Goal: Task Accomplishment & Management: Use online tool/utility

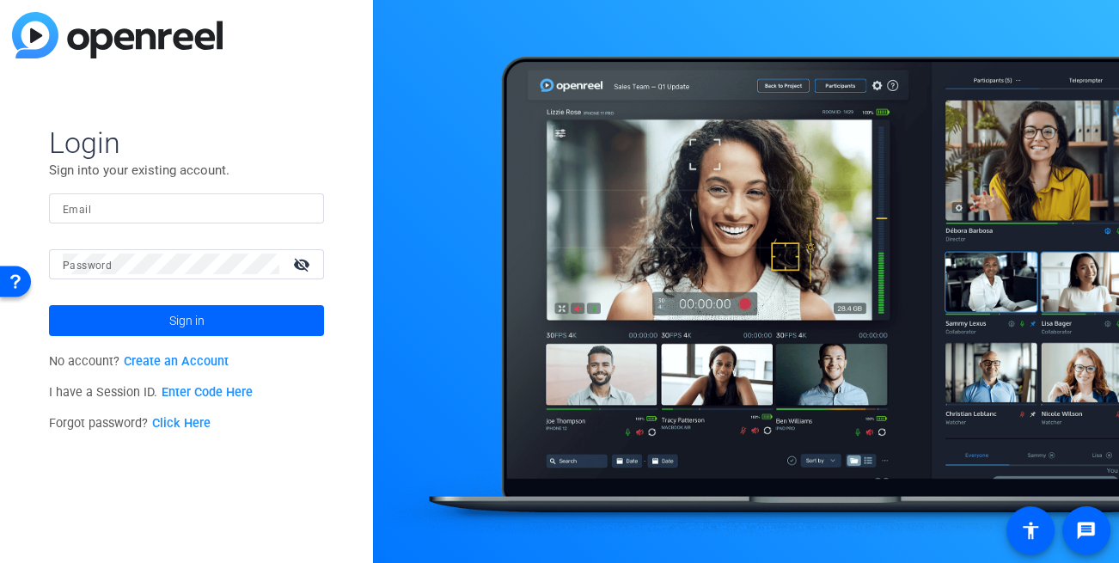
click at [134, 215] on input "Email" at bounding box center [187, 208] width 248 height 21
type input "dheiberger@openreel.com"
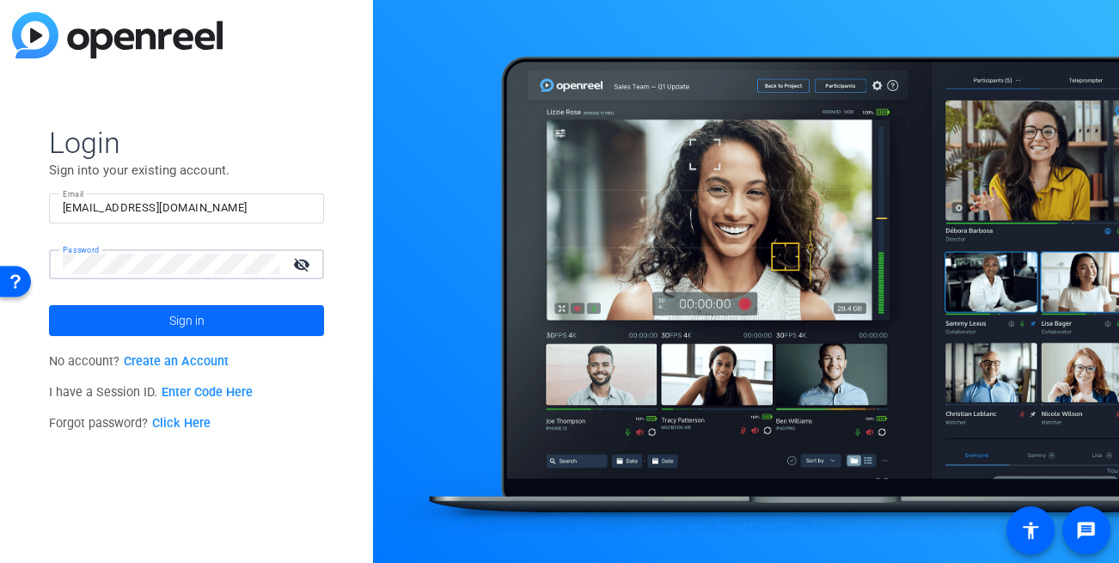
click at [160, 333] on span at bounding box center [186, 320] width 275 height 41
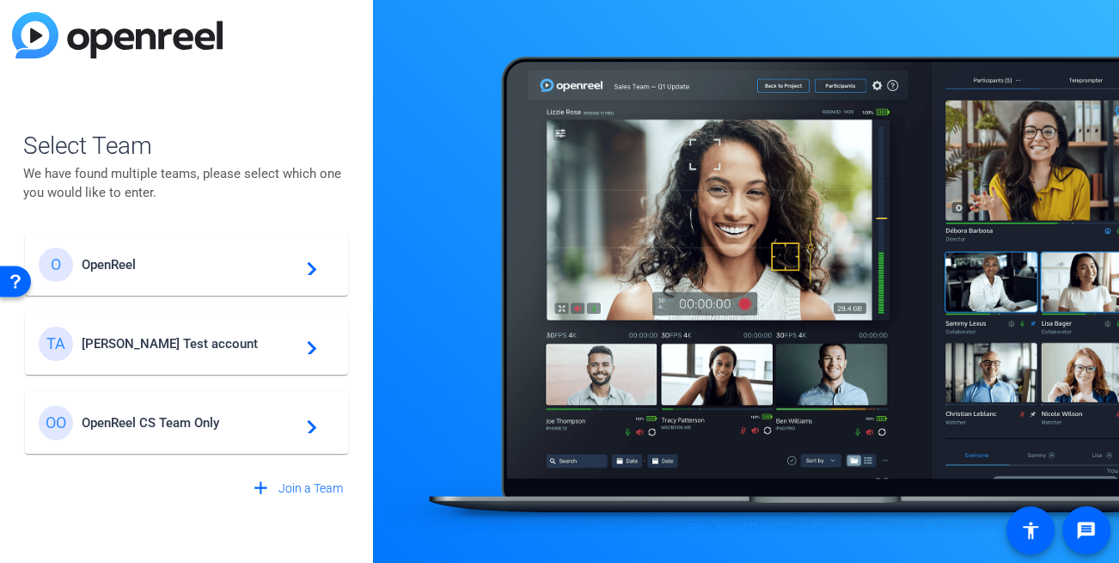
click at [158, 358] on div "TA Tim Test account navigate_next" at bounding box center [187, 344] width 296 height 34
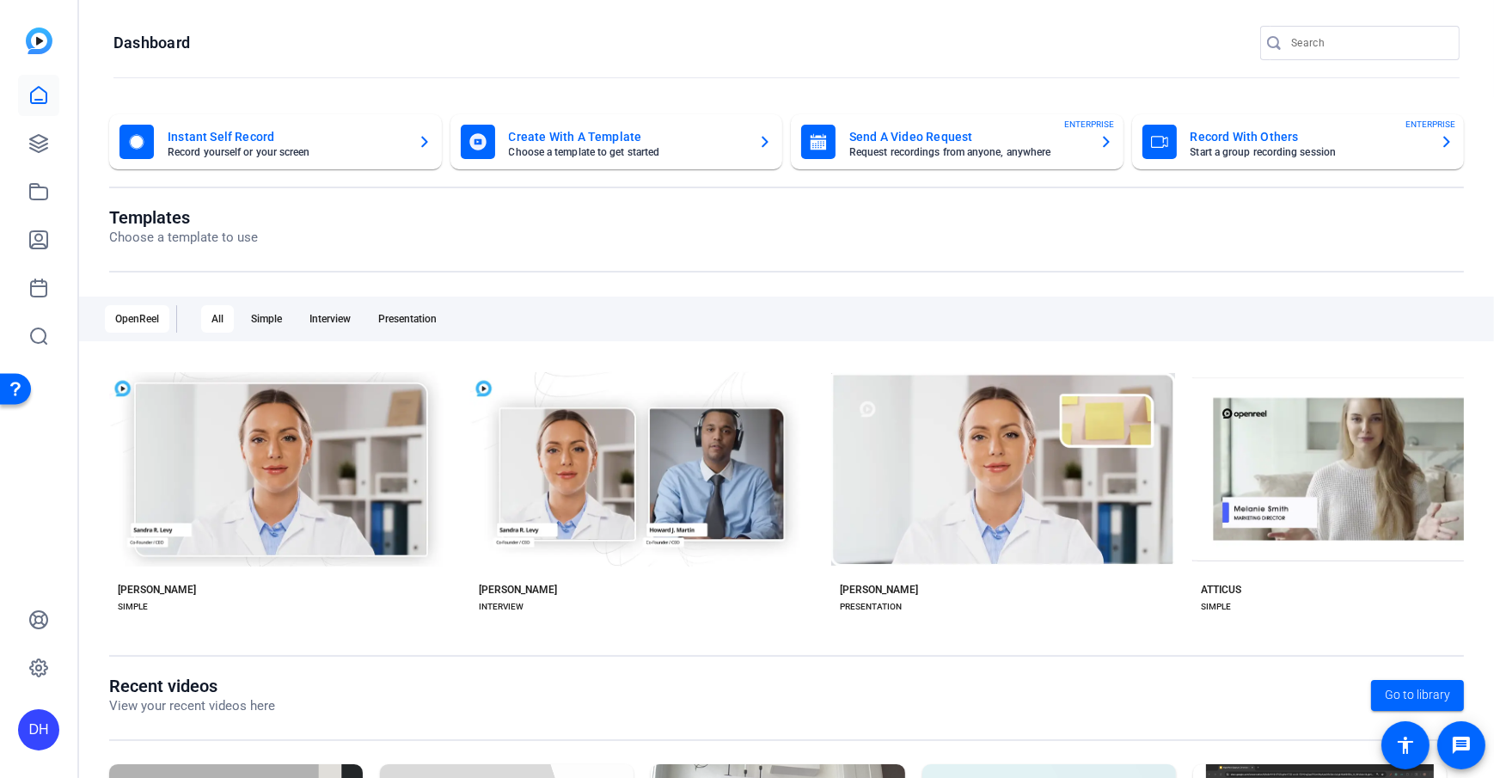
click at [531, 26] on openreel-page-title "Dashboard" at bounding box center [786, 43] width 1346 height 34
click at [596, 68] on openreel-divider-bar at bounding box center [786, 78] width 1346 height 37
click at [579, 86] on openreel-divider-bar at bounding box center [786, 78] width 1346 height 37
click at [505, 49] on openreel-page-title "Dashboard" at bounding box center [786, 43] width 1346 height 34
click at [551, 51] on openreel-page-title "Dashboard" at bounding box center [786, 43] width 1346 height 34
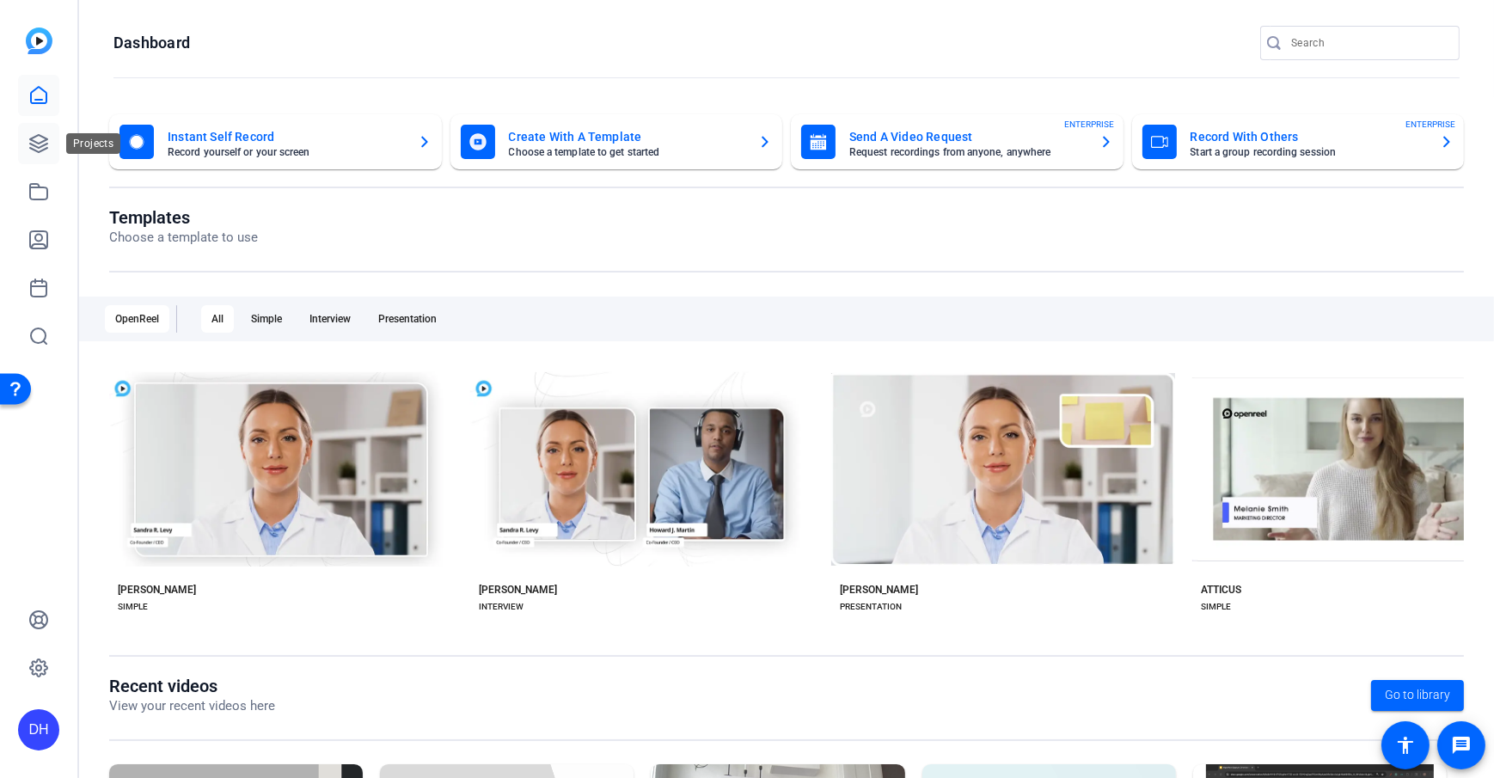
click at [37, 150] on icon at bounding box center [38, 143] width 17 height 17
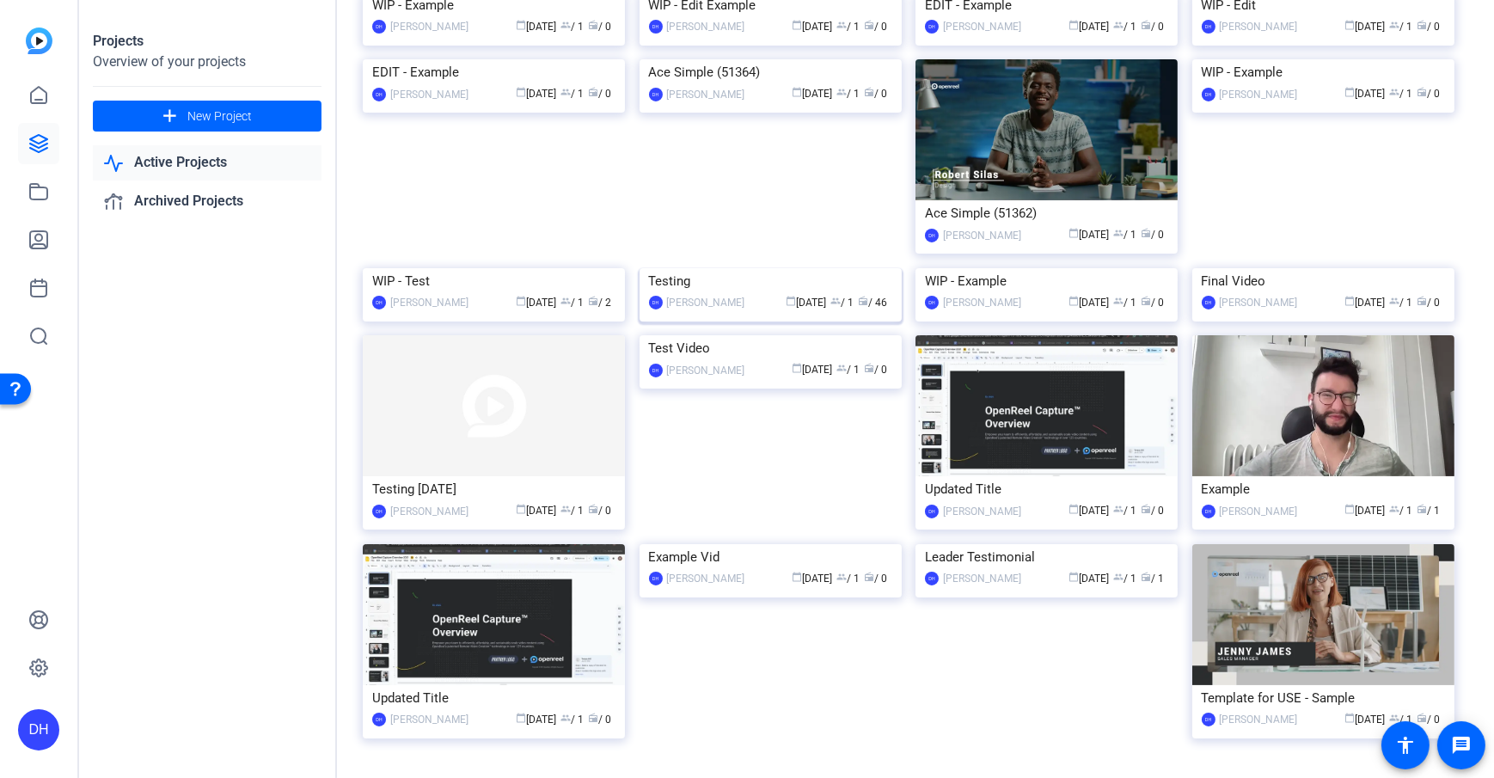
scroll to position [208, 0]
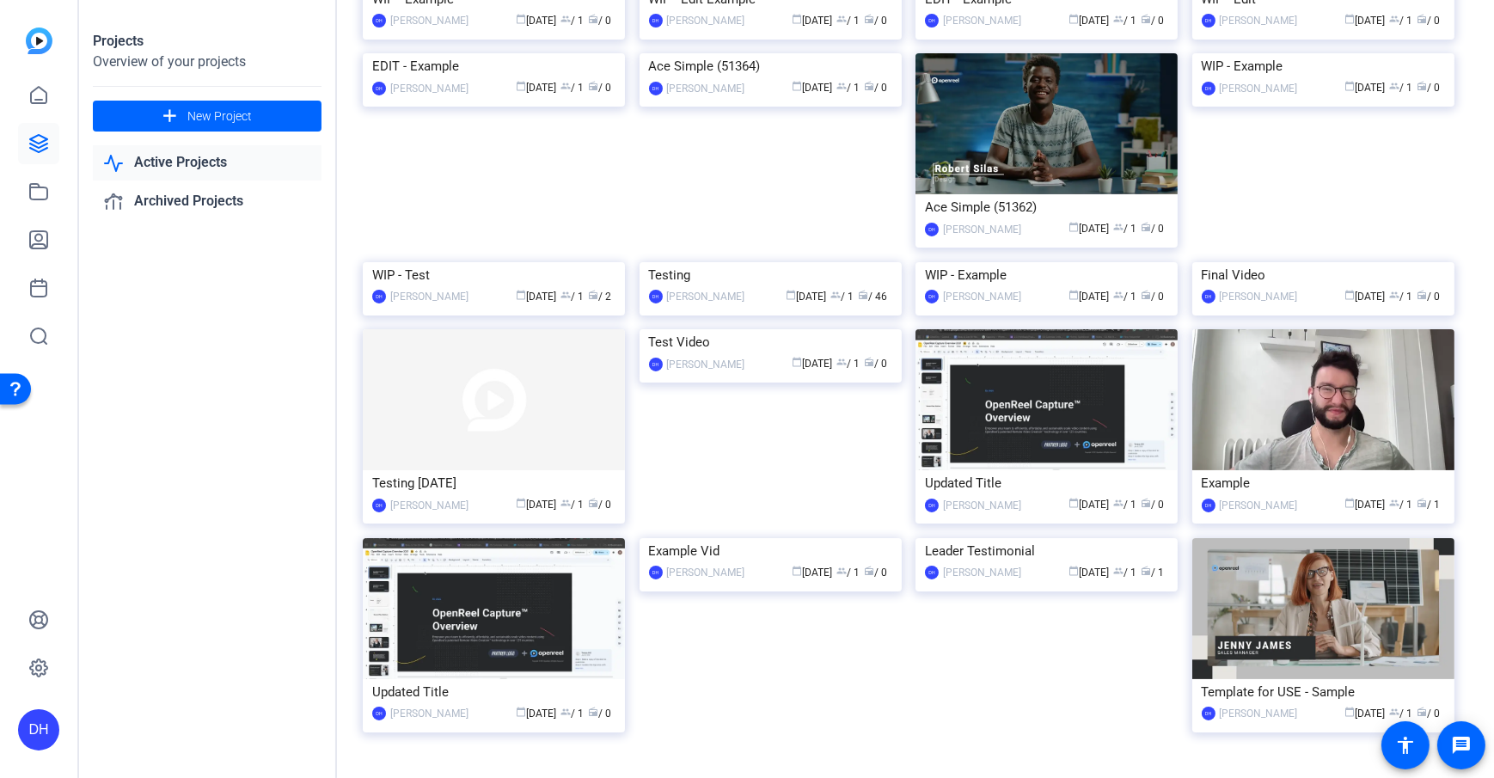
drag, startPoint x: 679, startPoint y: 697, endPoint x: 676, endPoint y: 709, distance: 12.3
click at [679, 288] on div "Testing" at bounding box center [770, 275] width 243 height 26
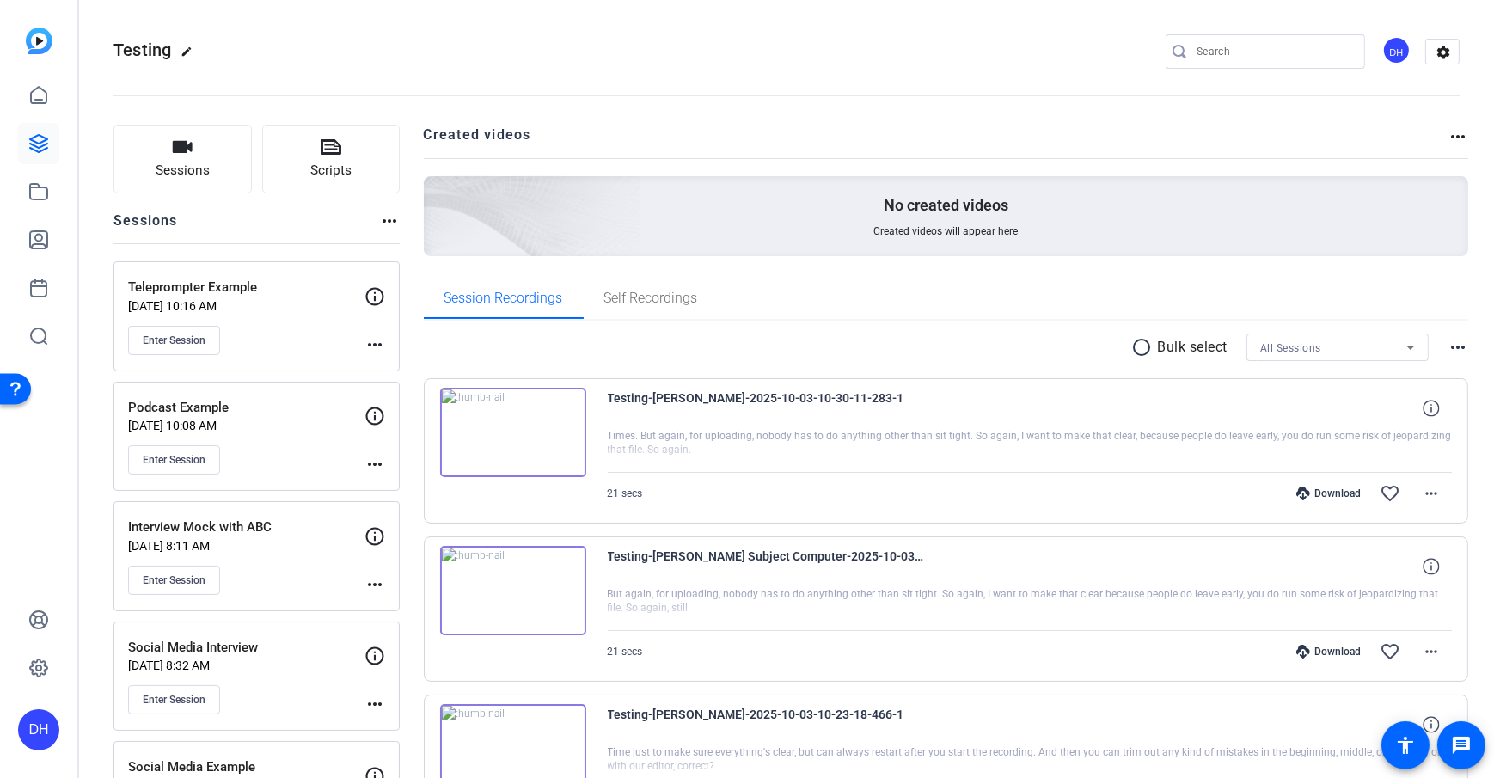
click at [144, 158] on button "Sessions" at bounding box center [182, 159] width 138 height 69
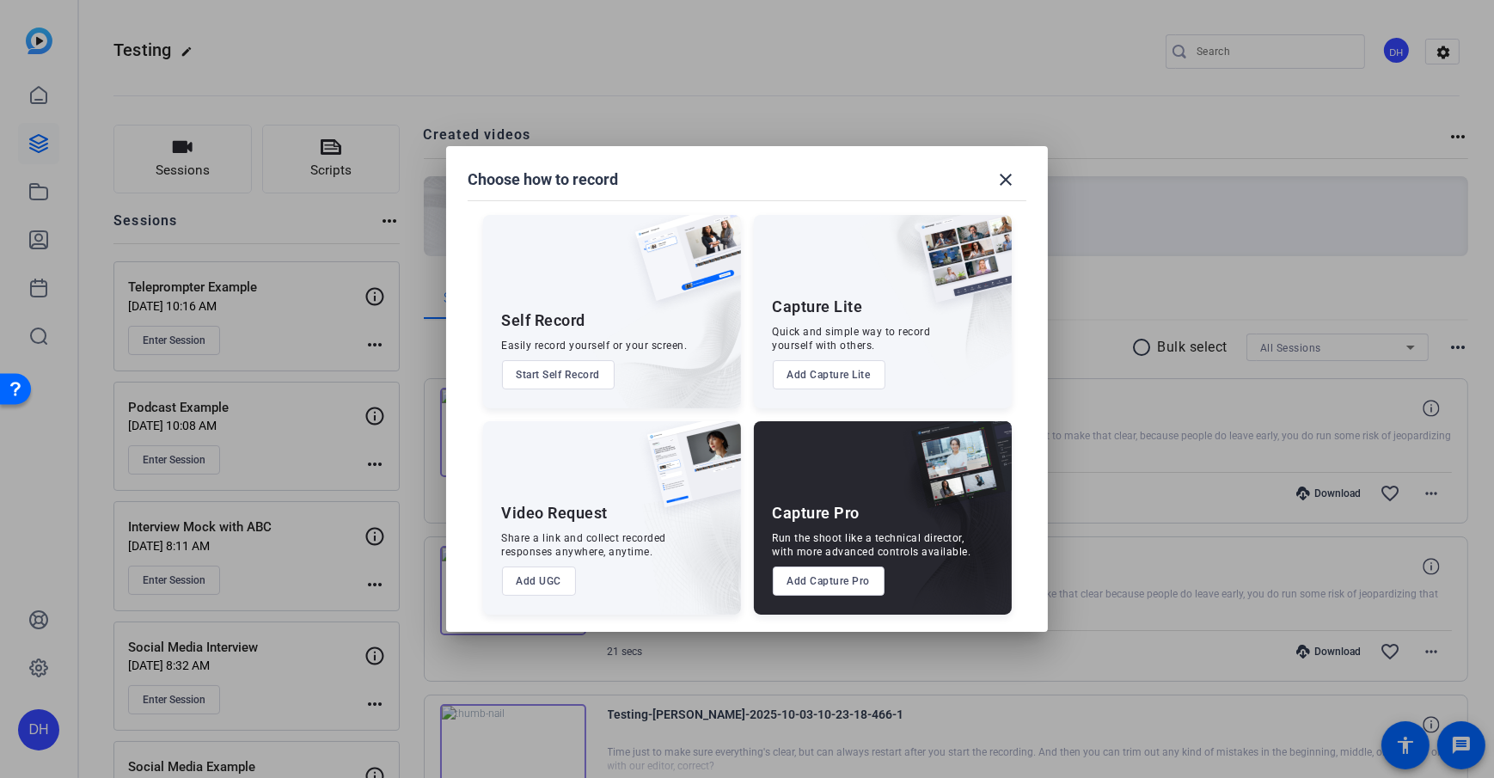
click at [541, 309] on div "Self Record Easily record yourself or your screen. Start Self Record" at bounding box center [612, 311] width 258 height 193
drag, startPoint x: 497, startPoint y: 517, endPoint x: 621, endPoint y: 520, distance: 124.6
click at [621, 520] on div "Video Request Share a link and collect recorded responses anywhere, anytime. Ad…" at bounding box center [612, 517] width 258 height 193
click at [747, 517] on div "Self Record Easily record yourself or your screen. Start Self Record Capture Li…" at bounding box center [747, 406] width 560 height 417
drag, startPoint x: 578, startPoint y: 542, endPoint x: 541, endPoint y: 525, distance: 41.5
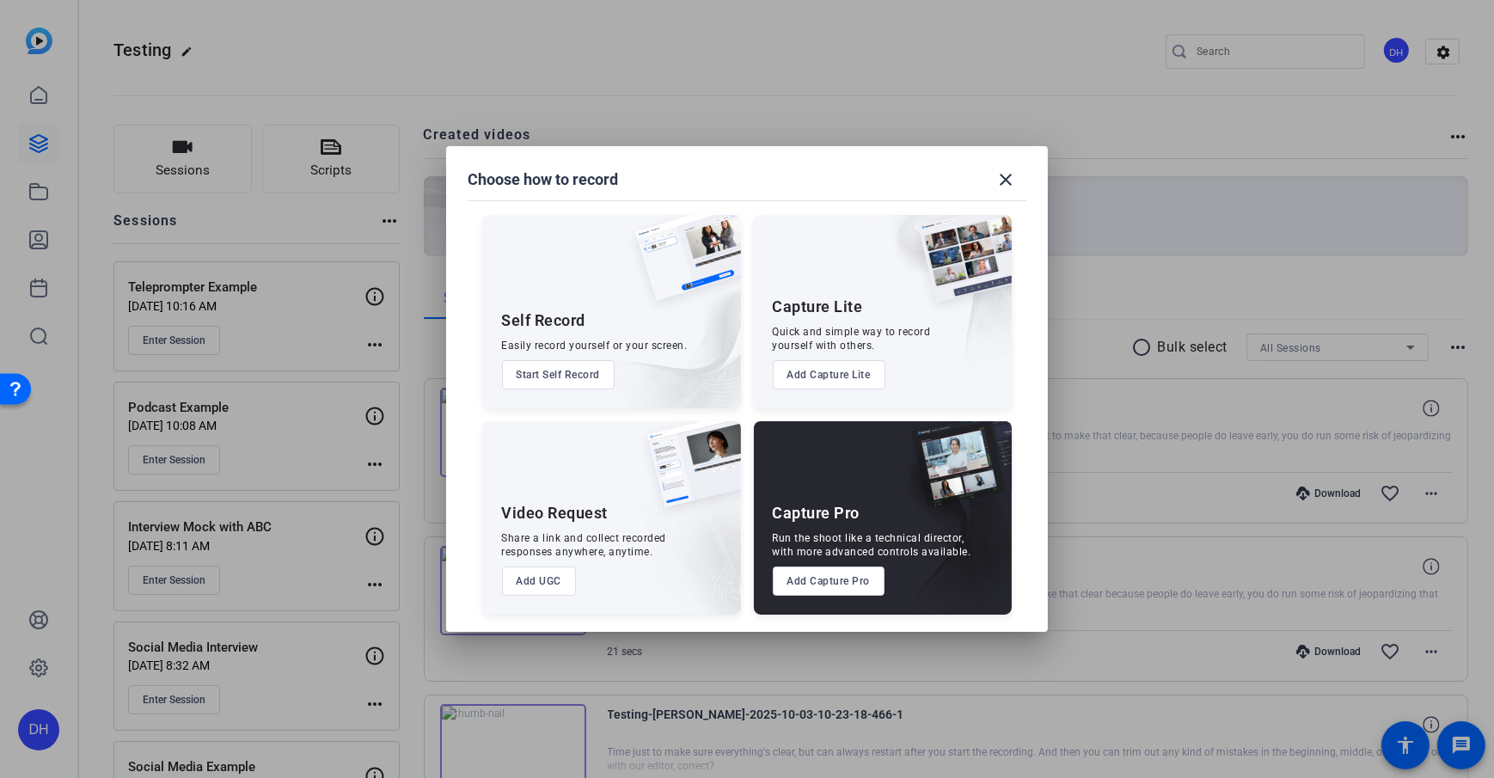
click at [578, 542] on div "Share a link and collect recorded responses anywhere, anytime." at bounding box center [584, 545] width 165 height 28
drag, startPoint x: 492, startPoint y: 511, endPoint x: 610, endPoint y: 517, distance: 118.8
click at [610, 517] on div "Video Request Share a link and collect recorded responses anywhere, anytime. Ad…" at bounding box center [612, 517] width 258 height 193
click at [540, 561] on button "Add UGC" at bounding box center [539, 580] width 75 height 29
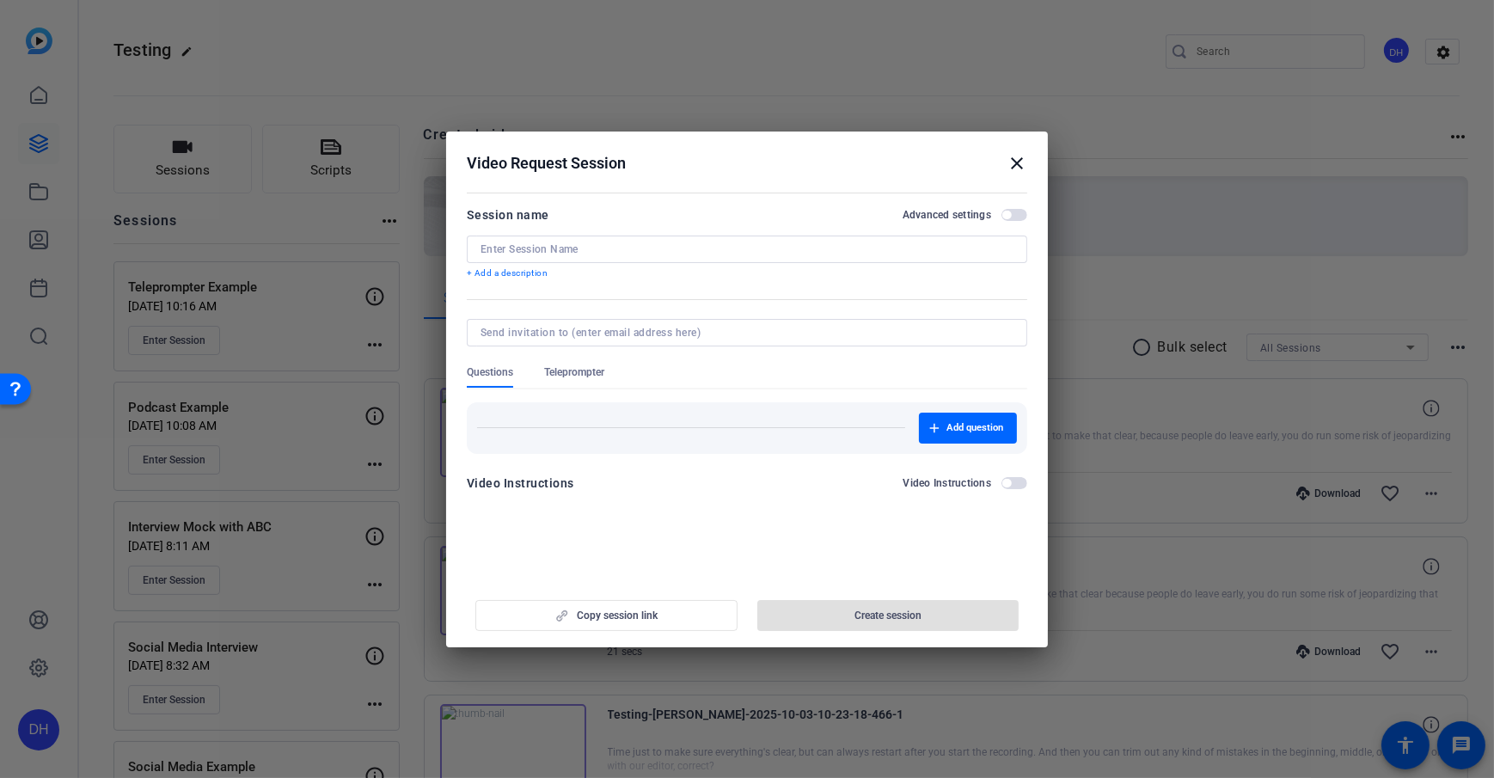
click at [602, 254] on input at bounding box center [746, 249] width 533 height 14
type input "Australia Recording"
click at [618, 303] on form "Session name Advanced settings Australia Recording + Add a description Question…" at bounding box center [747, 354] width 560 height 299
click at [529, 268] on p "+ Add a description" at bounding box center [747, 273] width 560 height 14
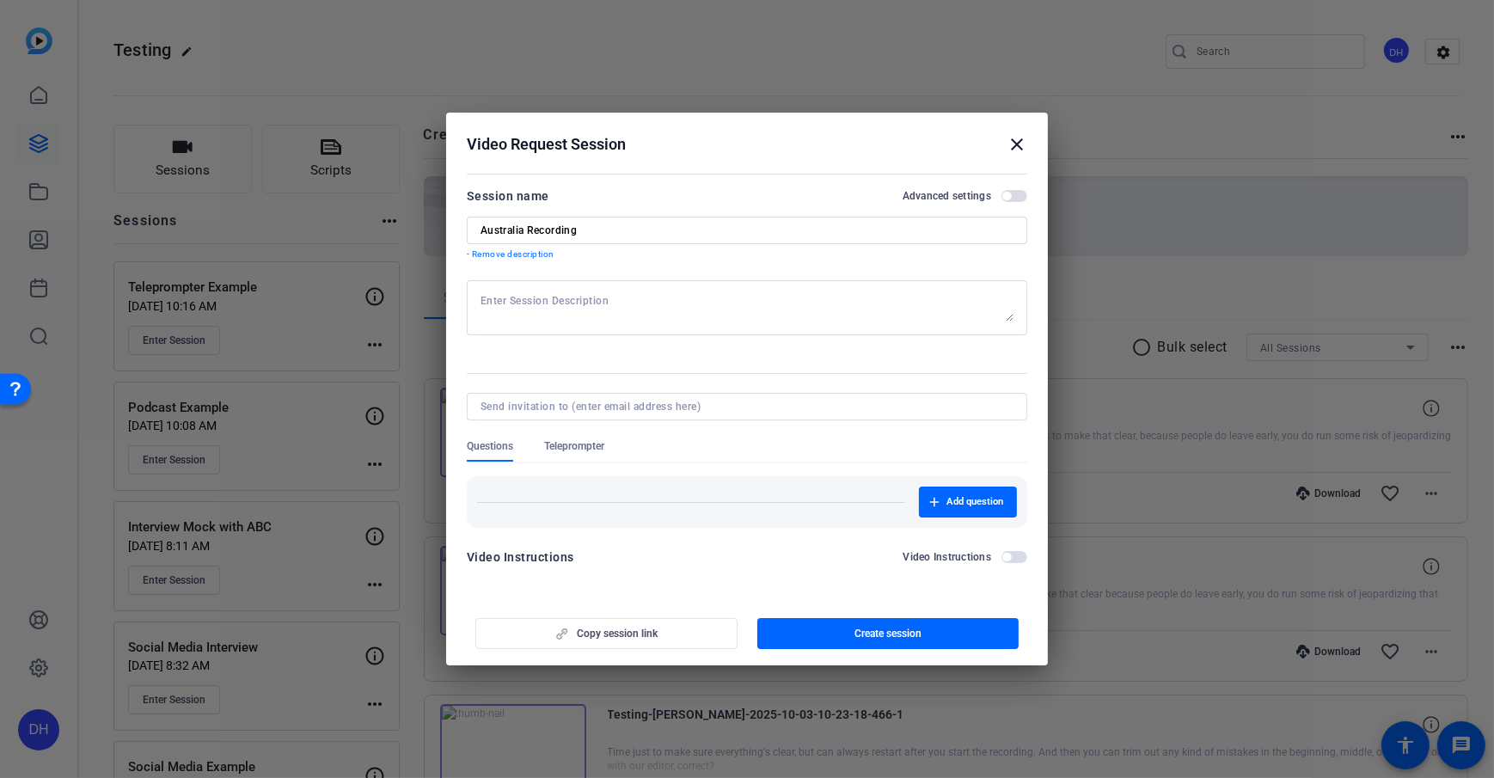
click at [640, 301] on textarea at bounding box center [746, 308] width 533 height 28
type textarea "Reminder to talk about tariffs"
click at [678, 373] on mat-divider at bounding box center [747, 373] width 560 height 1
click at [892, 561] on span "Create session" at bounding box center [887, 634] width 67 height 14
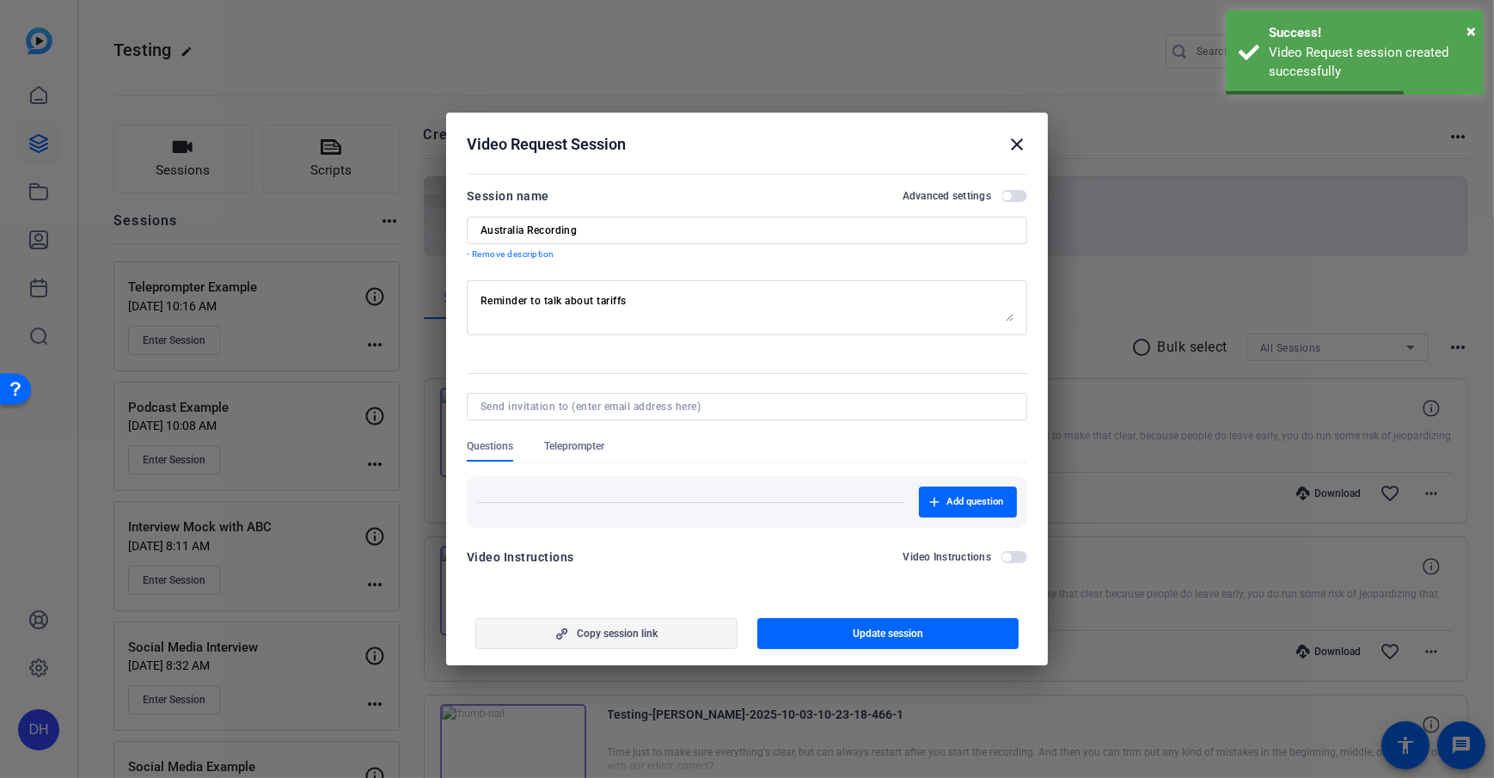
click at [626, 561] on span "button" at bounding box center [606, 633] width 260 height 41
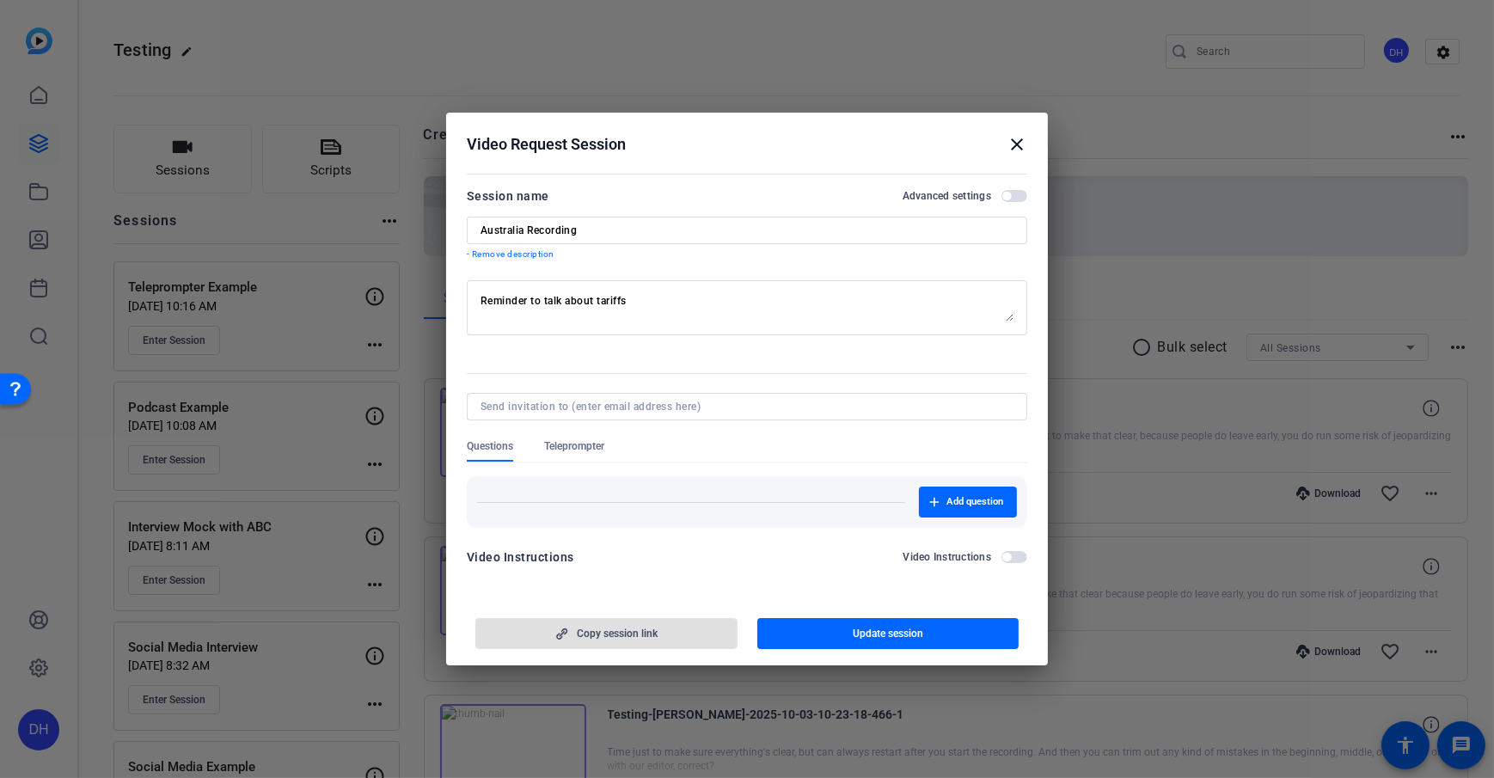
click at [698, 440] on div "Questions Teleprompter" at bounding box center [747, 450] width 560 height 22
click at [478, 449] on span "Questions" at bounding box center [490, 446] width 46 height 14
click at [564, 453] on span "Teleprompter" at bounding box center [574, 450] width 60 height 22
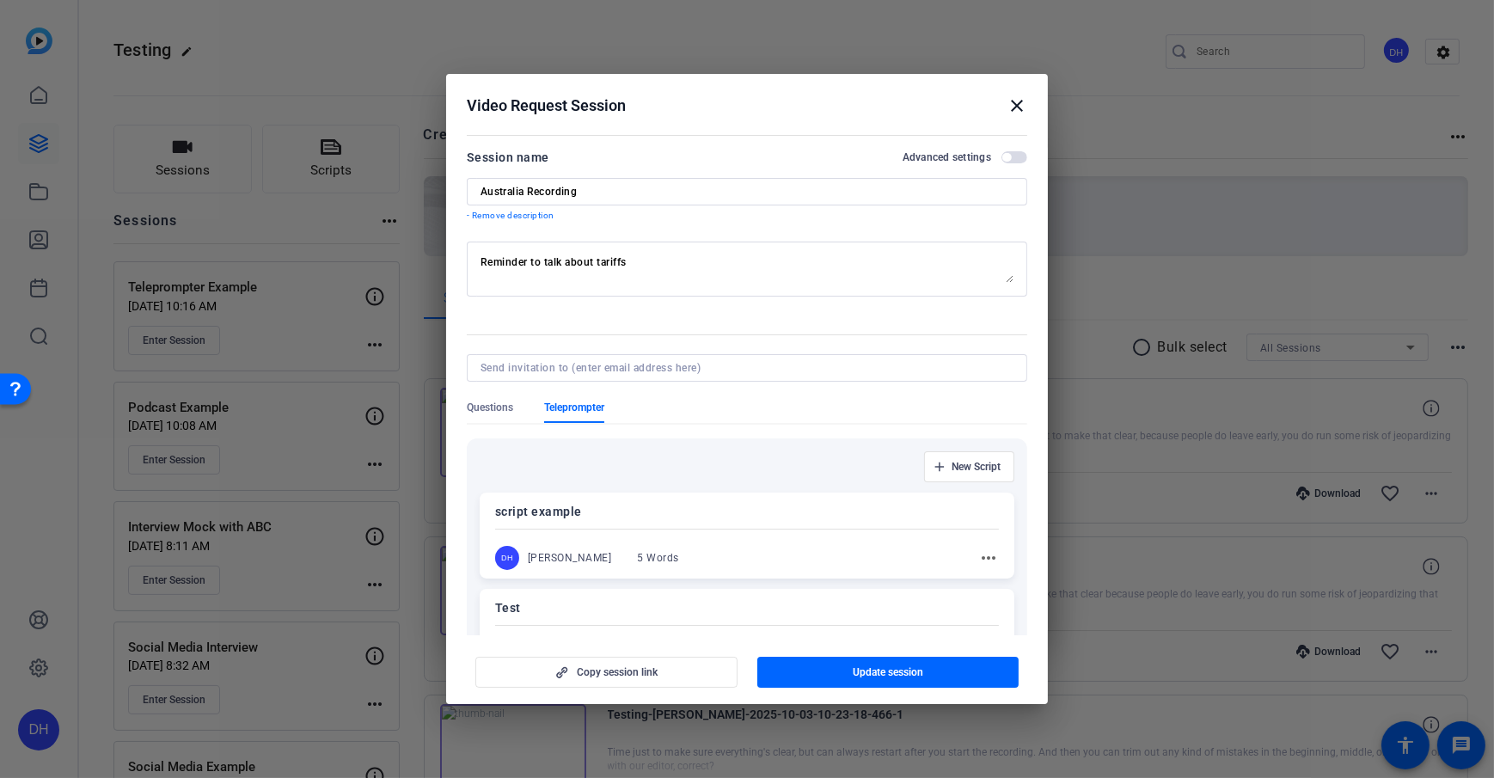
scroll to position [145, 0]
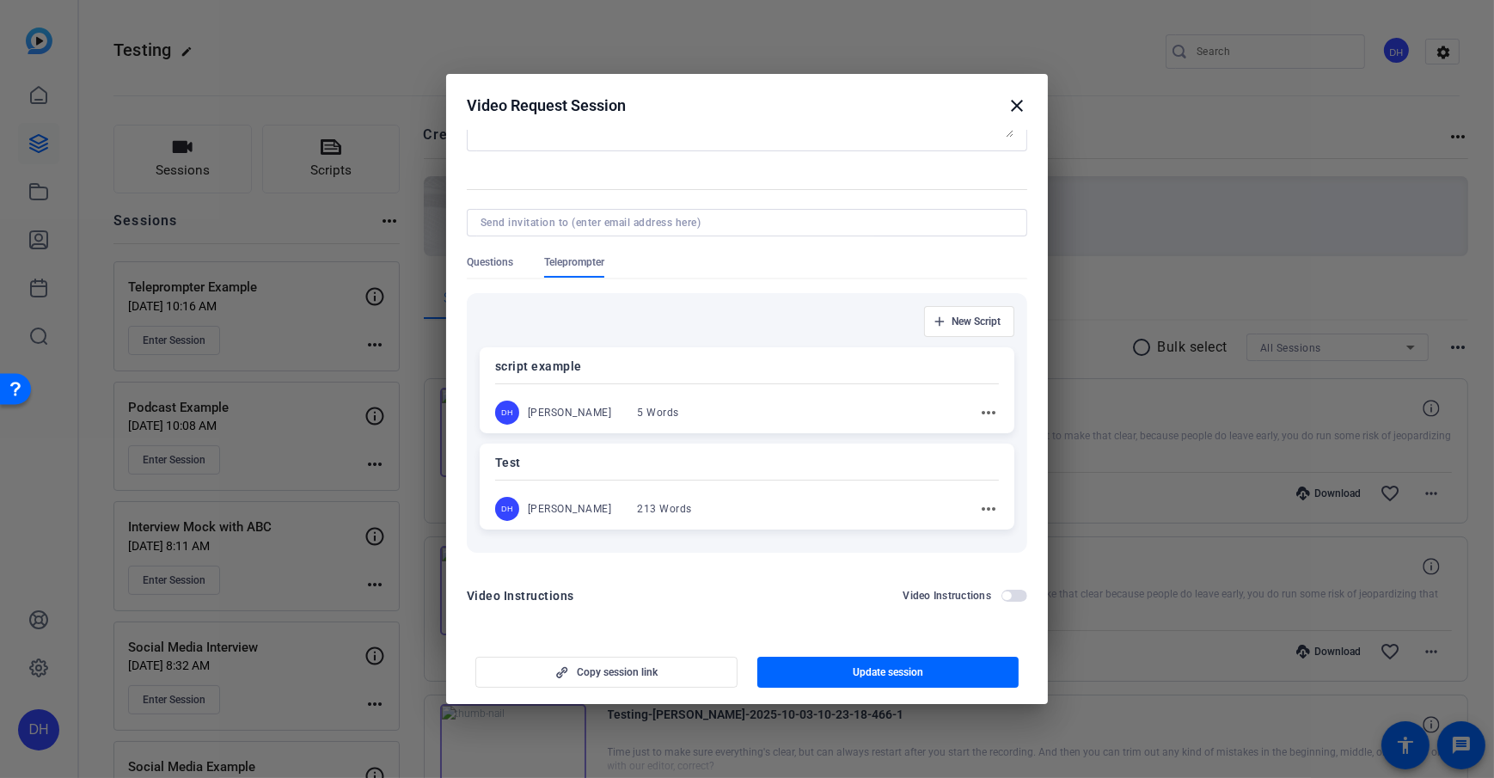
click at [713, 249] on div at bounding box center [747, 245] width 560 height 19
click at [579, 266] on span "Teleprompter" at bounding box center [574, 262] width 60 height 14
click at [869, 462] on p "Test" at bounding box center [747, 462] width 504 height 21
click at [977, 510] on mat-icon "more_horiz" at bounding box center [987, 509] width 21 height 21
click at [1021, 529] on span "Edit" at bounding box center [1016, 534] width 69 height 21
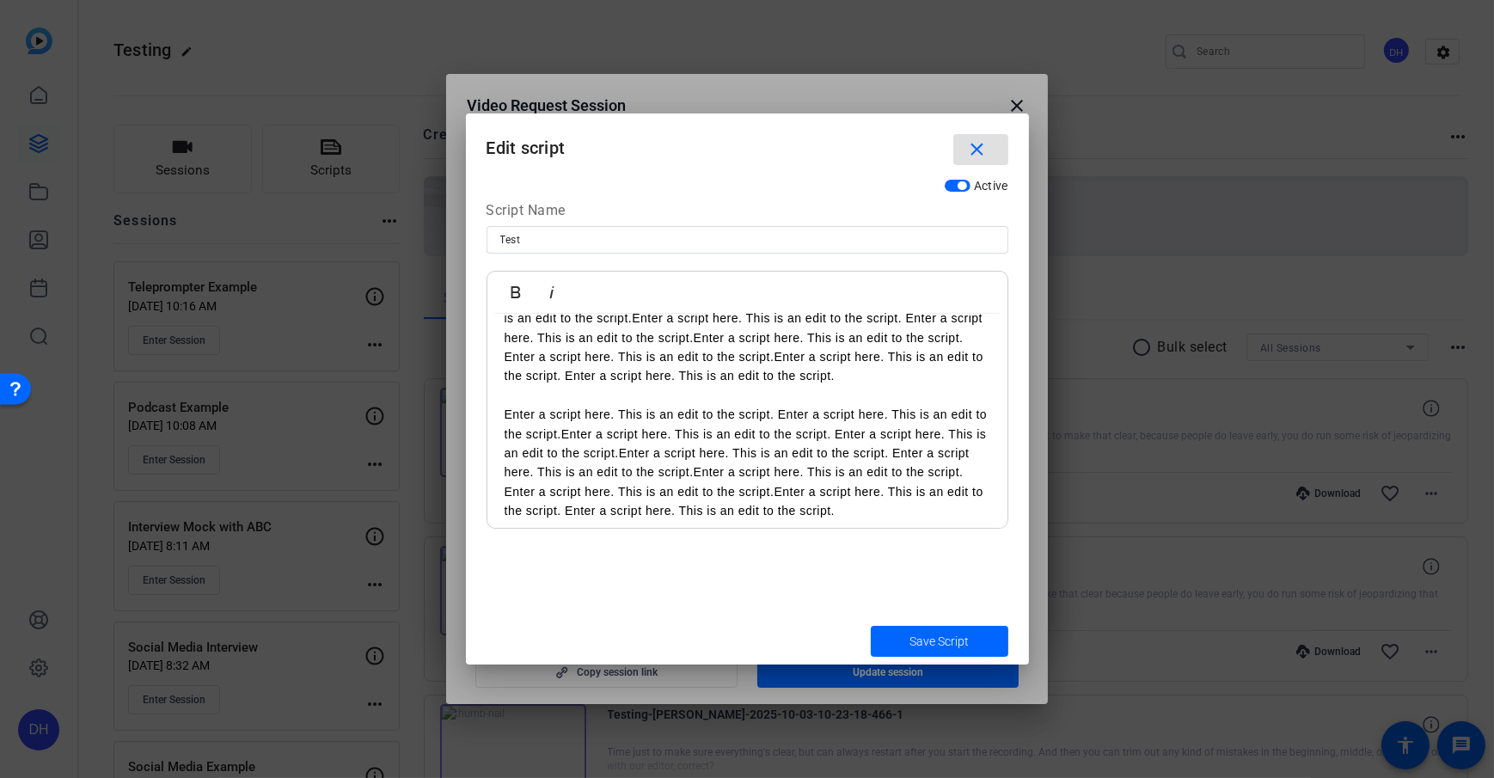
scroll to position [57, 0]
click at [982, 148] on mat-icon "close" at bounding box center [976, 149] width 21 height 21
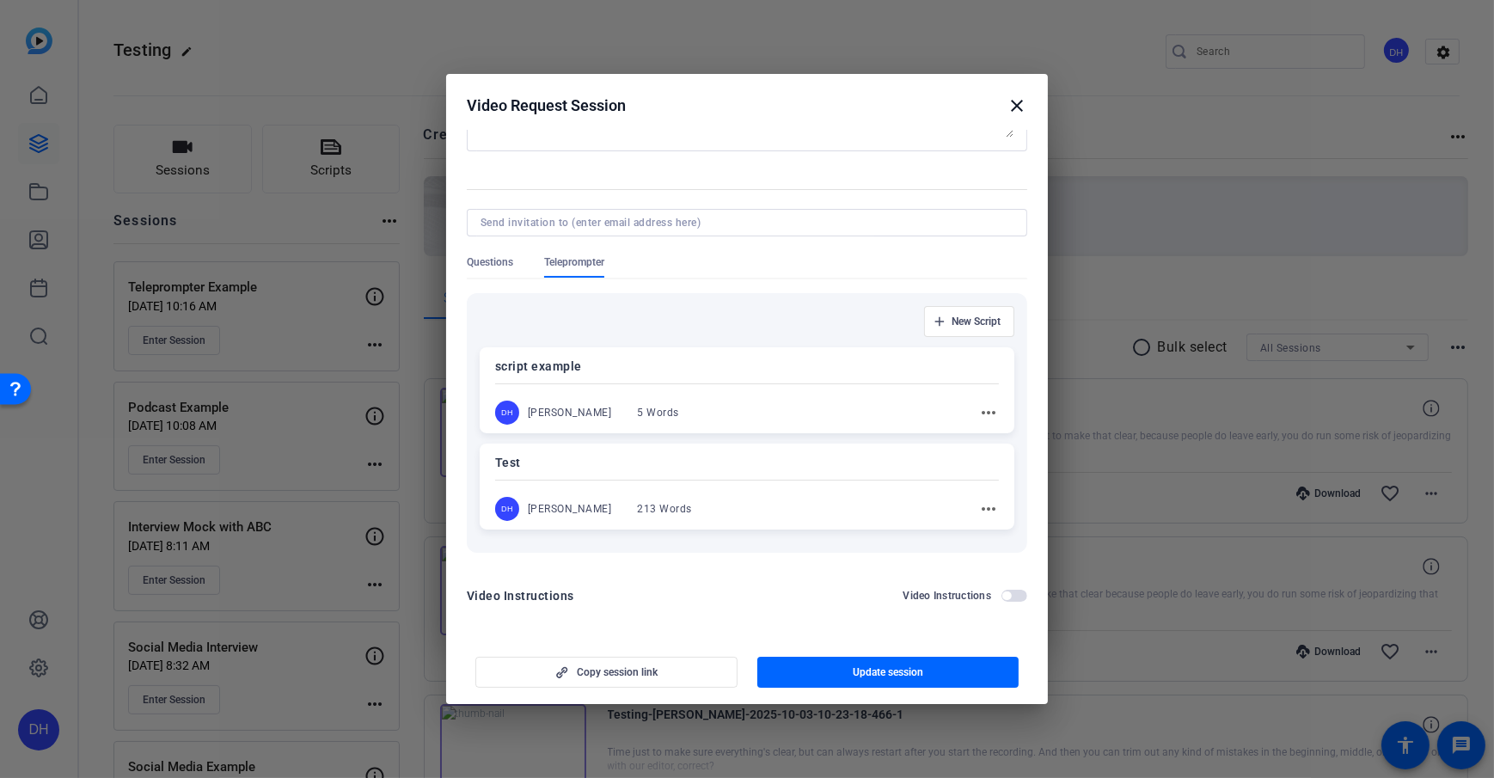
click at [783, 473] on div "Test DH Daniel Heiberger 213 Words more_horiz" at bounding box center [747, 486] width 535 height 86
click at [765, 132] on textarea "Reminder to talk about tariffs" at bounding box center [746, 124] width 533 height 28
click at [717, 486] on div "Test DH Daniel Heiberger 213 Words more_horiz" at bounding box center [747, 487] width 535 height 88
click at [668, 463] on p "Test" at bounding box center [747, 462] width 504 height 21
click at [888, 561] on span "Update session" at bounding box center [888, 672] width 70 height 14
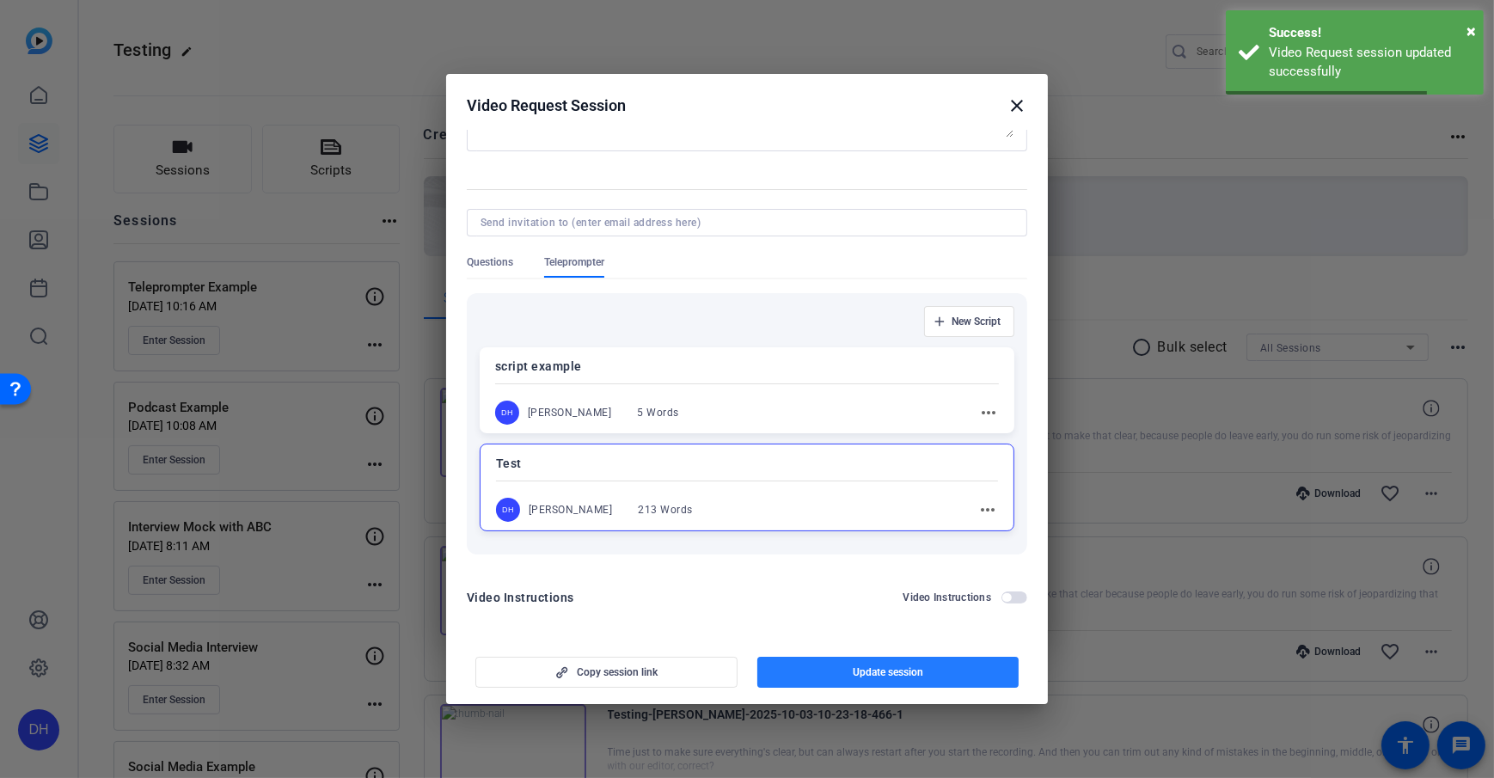
click at [885, 561] on span "Update session" at bounding box center [888, 672] width 70 height 14
click at [653, 561] on span "Copy session link" at bounding box center [617, 672] width 81 height 14
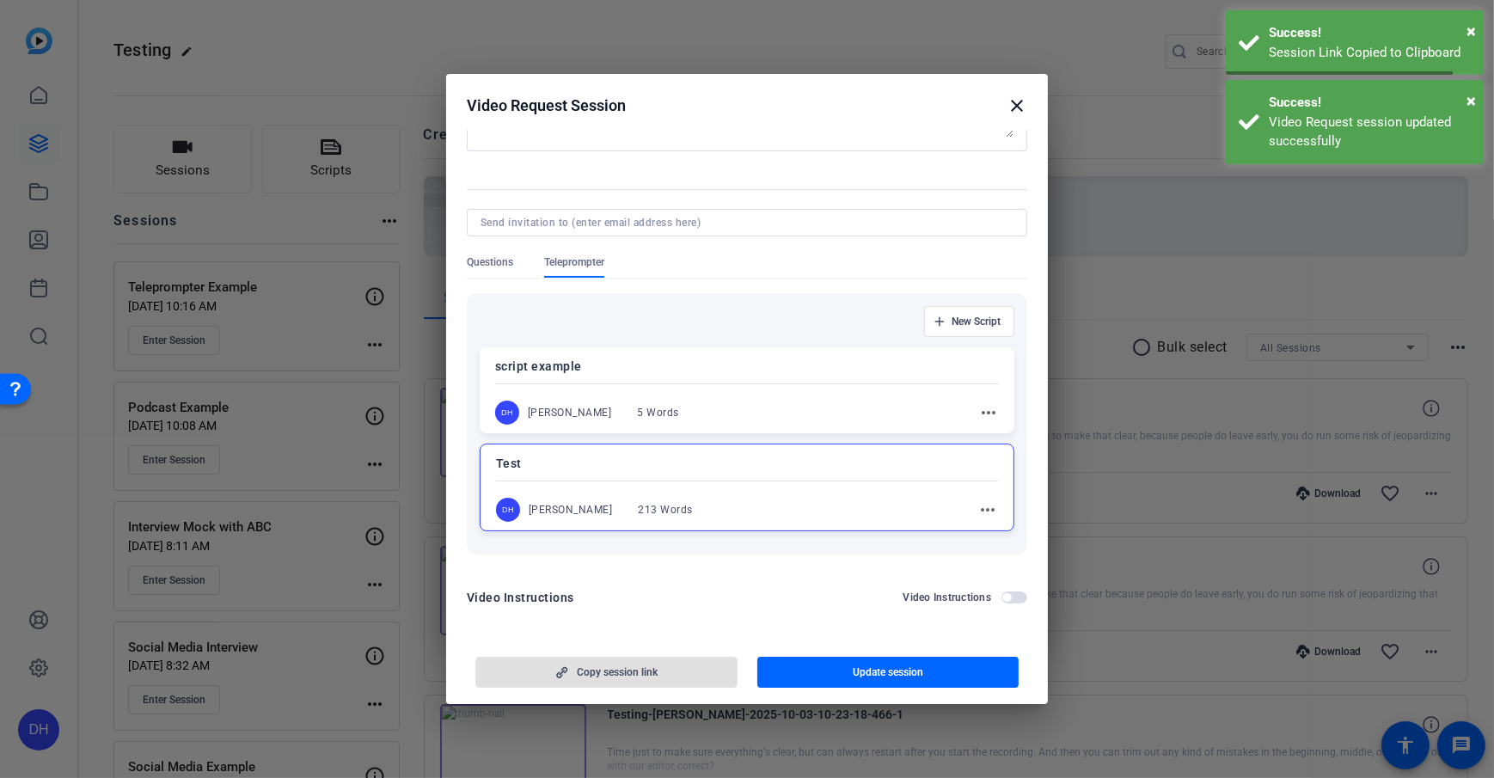
click at [837, 95] on h2 "Video Request Session close" at bounding box center [747, 102] width 602 height 56
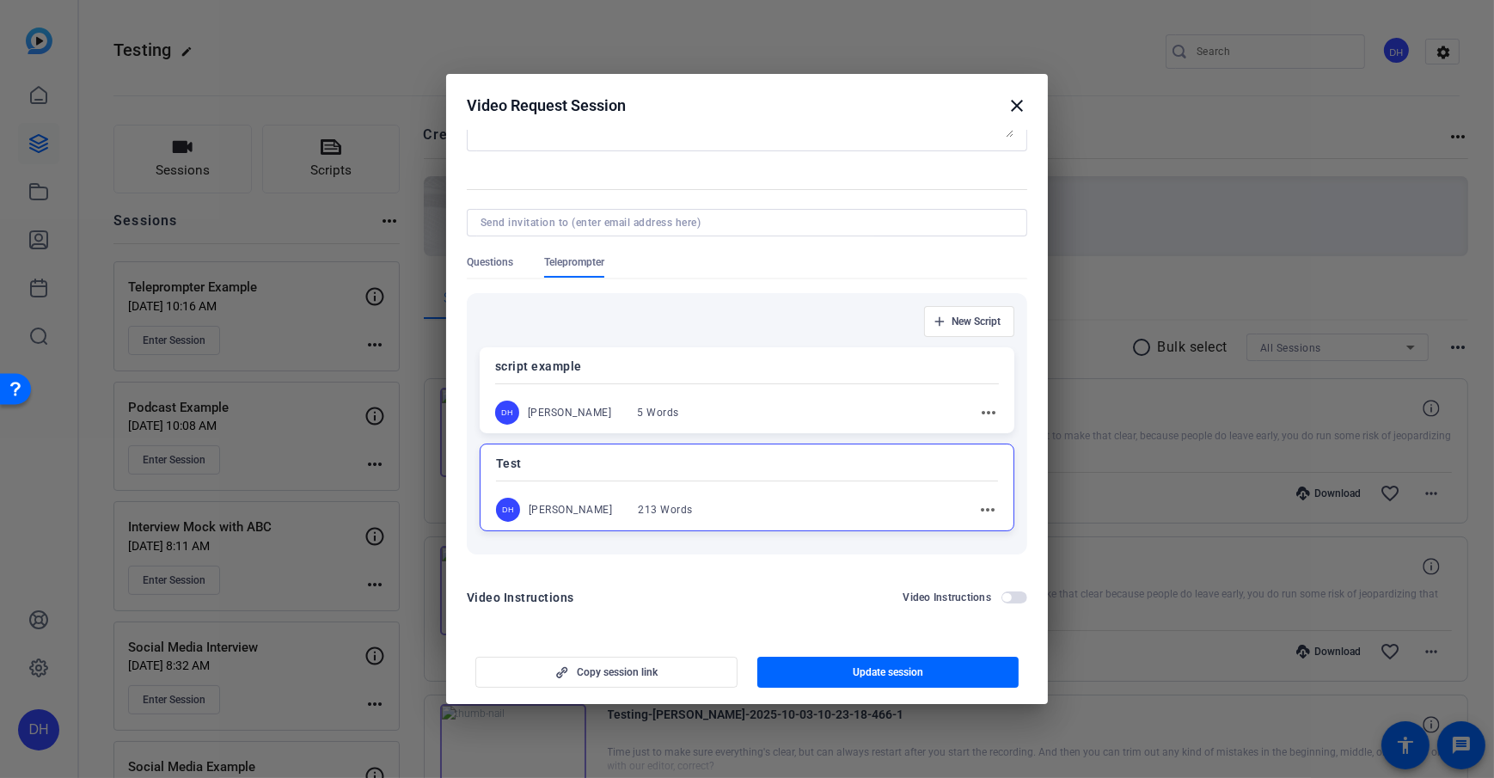
click at [694, 121] on h2 "Video Request Session close" at bounding box center [747, 102] width 602 height 56
click at [968, 326] on span "New Script" at bounding box center [975, 322] width 49 height 14
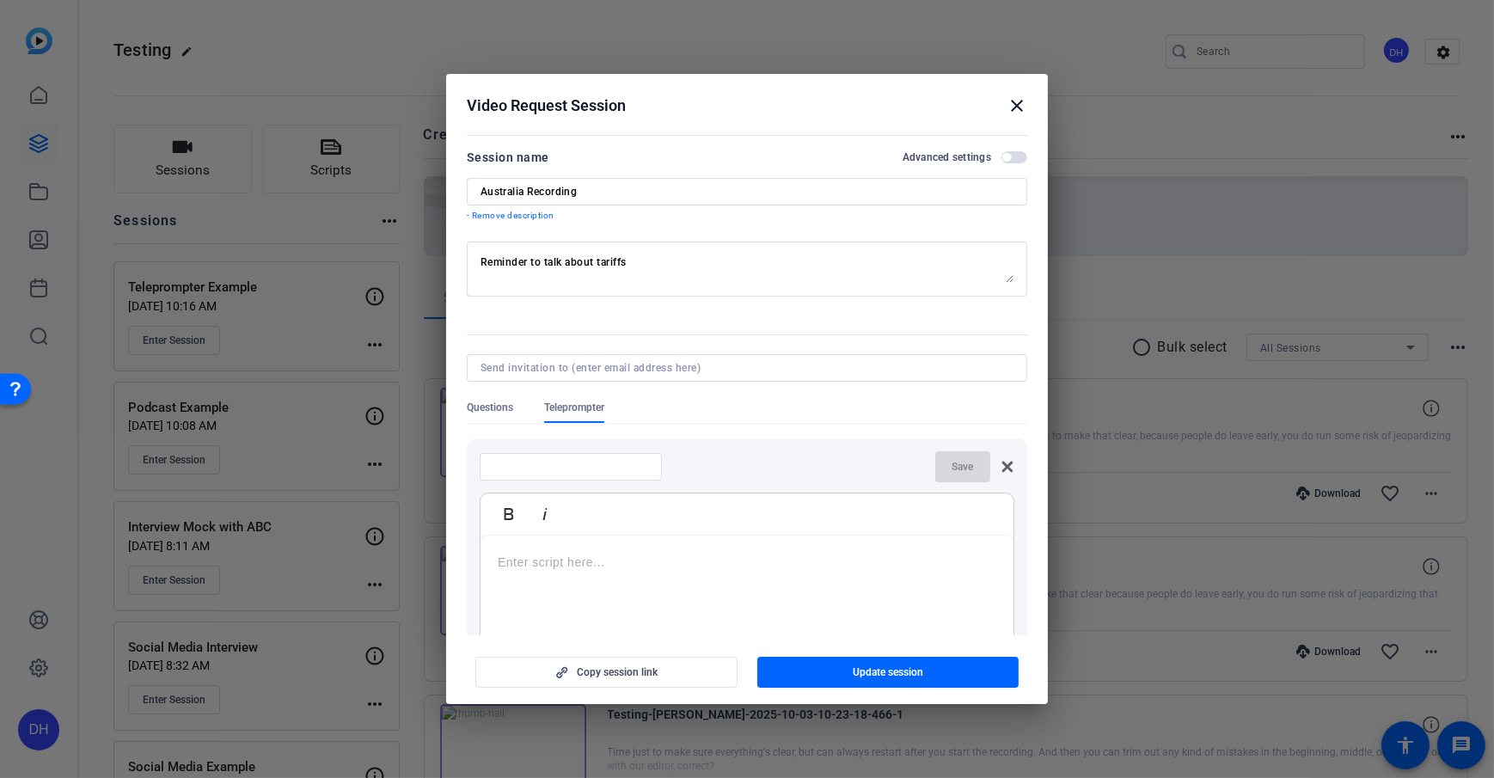
click at [1003, 462] on icon at bounding box center [1007, 466] width 11 height 11
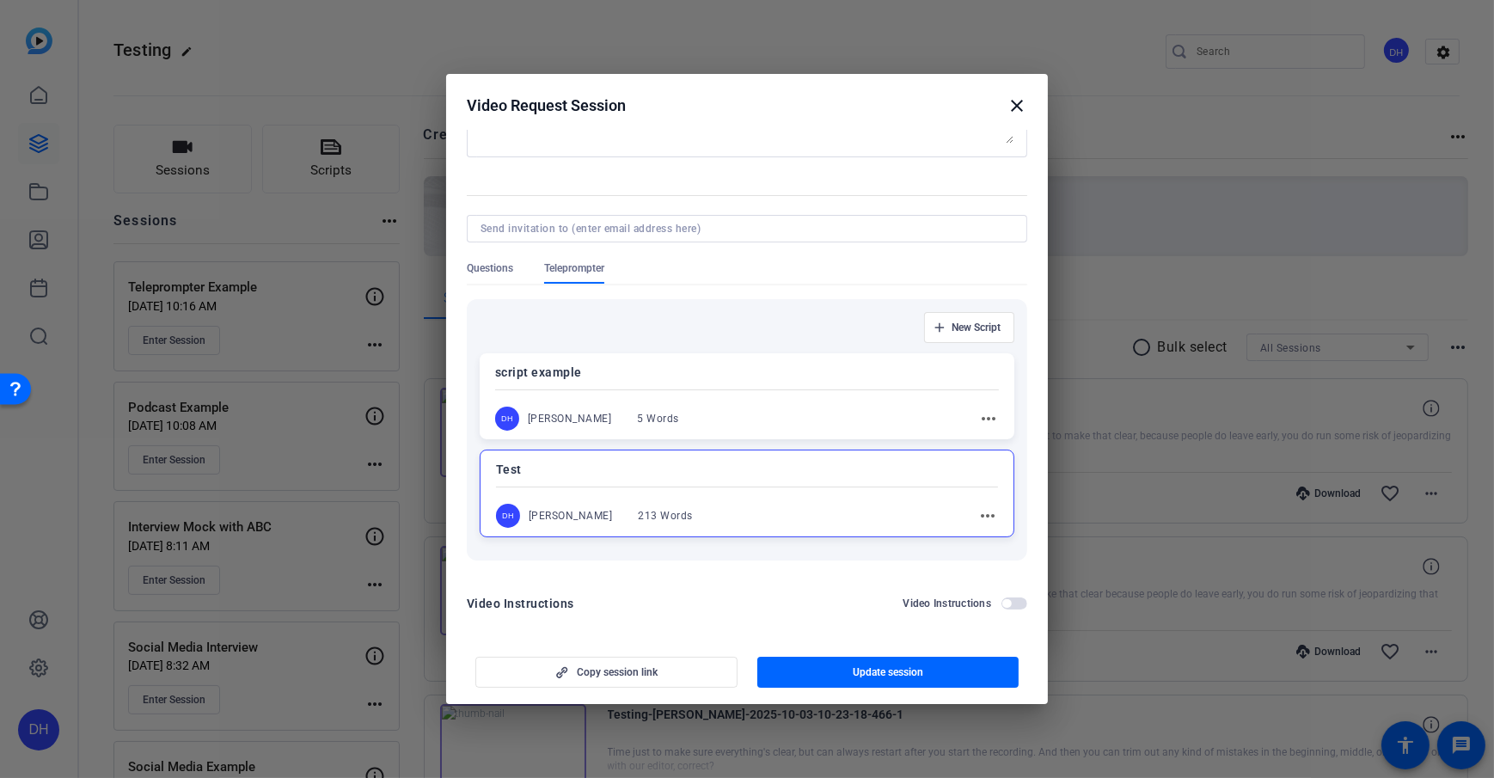
scroll to position [146, 0]
click at [841, 480] on div at bounding box center [747, 480] width 502 height 6
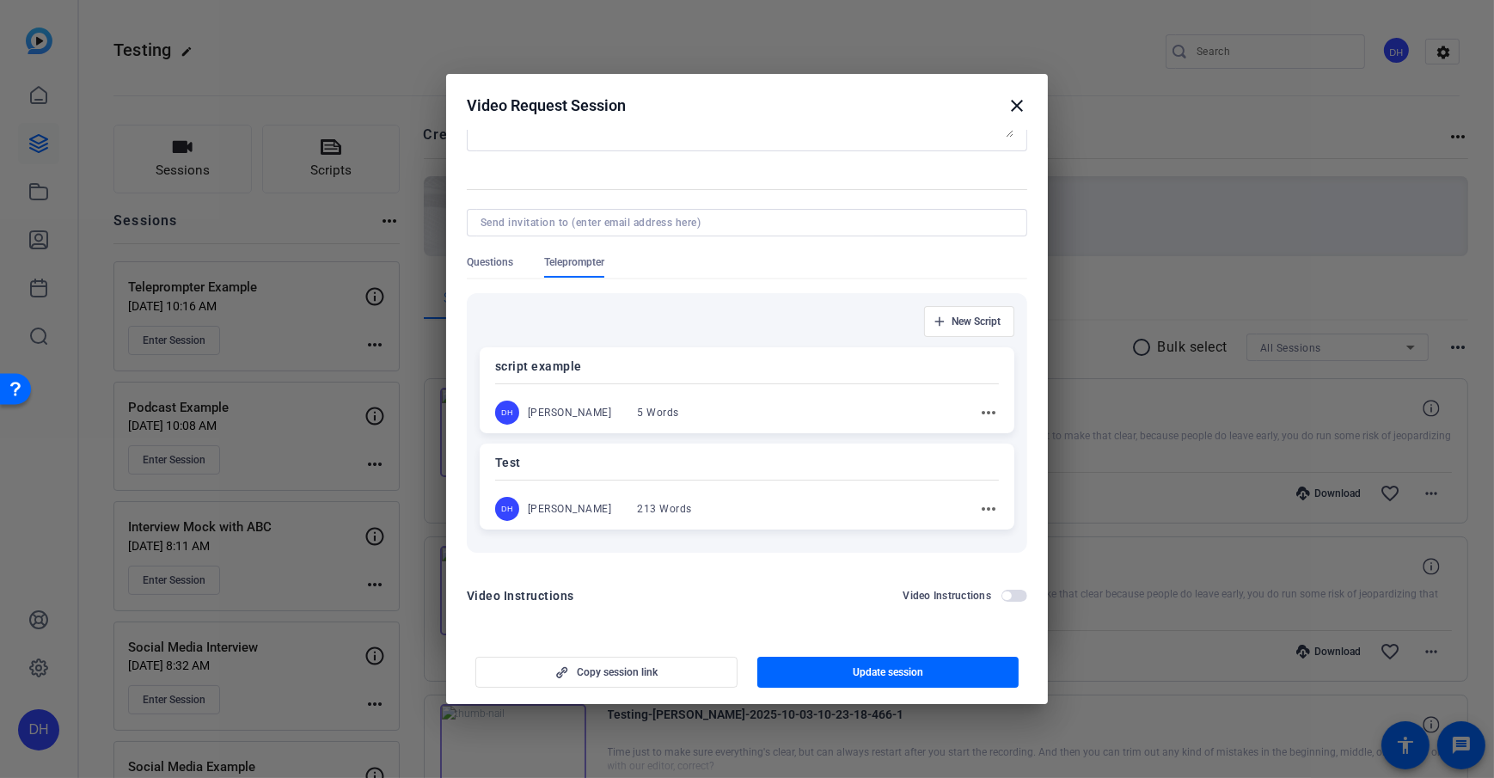
click at [827, 487] on div "Test DH Daniel Heiberger 213 Words more_horiz" at bounding box center [747, 486] width 535 height 86
click at [877, 561] on span "Update session" at bounding box center [888, 672] width 70 height 14
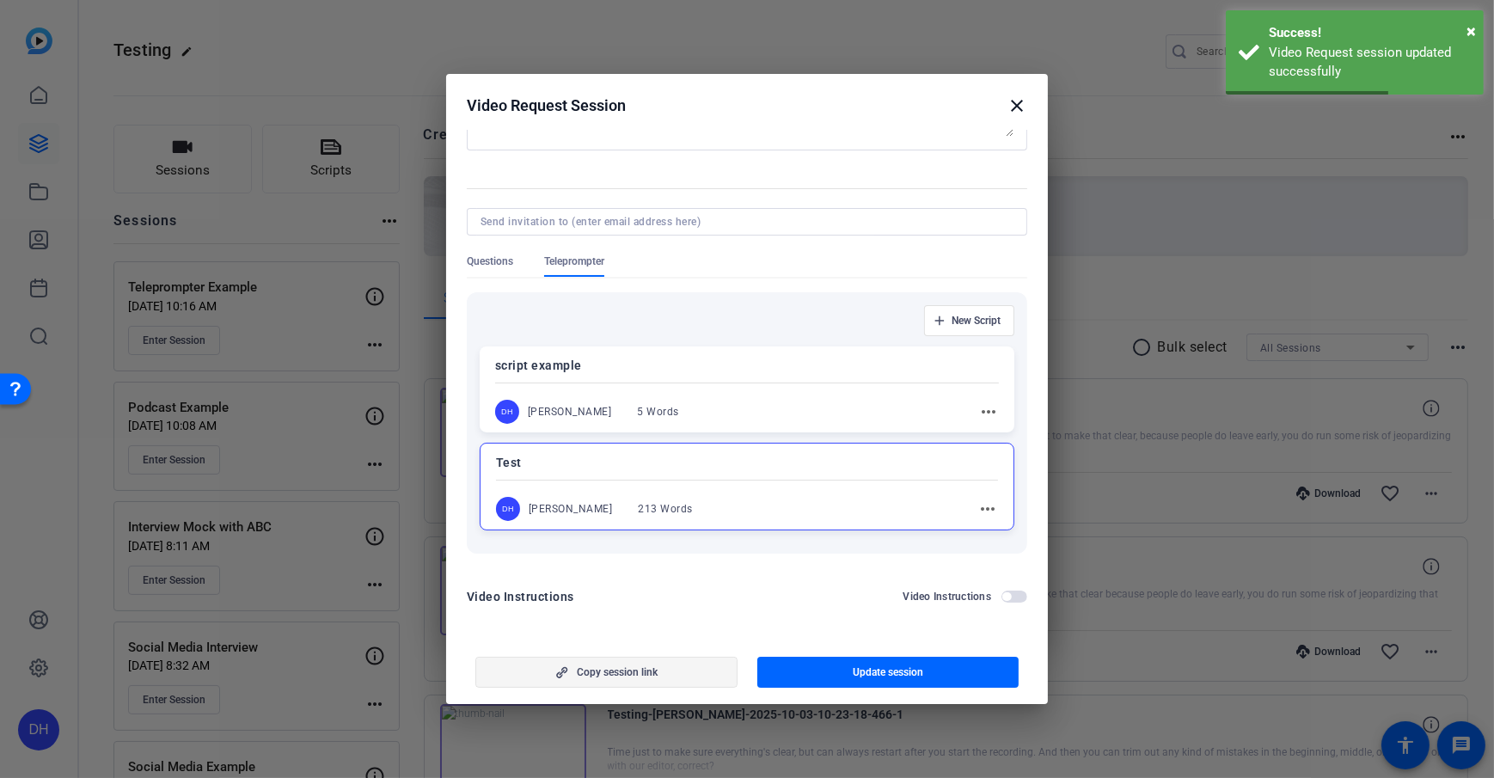
click at [623, 561] on span "Copy session link" at bounding box center [617, 672] width 81 height 14
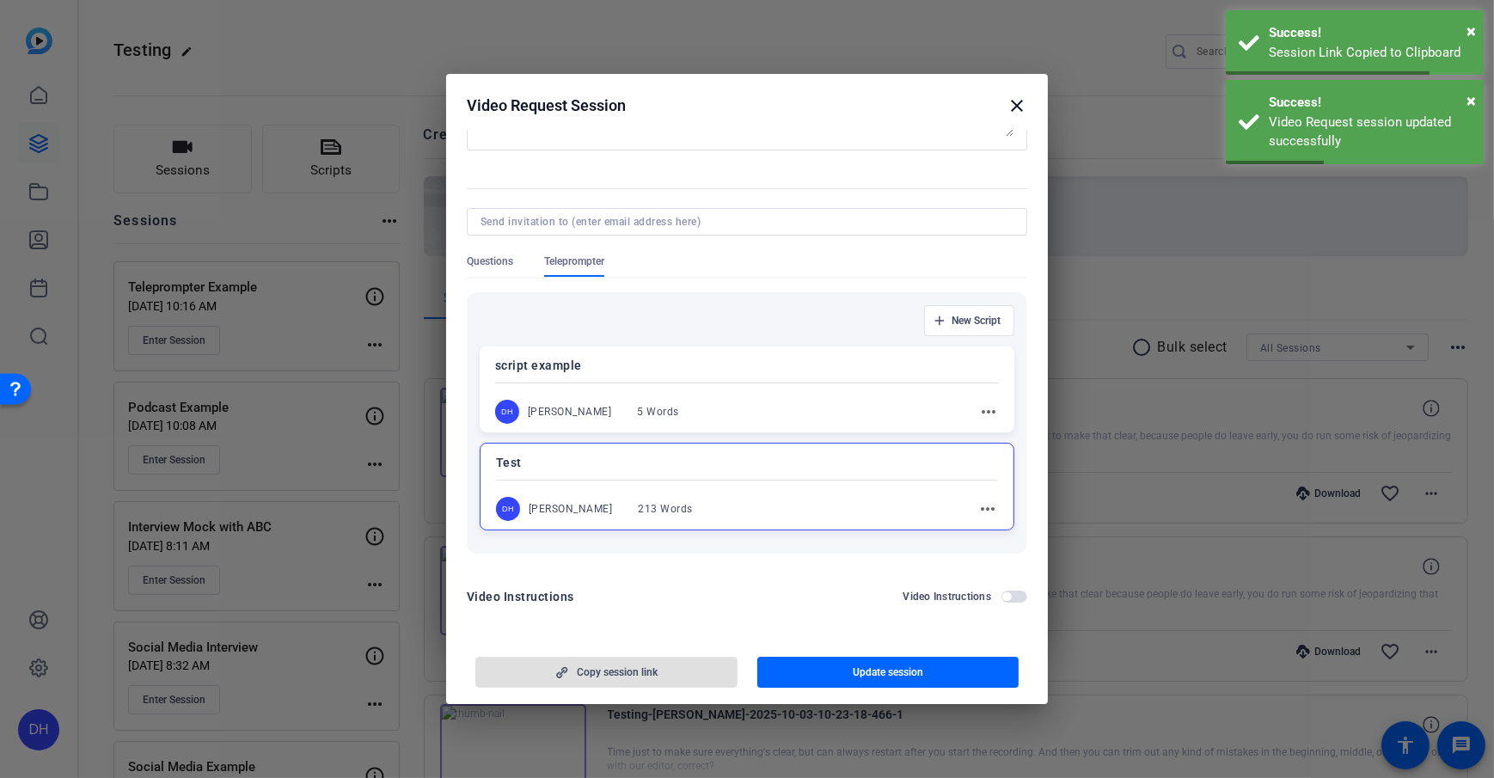
click at [1014, 100] on mat-icon "close" at bounding box center [1016, 105] width 21 height 21
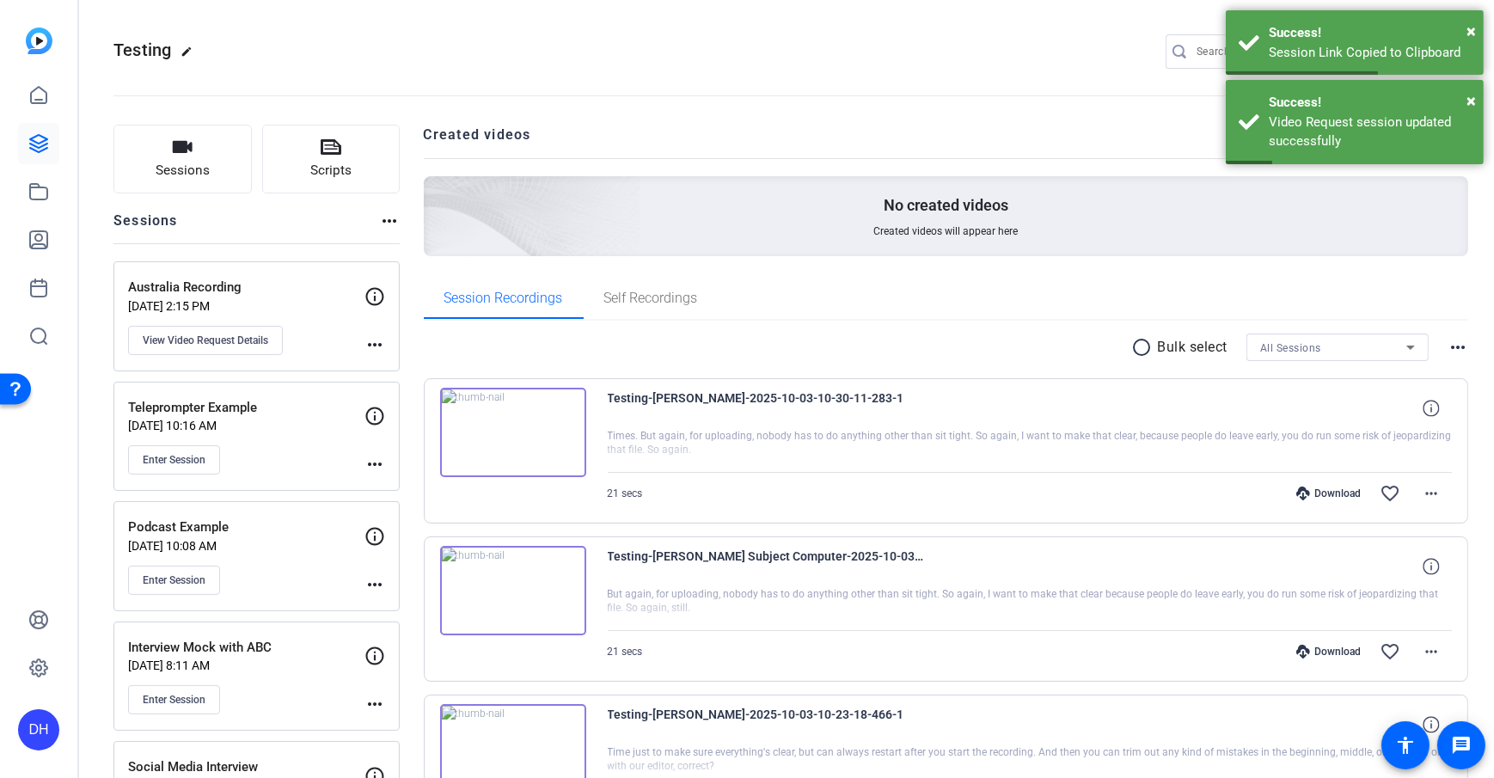
click at [422, 101] on openreel-divider-bar at bounding box center [786, 90] width 1346 height 52
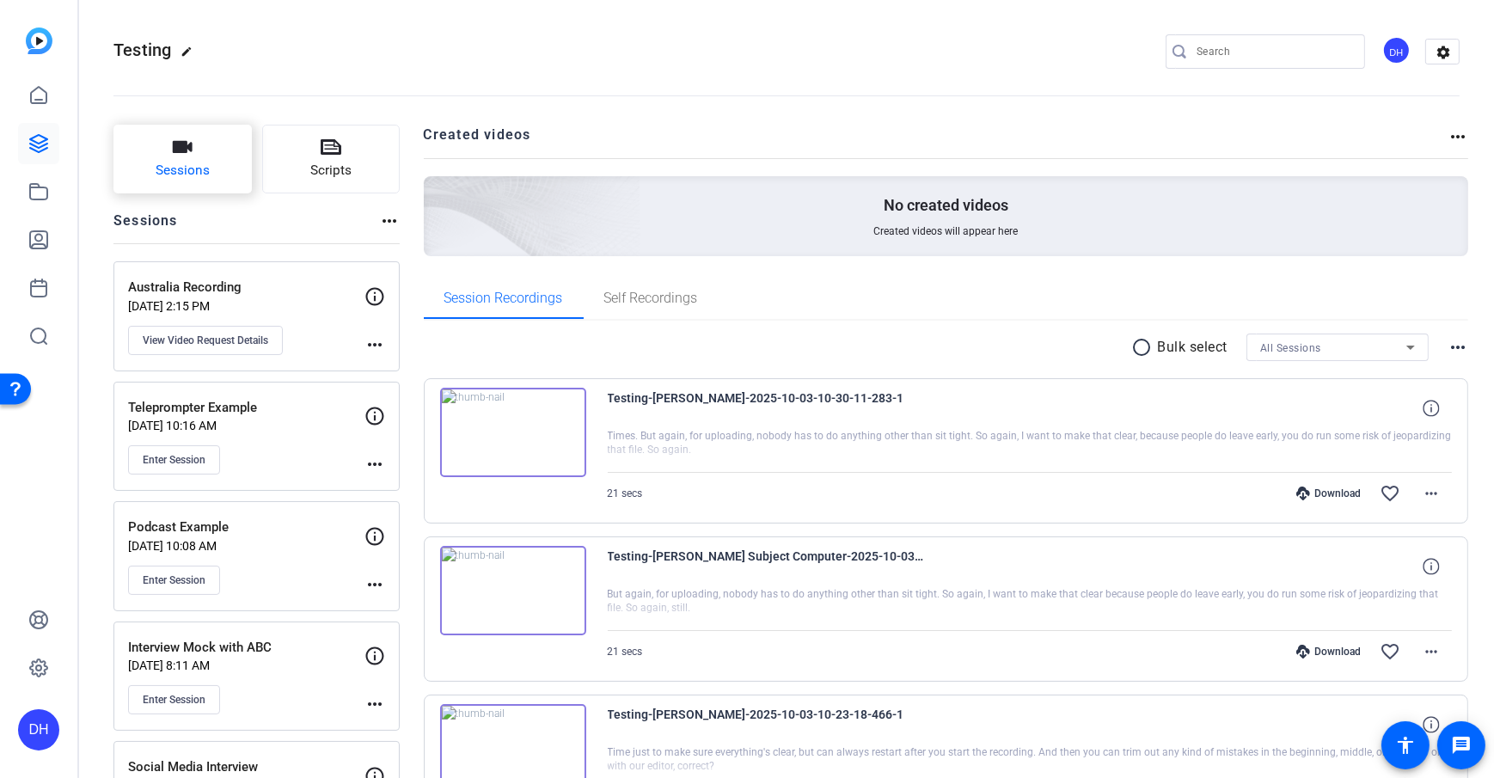
click at [211, 160] on button "Sessions" at bounding box center [182, 159] width 138 height 69
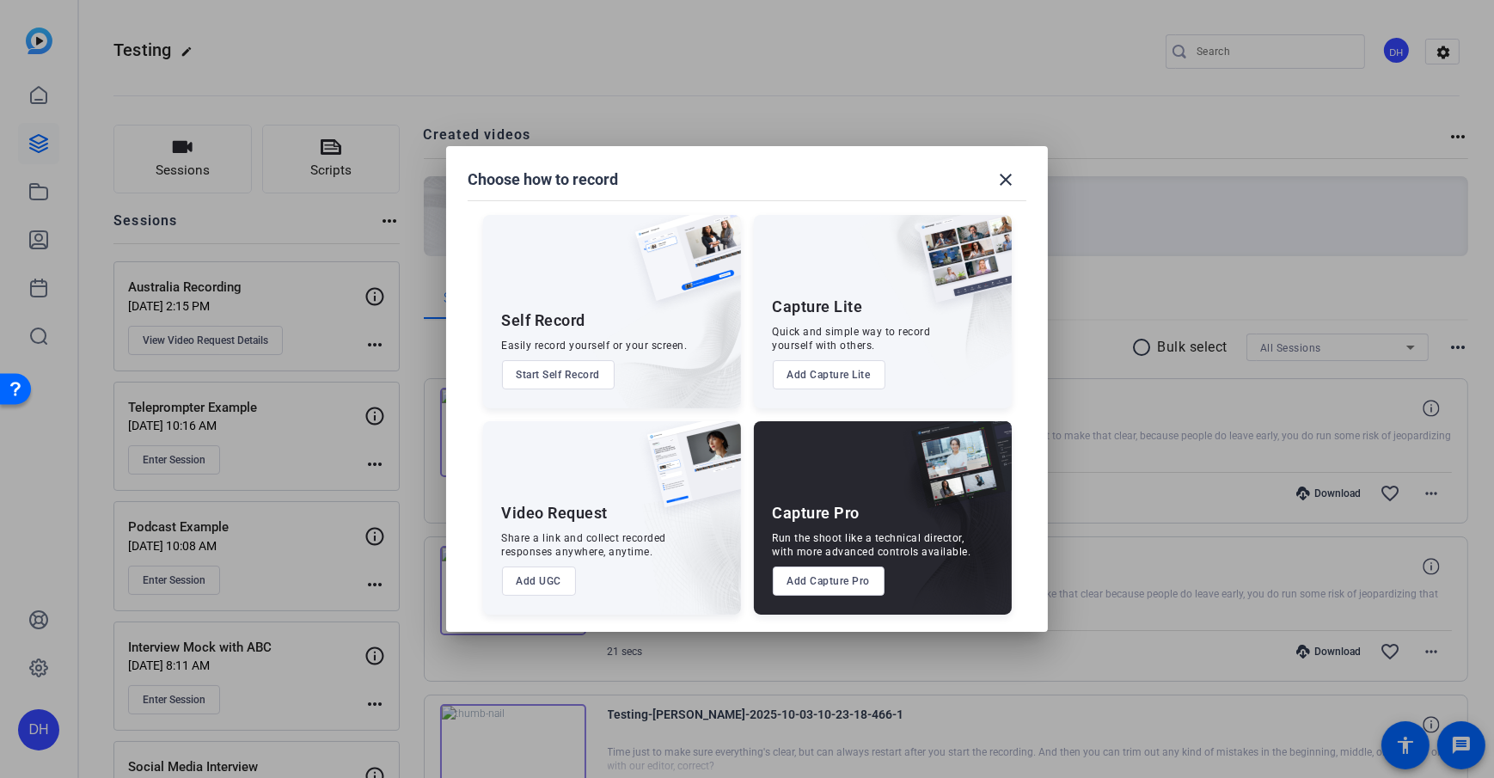
click at [484, 516] on div "Video Request Share a link and collect recorded responses anywhere, anytime. Ad…" at bounding box center [612, 517] width 258 height 193
drag, startPoint x: 778, startPoint y: 506, endPoint x: 859, endPoint y: 511, distance: 81.8
click at [859, 511] on div "Capture Pro Run the shoot like a technical director, with more advanced control…" at bounding box center [883, 517] width 258 height 193
click at [838, 561] on button "Add Capture Pro" at bounding box center [829, 580] width 113 height 29
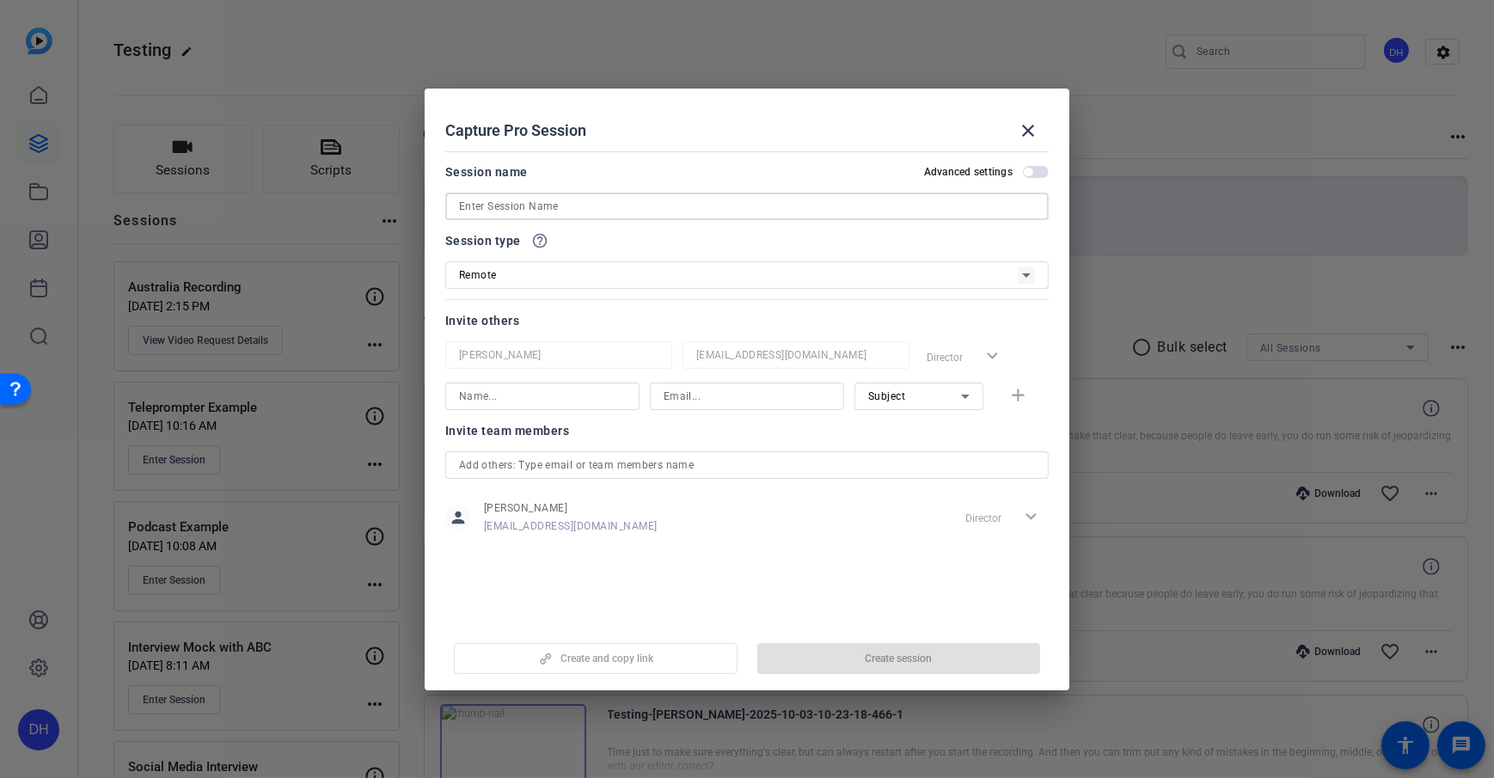
click at [539, 201] on input at bounding box center [747, 206] width 576 height 21
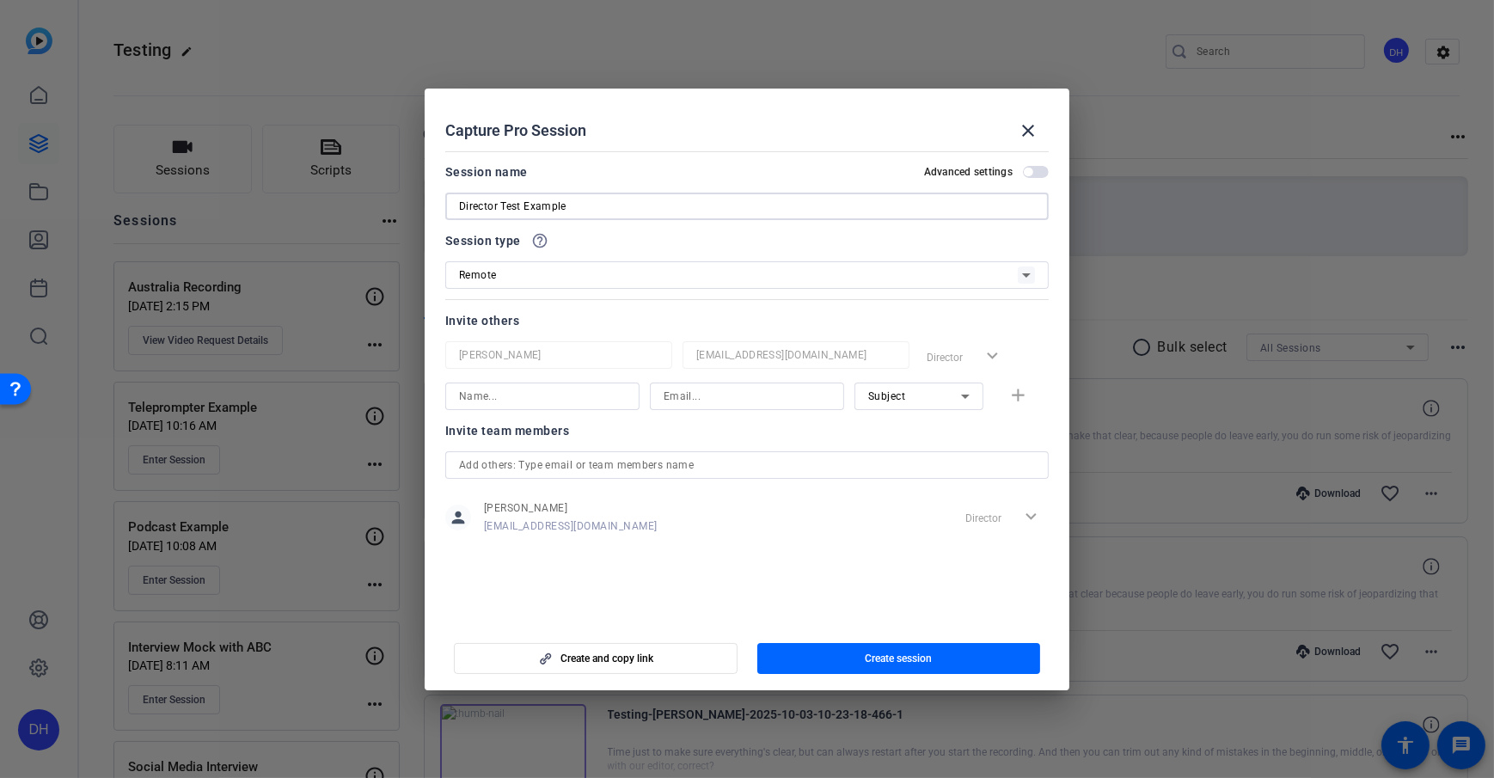
type input "Director Test Example"
click at [585, 231] on div at bounding box center [746, 229] width 603 height 19
click at [540, 322] on div "Invite others" at bounding box center [746, 320] width 603 height 21
drag, startPoint x: 441, startPoint y: 316, endPoint x: 543, endPoint y: 326, distance: 102.7
click at [543, 327] on mat-dialog-content "Session name Advanced settings Director Test Example Session type help_outline …" at bounding box center [747, 382] width 645 height 477
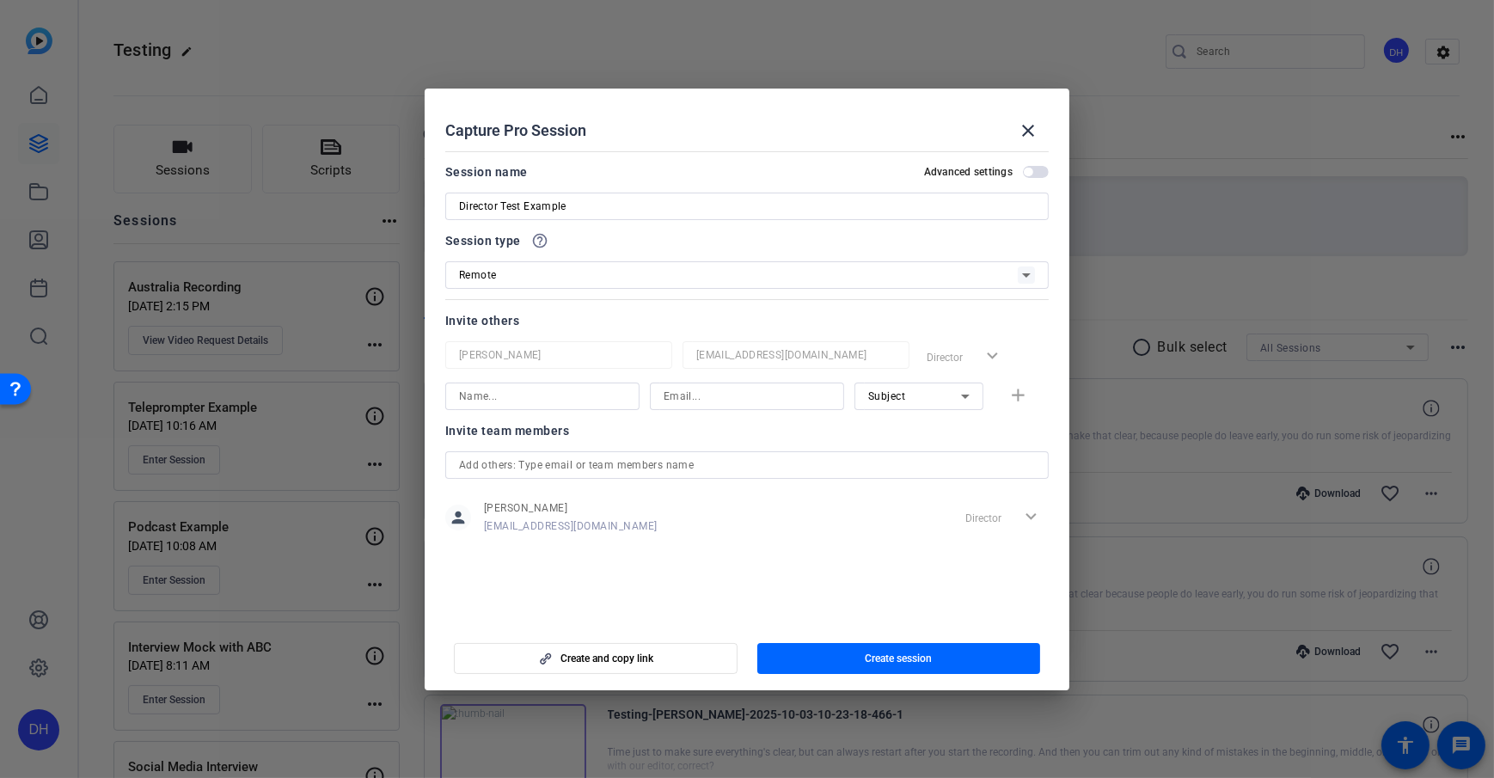
click at [641, 443] on div "Invite team members person Daniel Heiberger dheiberger@openreel.com Director ex…" at bounding box center [746, 488] width 603 height 136
click at [918, 391] on div "Subject" at bounding box center [914, 395] width 93 height 21
click at [937, 386] on div at bounding box center [747, 389] width 1494 height 778
click at [956, 393] on icon at bounding box center [965, 396] width 21 height 21
click at [911, 488] on mat-option "Subject" at bounding box center [918, 485] width 129 height 28
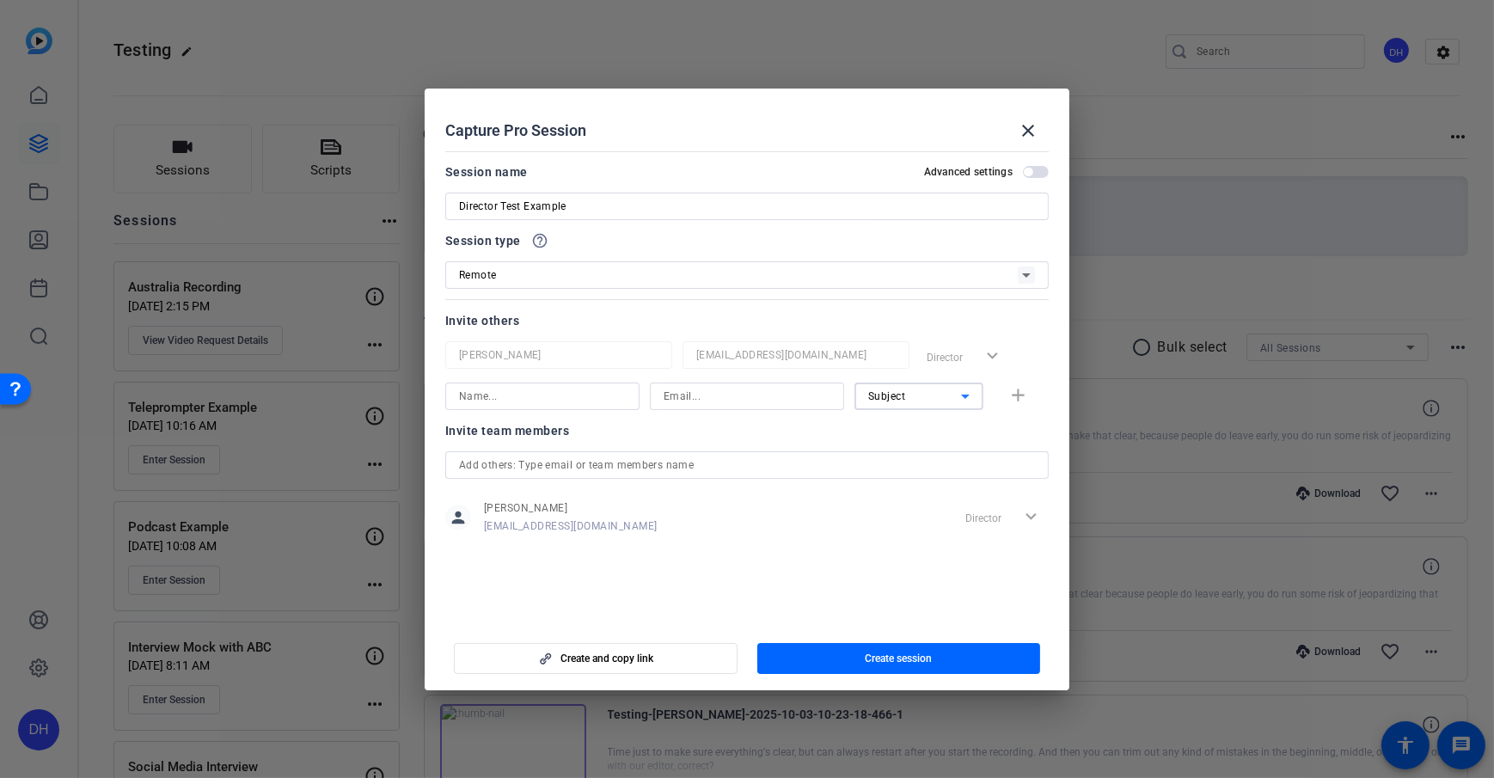
click at [924, 444] on div "Invite team members person Daniel Heiberger dheiberger@openreel.com Director ex…" at bounding box center [746, 488] width 603 height 136
click at [957, 410] on div at bounding box center [918, 419] width 129 height 19
click at [962, 401] on icon at bounding box center [965, 396] width 21 height 21
click at [957, 422] on mat-option "Collaborator" at bounding box center [918, 430] width 129 height 28
click at [975, 427] on div at bounding box center [918, 419] width 129 height 19
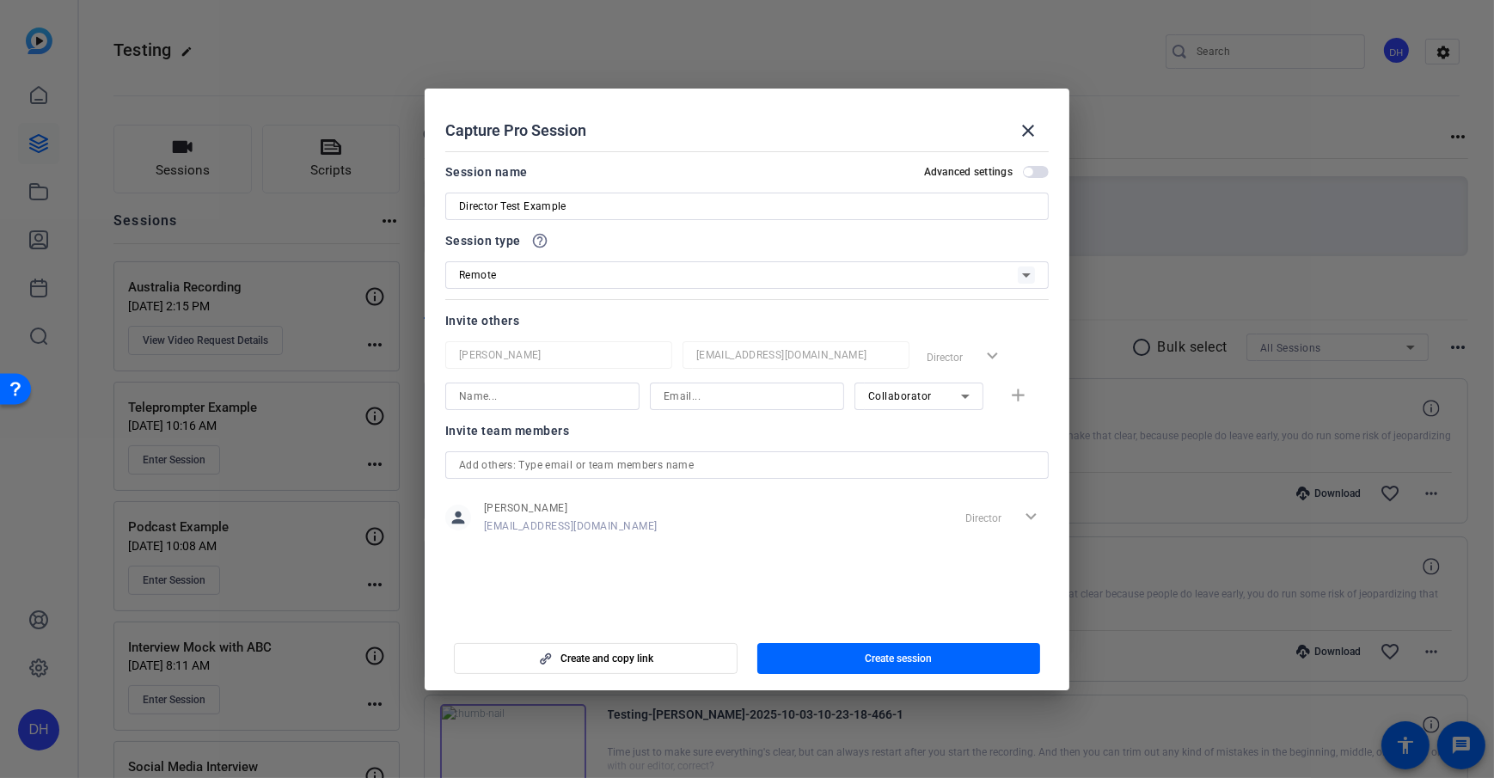
click at [957, 400] on icon at bounding box center [965, 396] width 21 height 21
click at [928, 462] on mat-option "Watcher" at bounding box center [918, 457] width 129 height 28
click at [935, 432] on div "Invite team members" at bounding box center [746, 430] width 603 height 21
click at [911, 396] on div "Watcher" at bounding box center [914, 395] width 93 height 21
click at [901, 420] on span "Collaborator" at bounding box center [899, 429] width 63 height 21
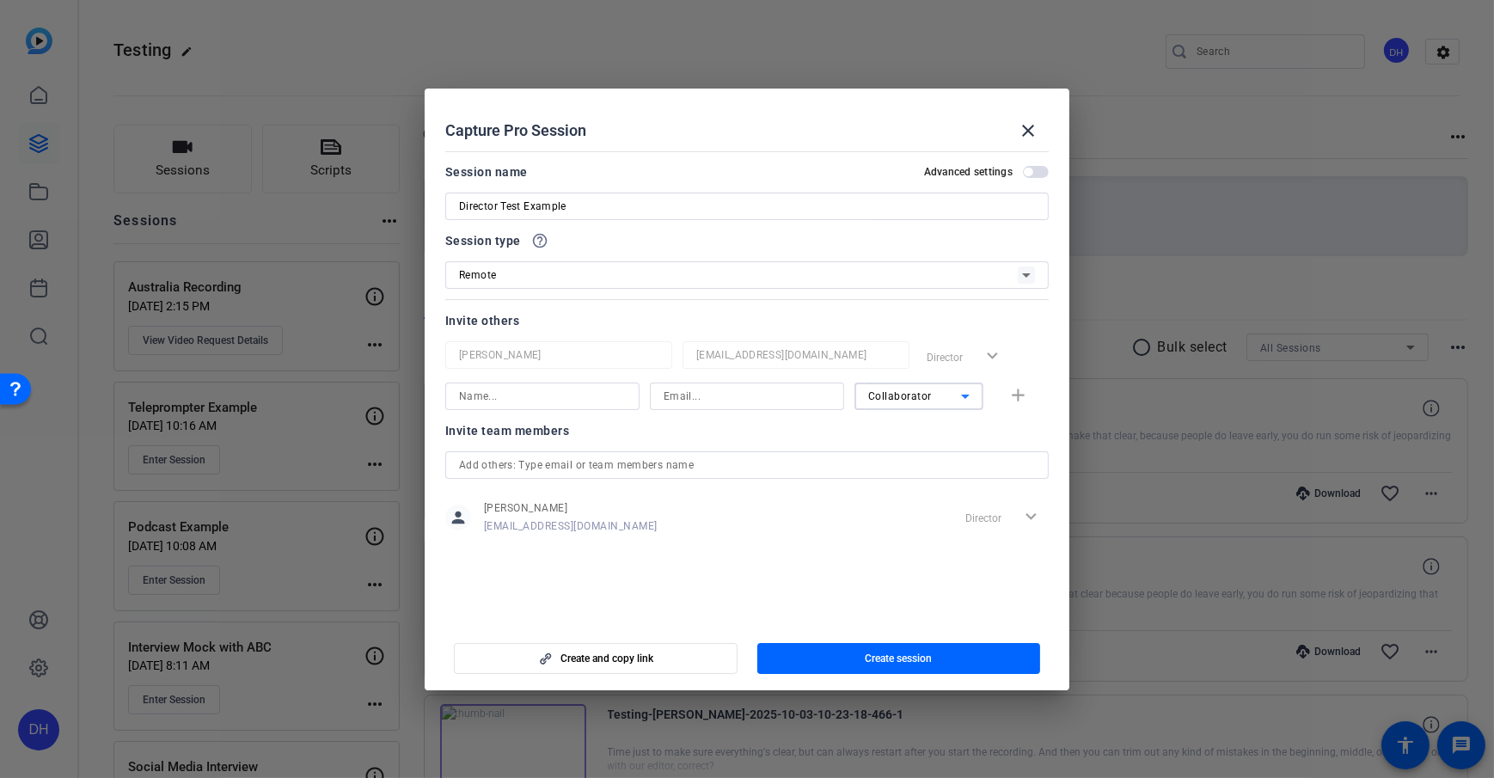
click at [804, 418] on div at bounding box center [747, 419] width 194 height 19
click at [768, 431] on div "Invite team members" at bounding box center [746, 430] width 603 height 21
click at [655, 462] on input "text" at bounding box center [747, 465] width 576 height 21
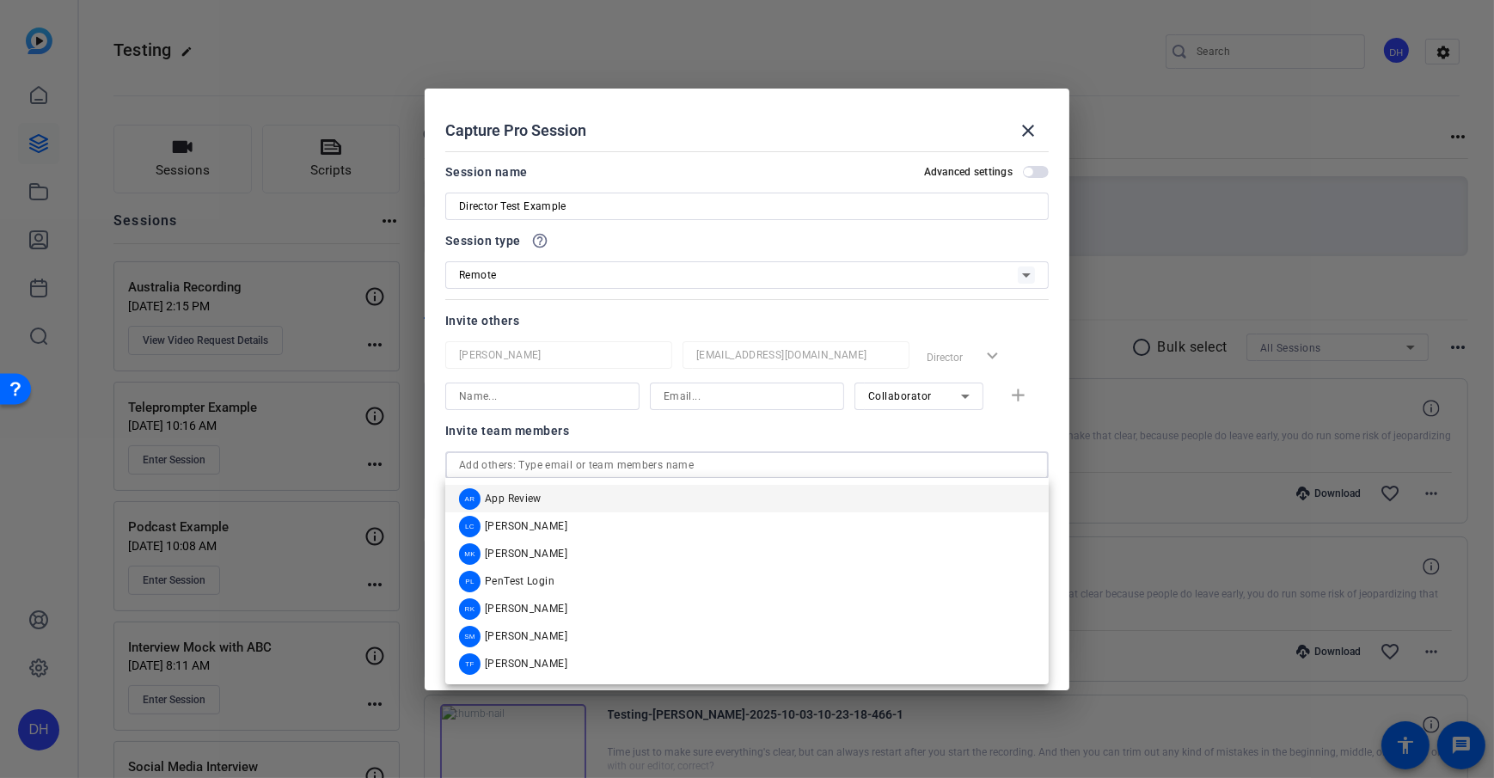
click at [602, 457] on input "text" at bounding box center [747, 465] width 576 height 21
click at [799, 407] on div at bounding box center [747, 396] width 167 height 28
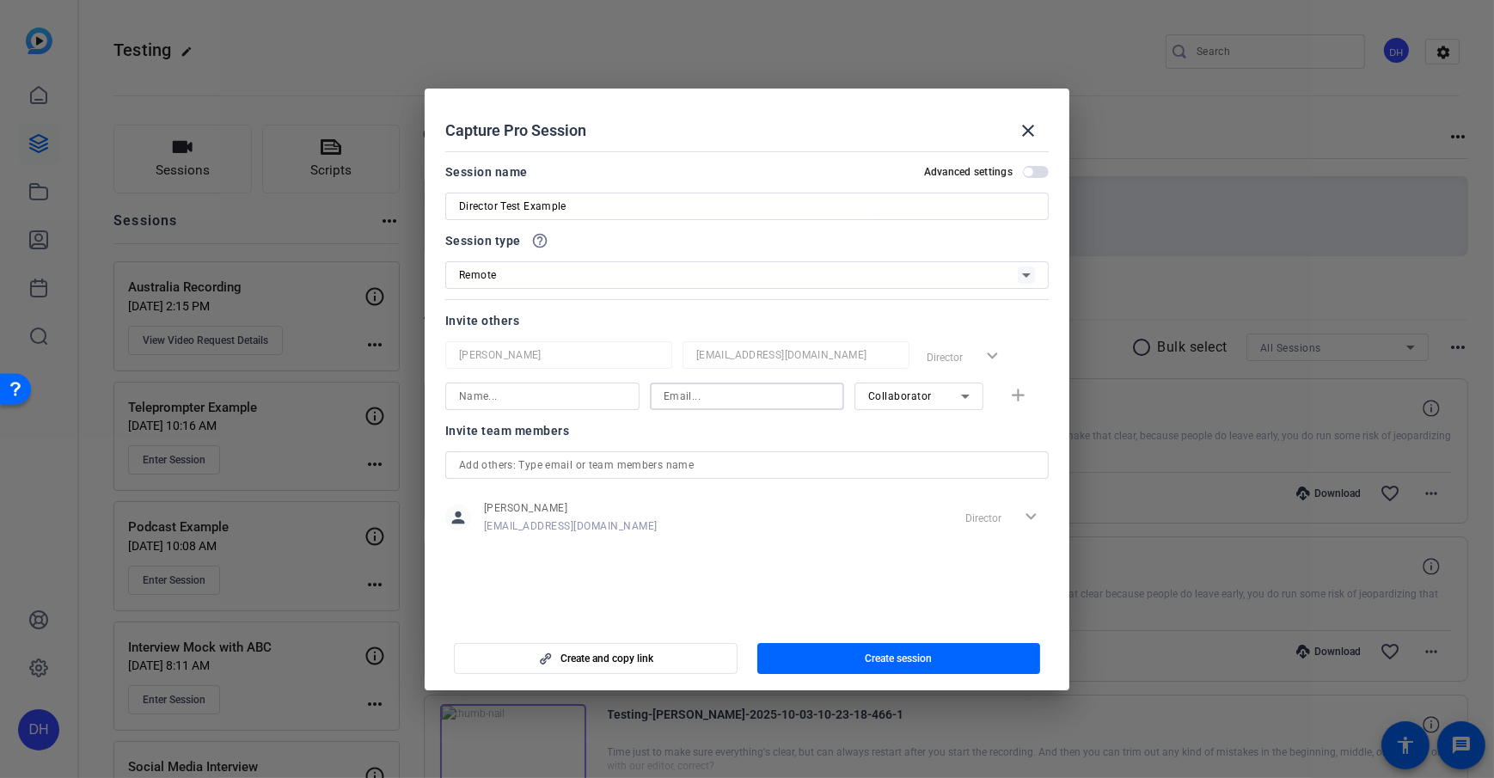
click at [859, 435] on openreel-capture-pro-session-invite-users "Invite others Daniel Heiberger dheiberger@openreel.com Director expand_more Col…" at bounding box center [746, 433] width 603 height 246
click at [721, 439] on div "Invite team members" at bounding box center [746, 447] width 603 height 21
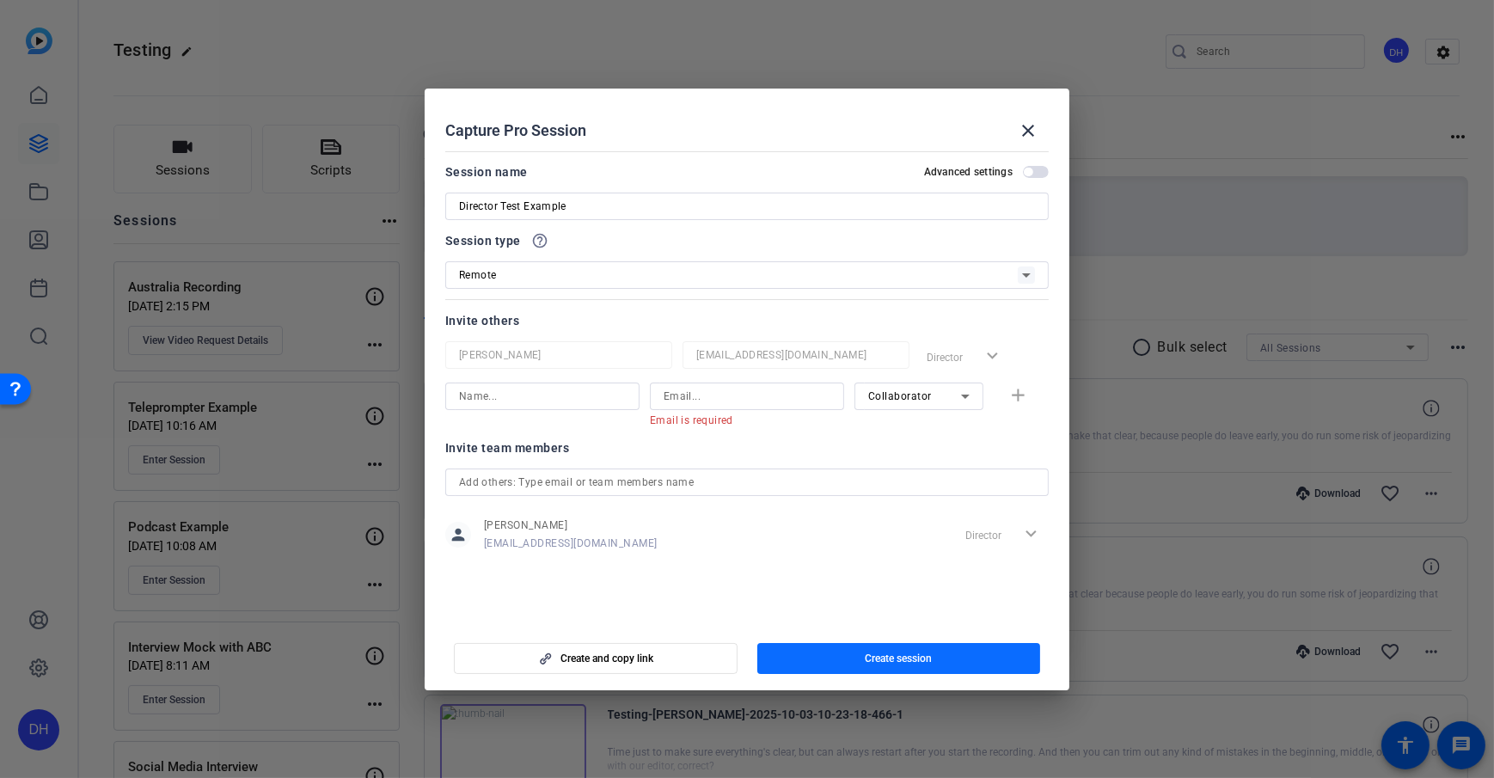
click at [886, 561] on span "Create session" at bounding box center [898, 658] width 67 height 14
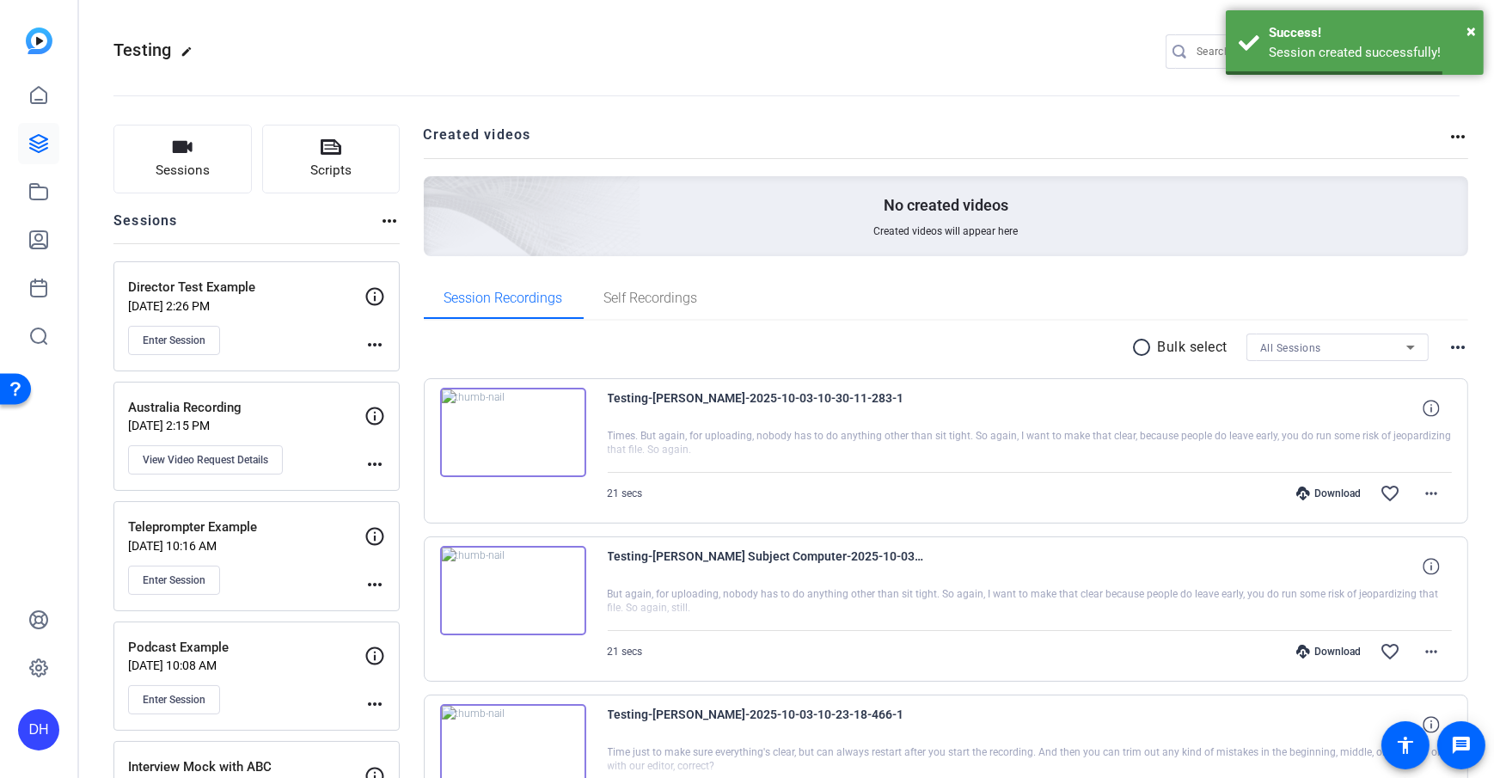
click at [180, 333] on span "Enter Session" at bounding box center [174, 340] width 63 height 14
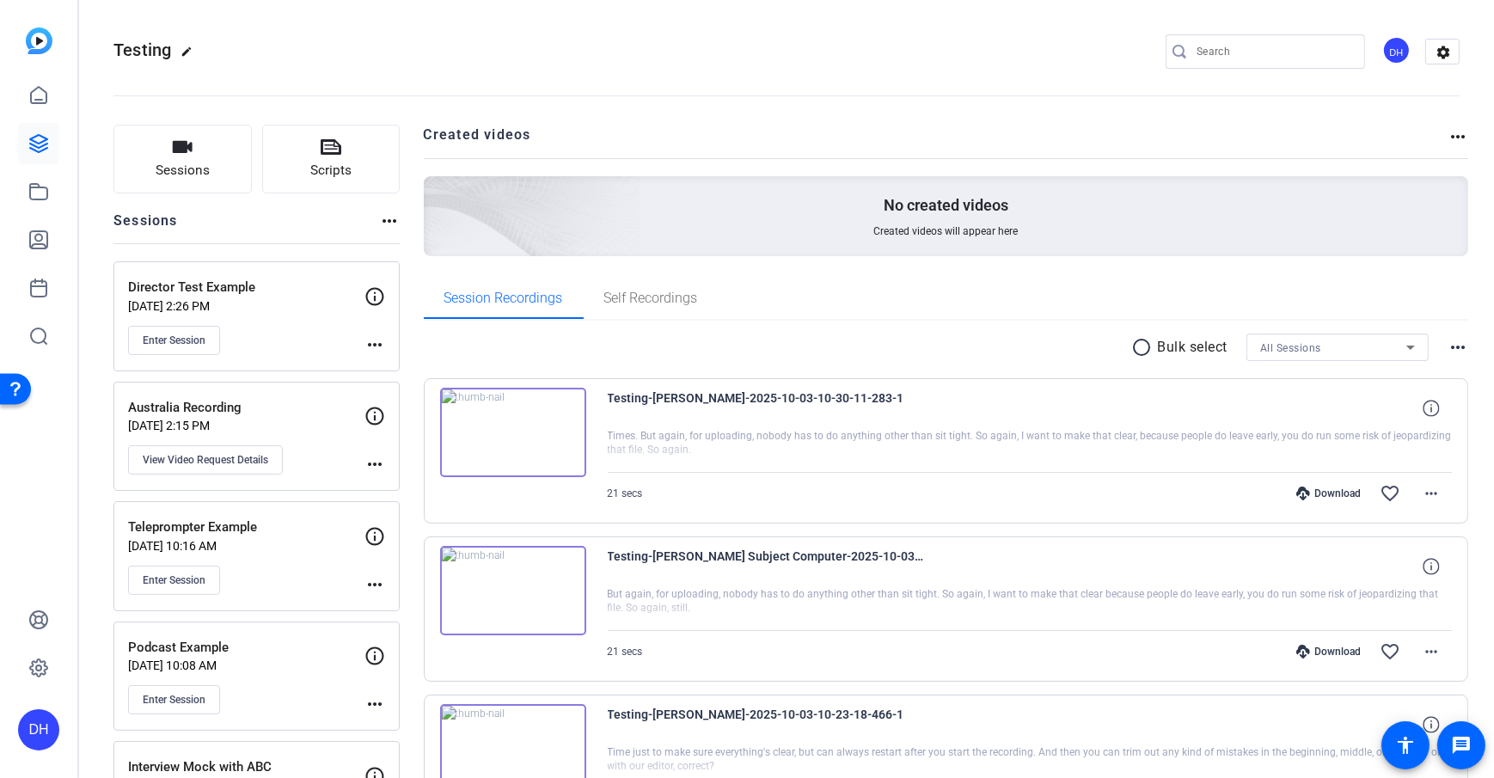
click at [34, 103] on icon at bounding box center [38, 95] width 15 height 16
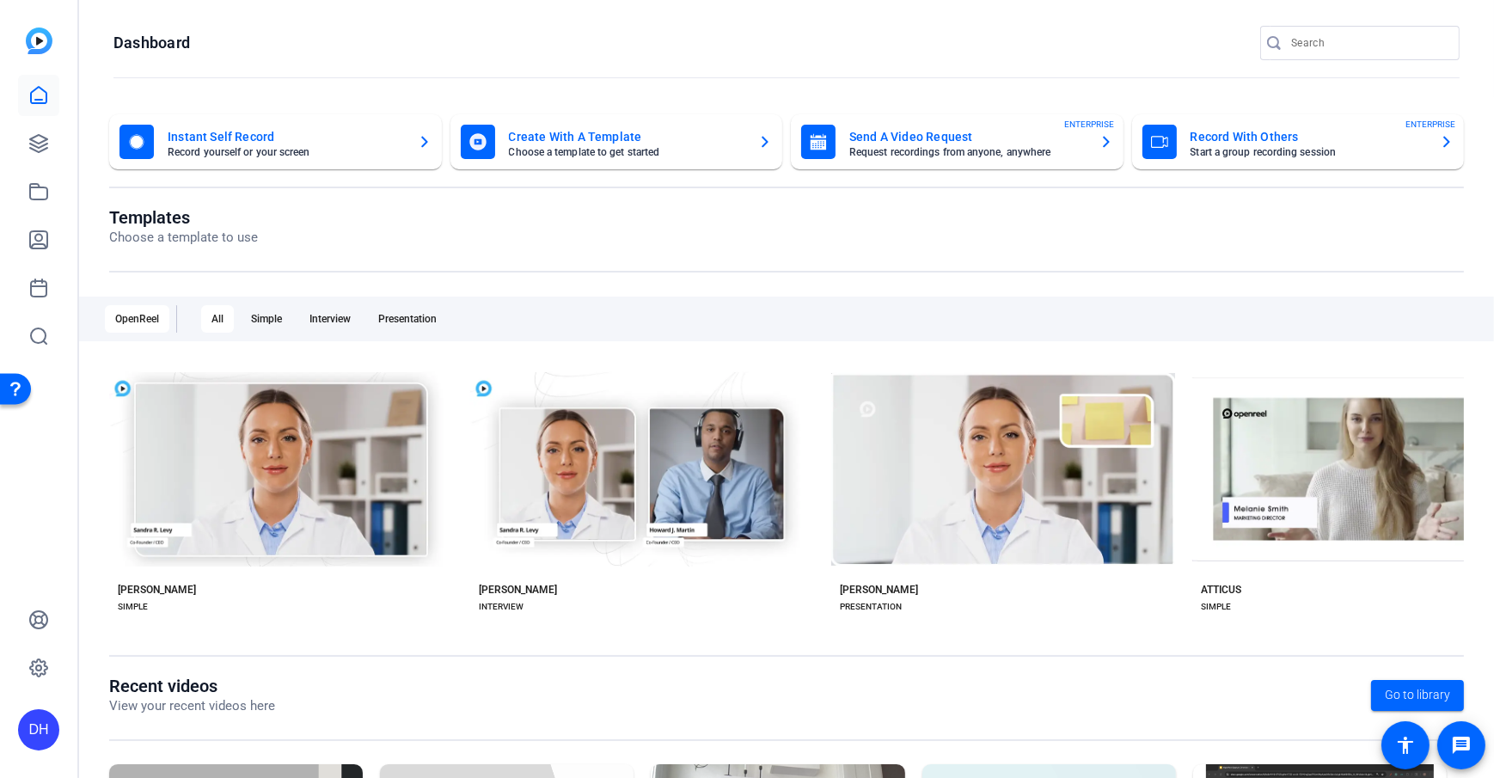
click at [52, 561] on div "DH" at bounding box center [38, 729] width 41 height 41
click at [207, 561] on span at bounding box center [227, 704] width 41 height 41
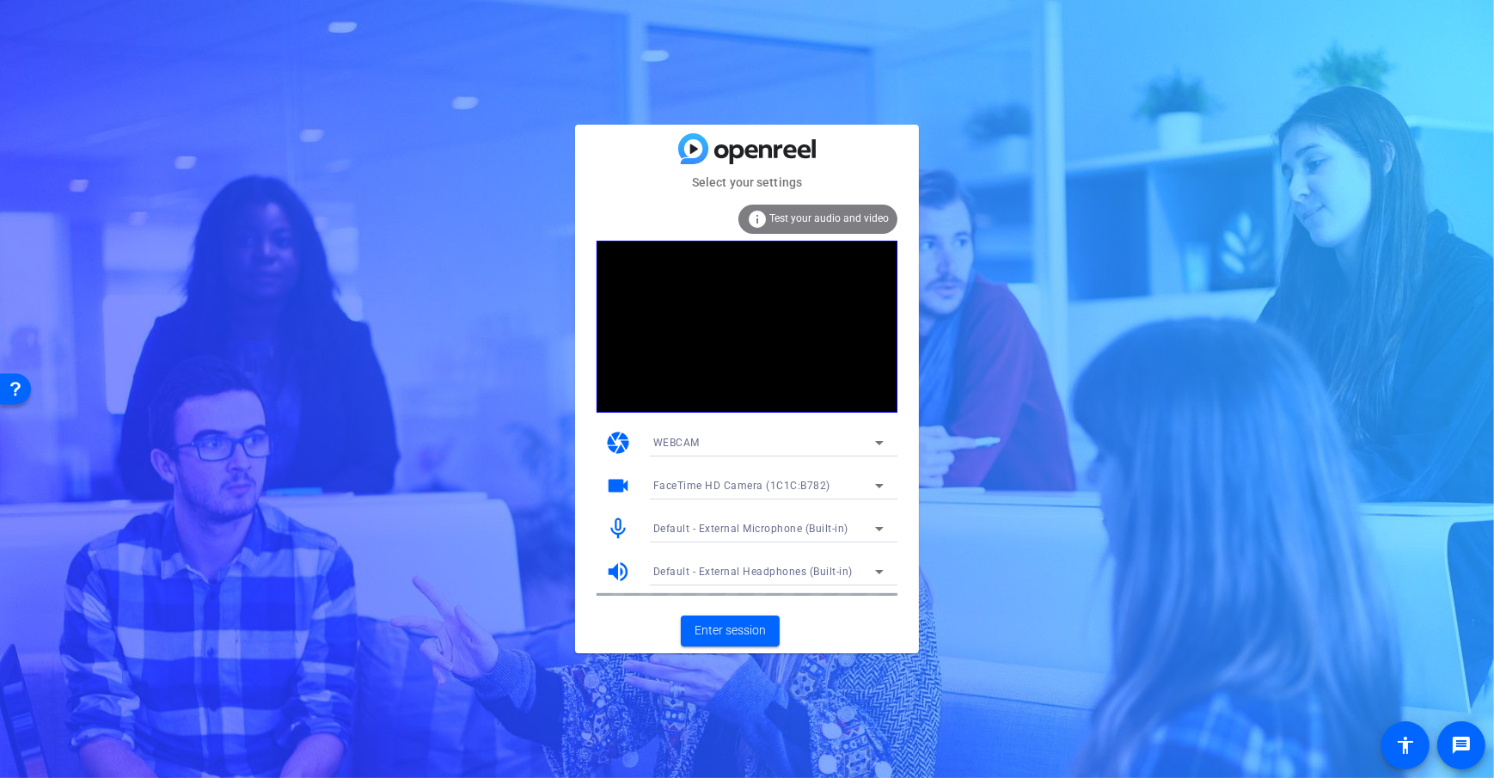
click at [920, 633] on div "Select your settings info Test your audio and video camera WEBCAM videocam Face…" at bounding box center [747, 389] width 1494 height 778
click at [719, 633] on span "Enter session" at bounding box center [729, 630] width 71 height 18
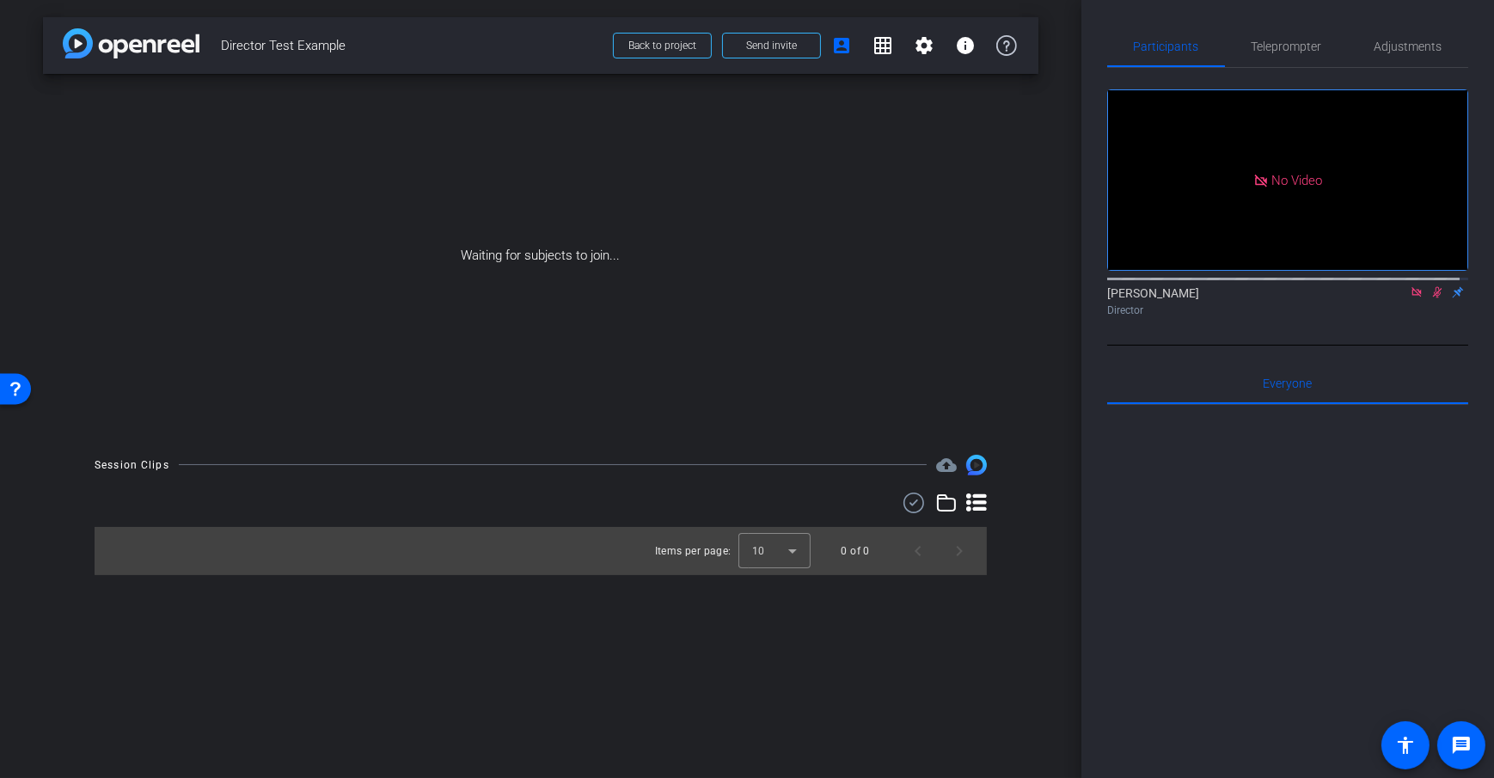
click at [1054, 477] on div "arrow_back Director Test Example Back to project Send invite account_box grid_o…" at bounding box center [540, 389] width 1081 height 778
click at [1411, 297] on icon at bounding box center [1415, 291] width 9 height 9
click at [1079, 316] on div "arrow_back Director Test Example Back to project Send invite account_box grid_o…" at bounding box center [540, 389] width 1081 height 778
click at [1034, 346] on div "Waiting for subjects to join..." at bounding box center [540, 256] width 995 height 364
click at [770, 51] on span "Send invite" at bounding box center [771, 46] width 51 height 14
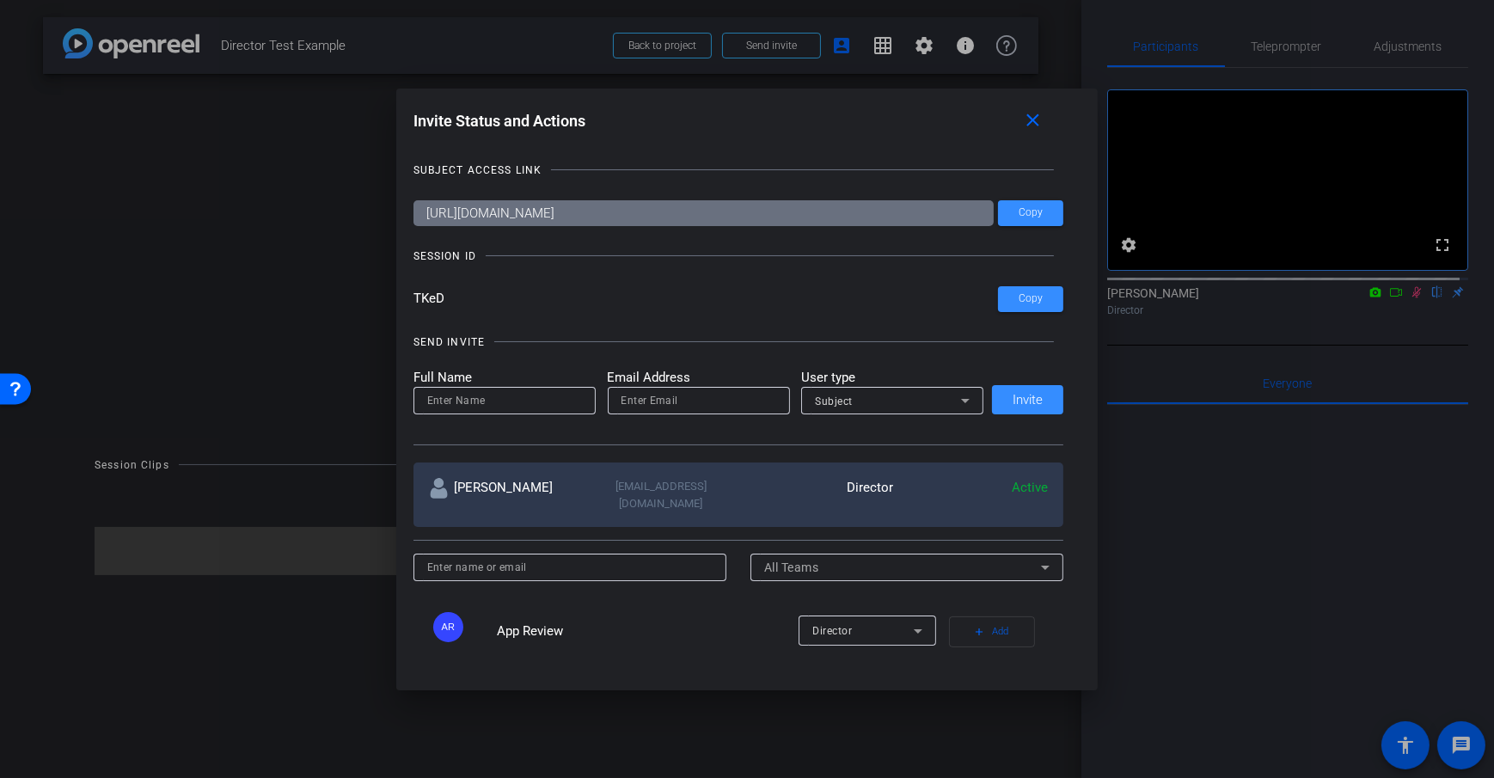
drag, startPoint x: 811, startPoint y: 214, endPoint x: 420, endPoint y: 218, distance: 391.1
click at [420, 218] on input "https://capture.openreel.com/subject/MODE_OTP?otp=TKeD" at bounding box center [703, 213] width 581 height 26
click at [851, 255] on div at bounding box center [770, 255] width 568 height 1
click at [1020, 213] on span "Copy" at bounding box center [1030, 212] width 24 height 13
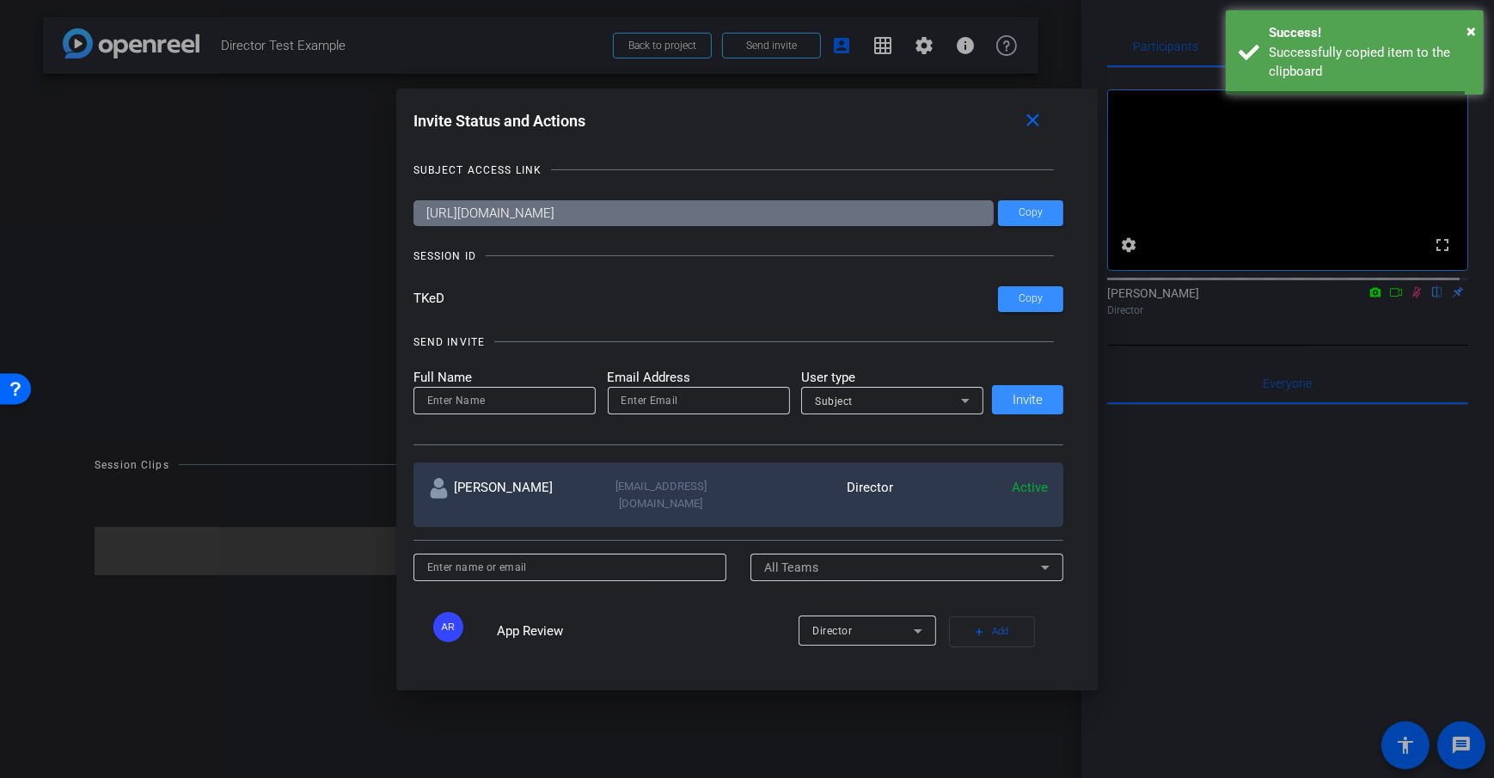
click at [732, 272] on div "SUBJECT ACCESS LINK https://capture.openreel.com/subject/MODE_OTP?otp=TKeD Copy…" at bounding box center [747, 396] width 668 height 505
drag, startPoint x: 780, startPoint y: 211, endPoint x: 404, endPoint y: 212, distance: 375.6
click at [404, 212] on div "Invite Status and Actions close SUBJECT ACCESS LINK https://capture.openreel.co…" at bounding box center [747, 378] width 702 height 578
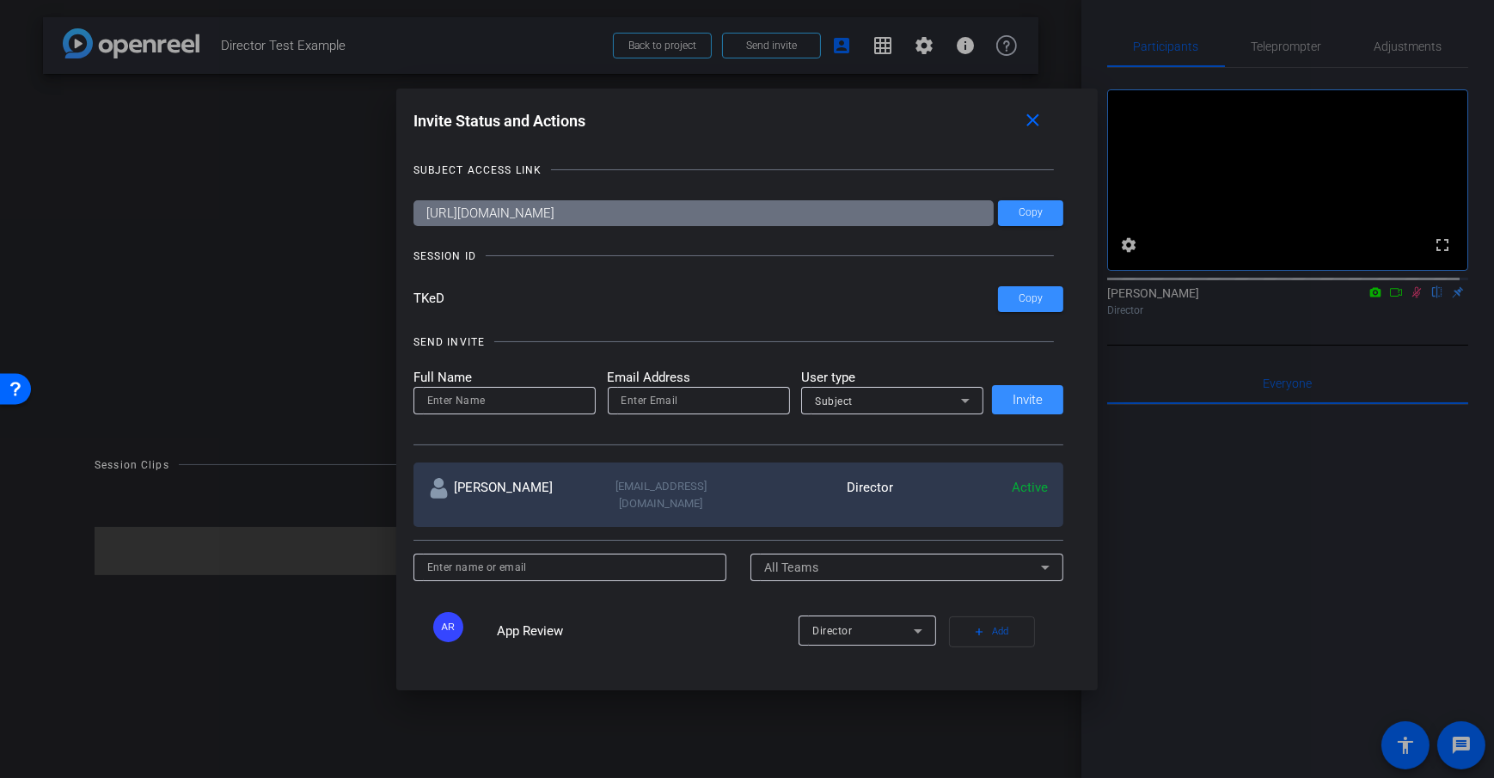
click at [565, 260] on div "SESSION ID" at bounding box center [738, 256] width 651 height 17
click at [742, 137] on h1 "Invite Status and Actions close" at bounding box center [747, 125] width 668 height 39
click at [1021, 218] on span at bounding box center [1030, 213] width 65 height 41
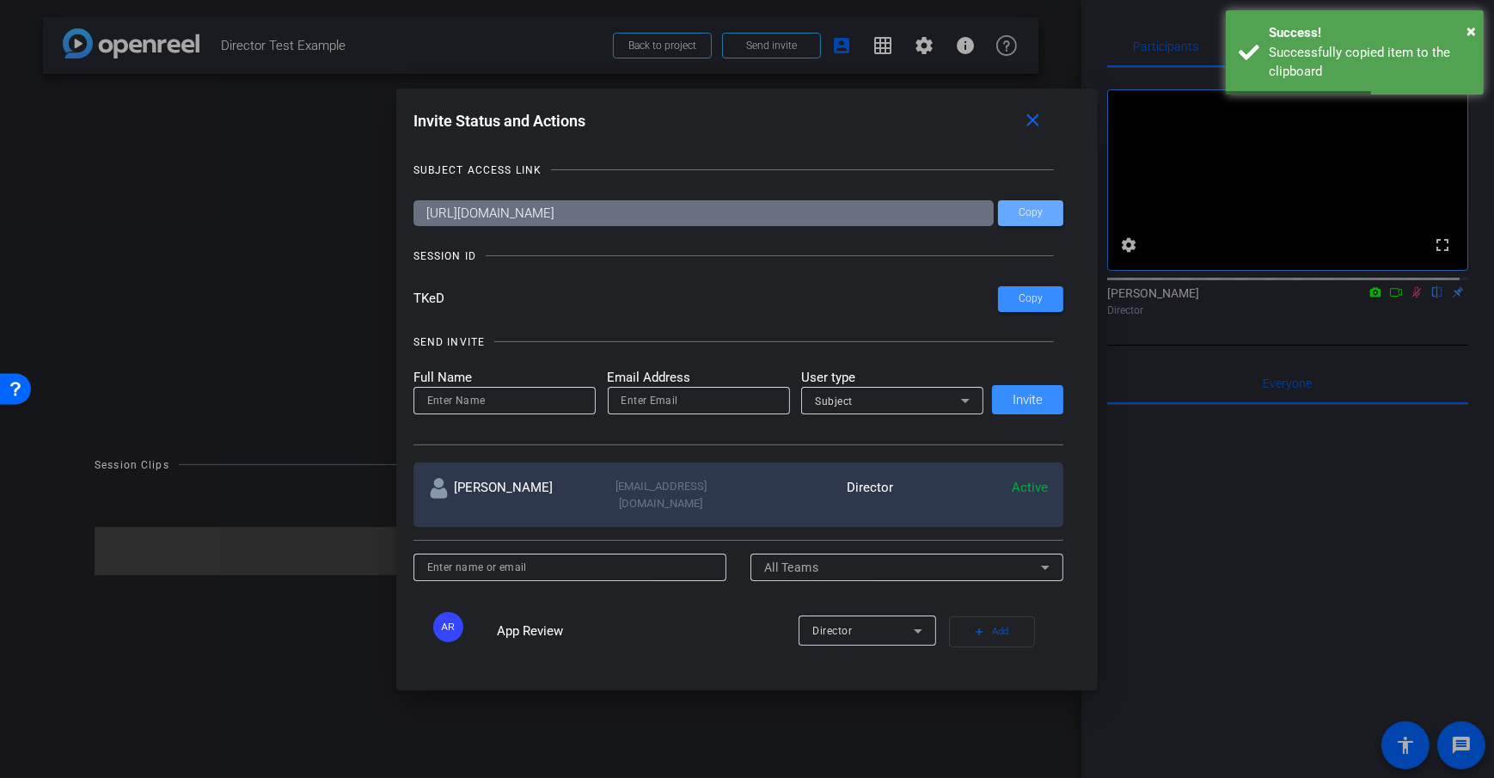
click at [829, 116] on div "Invite Status and Actions close" at bounding box center [738, 121] width 651 height 31
click at [1048, 109] on span at bounding box center [1035, 121] width 55 height 41
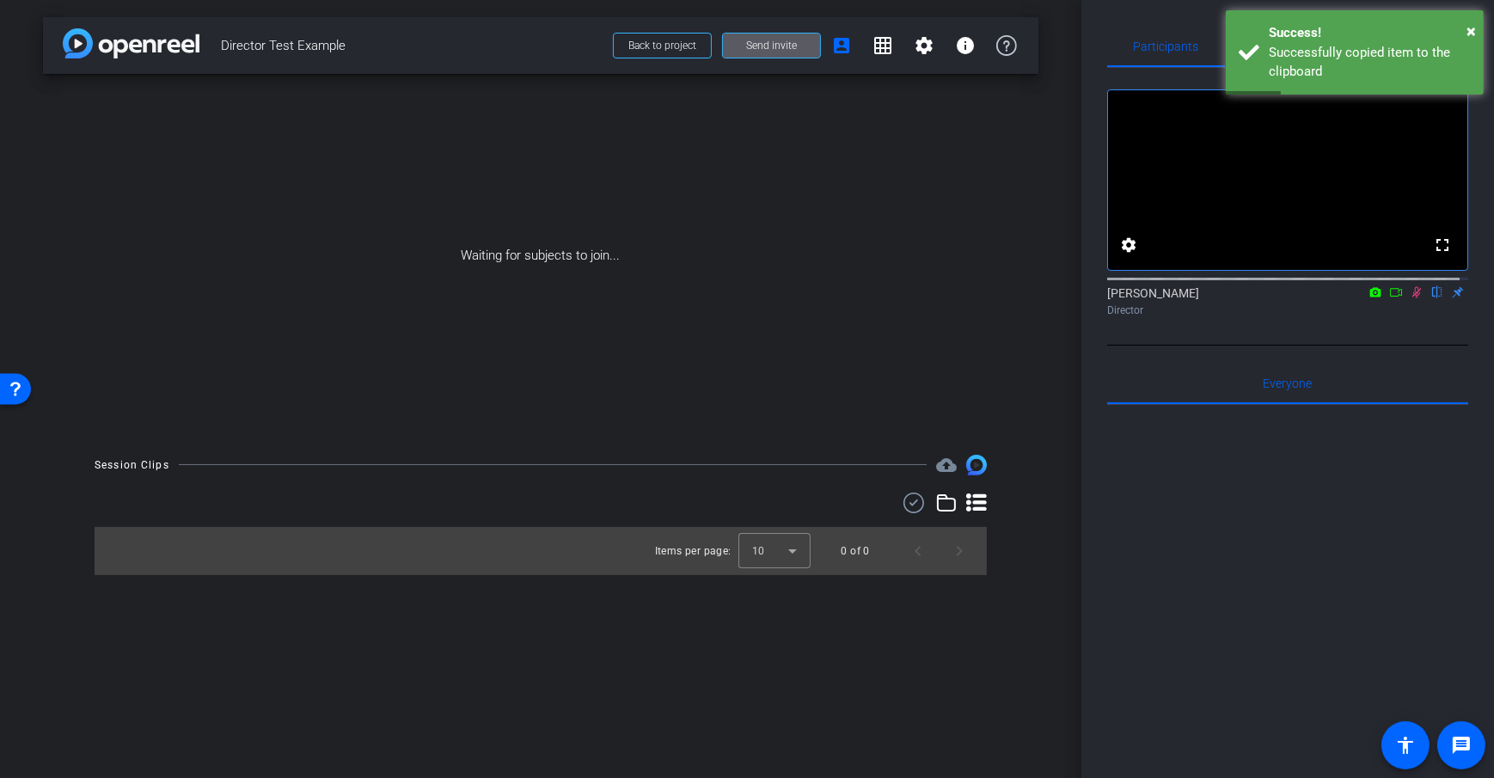
click at [1079, 249] on div "arrow_back Director Test Example Back to project Send invite account_box grid_o…" at bounding box center [540, 389] width 1081 height 778
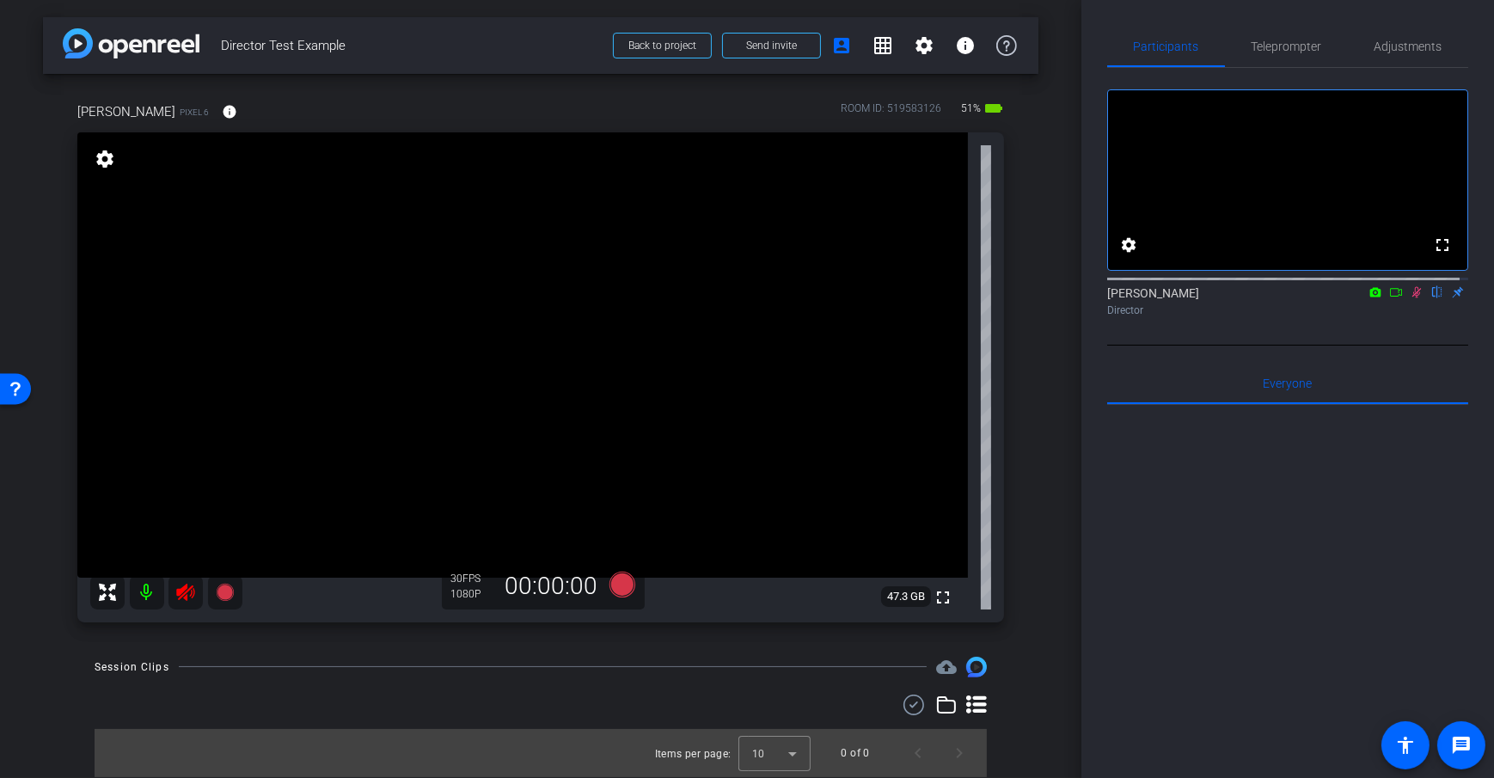
click at [155, 585] on mat-icon at bounding box center [147, 592] width 34 height 34
click at [1048, 383] on div "arrow_back Director Test Example Back to project Send invite account_box grid_o…" at bounding box center [540, 389] width 1081 height 778
click at [1389, 298] on icon at bounding box center [1396, 292] width 14 height 12
click at [1028, 322] on div "Dan H Pixel 6 info ROOM ID: 519583126 51% battery_std fullscreen settings 47.3 …" at bounding box center [540, 357] width 995 height 566
drag, startPoint x: 1055, startPoint y: 326, endPoint x: 1063, endPoint y: 292, distance: 34.6
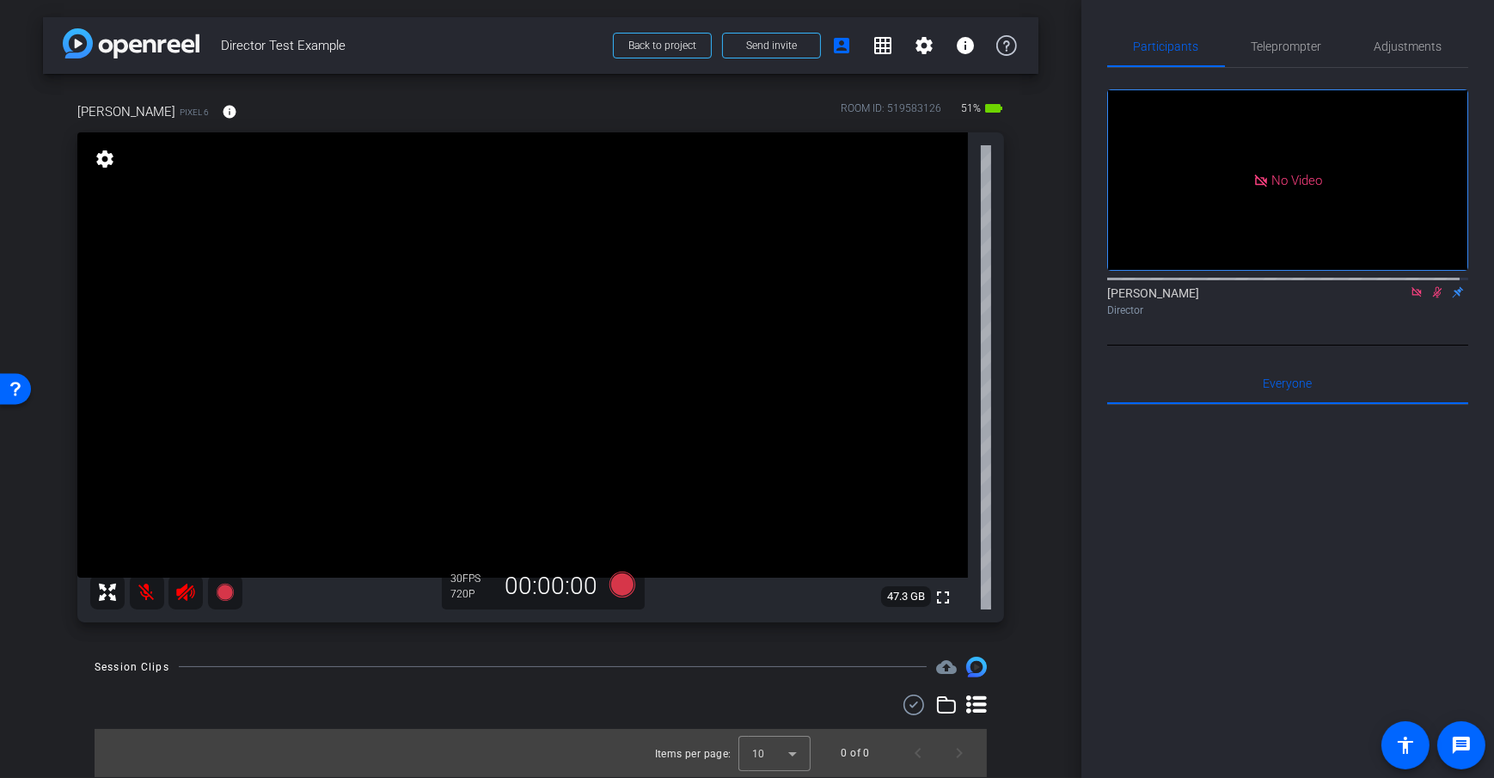
click at [1055, 326] on div "arrow_back Director Test Example Back to project Send invite account_box grid_o…" at bounding box center [540, 389] width 1081 height 778
drag, startPoint x: 1029, startPoint y: 305, endPoint x: 1009, endPoint y: 315, distance: 22.3
click at [1030, 305] on div "Dan H Pixel 6 info ROOM ID: 519583126 51% battery_std fullscreen settings 47.3 …" at bounding box center [540, 357] width 995 height 566
click at [1076, 315] on div "arrow_back Director Test Example Back to project Send invite account_box grid_o…" at bounding box center [540, 389] width 1081 height 778
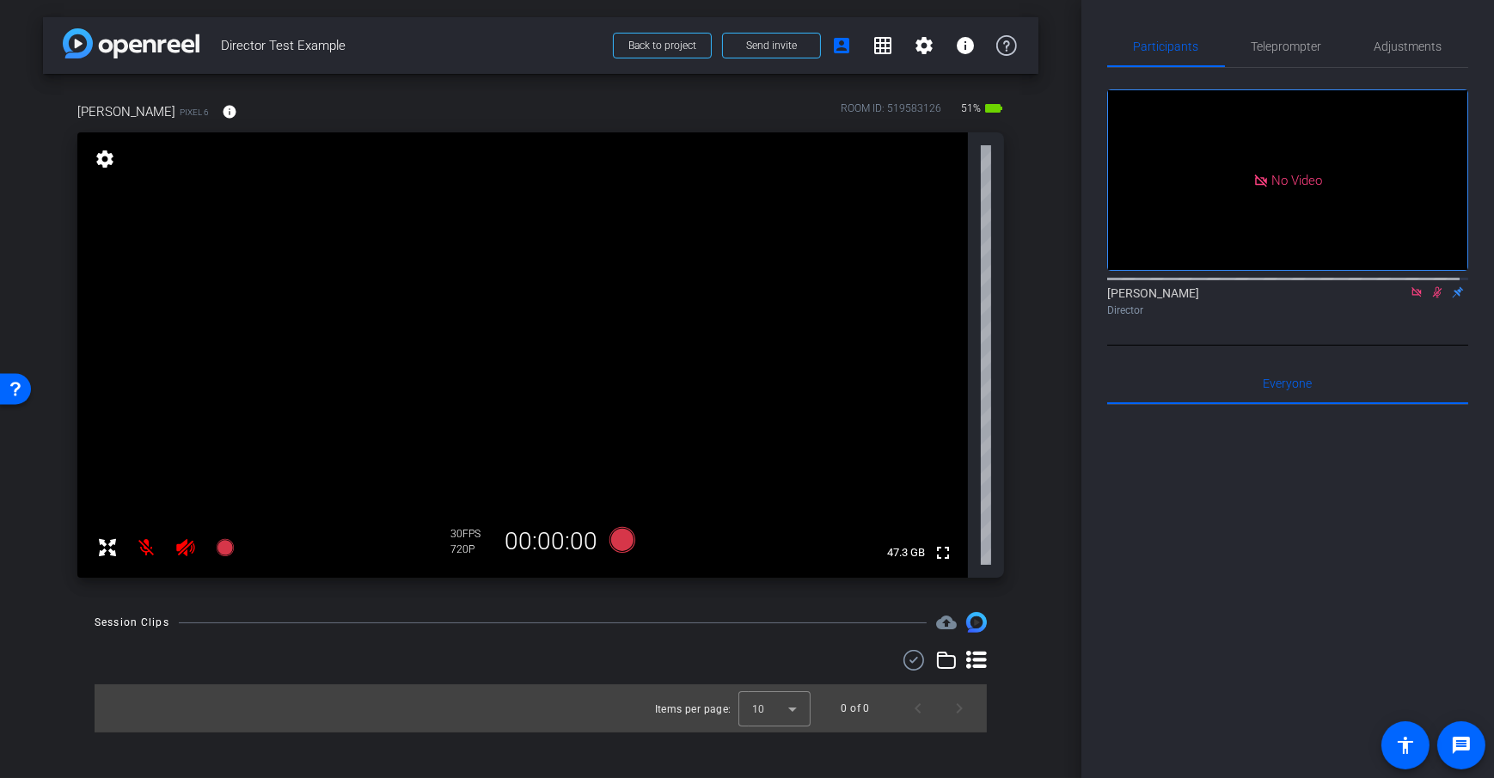
click at [1092, 321] on div "Participants Teleprompter Adjustments No Video Daniel Heiberger Director Everyo…" at bounding box center [1287, 389] width 413 height 778
click at [1037, 318] on div "Dan H Pixel 6 info ROOM ID: 519583126 51% battery_std fullscreen settings 47.3 …" at bounding box center [540, 334] width 995 height 521
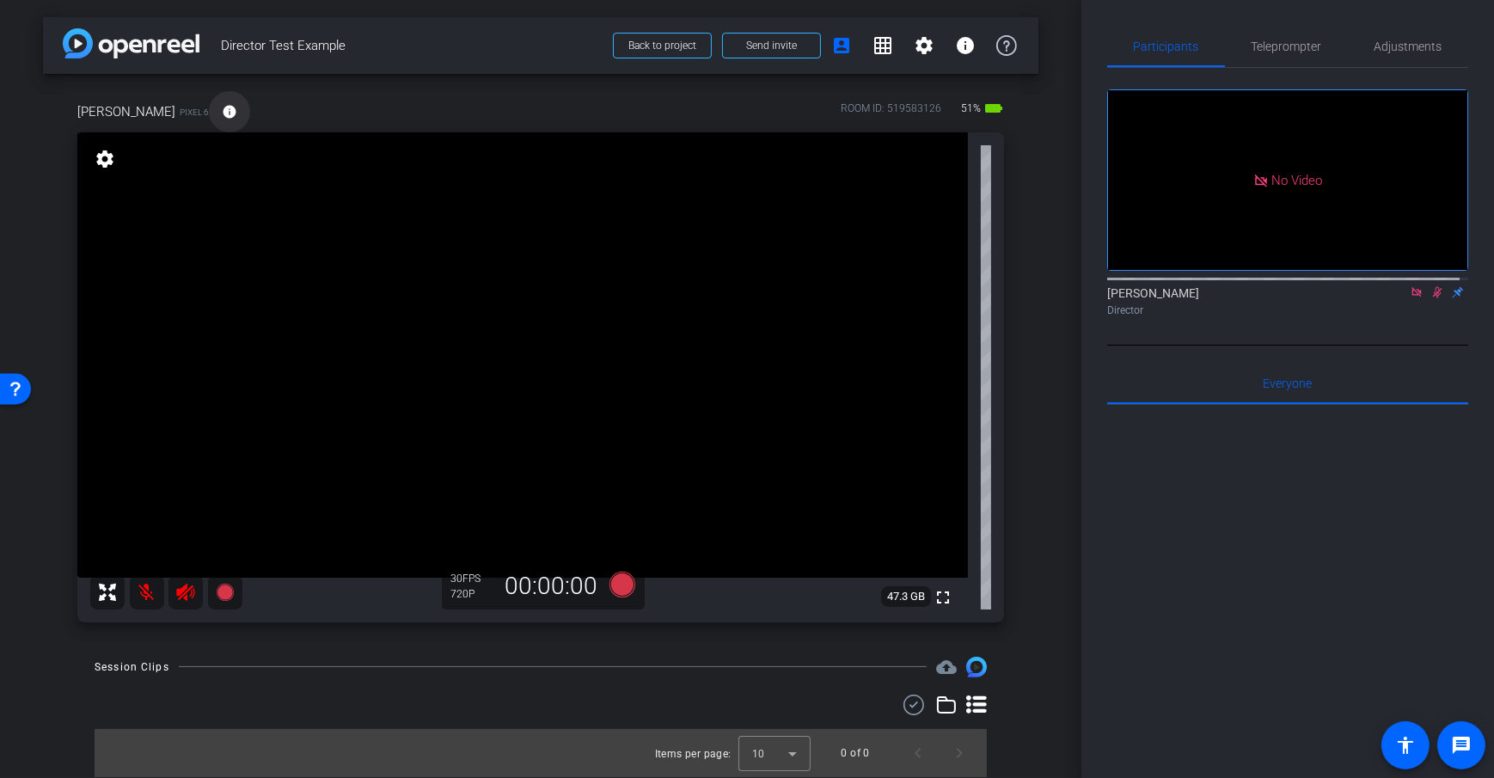
click at [222, 117] on mat-icon "info" at bounding box center [229, 111] width 15 height 15
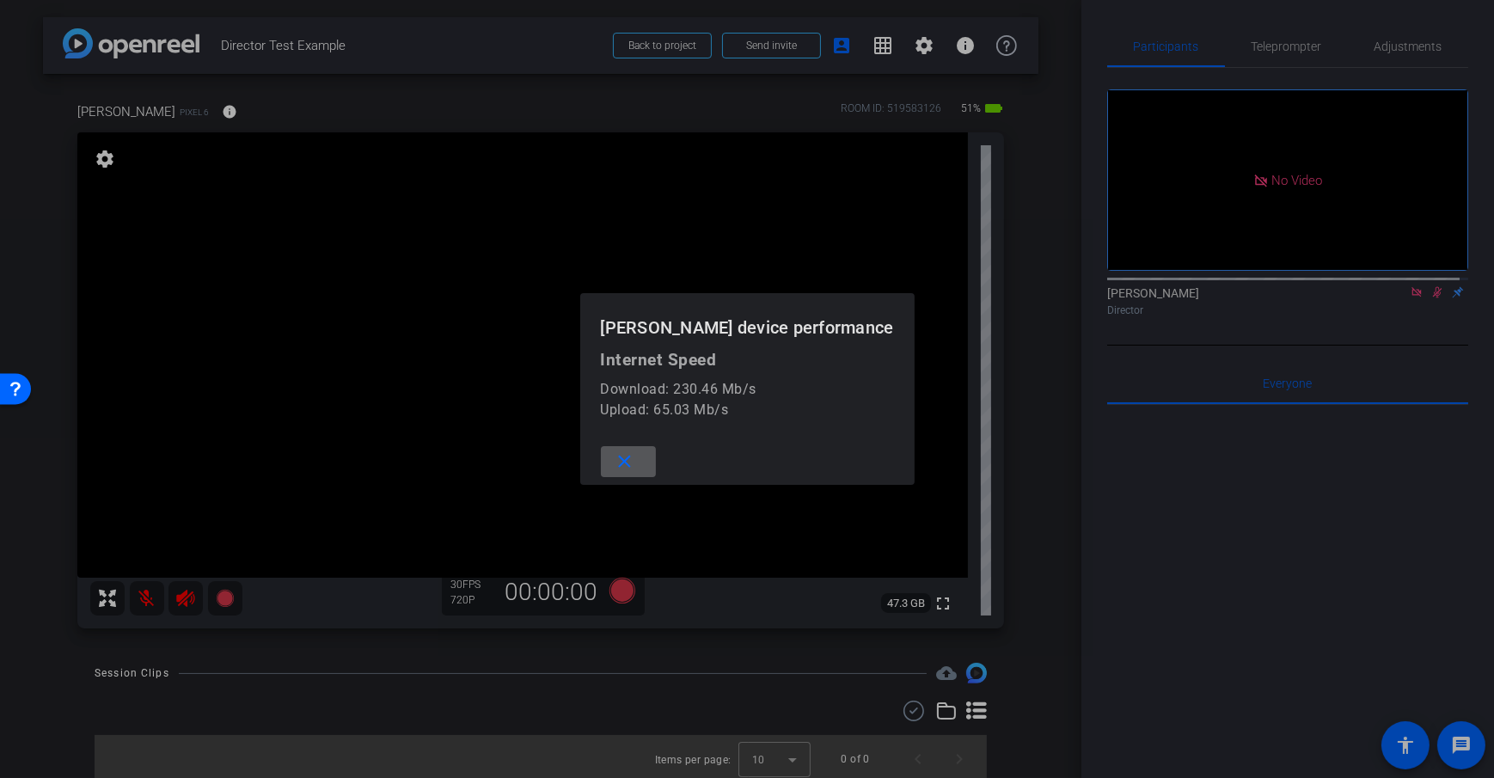
click at [635, 456] on mat-icon "close" at bounding box center [624, 461] width 21 height 21
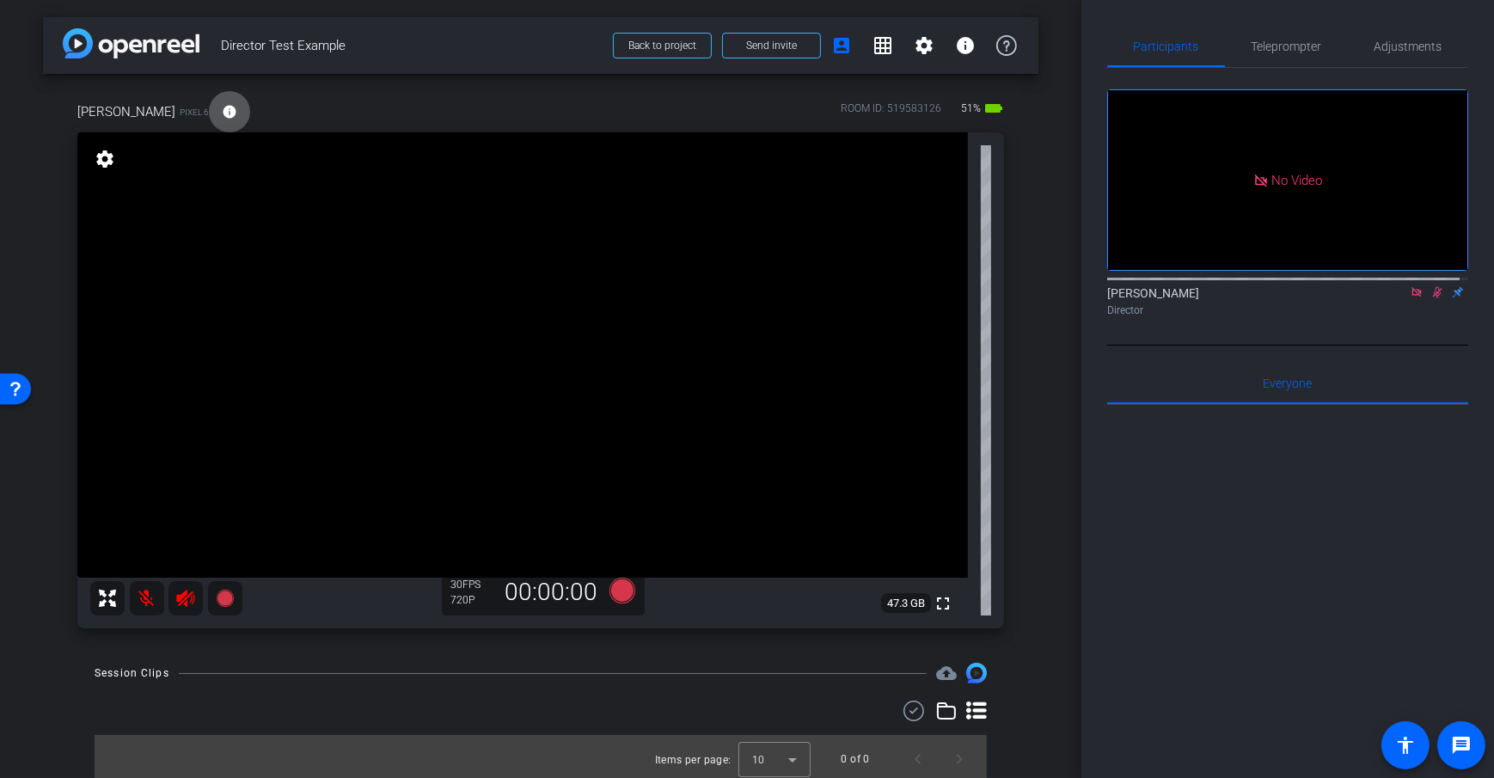
click at [1020, 305] on div "Dan H Pixel 6 info ROOM ID: 519583126 51% battery_std fullscreen settings 47.3 …" at bounding box center [540, 360] width 995 height 572
click at [1061, 169] on div "arrow_back Director Test Example Back to project Send invite account_box grid_o…" at bounding box center [540, 389] width 1081 height 778
click at [1027, 158] on div "Dan H Pixel 6 info ROOM ID: 519583126 51% battery_std fullscreen settings 47.3 …" at bounding box center [540, 360] width 995 height 572
click at [1026, 230] on div "Dan H Pixel 6 info ROOM ID: 519583126 51% battery_std fullscreen settings 47.3 …" at bounding box center [540, 360] width 995 height 572
click at [1067, 649] on div "arrow_back Director Test Example Back to project Send invite account_box grid_o…" at bounding box center [540, 389] width 1081 height 778
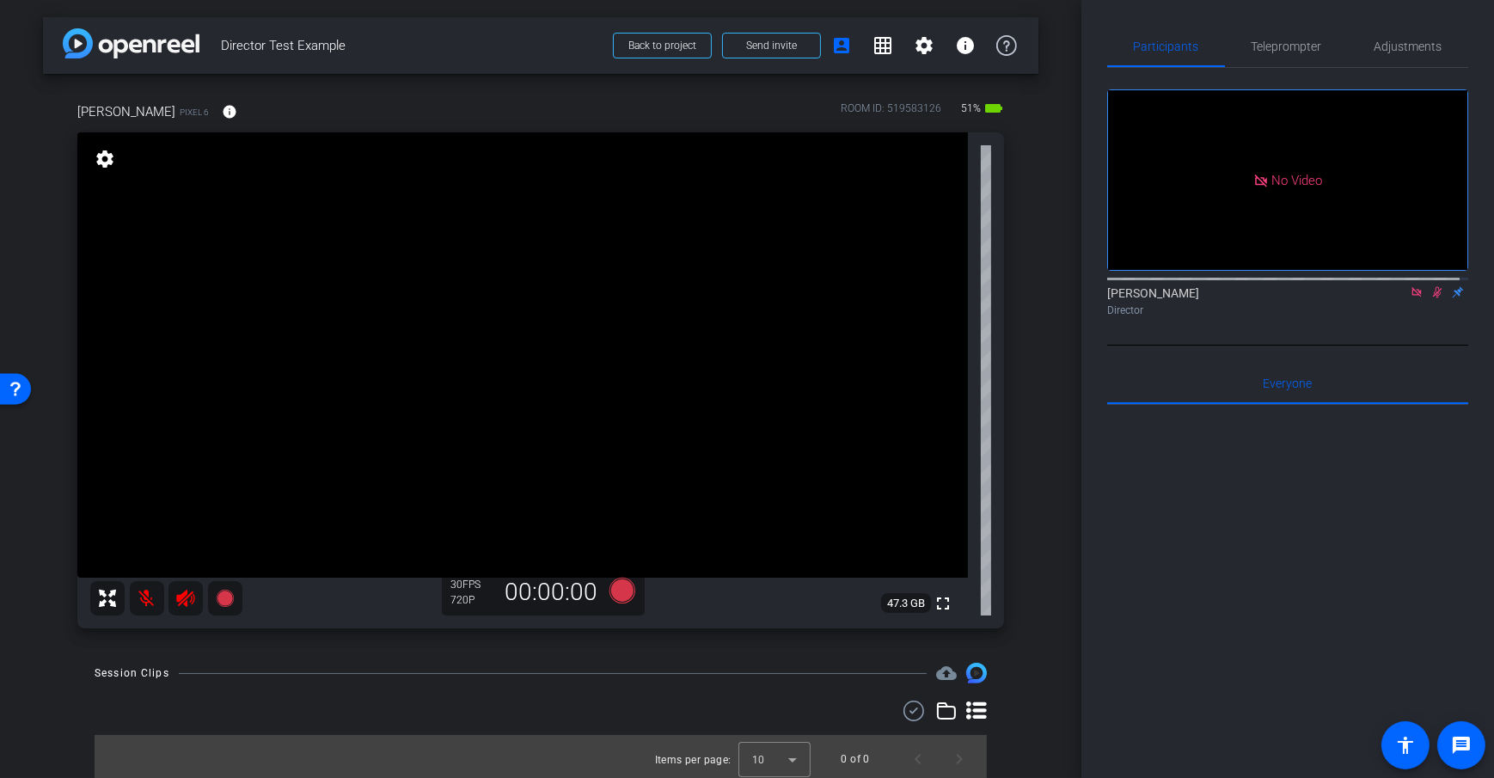
click at [1047, 462] on div "arrow_back Director Test Example Back to project Send invite account_box grid_o…" at bounding box center [540, 389] width 1081 height 778
click at [1175, 58] on span "Participants" at bounding box center [1166, 46] width 65 height 41
click at [1409, 52] on span "Adjustments" at bounding box center [1408, 46] width 68 height 12
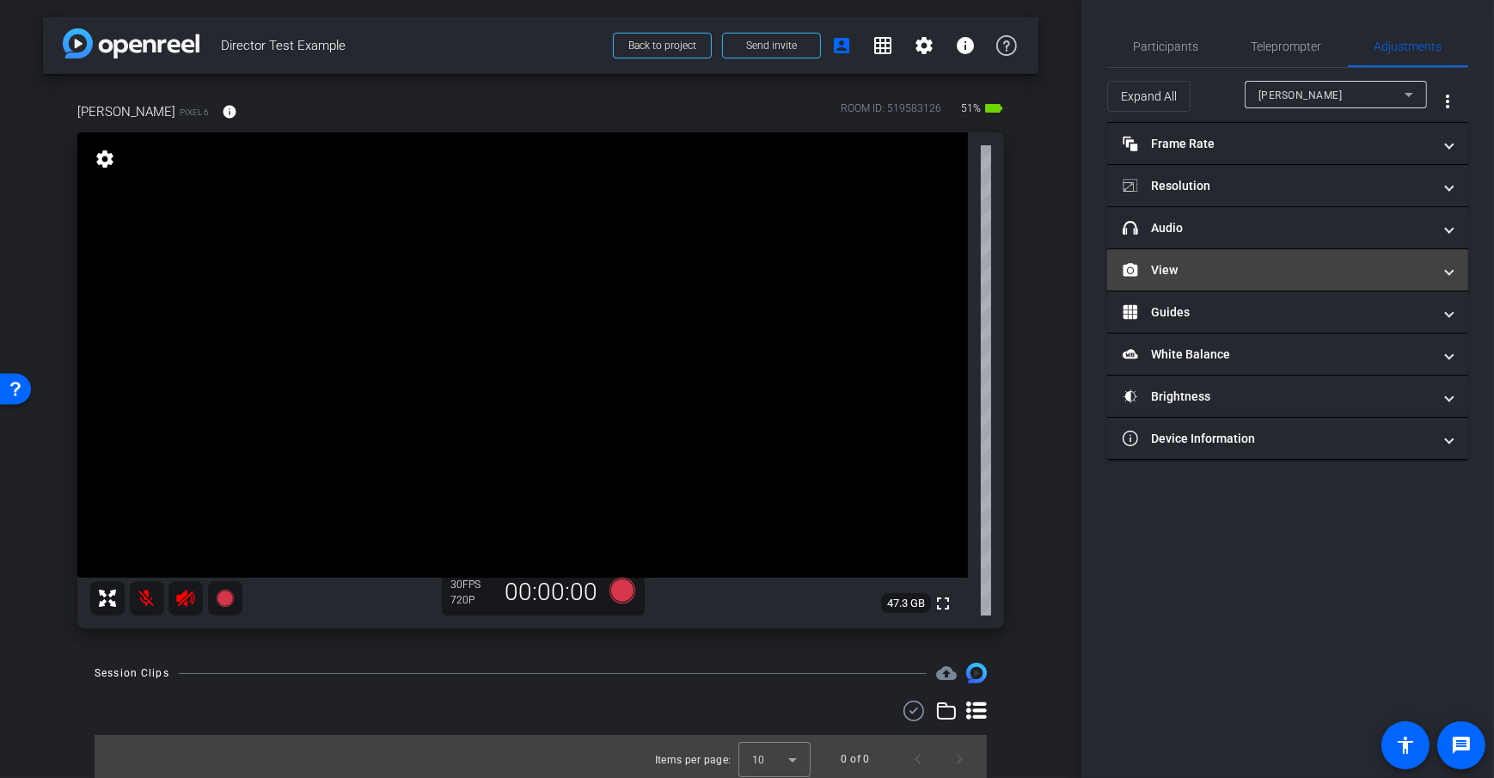
click at [1209, 271] on mat-panel-title "View" at bounding box center [1276, 270] width 309 height 18
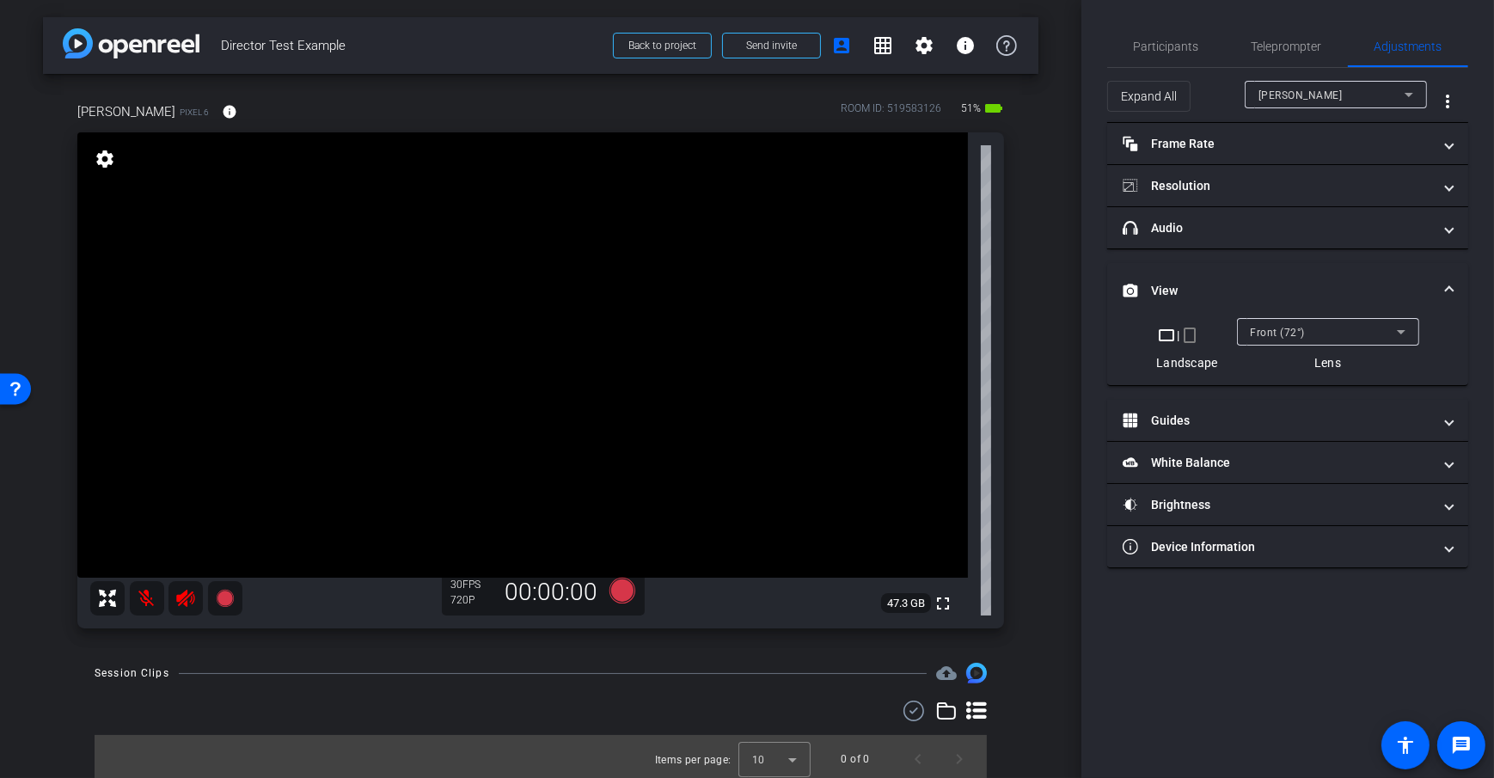
click at [1193, 337] on mat-icon "crop_portrait" at bounding box center [1190, 335] width 21 height 21
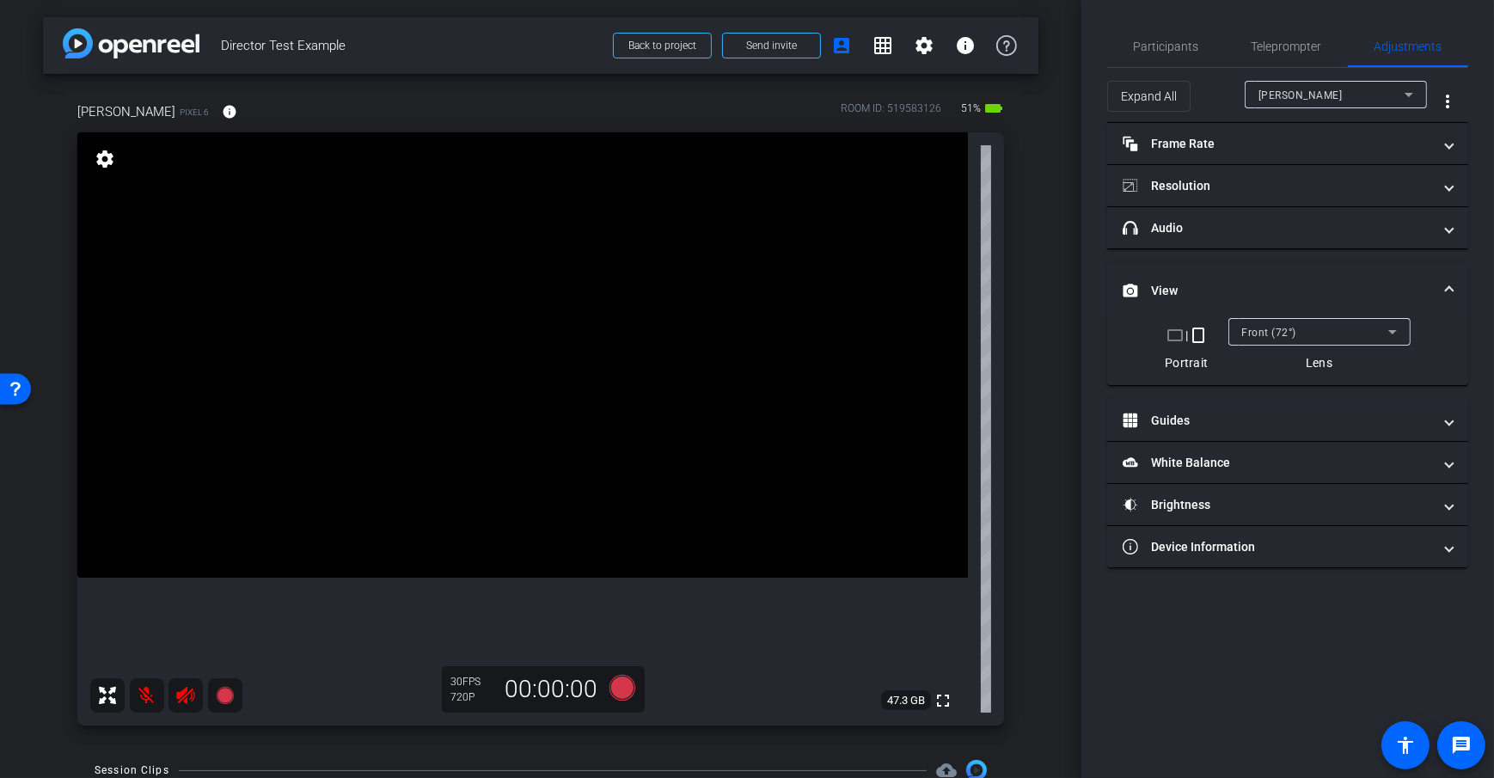
click at [1055, 309] on div "arrow_back Director Test Example Back to project Send invite account_box grid_o…" at bounding box center [540, 389] width 1081 height 778
click at [1342, 328] on div "Front (72°)" at bounding box center [1315, 331] width 146 height 21
click at [1359, 332] on div "Back Wide (71°)" at bounding box center [1315, 331] width 146 height 21
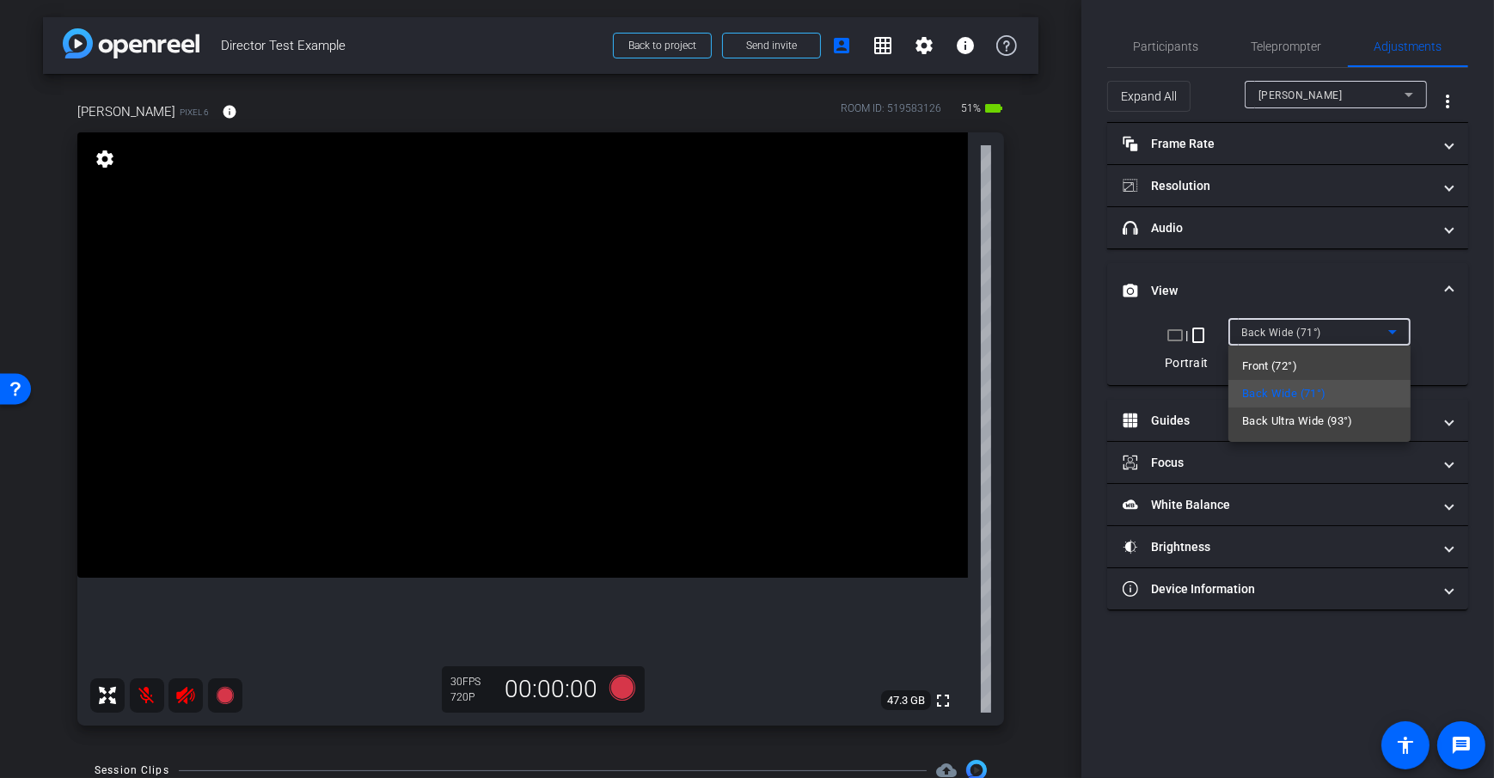
click at [1324, 366] on mat-option "Front (72°)" at bounding box center [1319, 366] width 182 height 28
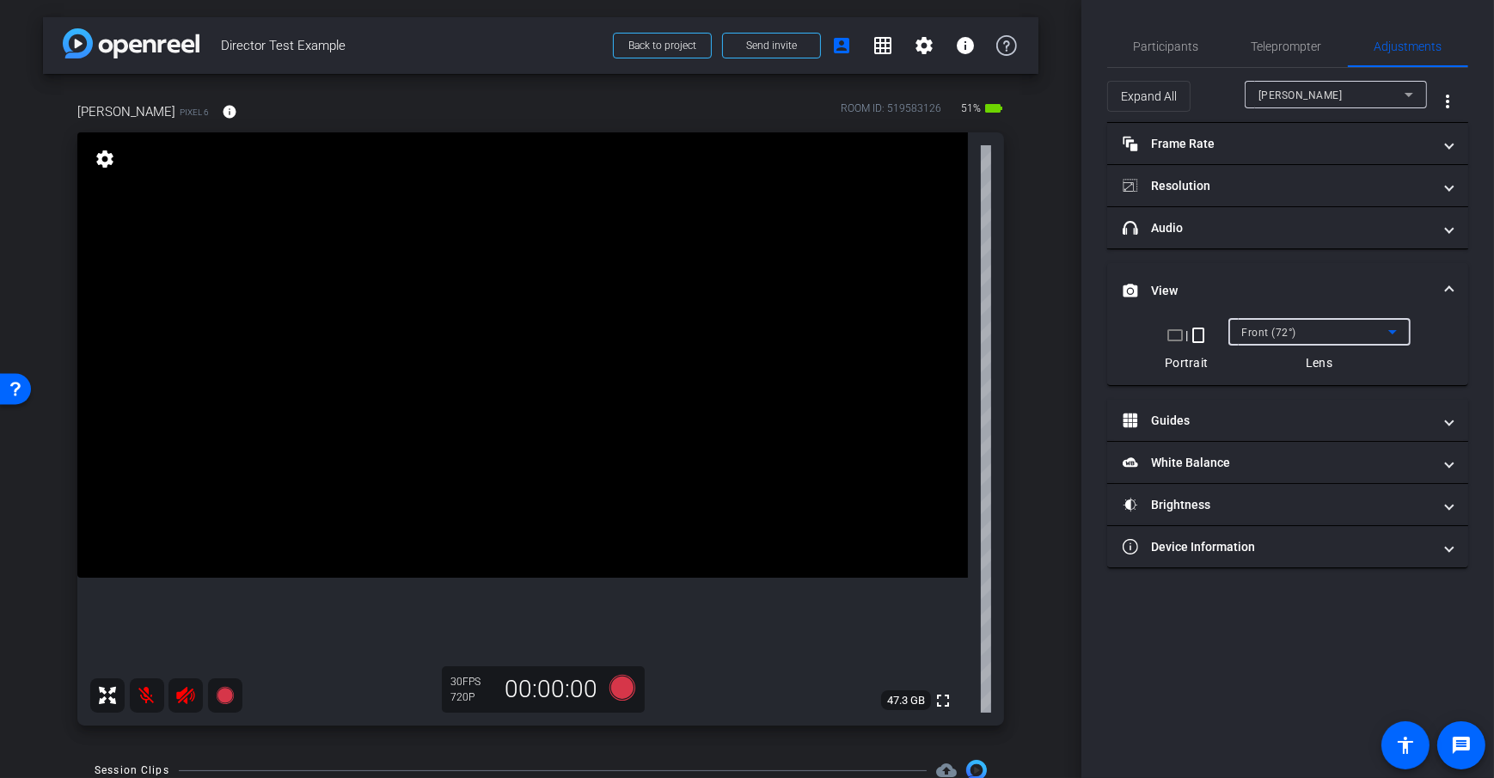
click at [1043, 368] on div "arrow_back Director Test Example Back to project Send invite account_box grid_o…" at bounding box center [540, 389] width 1081 height 778
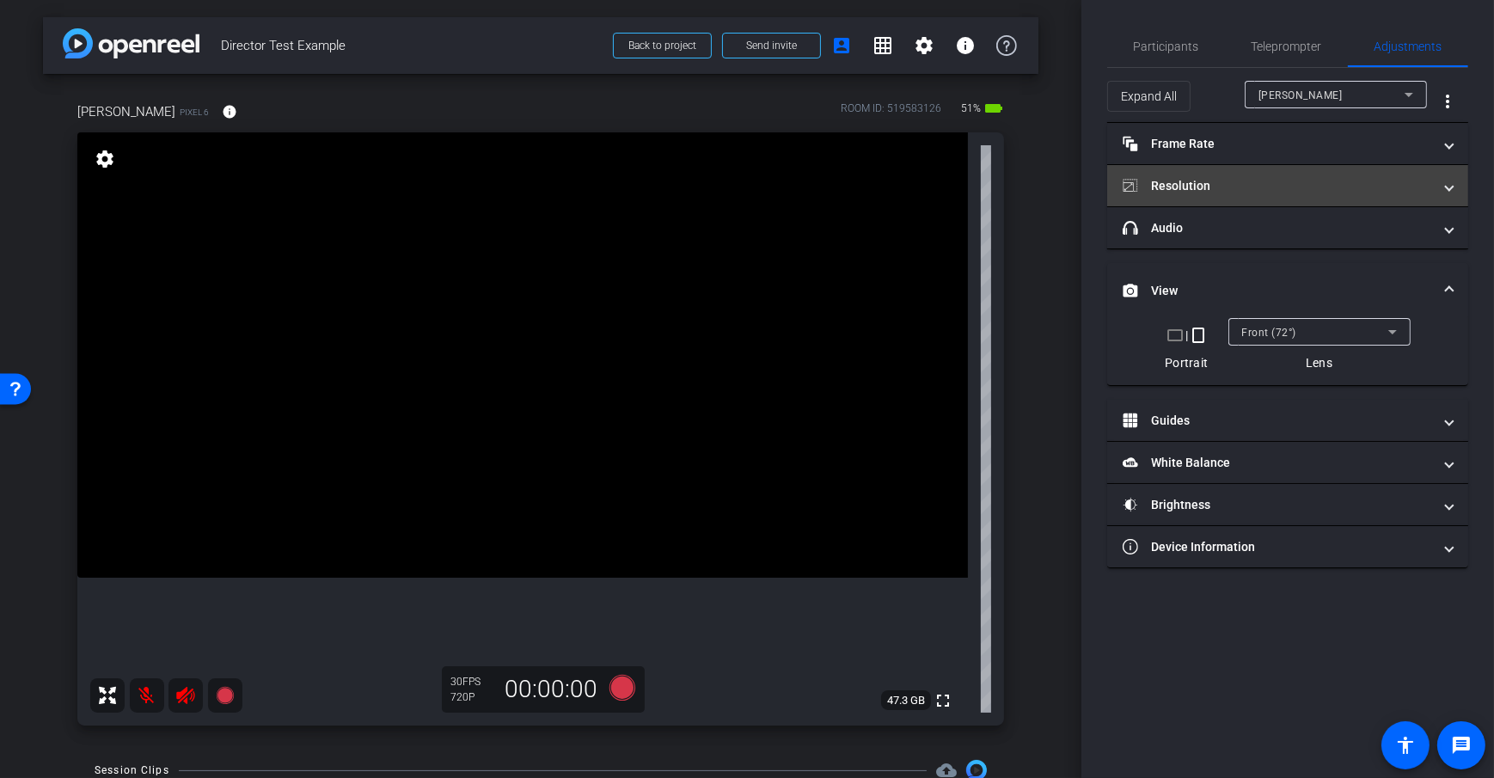
click at [1291, 185] on mat-panel-title "Resolution" at bounding box center [1276, 186] width 309 height 18
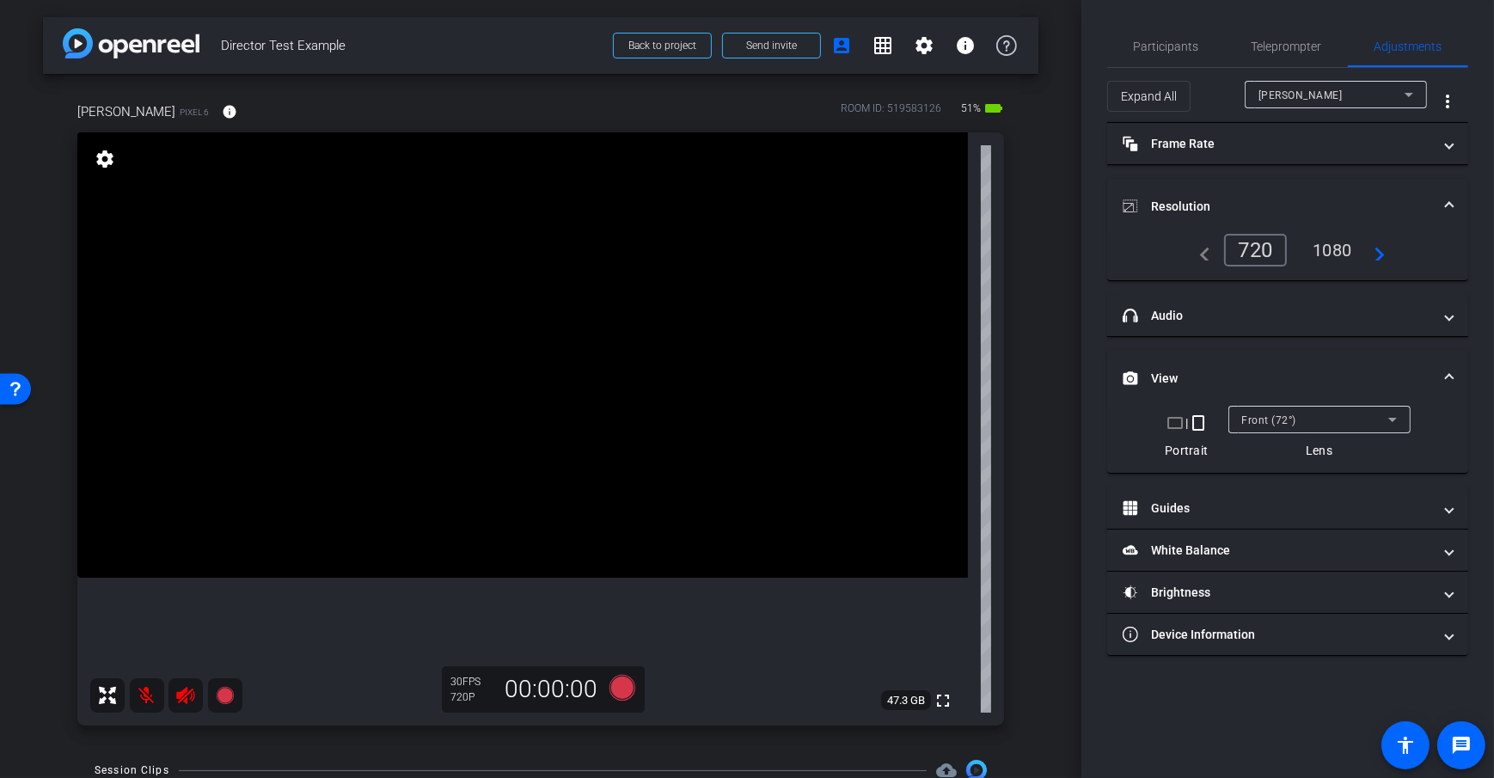
click at [1340, 261] on div "1080" at bounding box center [1332, 249] width 64 height 29
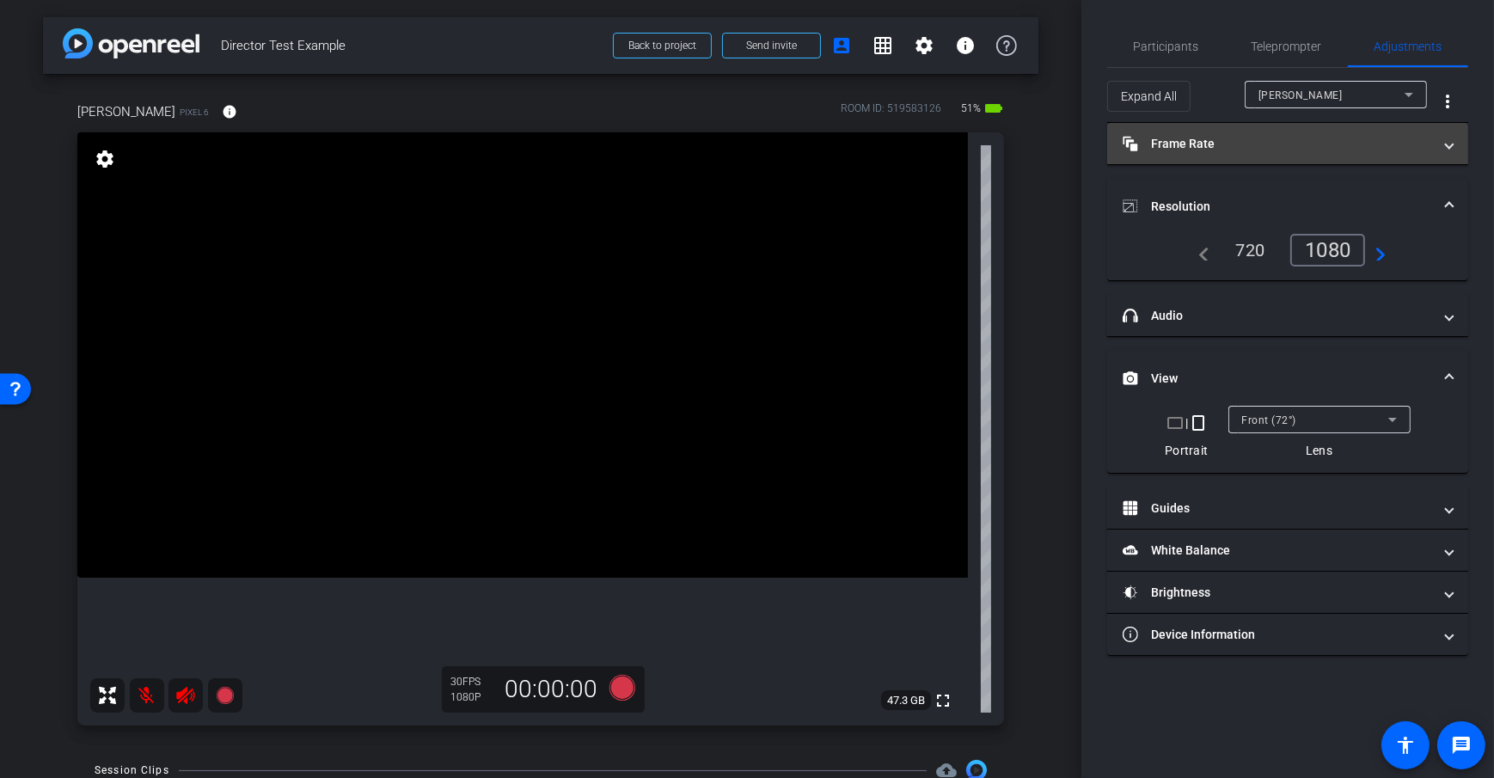
click at [1253, 146] on mat-panel-title "Frame Rate Frame Rate" at bounding box center [1276, 144] width 309 height 18
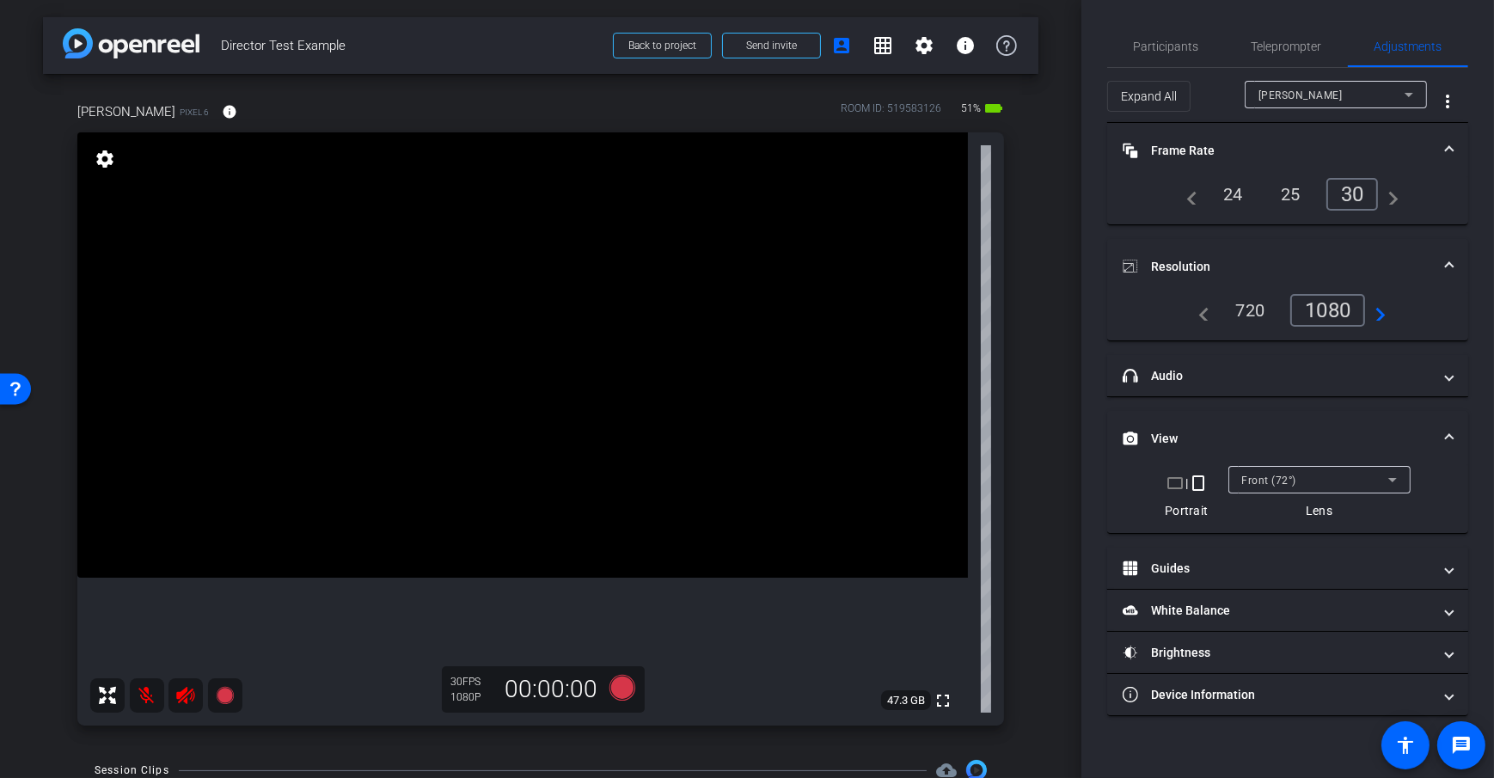
click at [1363, 183] on div "30" at bounding box center [1352, 194] width 52 height 33
click at [1043, 366] on div "arrow_back Director Test Example Back to project Send invite account_box grid_o…" at bounding box center [540, 389] width 1081 height 778
click at [1235, 190] on div "24" at bounding box center [1233, 194] width 46 height 29
click at [1047, 340] on div "arrow_back Director Test Example Back to project Send invite account_box grid_o…" at bounding box center [540, 389] width 1081 height 778
click at [1237, 181] on div "24" at bounding box center [1236, 194] width 52 height 33
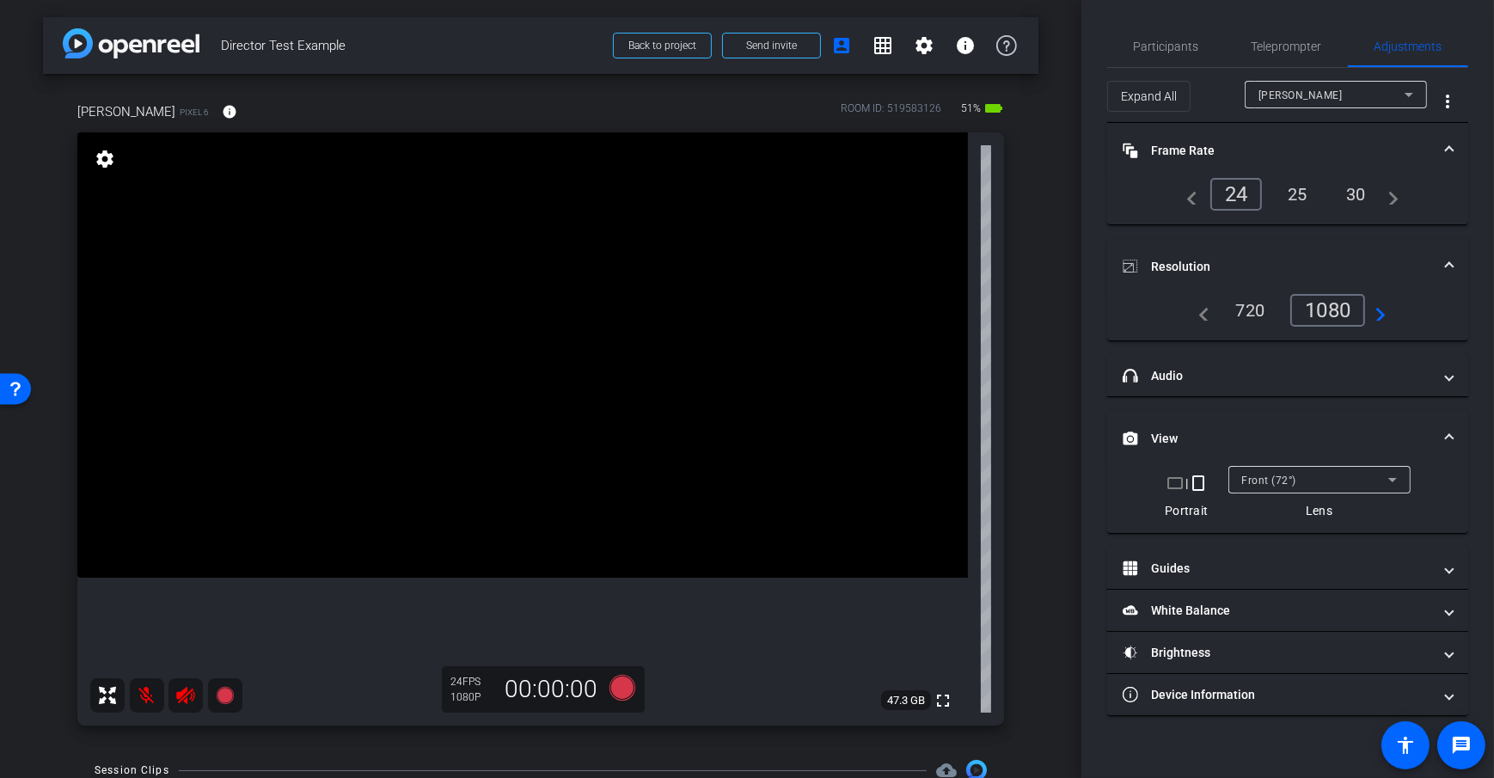
click at [1034, 422] on div "arrow_back Director Test Example Back to project Send invite account_box grid_o…" at bounding box center [540, 389] width 1081 height 778
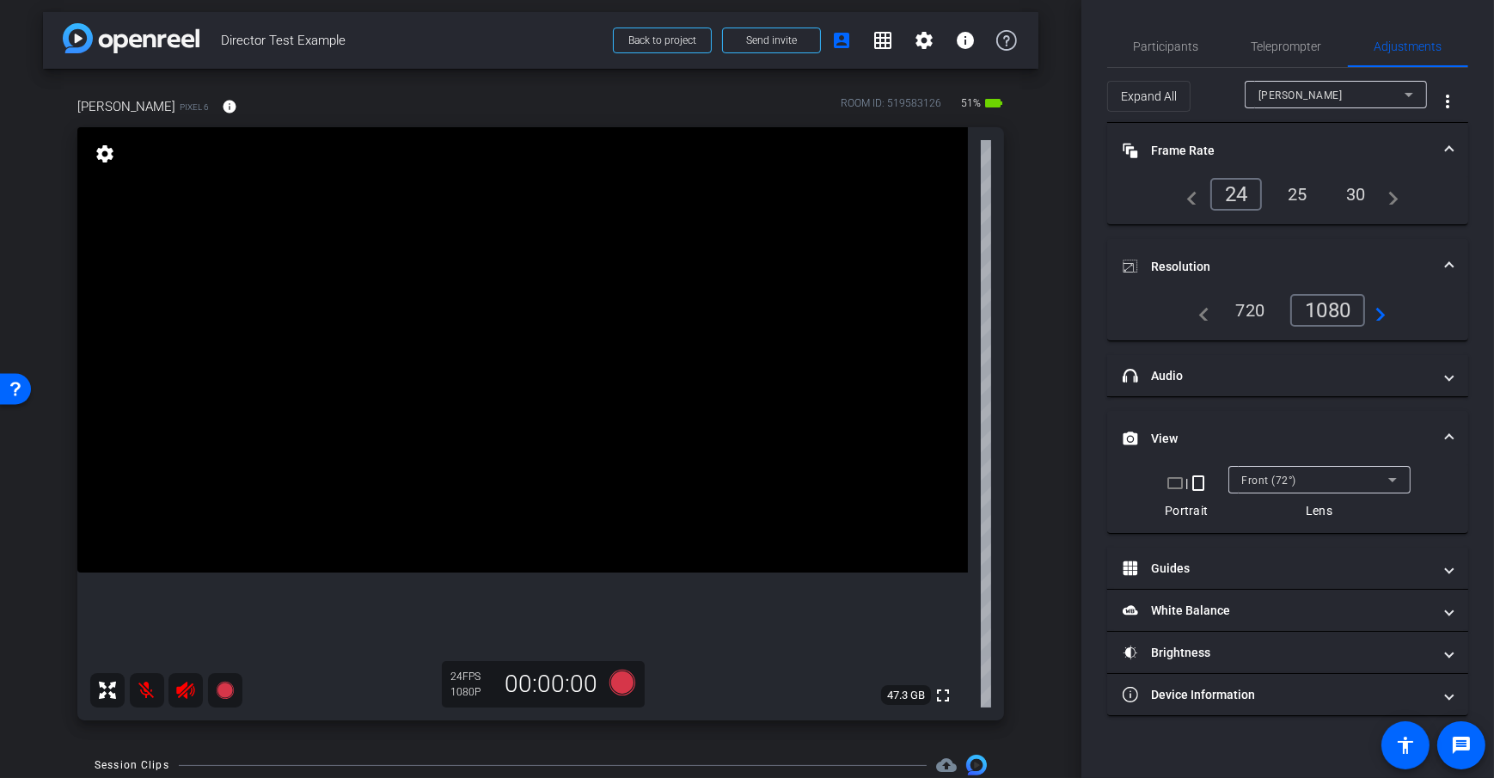
scroll to position [6, 0]
click at [1033, 383] on div "arrow_back Director Test Example Back to project Send invite account_box grid_o…" at bounding box center [540, 383] width 1081 height 778
click at [1035, 375] on div "arrow_back Director Test Example Back to project Send invite account_box grid_o…" at bounding box center [540, 383] width 1081 height 778
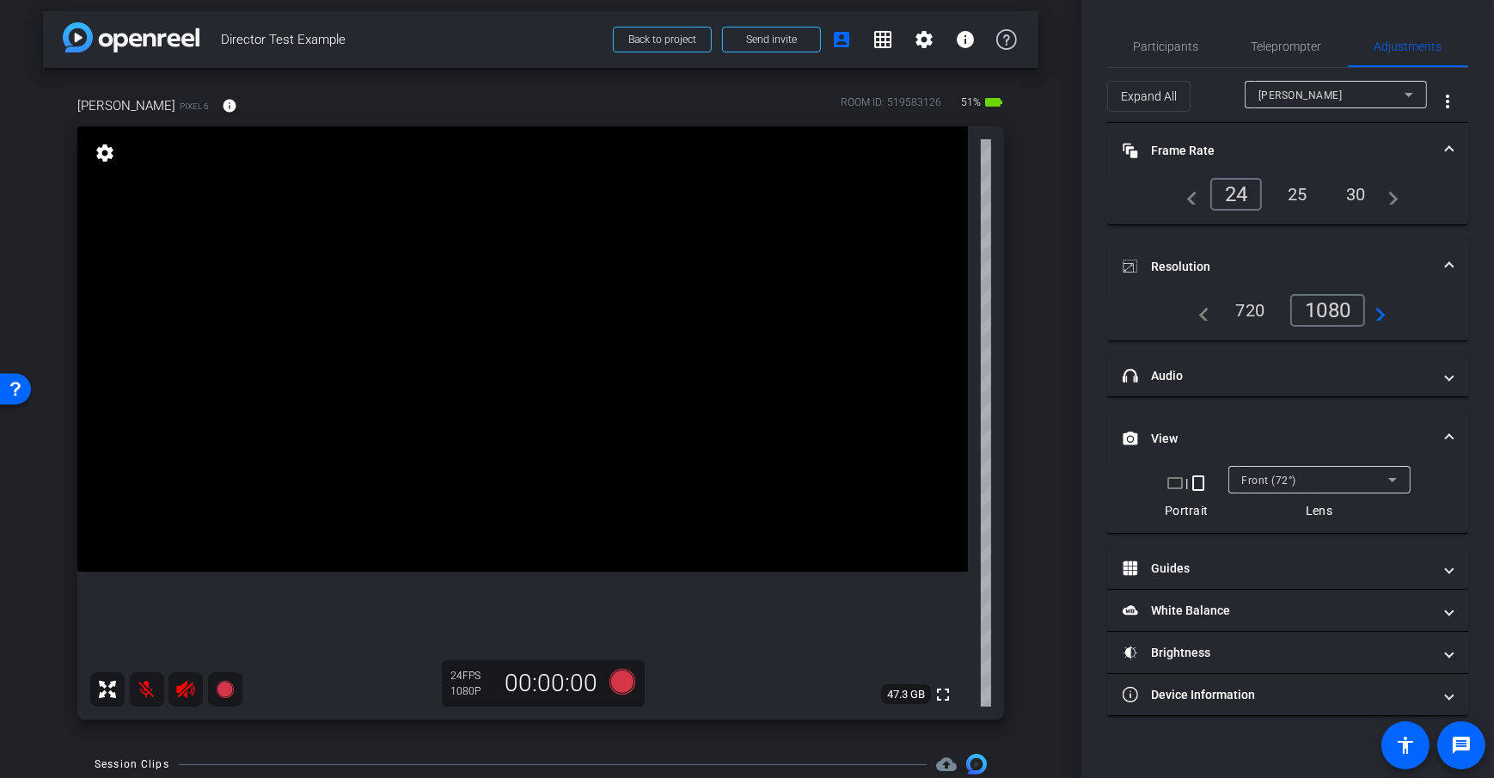
click at [1037, 371] on div "arrow_back Director Test Example Back to project Send invite account_box grid_o…" at bounding box center [540, 383] width 1081 height 778
click at [1039, 388] on div "arrow_back Director Test Example Back to project Send invite account_box grid_o…" at bounding box center [540, 383] width 1081 height 778
click at [1054, 299] on div "arrow_back Director Test Example Back to project Send invite account_box grid_o…" at bounding box center [540, 383] width 1081 height 778
click at [1034, 369] on div "arrow_back Director Test Example Back to project Send invite account_box grid_o…" at bounding box center [540, 383] width 1081 height 778
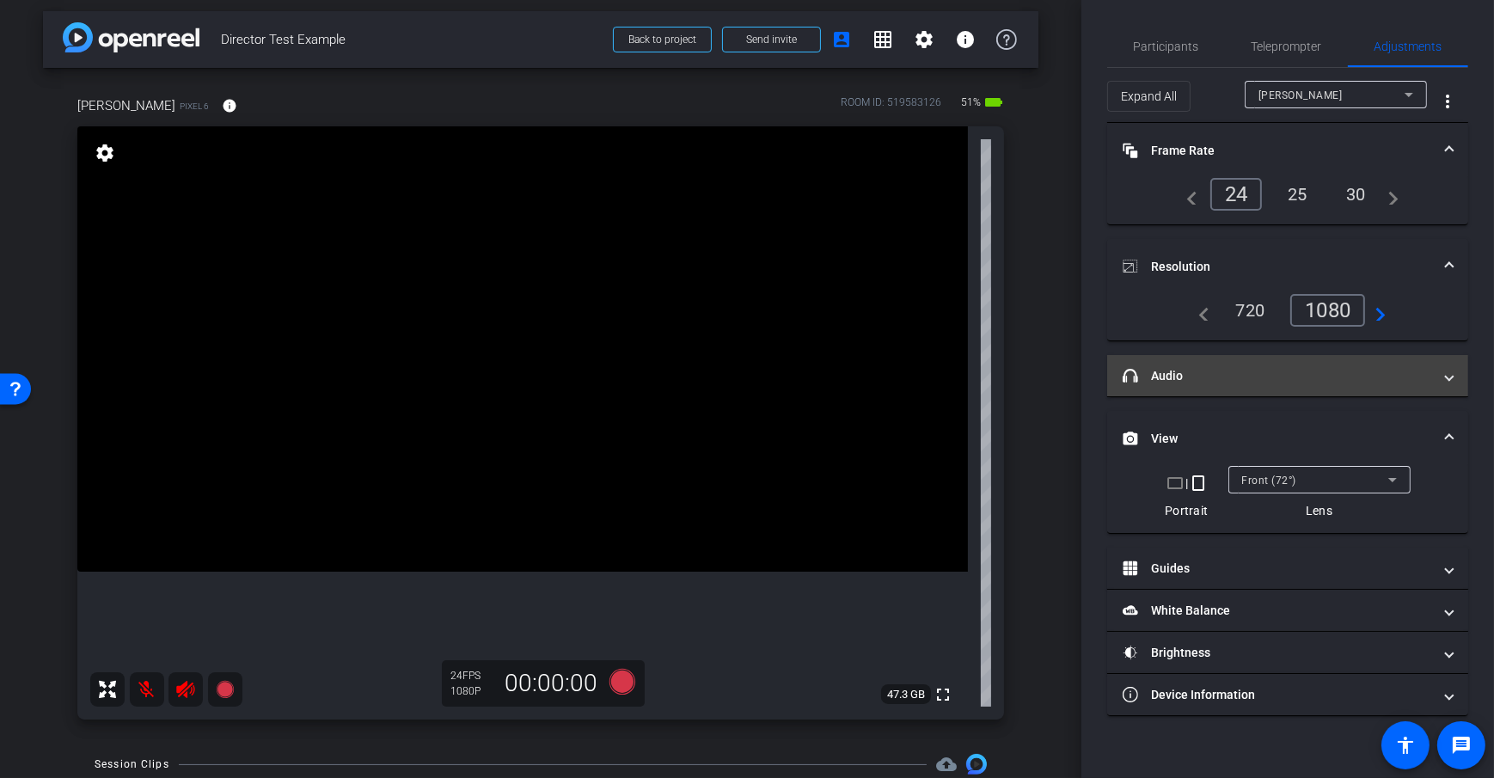
click at [1299, 368] on mat-panel-title "headphone icon Audio" at bounding box center [1276, 376] width 309 height 18
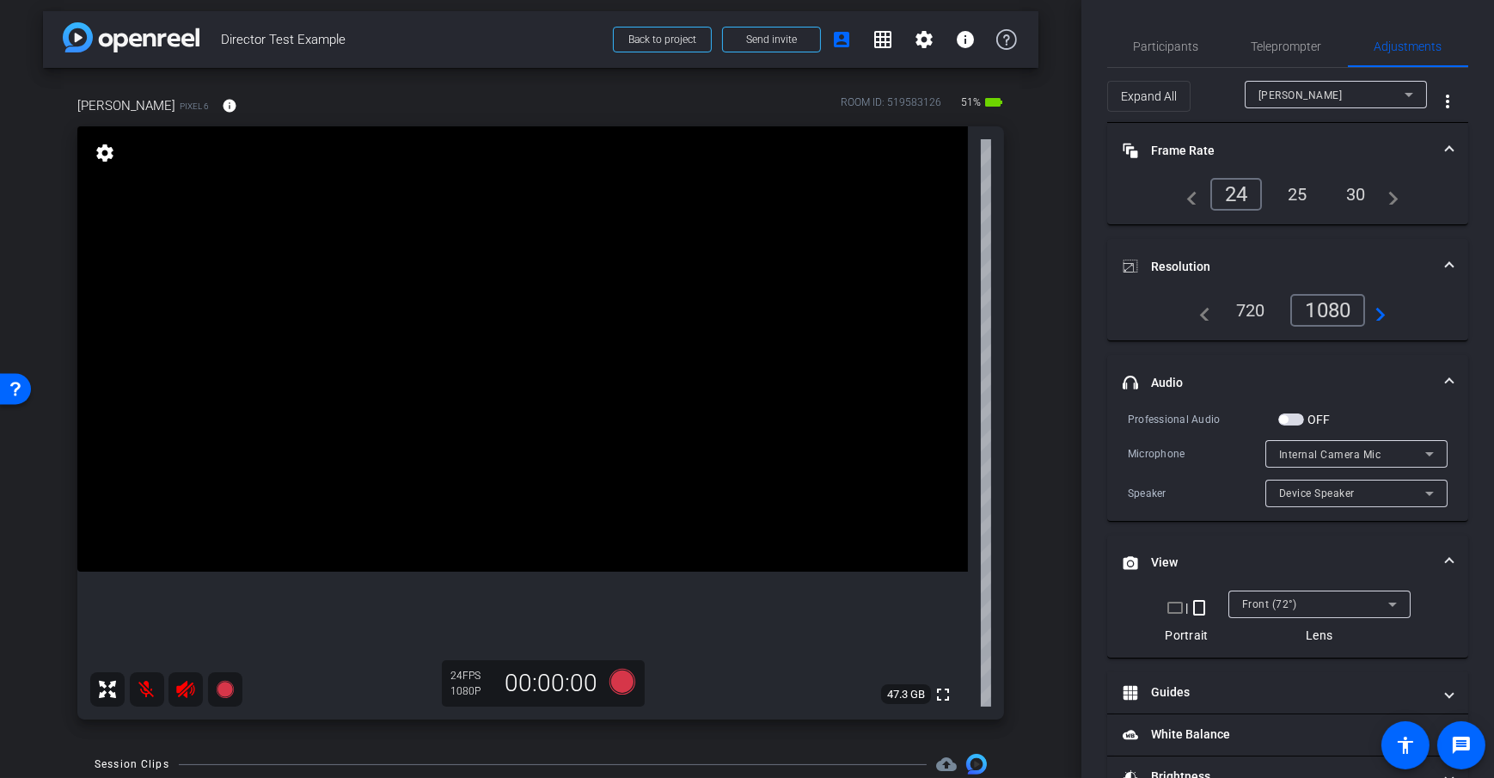
click at [1247, 377] on mat-panel-title "headphone icon Audio" at bounding box center [1276, 383] width 309 height 18
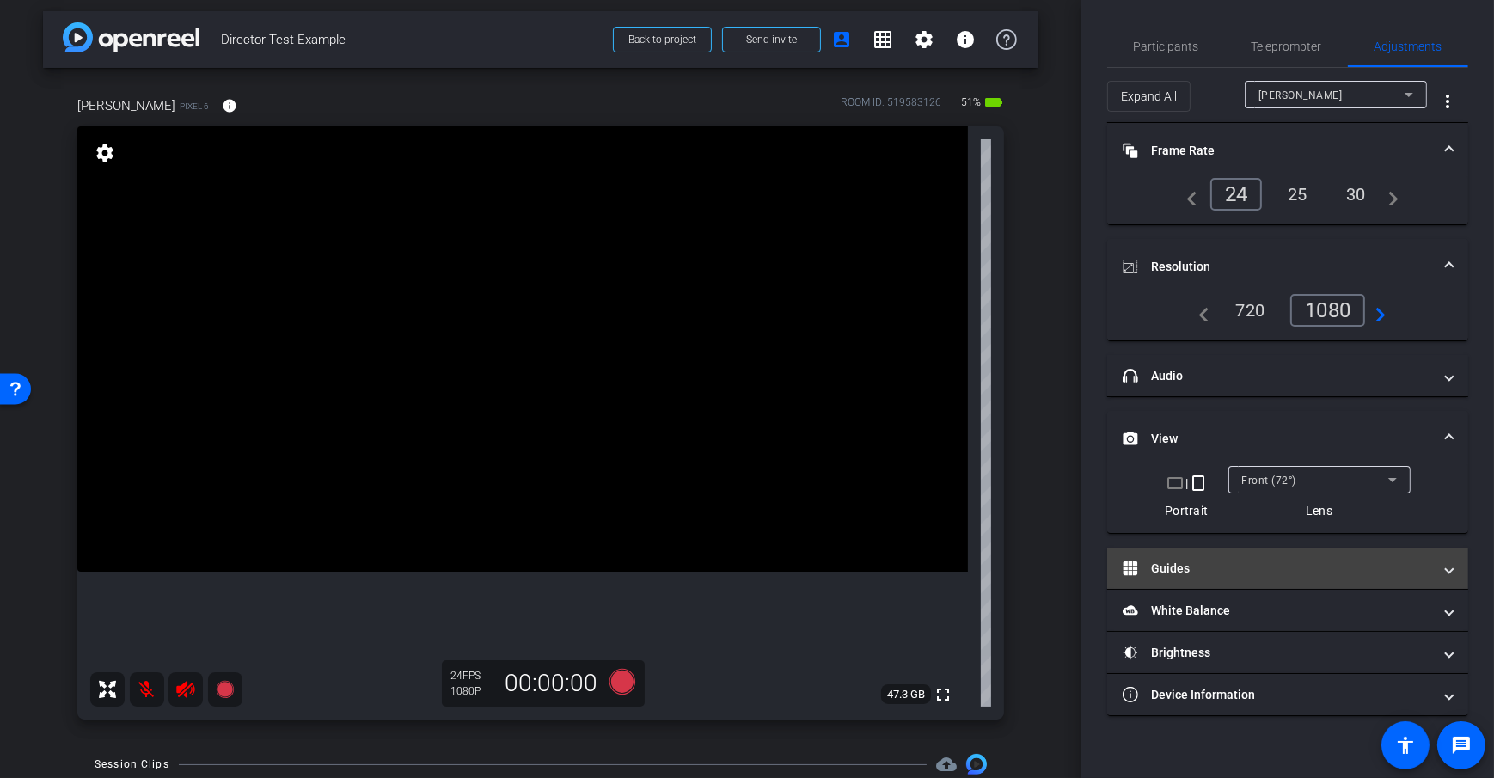
click at [1271, 566] on mat-panel-title "Guides" at bounding box center [1276, 569] width 309 height 18
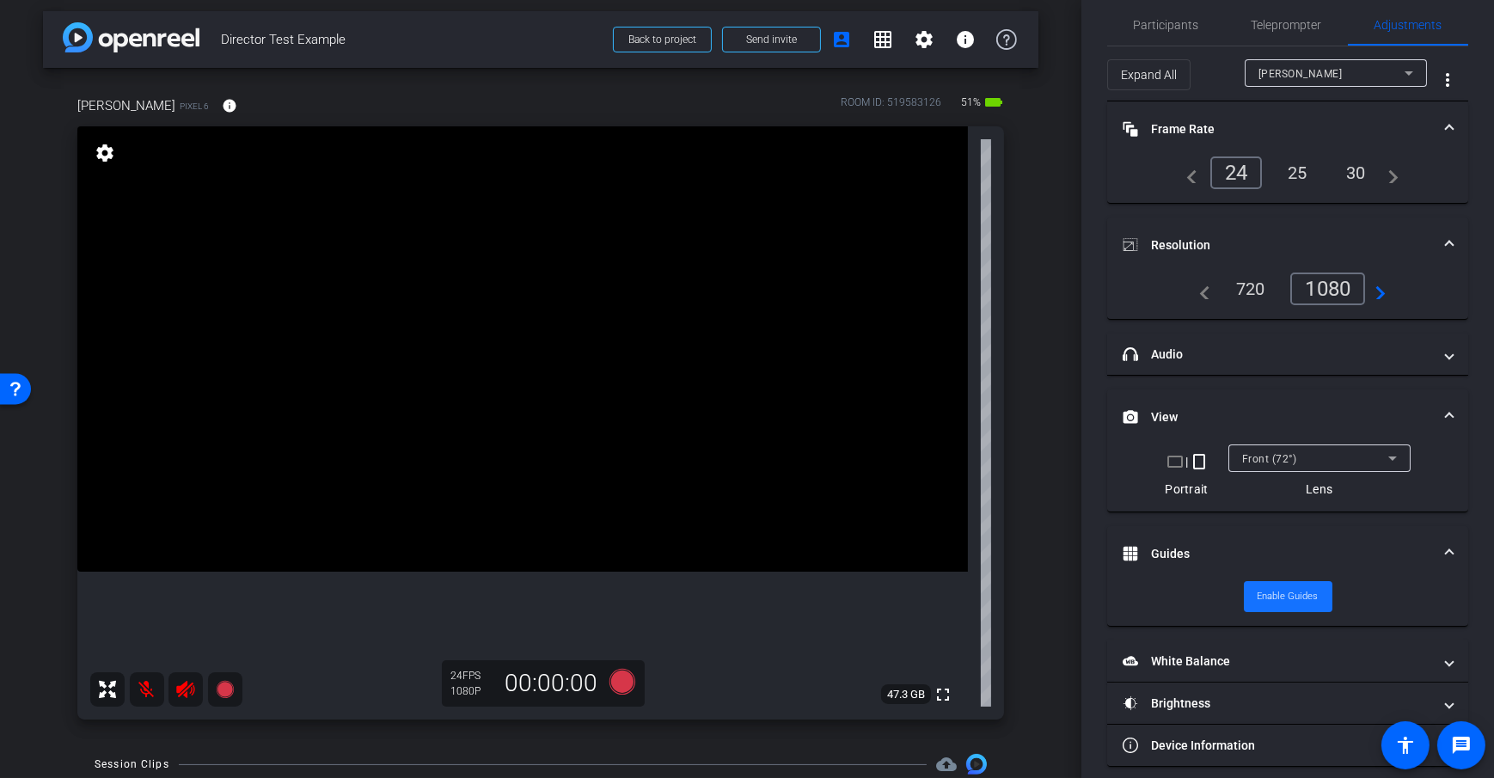
scroll to position [34, 0]
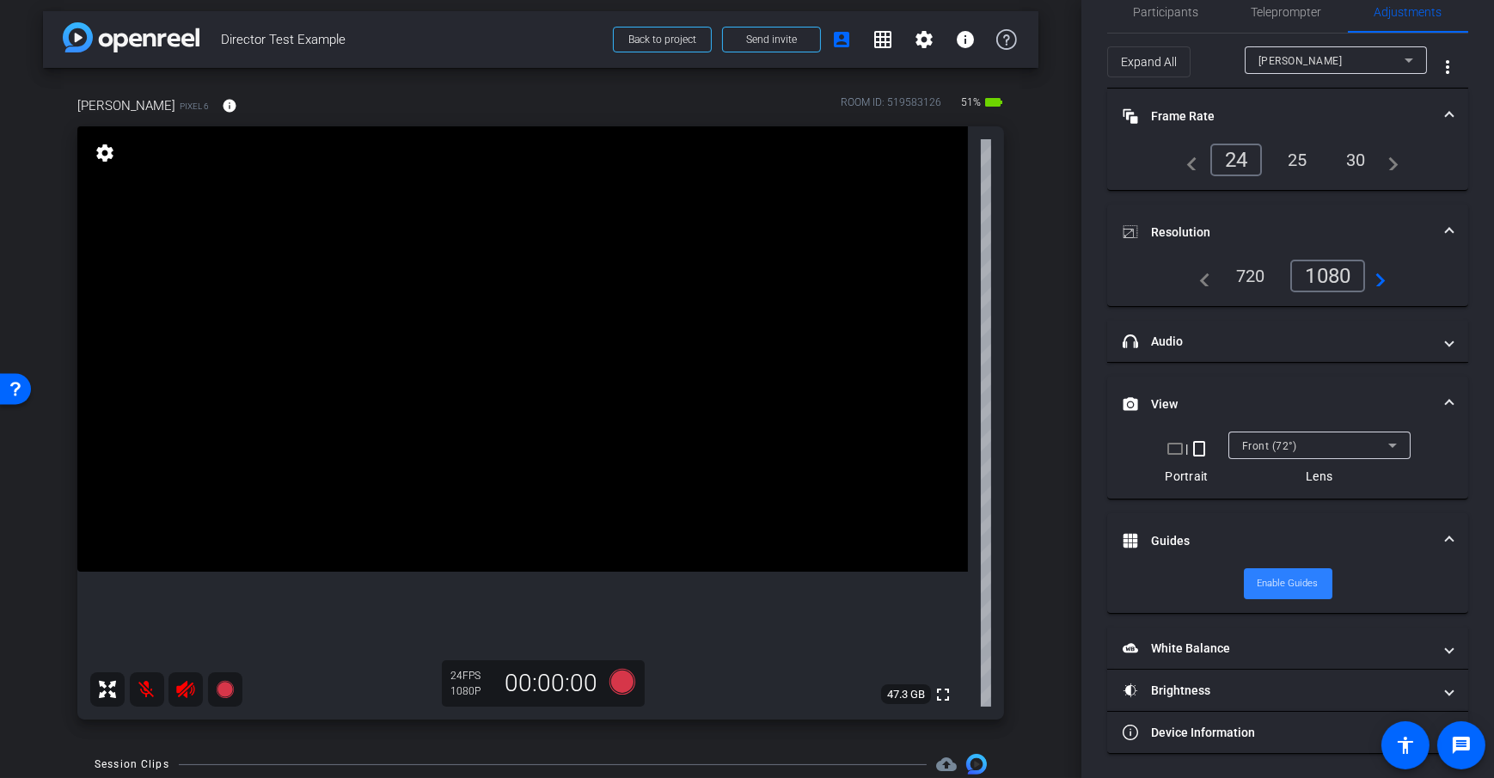
click at [1284, 573] on span "Enable Guides" at bounding box center [1287, 584] width 61 height 26
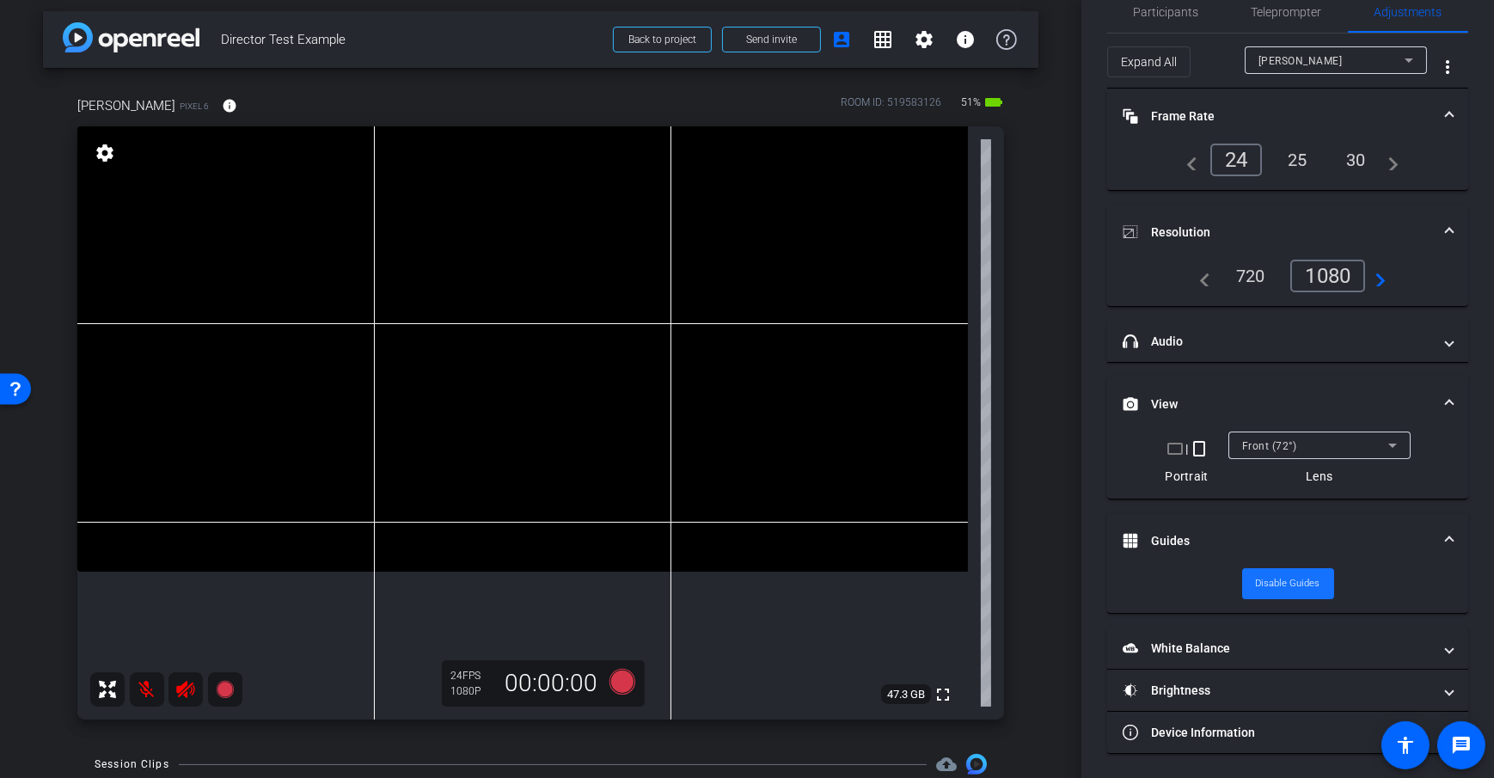
click at [1284, 578] on span "Disable Guides" at bounding box center [1288, 584] width 64 height 26
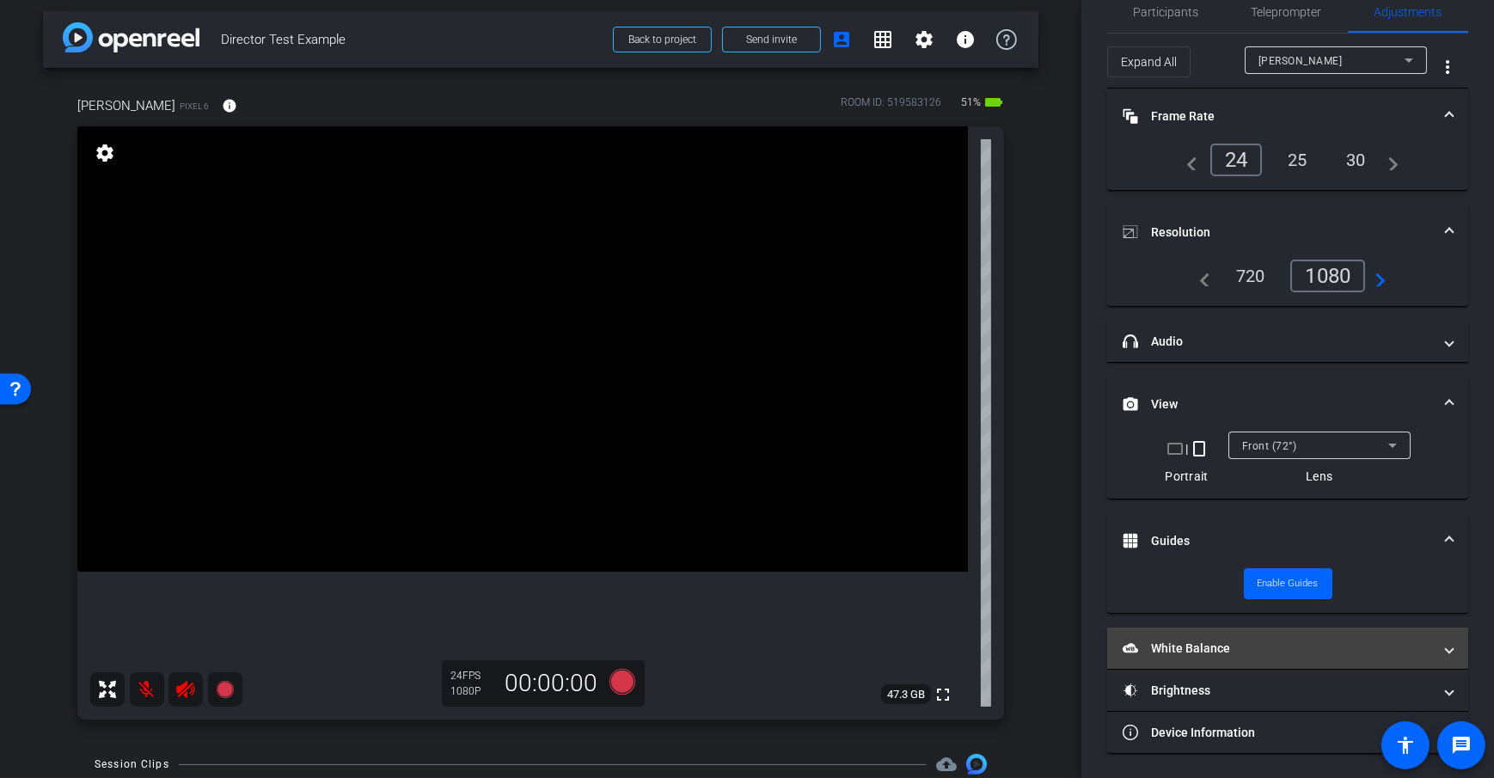
click at [1279, 639] on mat-panel-title "White Balance White Balance" at bounding box center [1276, 648] width 309 height 18
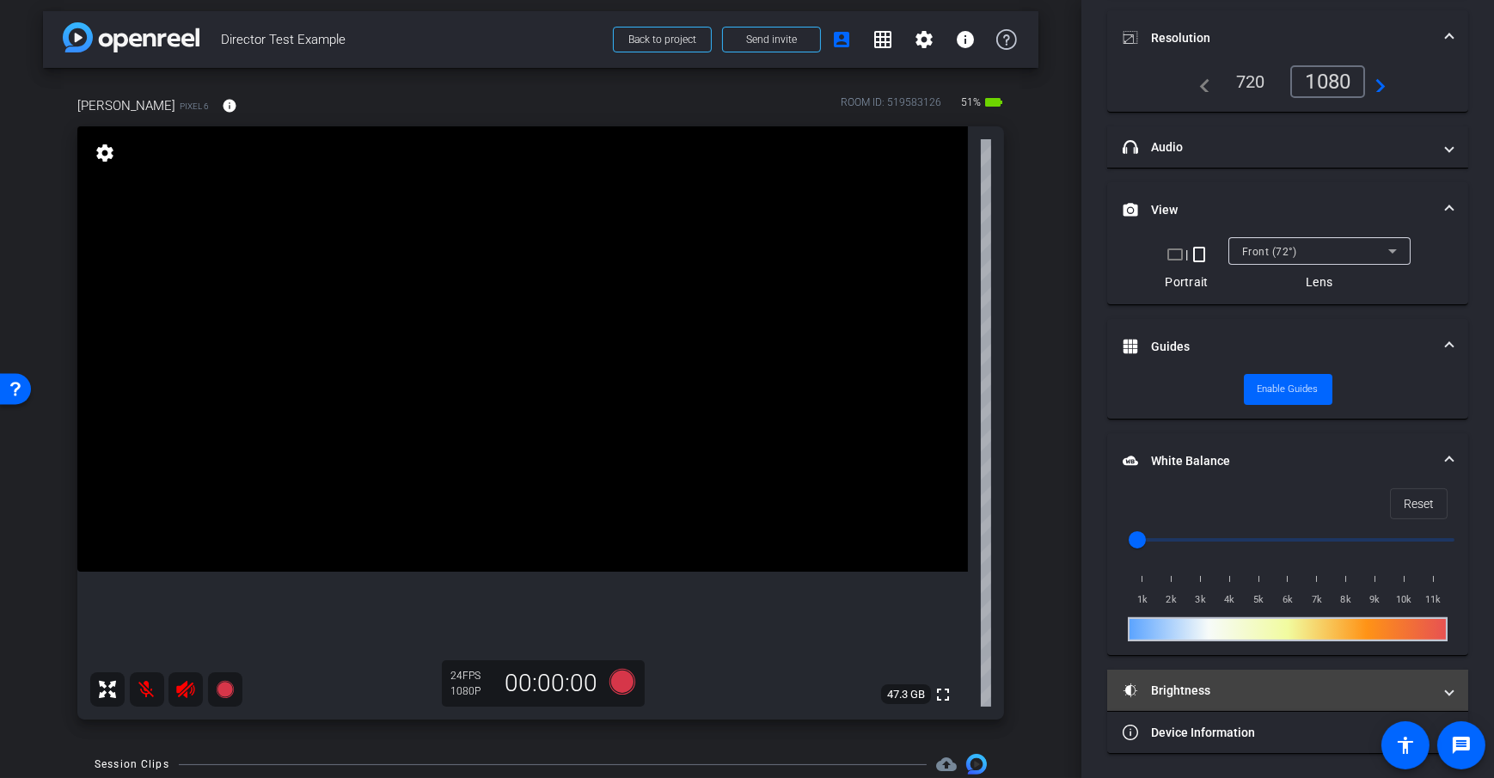
click at [1278, 686] on mat-panel-title "Brightness" at bounding box center [1276, 691] width 309 height 18
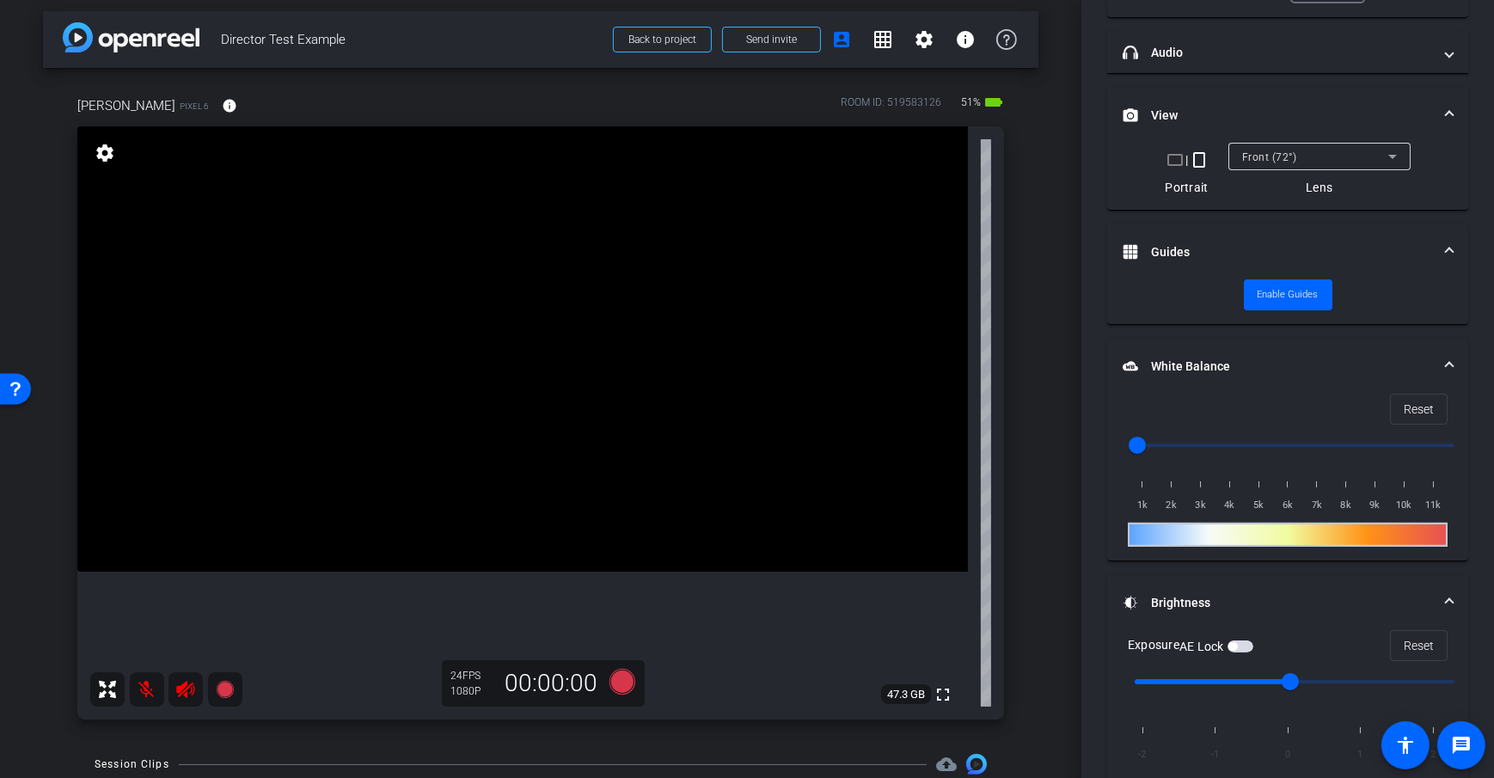
scroll to position [406, 0]
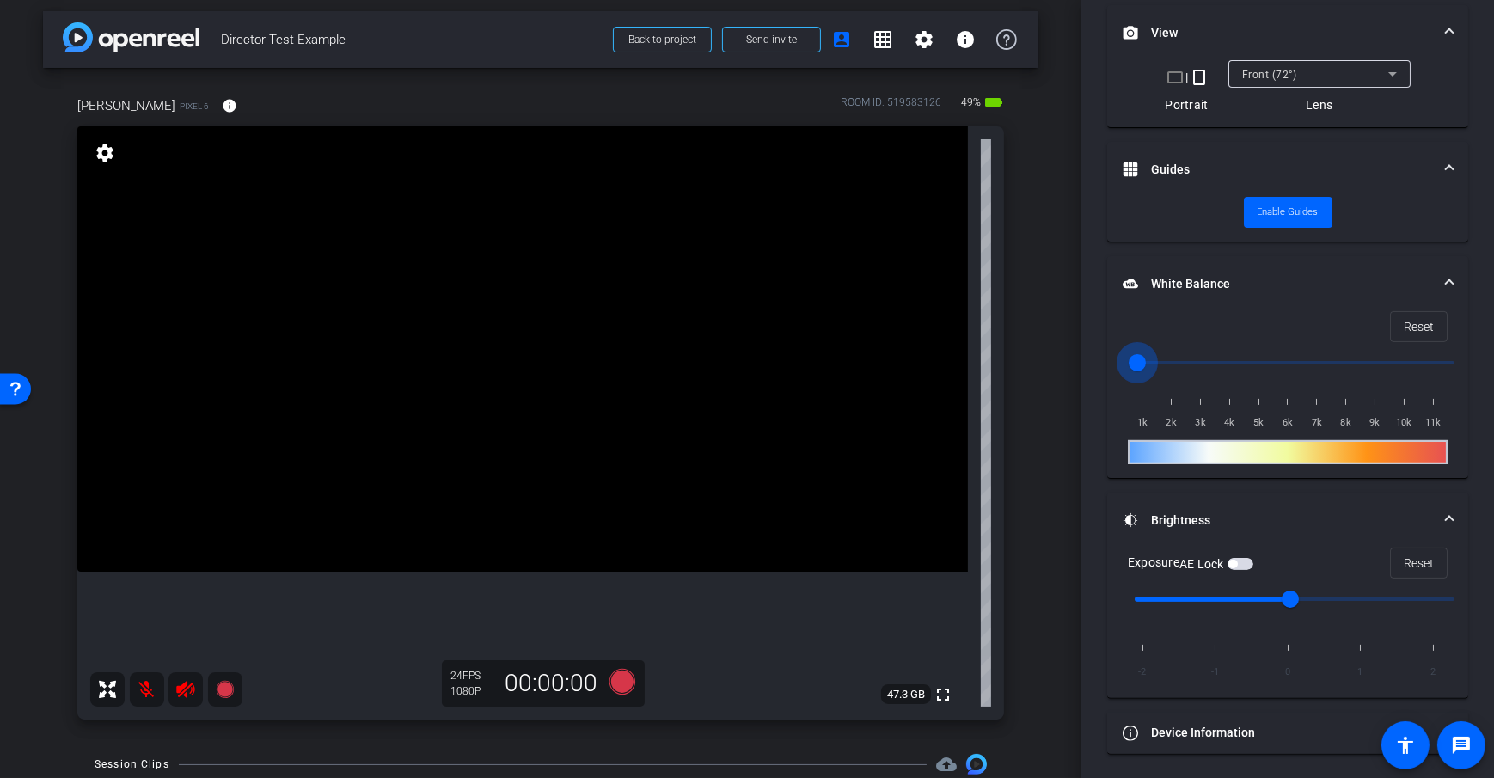
drag, startPoint x: 1139, startPoint y: 362, endPoint x: 1245, endPoint y: 358, distance: 106.7
click at [1245, 358] on input "range" at bounding box center [1294, 363] width 356 height 38
drag, startPoint x: 1237, startPoint y: 362, endPoint x: 1167, endPoint y: 367, distance: 69.8
click at [1167, 367] on input "range" at bounding box center [1294, 363] width 356 height 38
click at [1416, 327] on span "Reset" at bounding box center [1419, 326] width 30 height 33
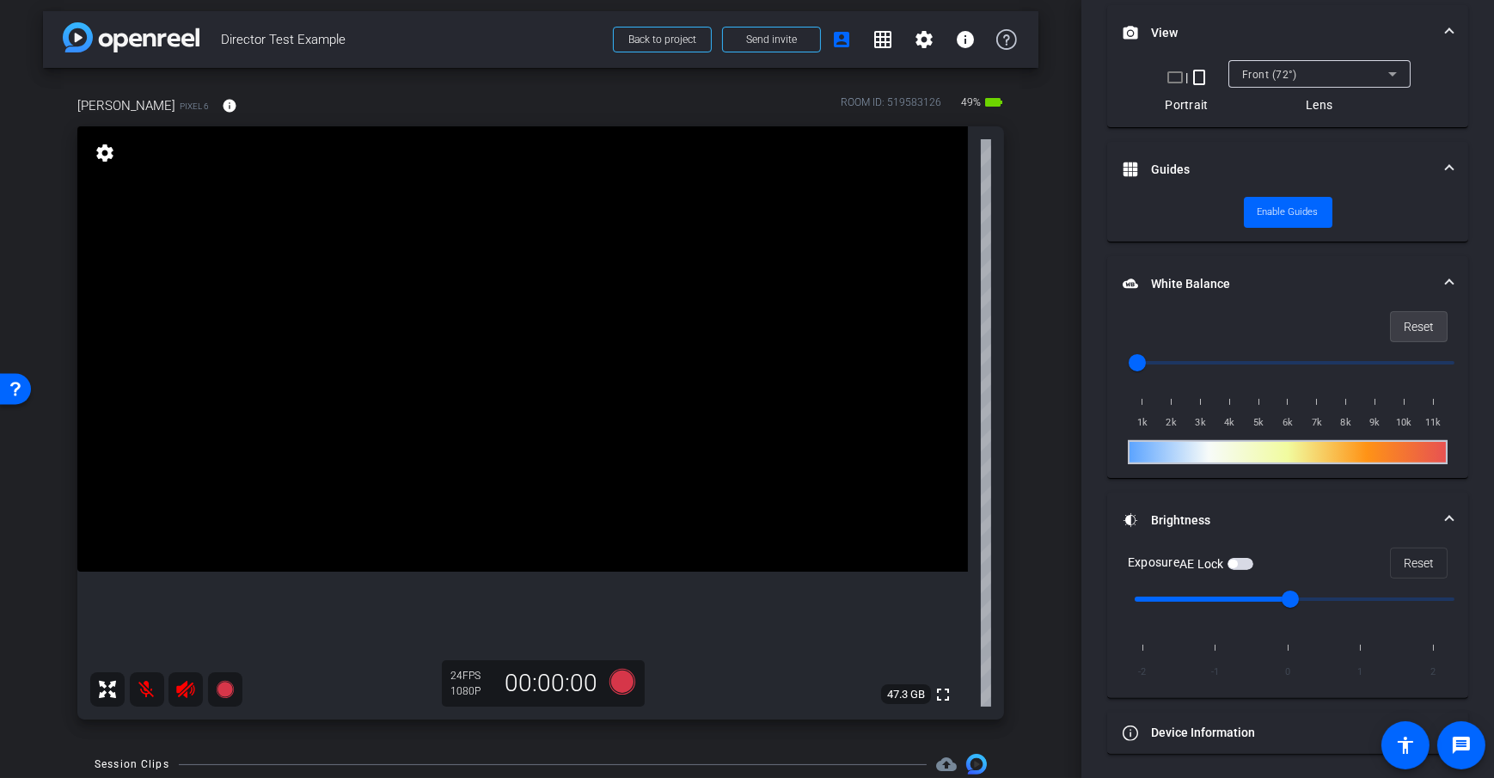
type input "1000"
drag, startPoint x: 1293, startPoint y: 597, endPoint x: 1349, endPoint y: 607, distance: 57.5
click at [1349, 607] on input "range" at bounding box center [1294, 599] width 356 height 38
drag, startPoint x: 1367, startPoint y: 597, endPoint x: 1253, endPoint y: 588, distance: 113.8
click at [1253, 588] on input "range" at bounding box center [1294, 599] width 356 height 38
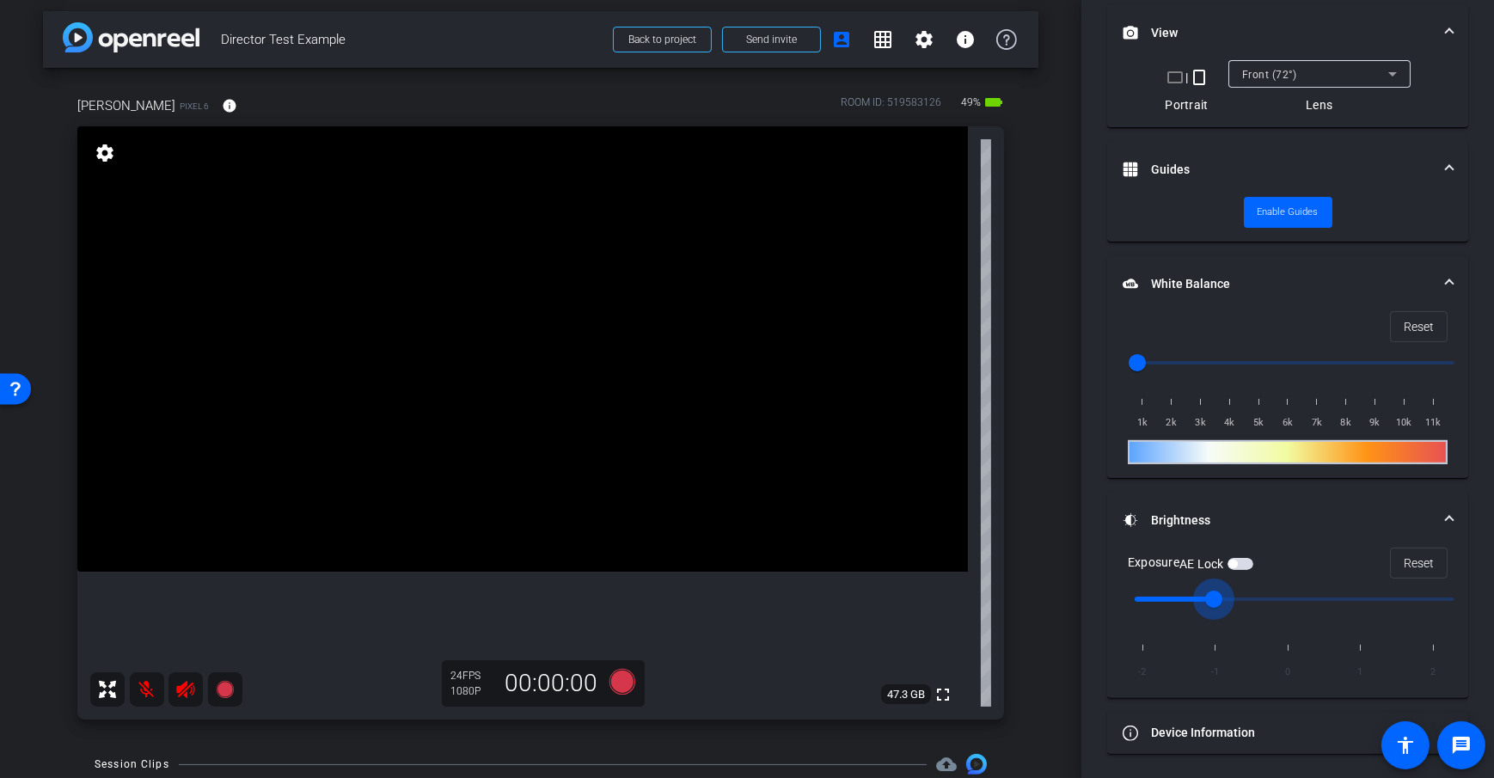
drag, startPoint x: 1289, startPoint y: 597, endPoint x: 1215, endPoint y: 594, distance: 74.0
click at [1215, 594] on input "range" at bounding box center [1294, 599] width 356 height 38
drag, startPoint x: 1211, startPoint y: 593, endPoint x: 1277, endPoint y: 597, distance: 66.3
click at [1277, 597] on input "range" at bounding box center [1294, 599] width 356 height 38
drag, startPoint x: 1289, startPoint y: 601, endPoint x: 1336, endPoint y: 609, distance: 48.0
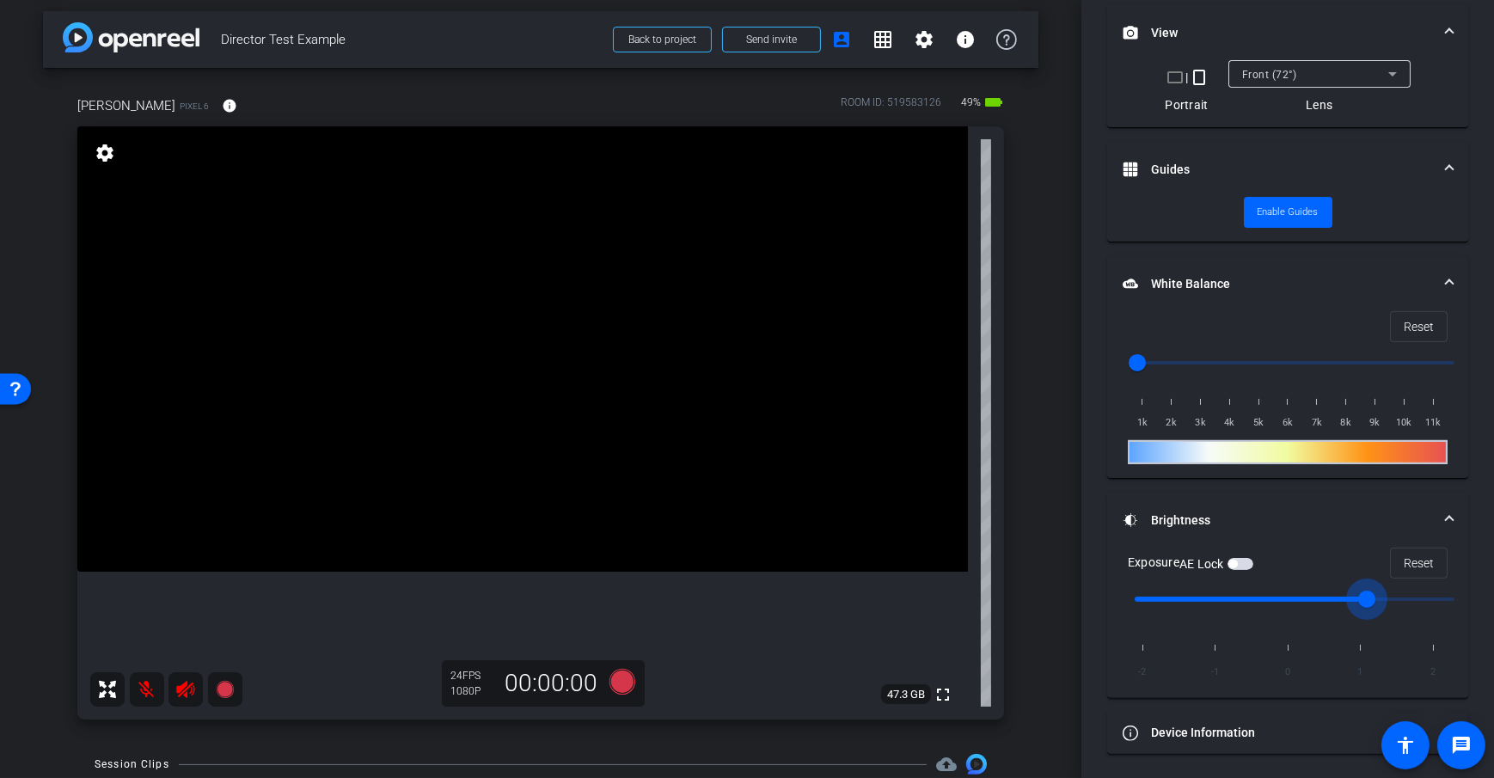
click at [1336, 609] on input "range" at bounding box center [1294, 599] width 356 height 38
drag, startPoint x: 1367, startPoint y: 595, endPoint x: 1293, endPoint y: 600, distance: 73.2
type input "0"
click at [1293, 600] on input "range" at bounding box center [1294, 599] width 356 height 38
click at [1049, 496] on div "arrow_back Director Test Example Back to project Send invite account_box grid_o…" at bounding box center [540, 383] width 1081 height 778
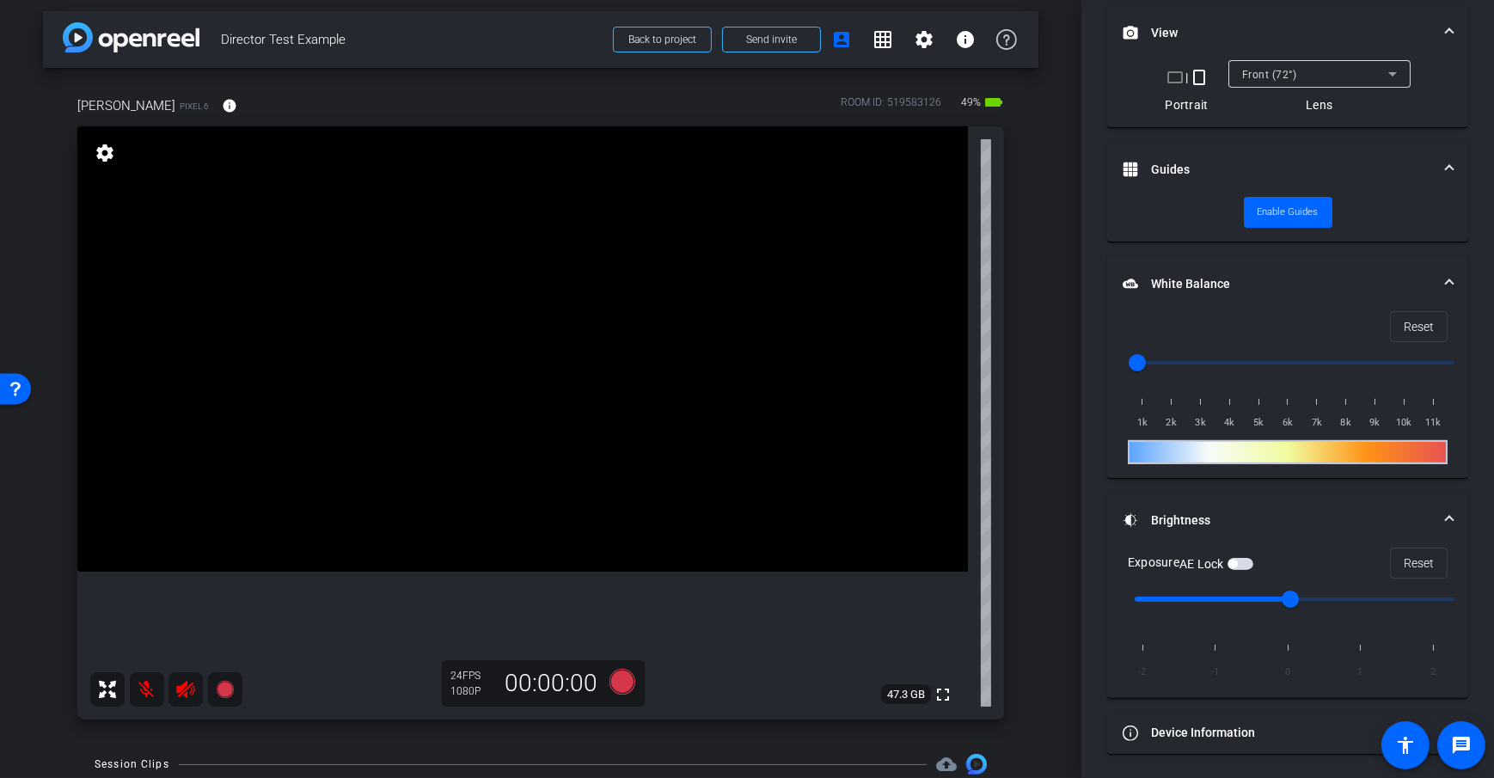
click at [1047, 469] on div "arrow_back Director Test Example Back to project Send invite account_box grid_o…" at bounding box center [540, 383] width 1081 height 778
click at [1240, 565] on span "button" at bounding box center [1240, 564] width 26 height 12
click at [1031, 462] on div "arrow_back Director Test Example Back to project Send invite account_box grid_o…" at bounding box center [540, 383] width 1081 height 778
click at [1015, 443] on div "Dan H Pixel 6 info ROOM ID: 519583126 49% battery_std fullscreen settings 47.3 …" at bounding box center [540, 402] width 995 height 669
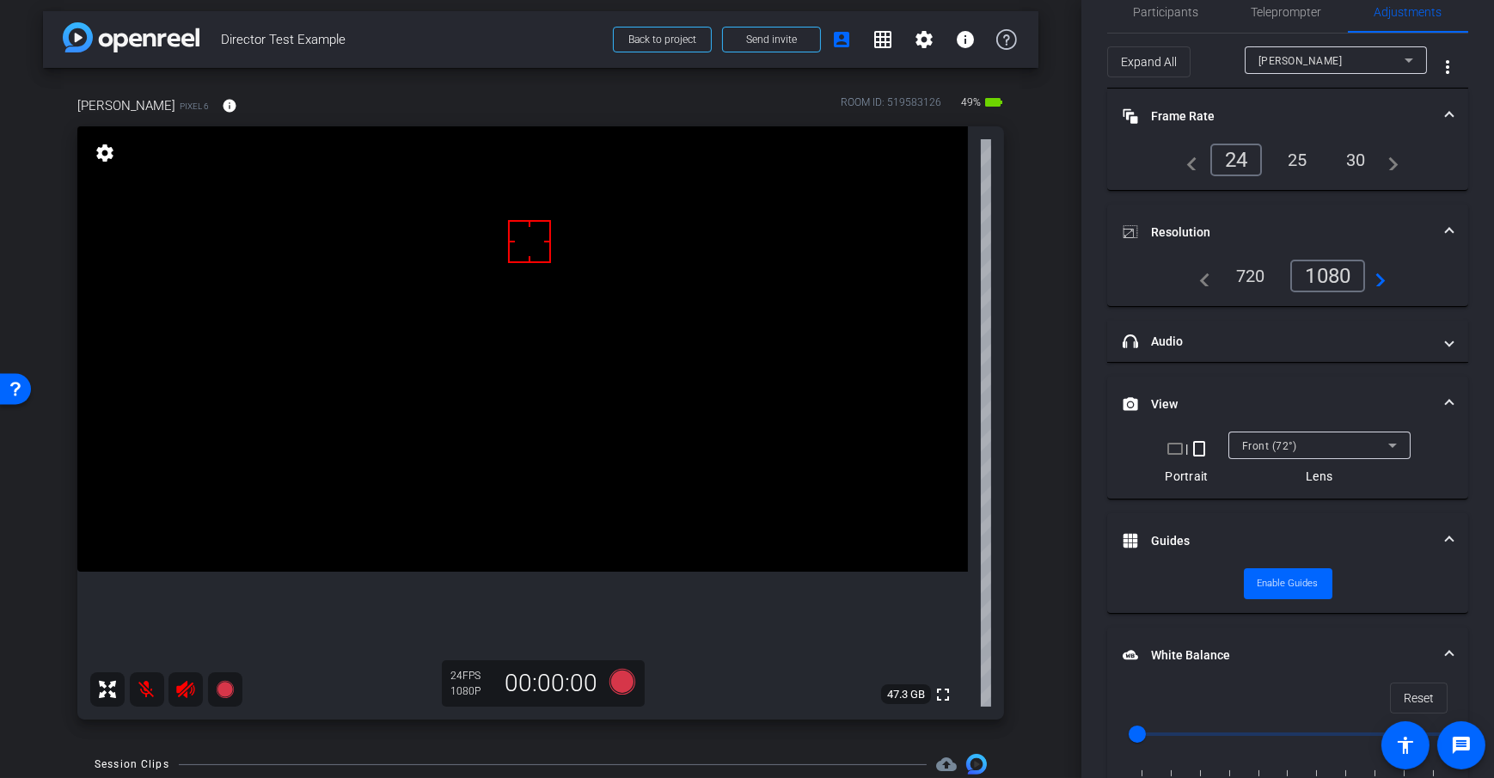
scroll to position [0, 0]
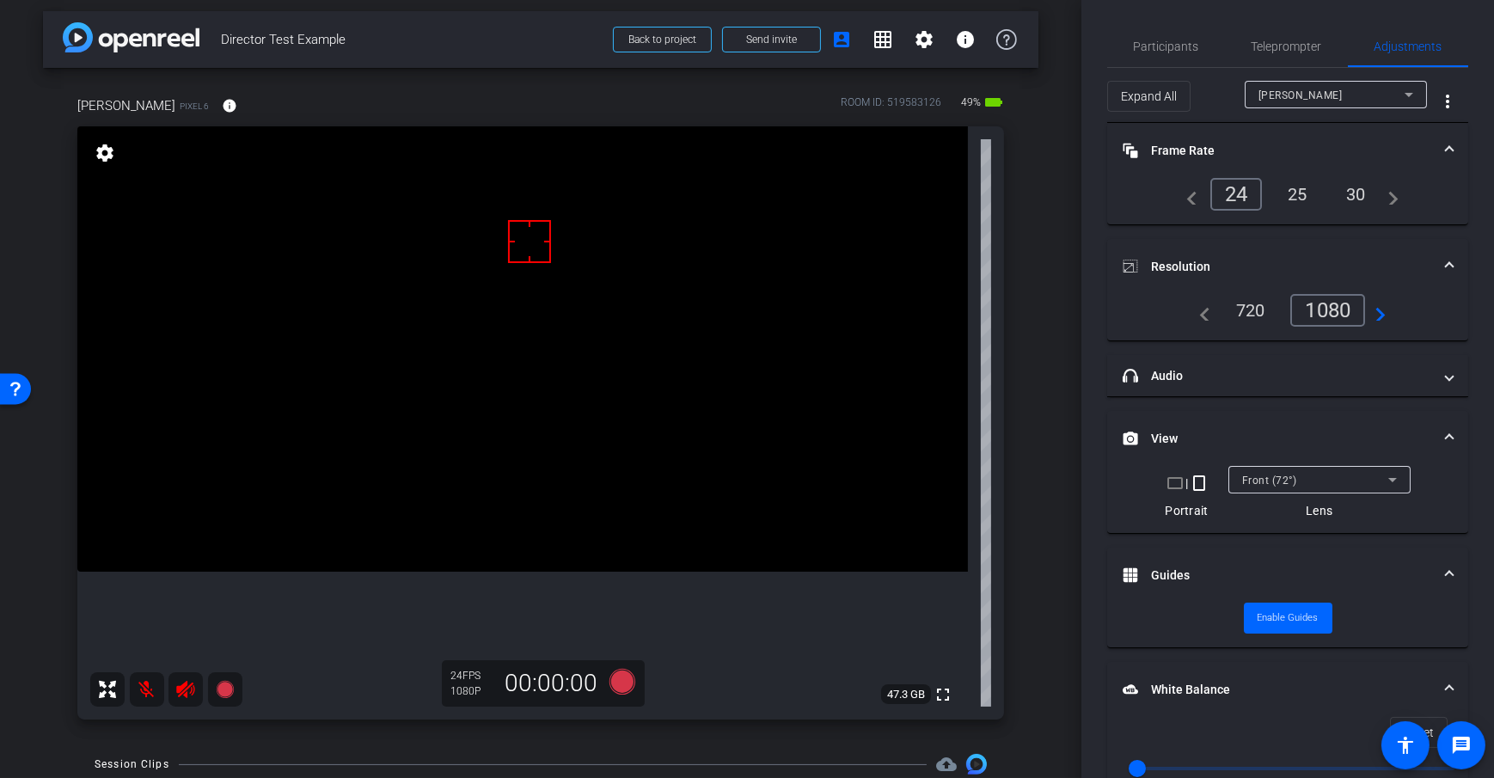
click at [1044, 282] on div "arrow_back Director Test Example Back to project Send invite account_box grid_o…" at bounding box center [540, 383] width 1081 height 778
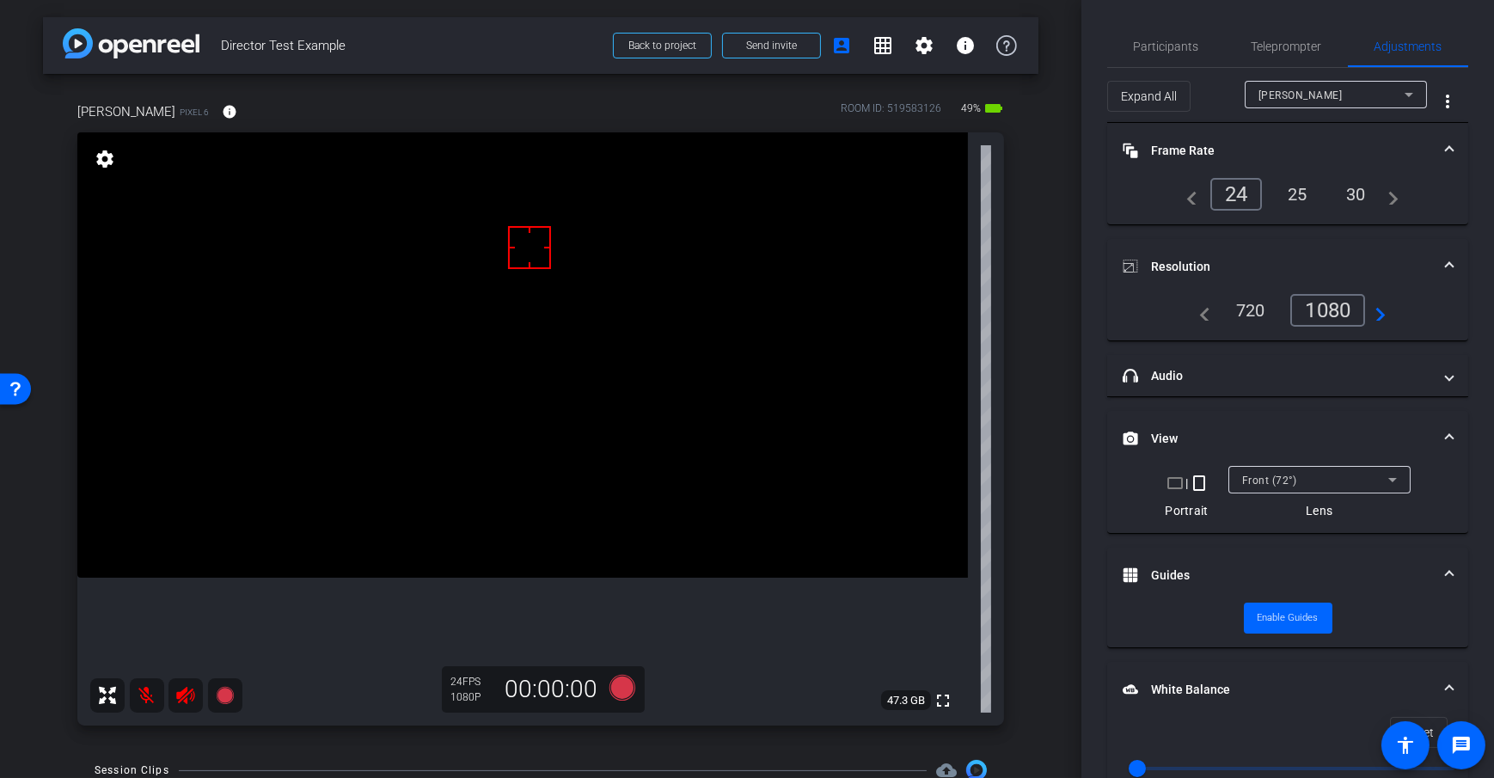
click at [1042, 244] on div "arrow_back Director Test Example Back to project Send invite account_box grid_o…" at bounding box center [540, 389] width 1081 height 778
click at [1022, 329] on div "Dan H Pixel 6 info ROOM ID: 519583126 49% battery_std fullscreen settings 47.3 …" at bounding box center [540, 408] width 995 height 669
click at [1397, 52] on span "Adjustments" at bounding box center [1408, 46] width 68 height 41
click at [1288, 53] on span "Teleprompter" at bounding box center [1286, 46] width 70 height 41
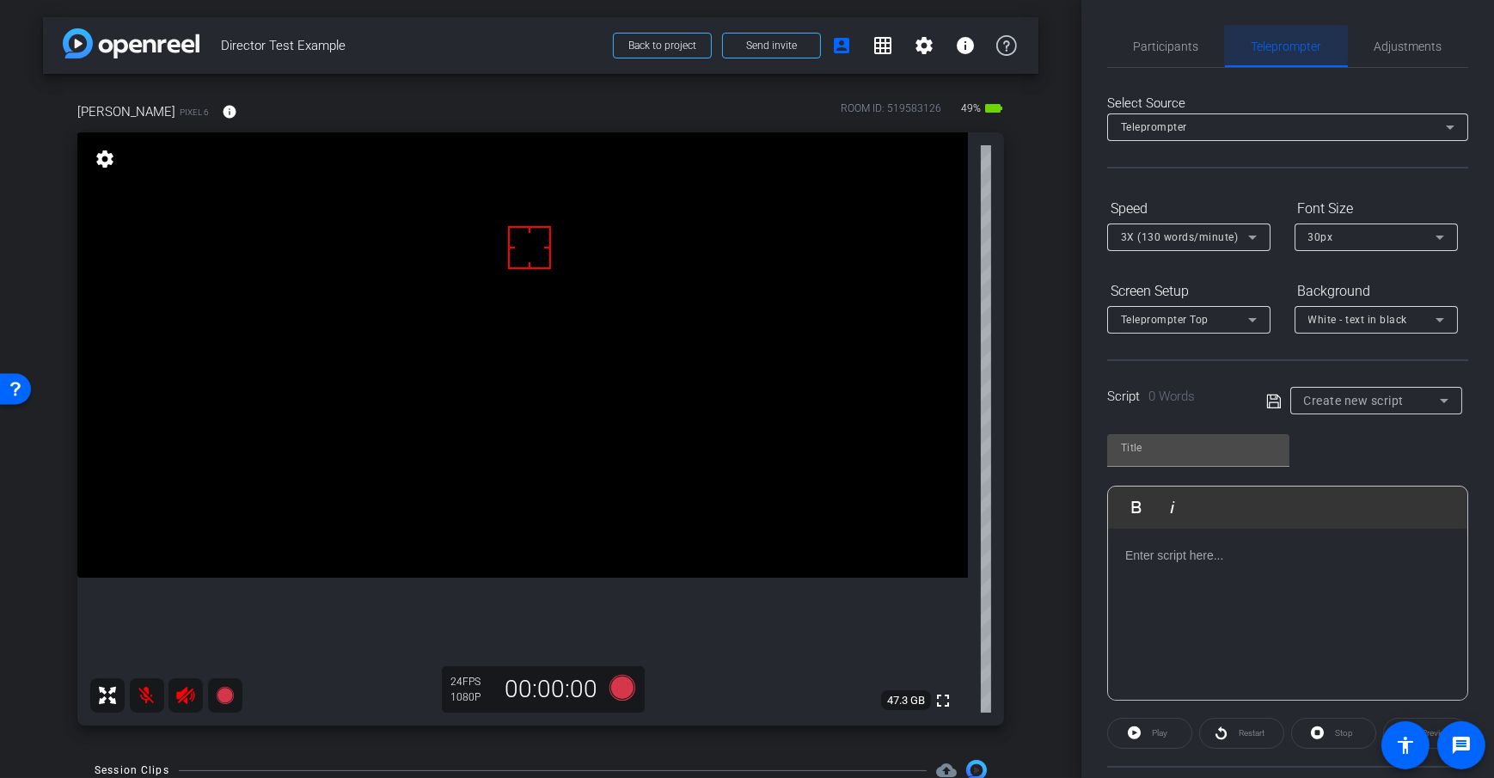
click at [1266, 44] on span "Teleprompter" at bounding box center [1286, 46] width 70 height 12
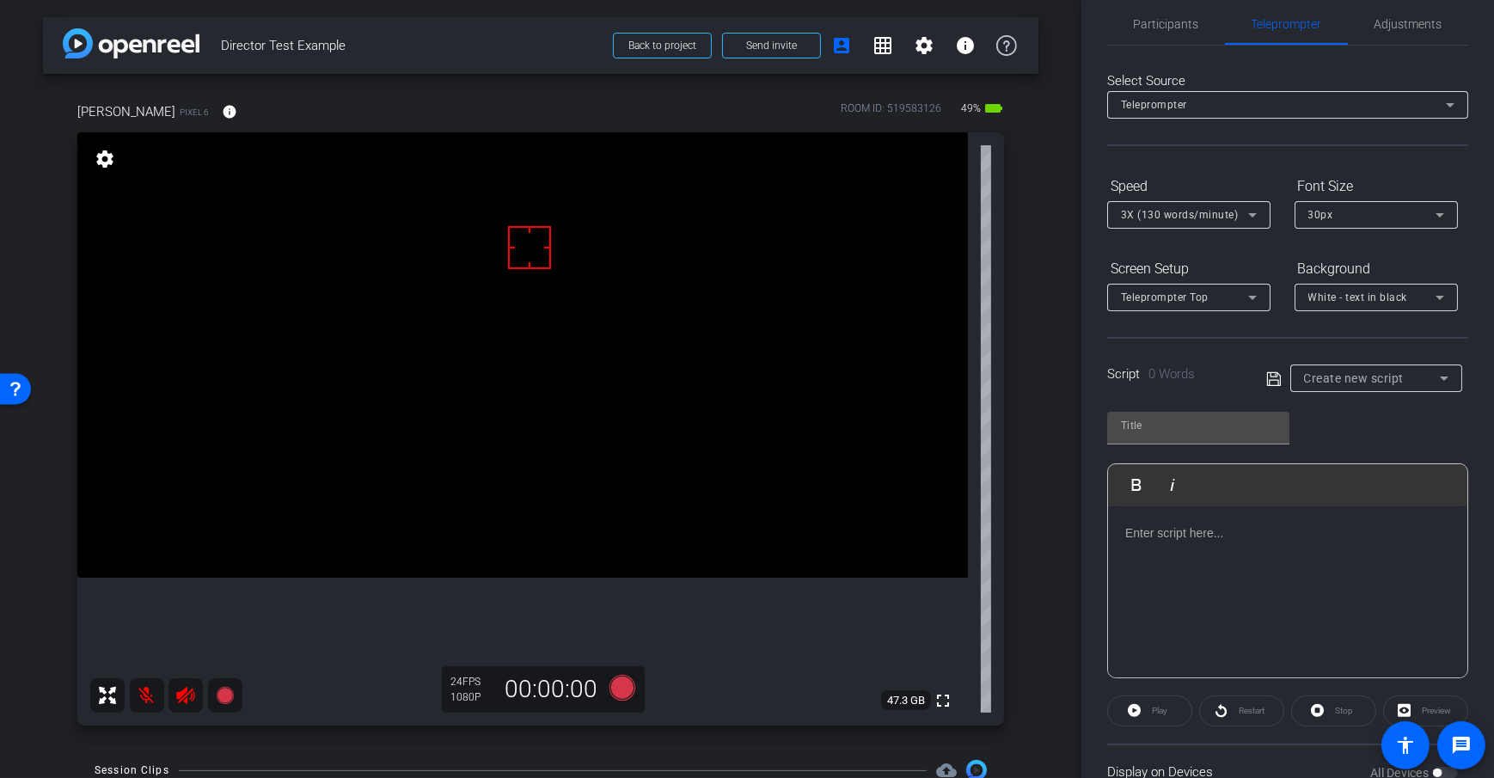
scroll to position [23, 0]
click at [1448, 376] on div "Create new script" at bounding box center [1376, 378] width 172 height 28
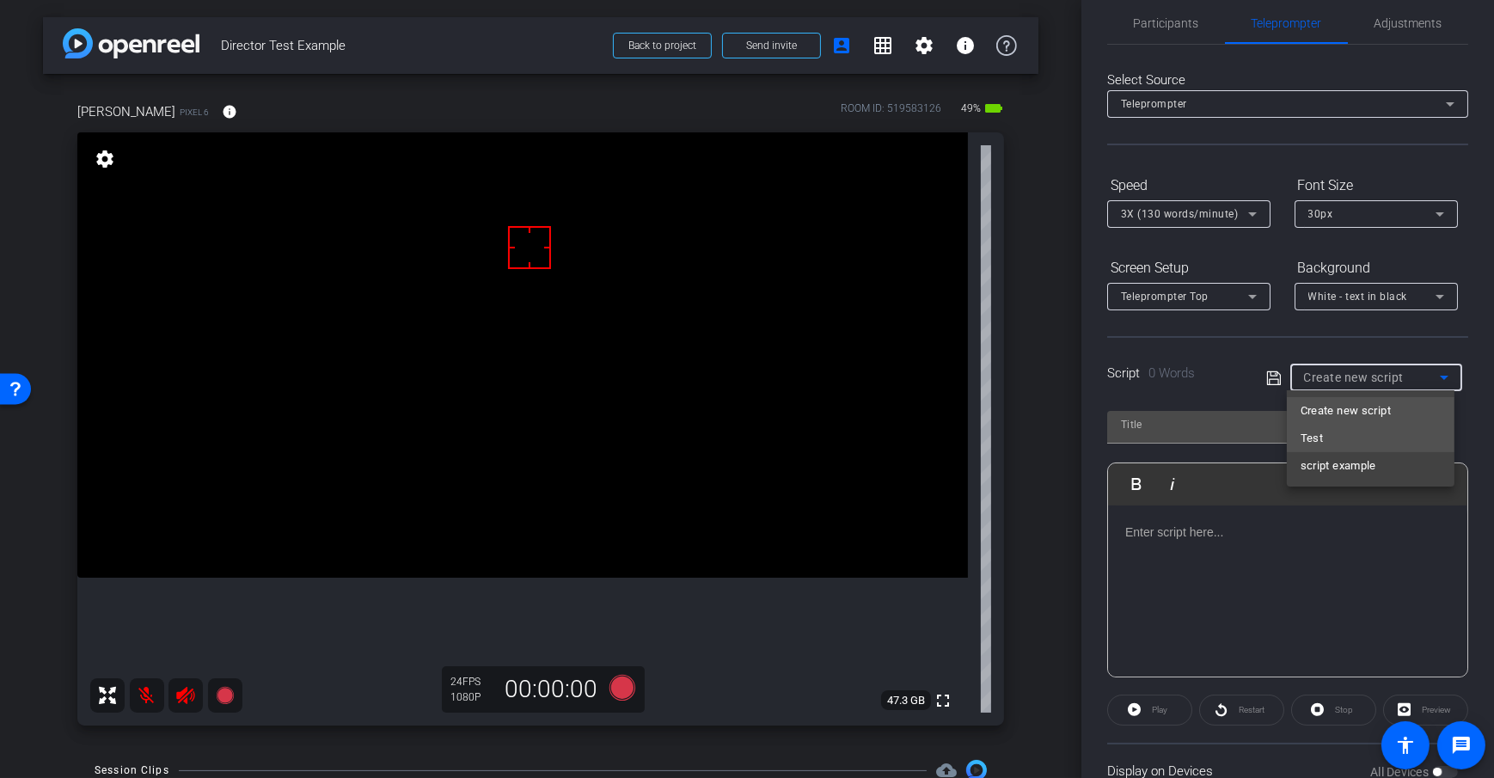
click at [1373, 444] on mat-option "Test" at bounding box center [1371, 439] width 168 height 28
type input "Test"
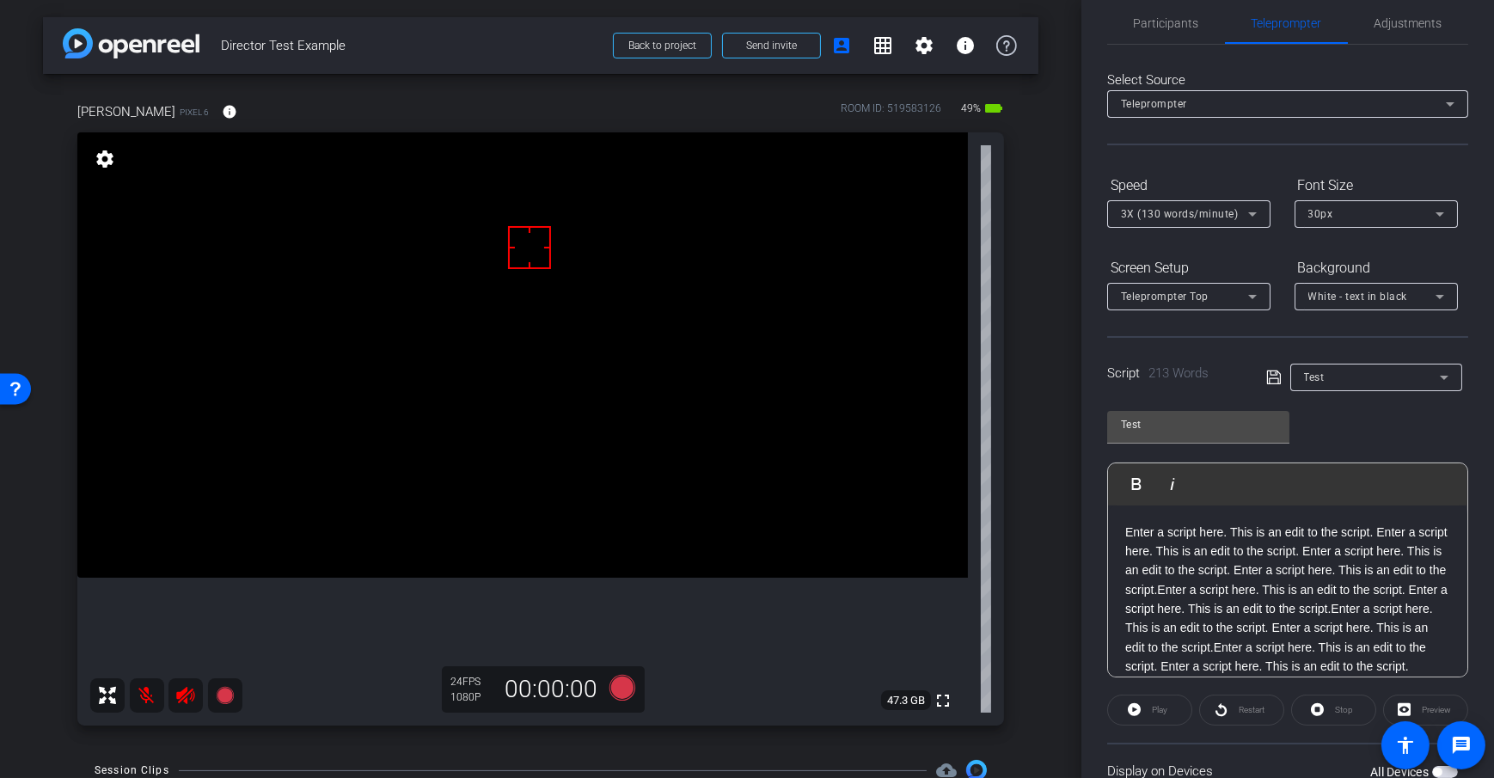
click at [1355, 430] on div "Test Play Play from this location Play Selected Play and display the selected t…" at bounding box center [1287, 537] width 361 height 279
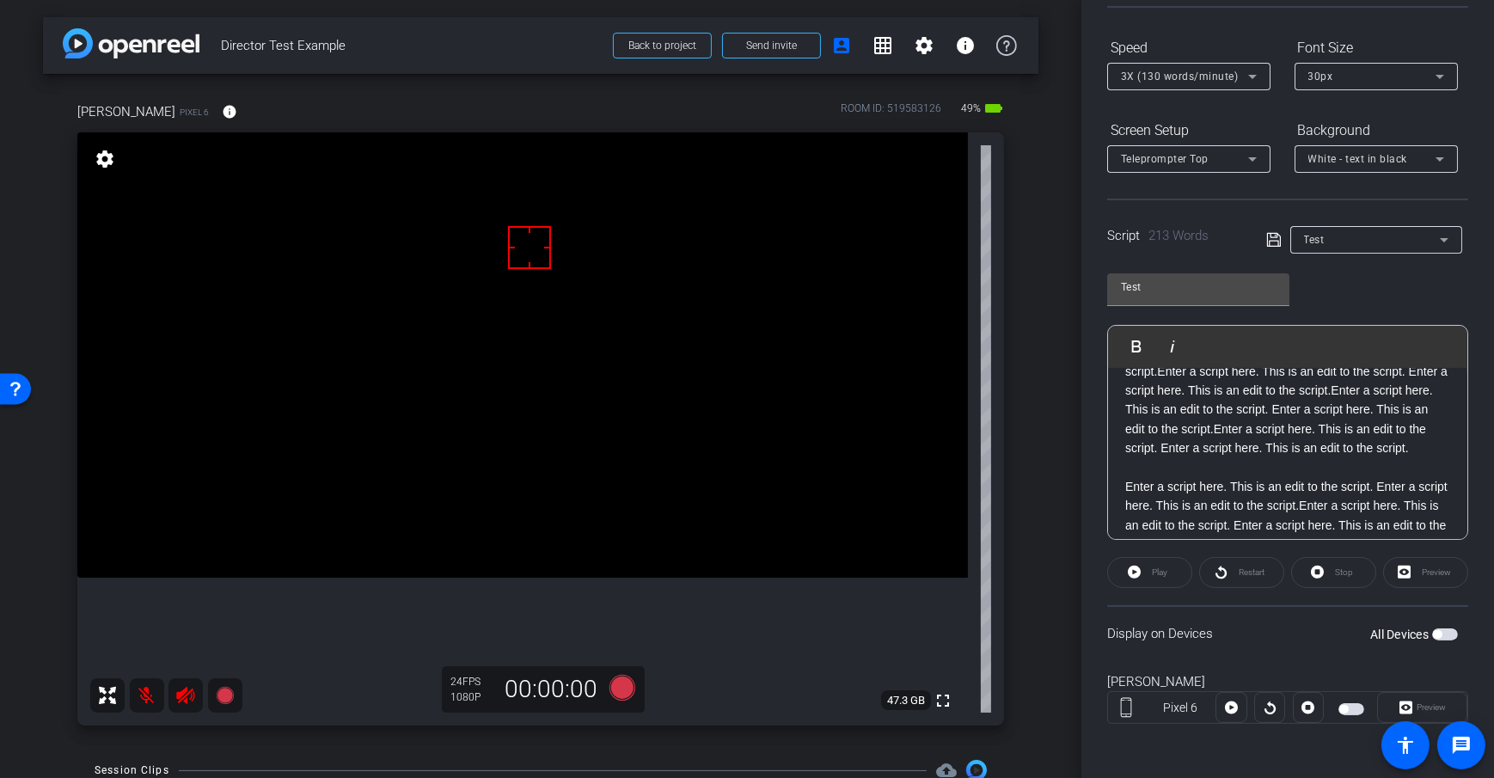
scroll to position [228, 0]
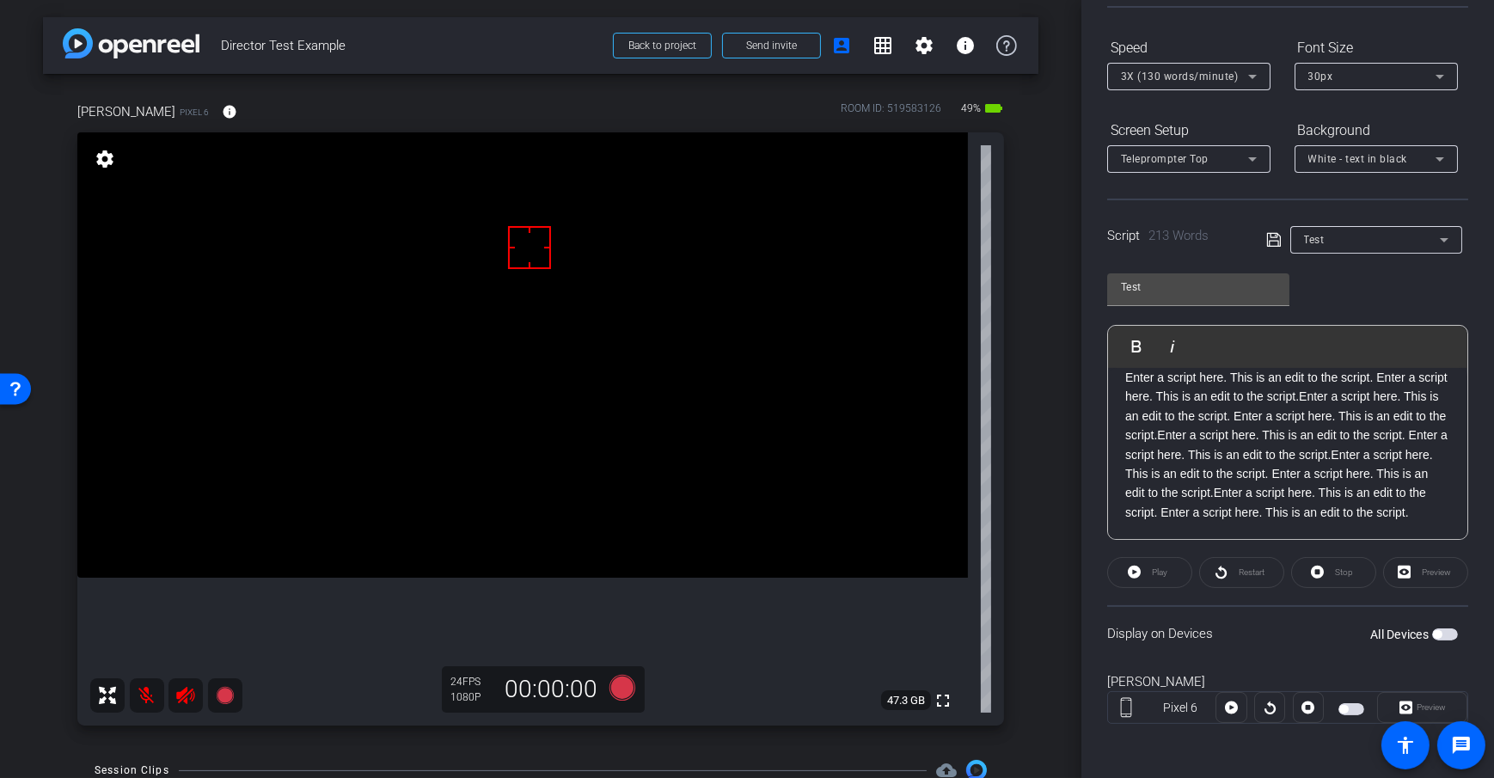
drag, startPoint x: 1094, startPoint y: 636, endPoint x: 1210, endPoint y: 633, distance: 116.1
click at [1210, 633] on div "Participants Teleprompter Adjustments Daniel Heiberger Director Everyone 0 Mark…" at bounding box center [1287, 389] width 413 height 778
drag, startPoint x: 1178, startPoint y: 632, endPoint x: 1188, endPoint y: 636, distance: 10.4
click at [1178, 632] on div "Display on Devices All Devices" at bounding box center [1287, 633] width 361 height 56
click at [1349, 640] on div "Display on Devices All Devices" at bounding box center [1287, 633] width 361 height 56
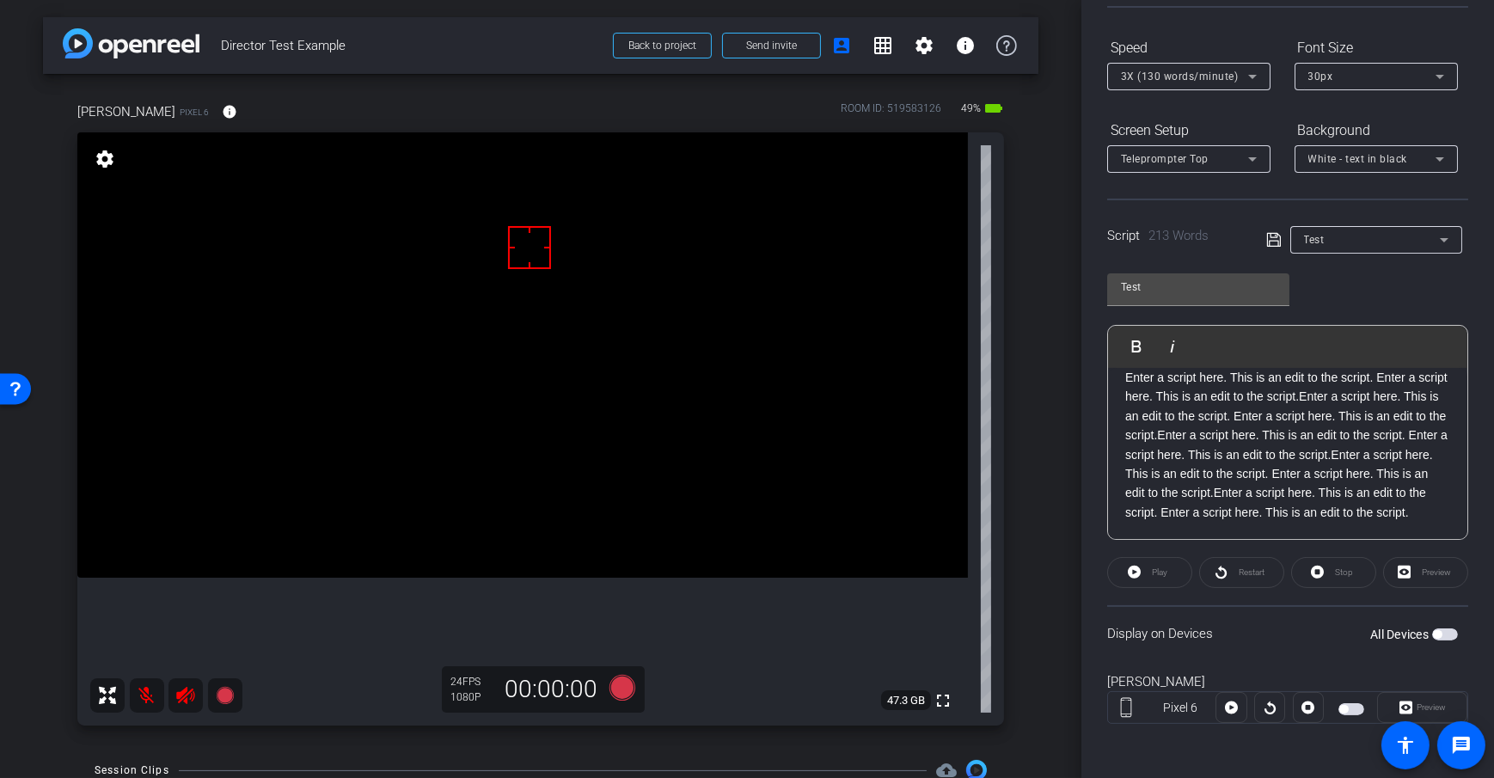
click at [1440, 636] on span "button" at bounding box center [1445, 634] width 26 height 12
click at [1249, 645] on div "Display on Devices All Devices" at bounding box center [1287, 633] width 361 height 56
click at [1019, 571] on div "Dan H Pixel 6 info ROOM ID: 519583126 49% battery_std fullscreen settings 47.3 …" at bounding box center [540, 408] width 995 height 669
click at [1168, 567] on span at bounding box center [1149, 572] width 83 height 41
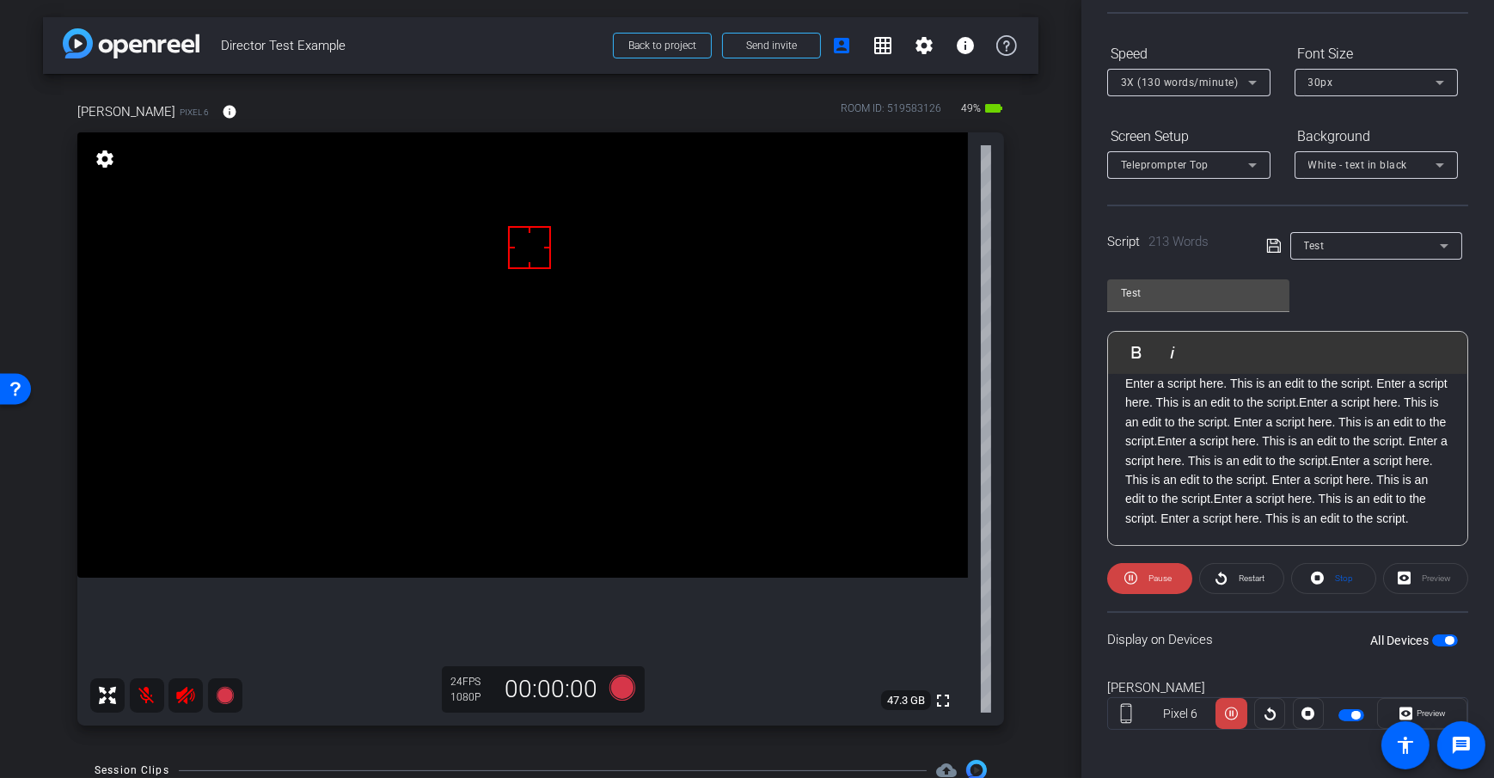
click at [1217, 82] on span "3X (130 words/minute)" at bounding box center [1180, 82] width 118 height 12
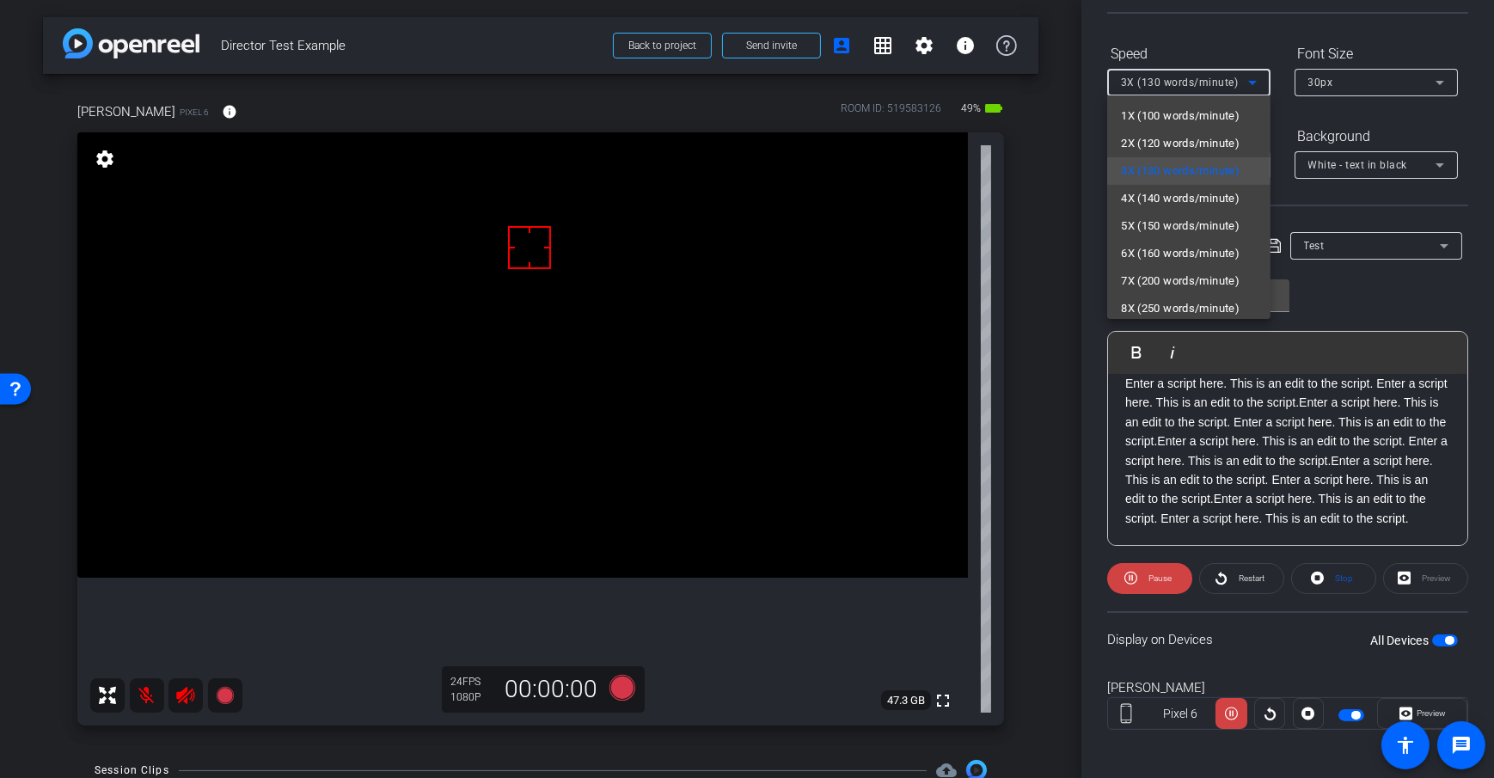
click at [1291, 102] on div at bounding box center [747, 389] width 1494 height 778
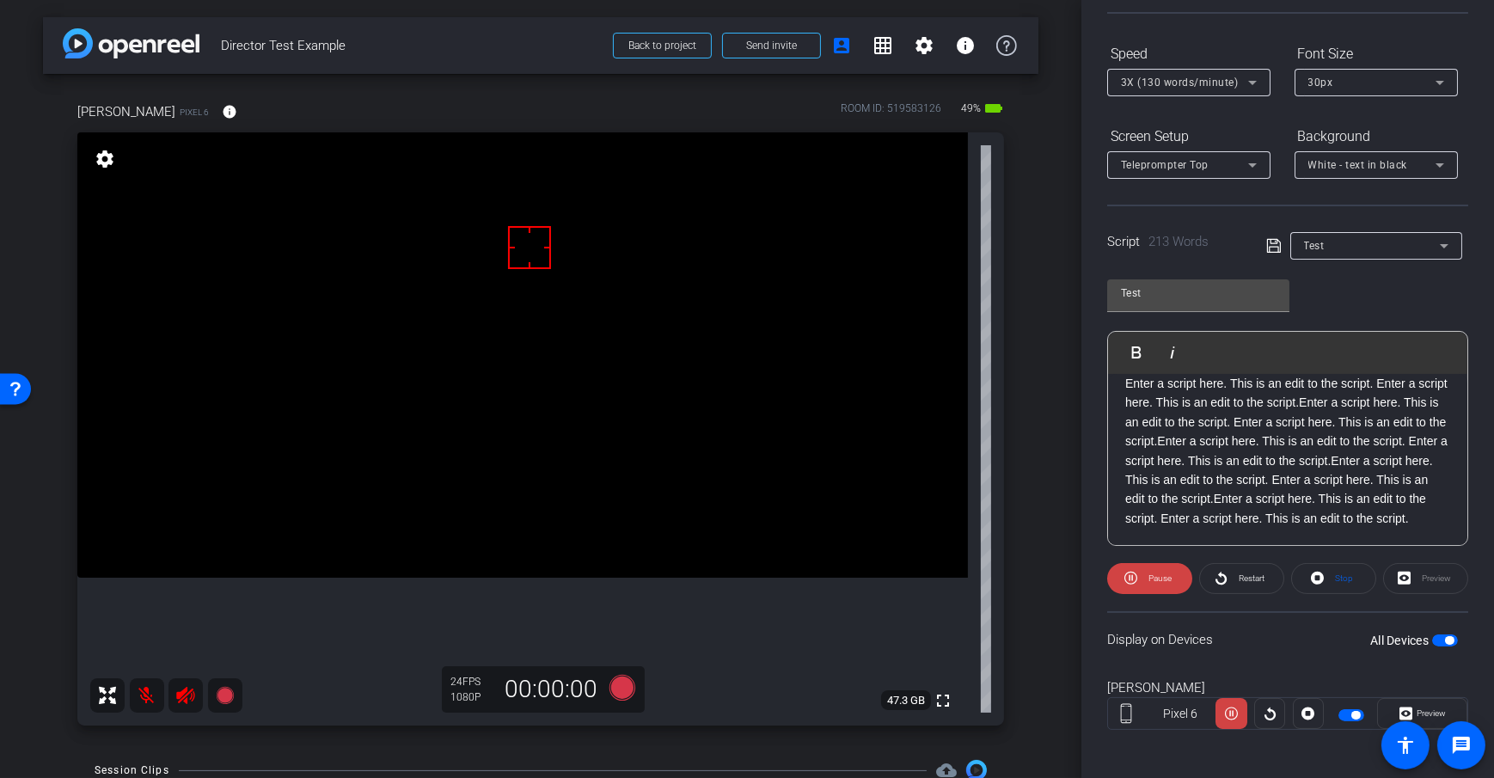
click at [1215, 96] on div at bounding box center [1188, 105] width 163 height 19
click at [1223, 78] on span "3X (130 words/minute)" at bounding box center [1180, 82] width 118 height 12
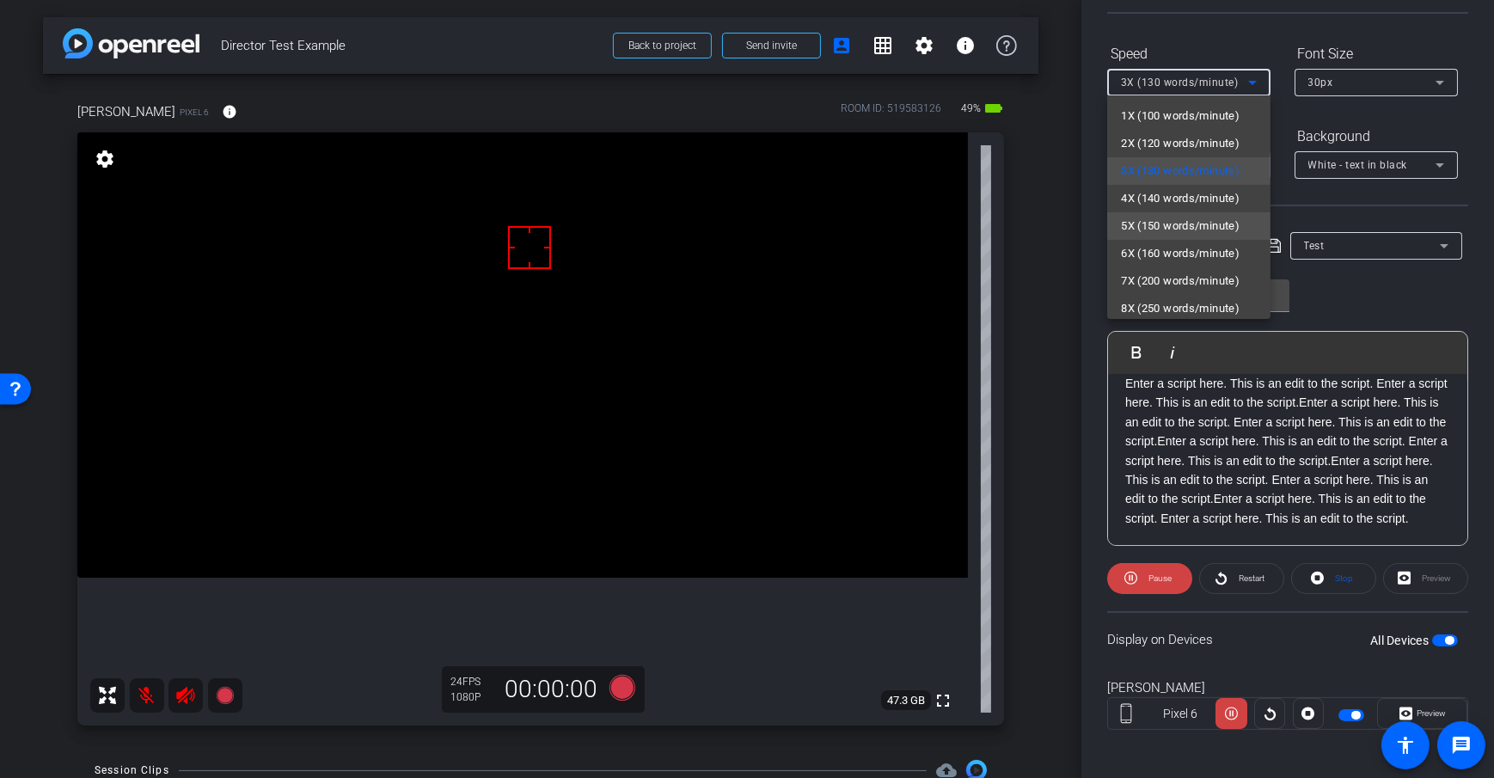
click at [1172, 223] on span "5X (150 words/minute)" at bounding box center [1180, 226] width 119 height 21
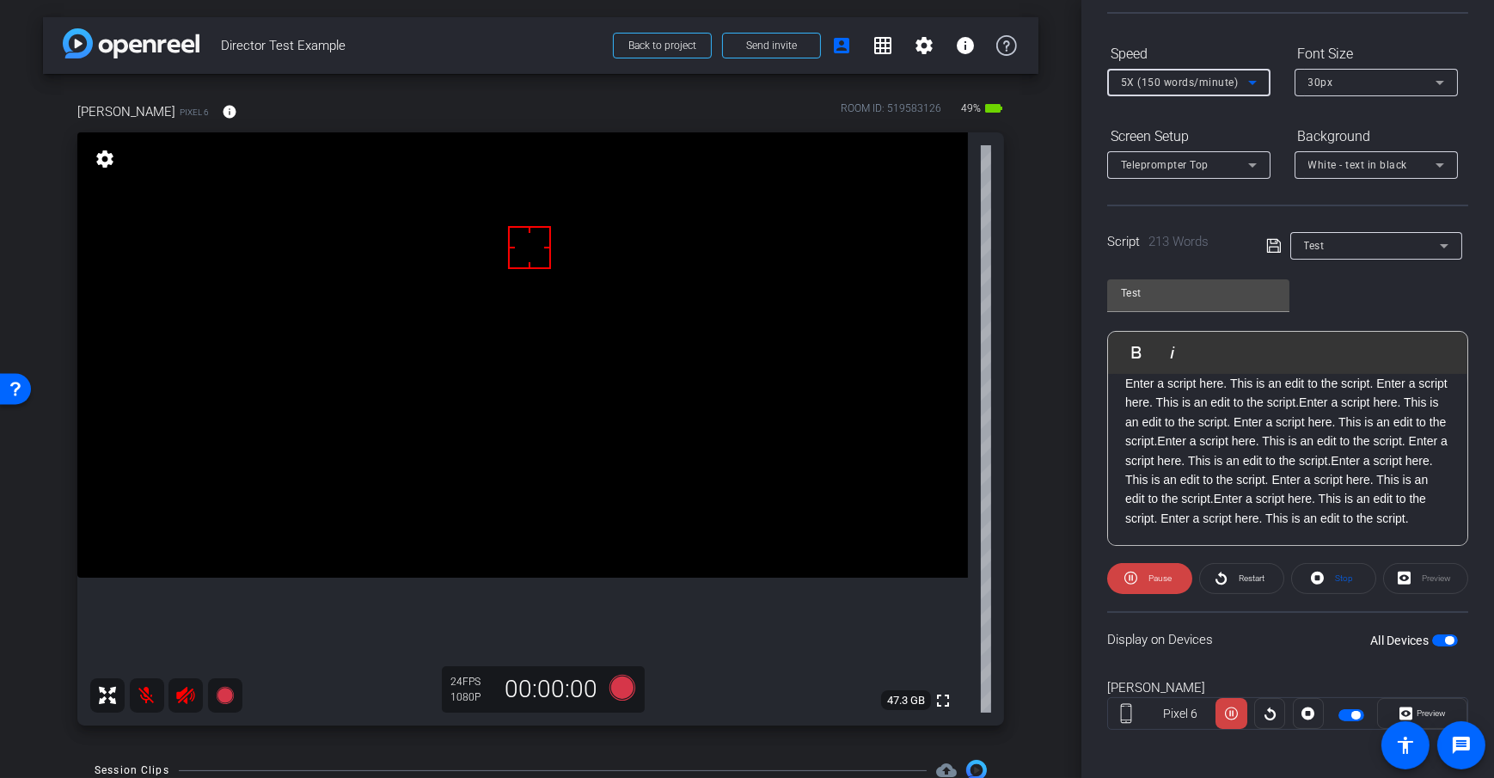
click at [1212, 83] on span "5X (150 words/minute)" at bounding box center [1180, 82] width 118 height 12
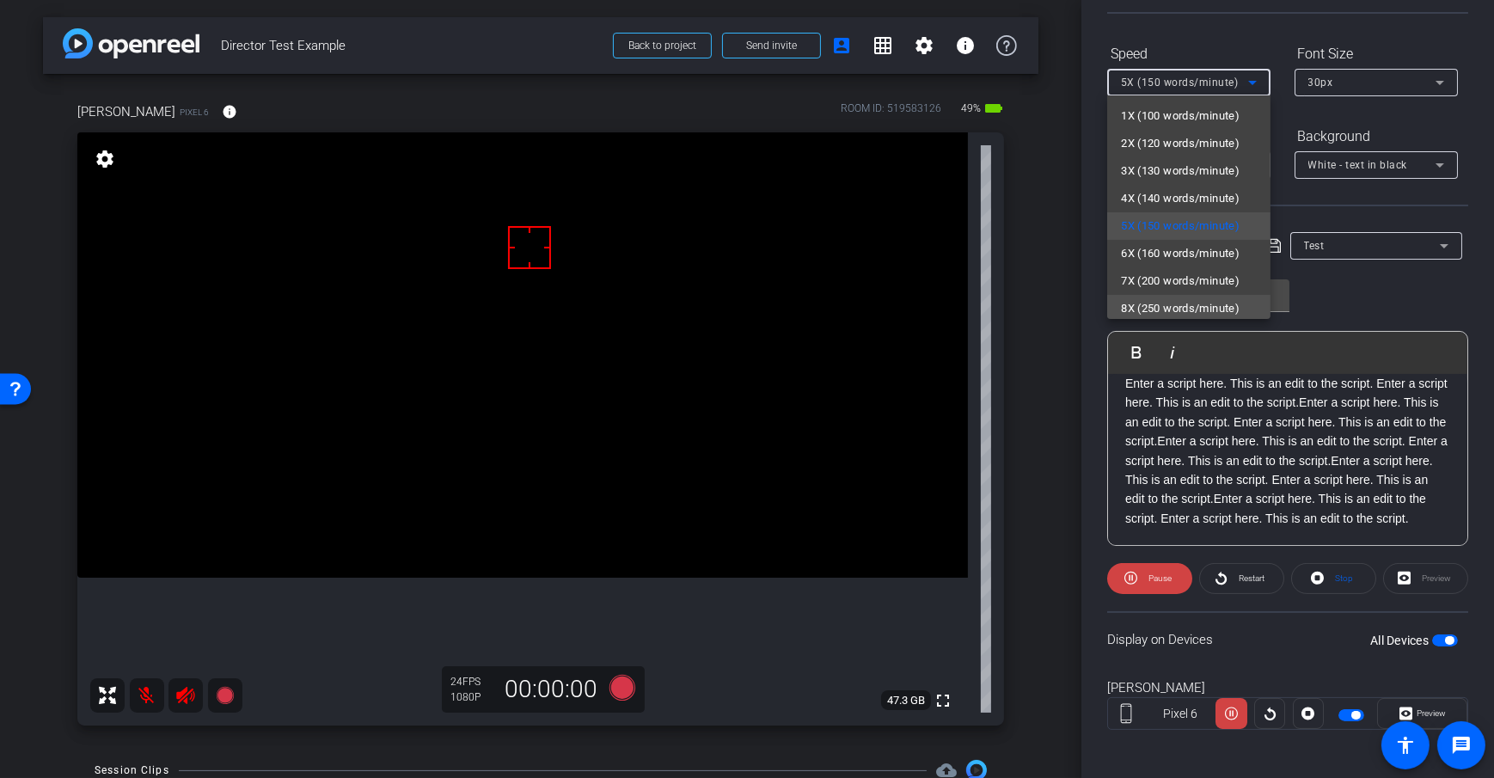
click at [1202, 300] on span "8X (250 words/minute)" at bounding box center [1180, 308] width 119 height 21
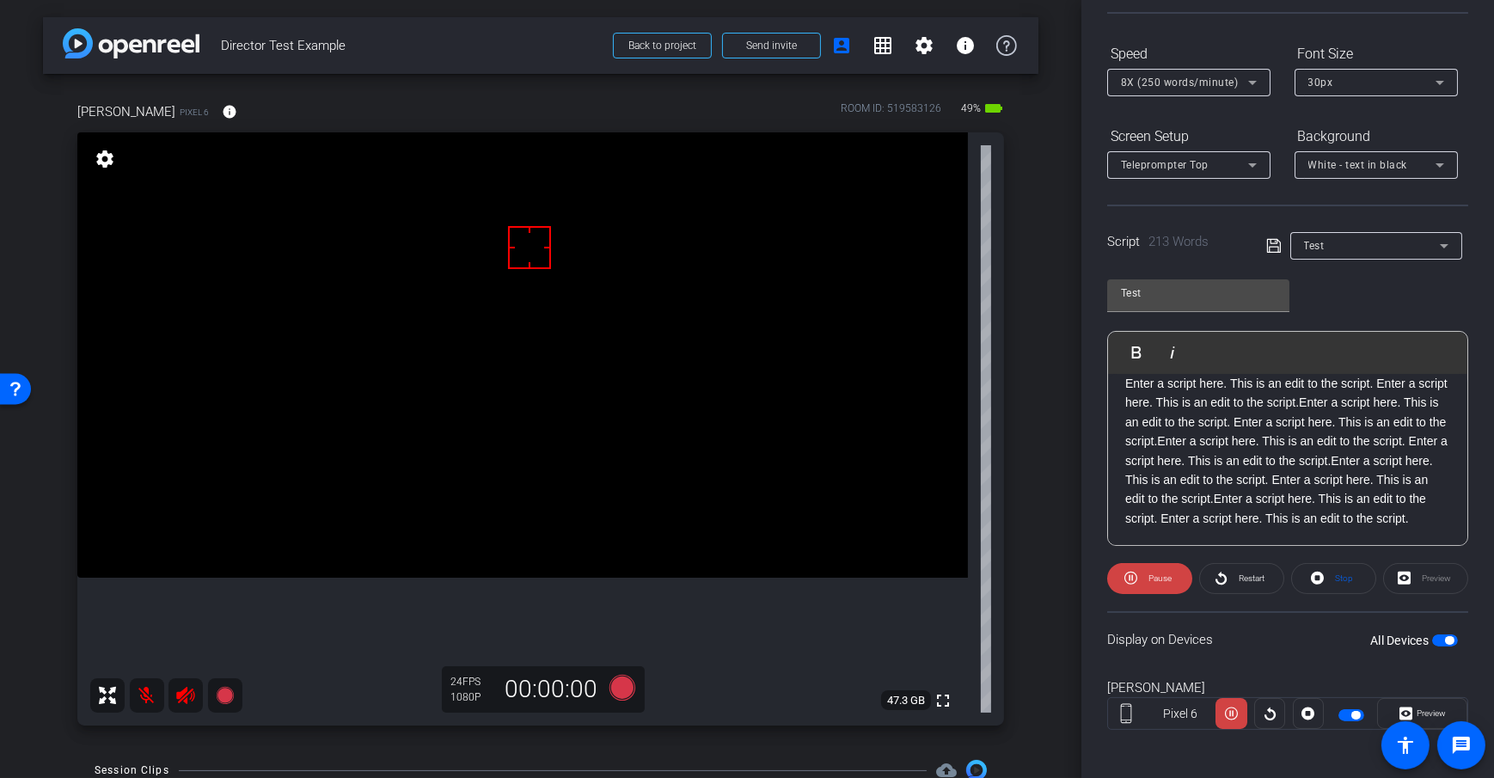
click at [1270, 136] on div "Screen Setup Teleprompter Top Background White - text in black" at bounding box center [1287, 150] width 361 height 57
click at [1146, 567] on span "Pause" at bounding box center [1158, 578] width 28 height 24
click at [1144, 569] on span at bounding box center [1149, 578] width 83 height 41
drag, startPoint x: 1257, startPoint y: 580, endPoint x: 1256, endPoint y: 603, distance: 23.3
click at [1257, 579] on span "Restart" at bounding box center [1251, 577] width 26 height 9
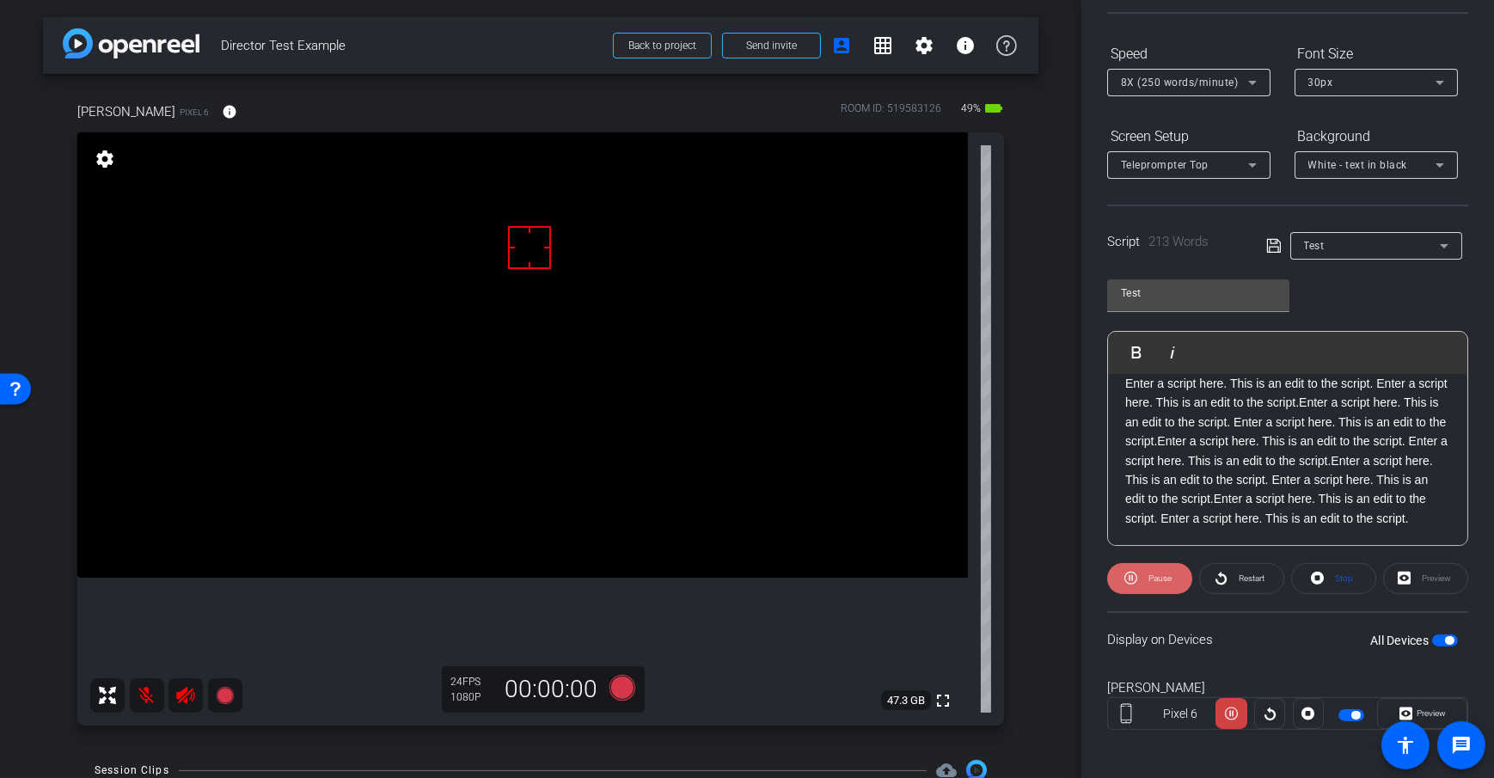
click at [1135, 572] on icon at bounding box center [1130, 577] width 13 height 21
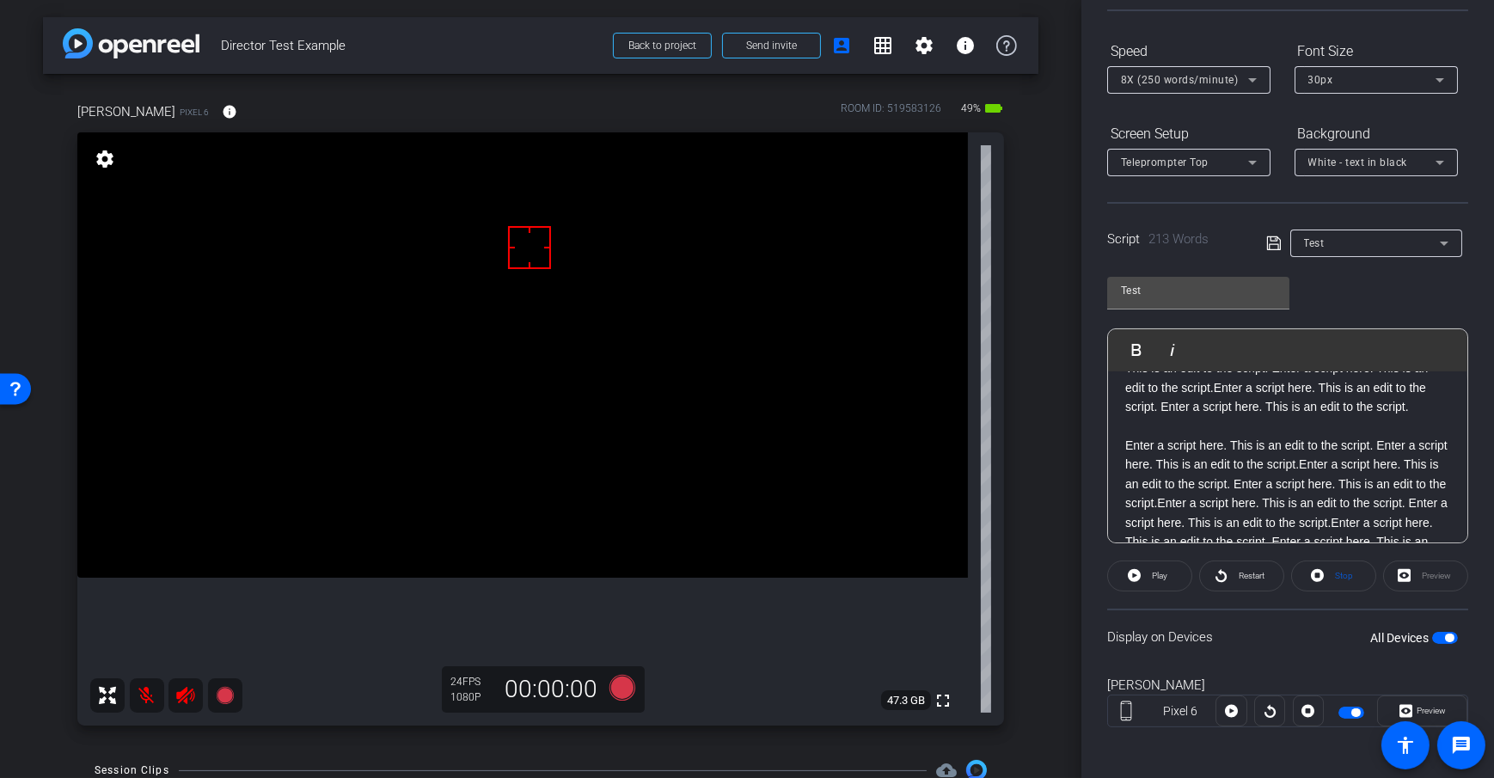
scroll to position [0, 0]
click at [1055, 484] on div "arrow_back Director Test Example Back to project Send invite account_box grid_o…" at bounding box center [540, 389] width 1081 height 778
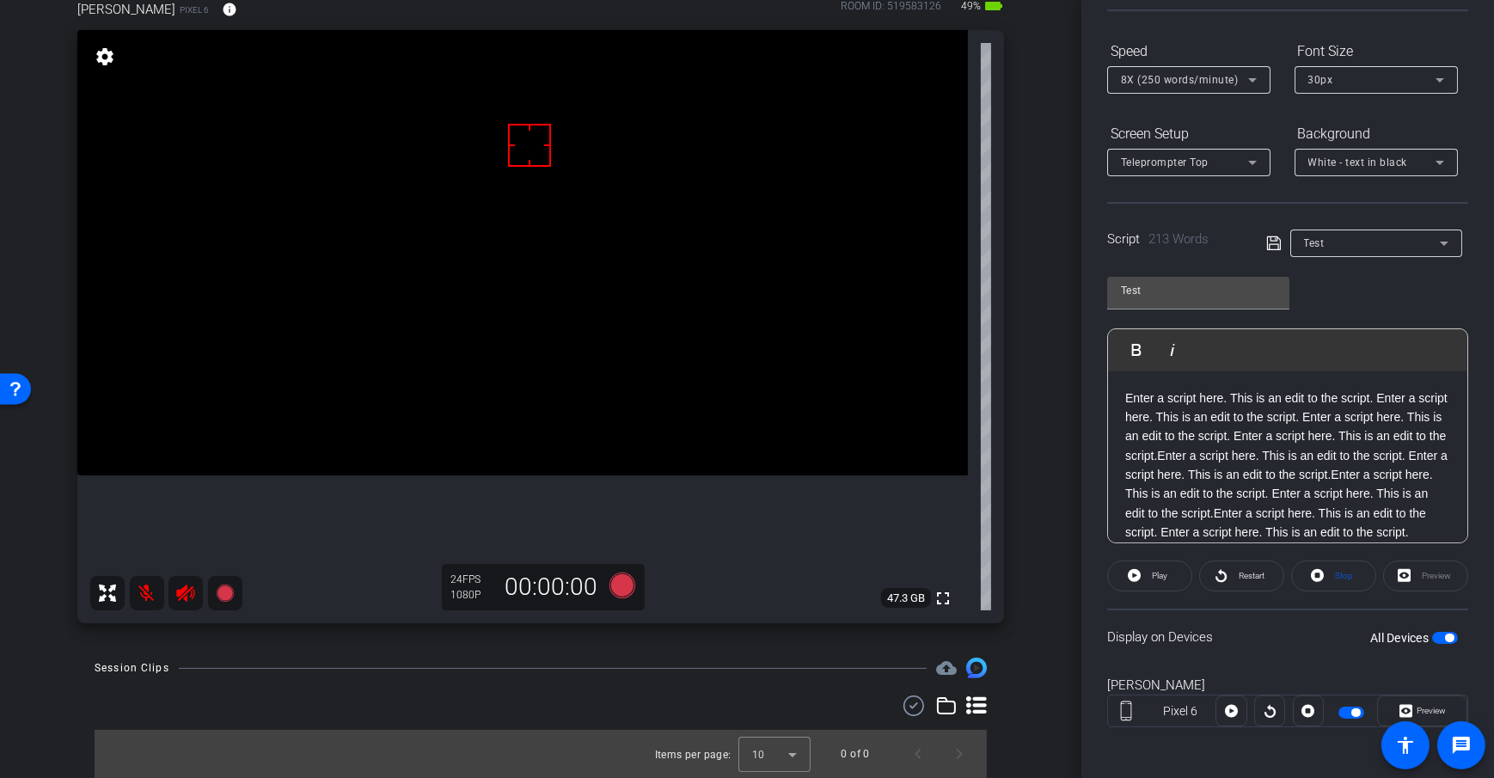
scroll to position [103, 0]
click at [618, 588] on icon at bounding box center [622, 585] width 26 height 26
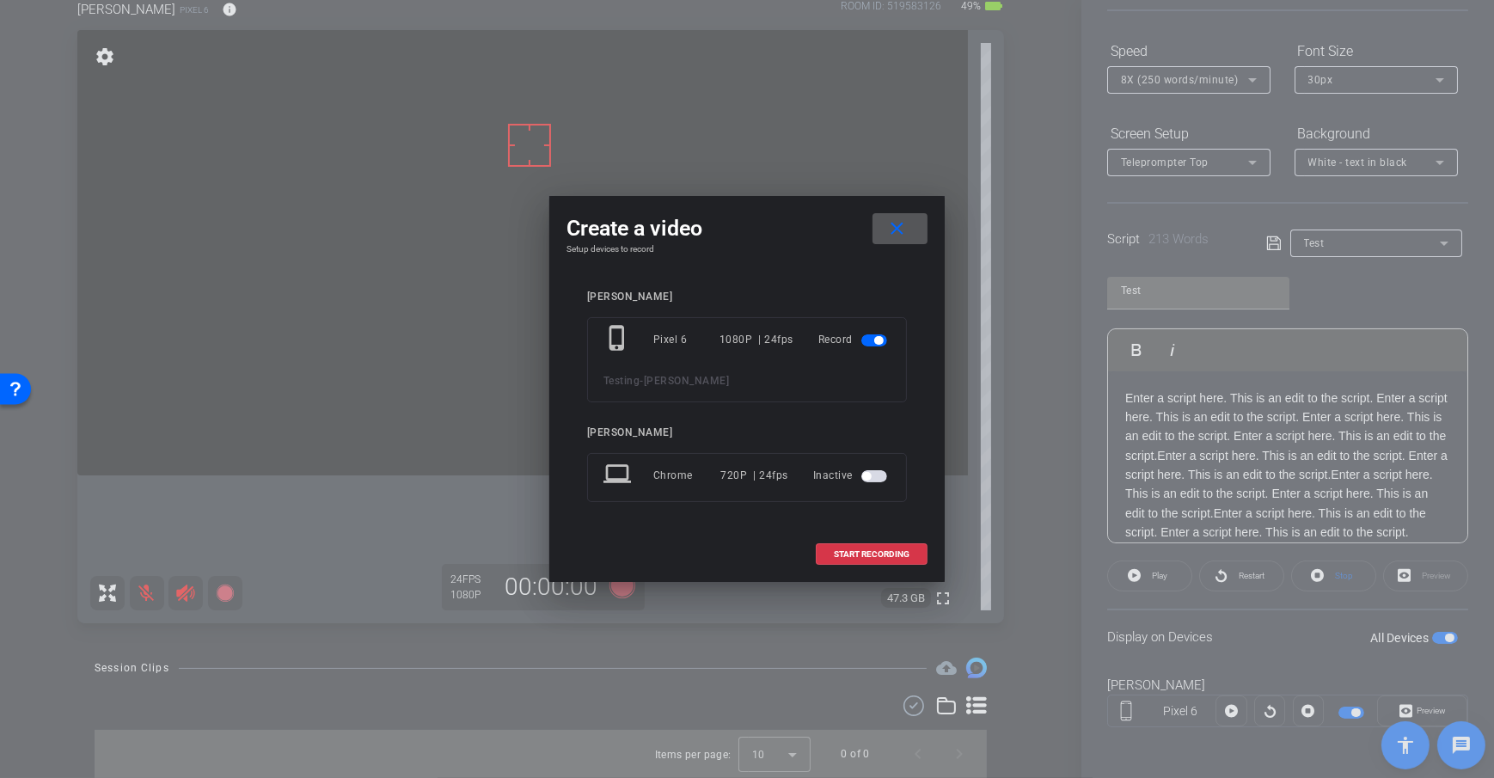
click at [899, 222] on mat-icon "close" at bounding box center [896, 228] width 21 height 21
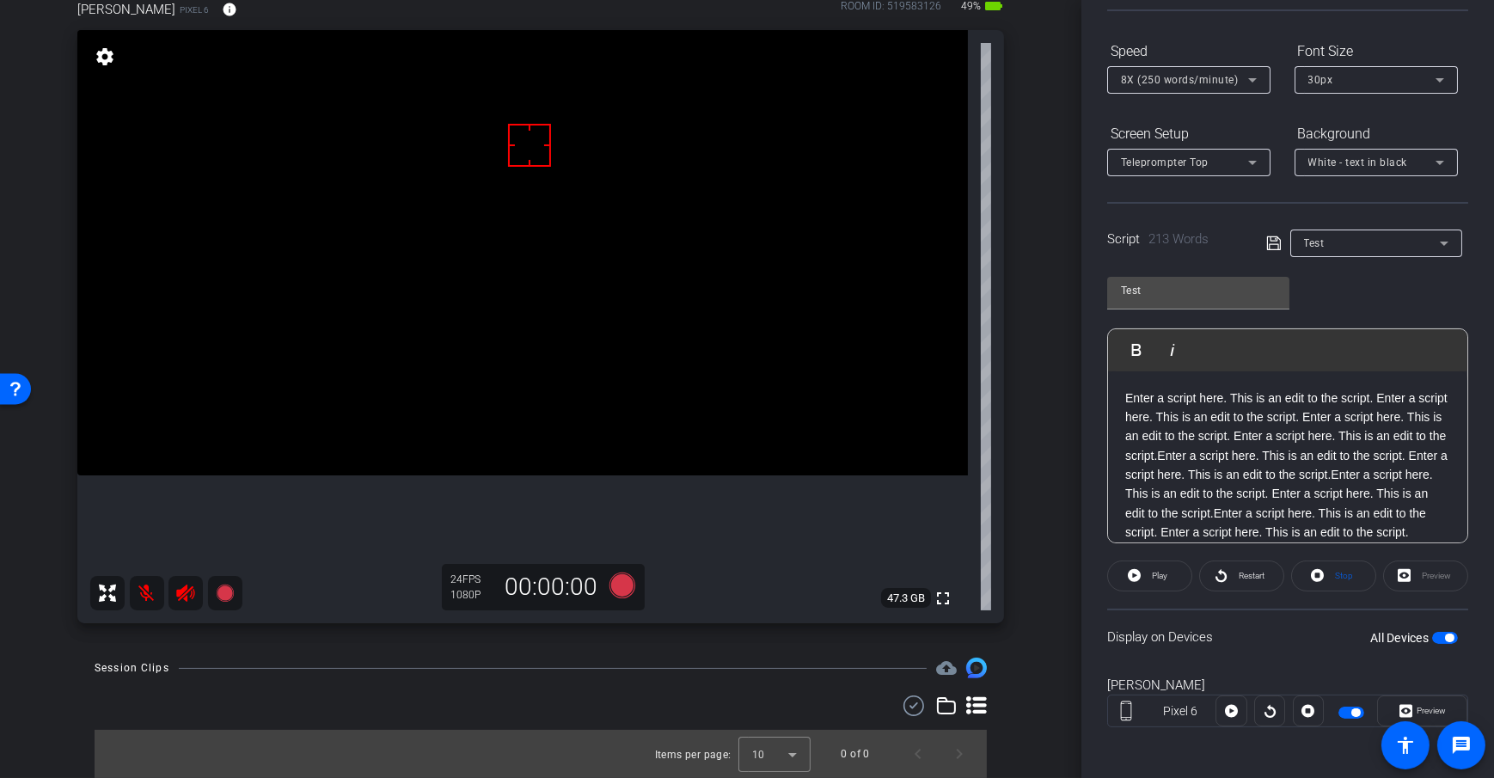
click at [1027, 603] on div "Dan H Pixel 6 info ROOM ID: 519583126 49% battery_std fullscreen settings 47.3 …" at bounding box center [540, 306] width 995 height 669
click at [1028, 552] on div "Dan H Pixel 6 info ROOM ID: 519583126 49% battery_std fullscreen settings 47.3 …" at bounding box center [540, 306] width 995 height 669
click at [615, 586] on icon at bounding box center [622, 585] width 26 height 26
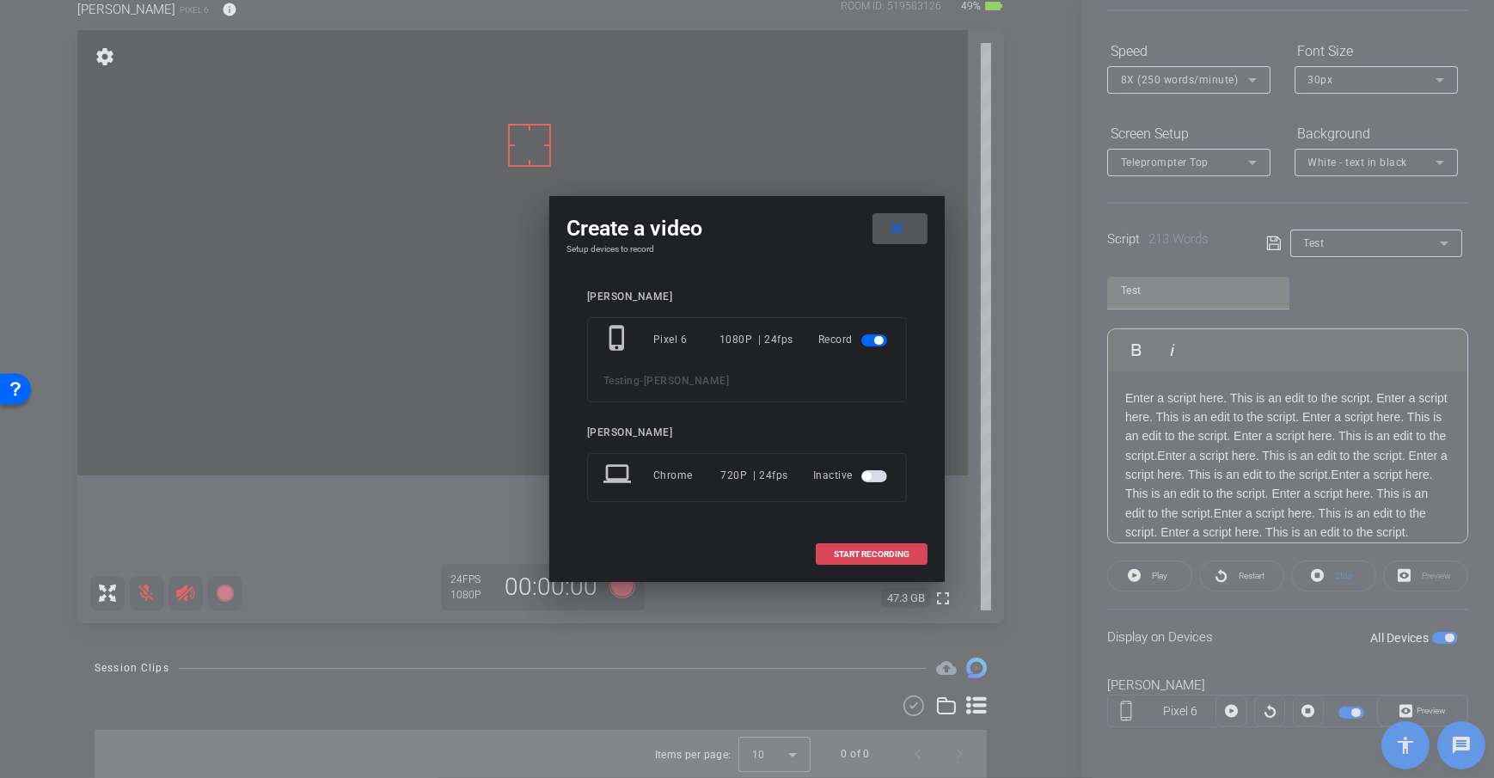
click at [838, 552] on span "START RECORDING" at bounding box center [872, 554] width 76 height 9
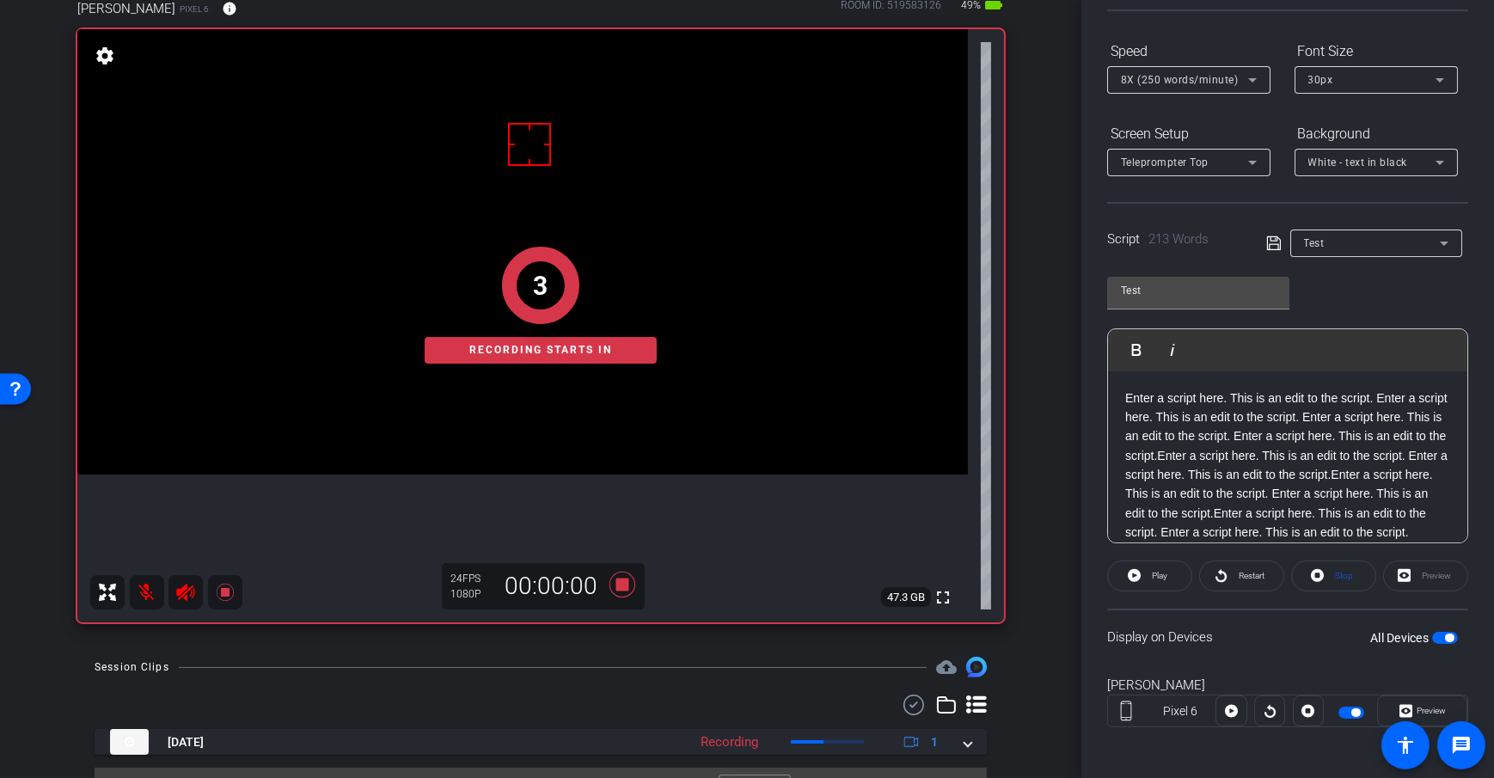
click at [1047, 372] on div "arrow_back Director Test Example Back to project Send invite account_box grid_o…" at bounding box center [540, 286] width 1081 height 778
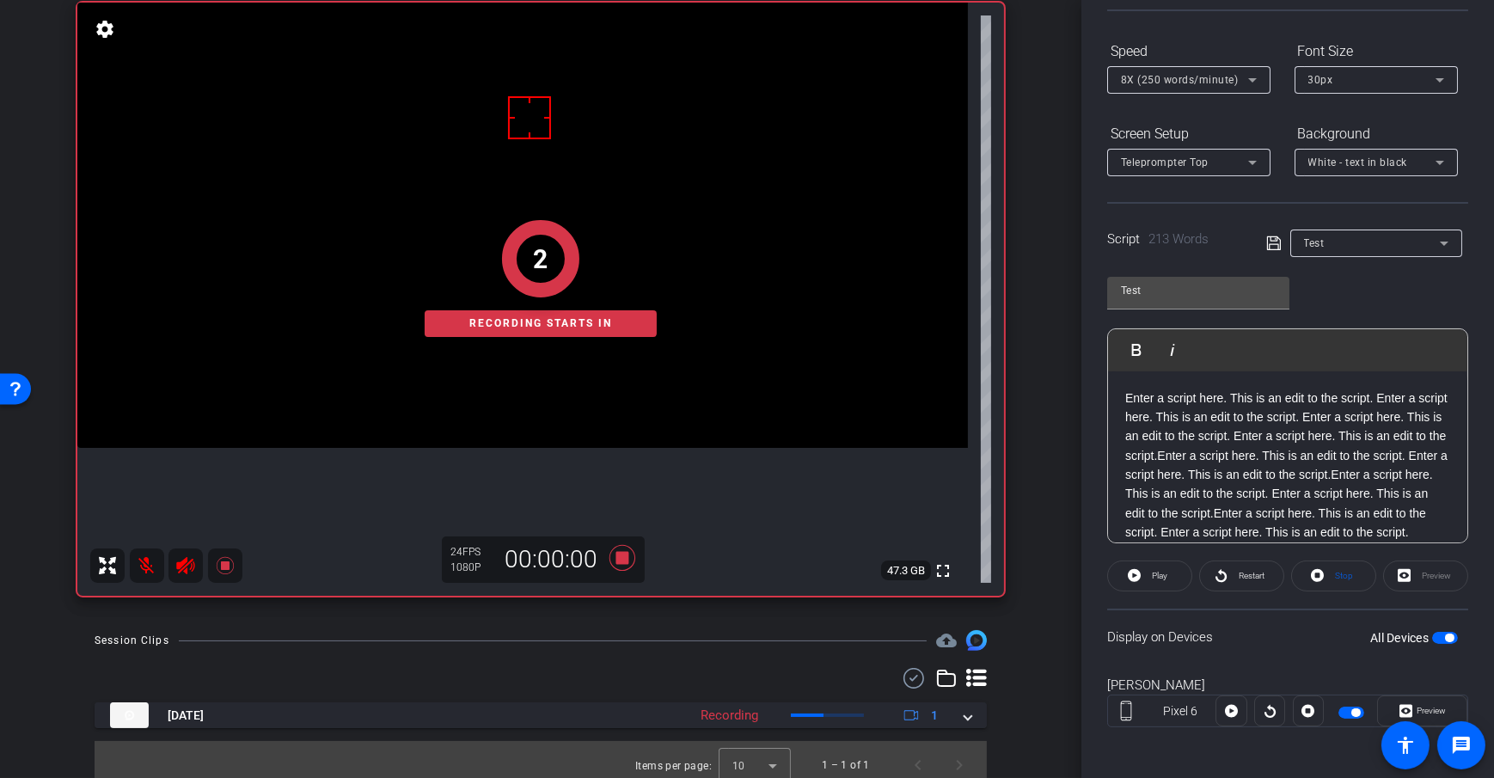
scroll to position [141, 0]
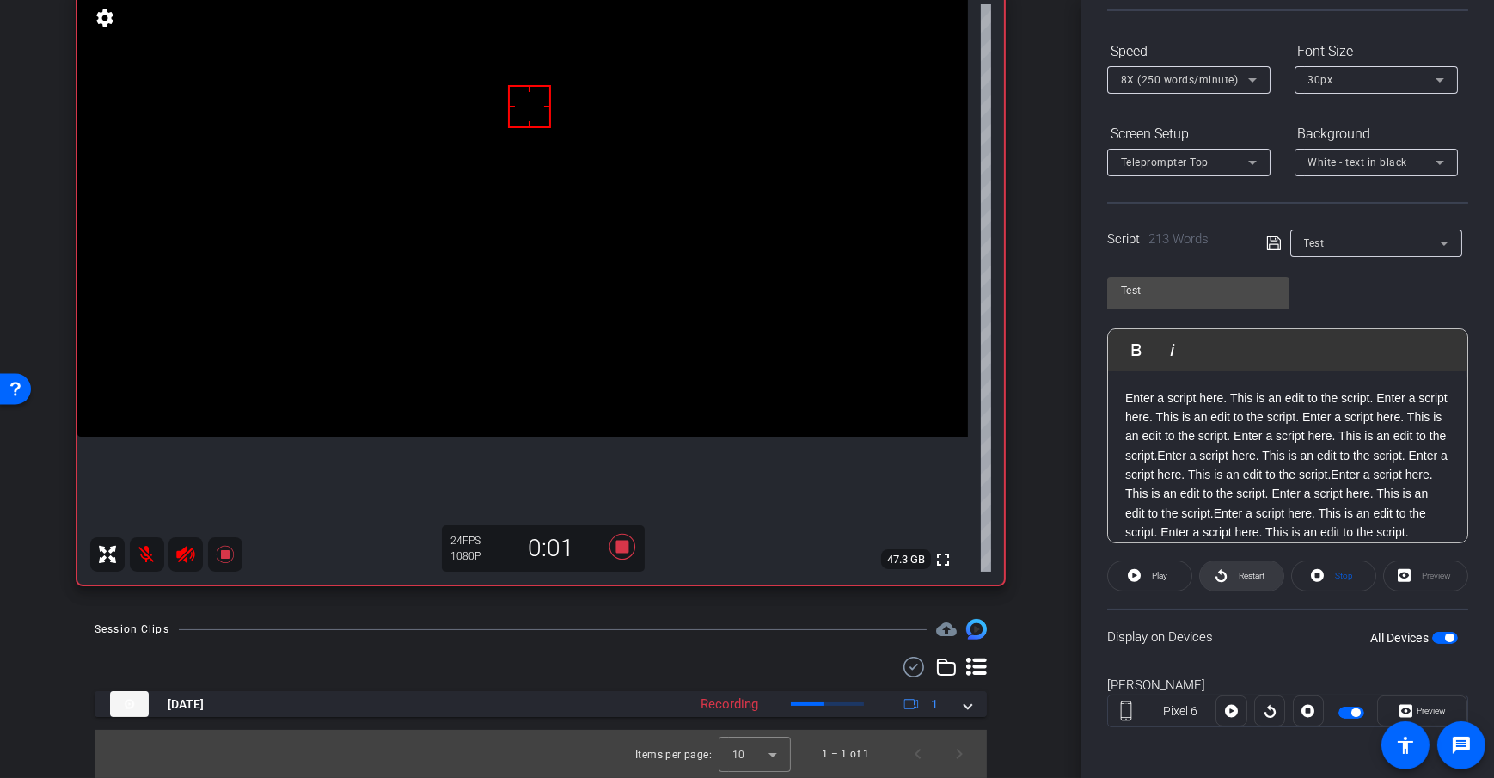
click at [1241, 581] on span "Restart" at bounding box center [1249, 576] width 30 height 24
click at [1062, 431] on div "arrow_back Director Test Example Back to project Send invite account_box grid_o…" at bounding box center [540, 248] width 1081 height 778
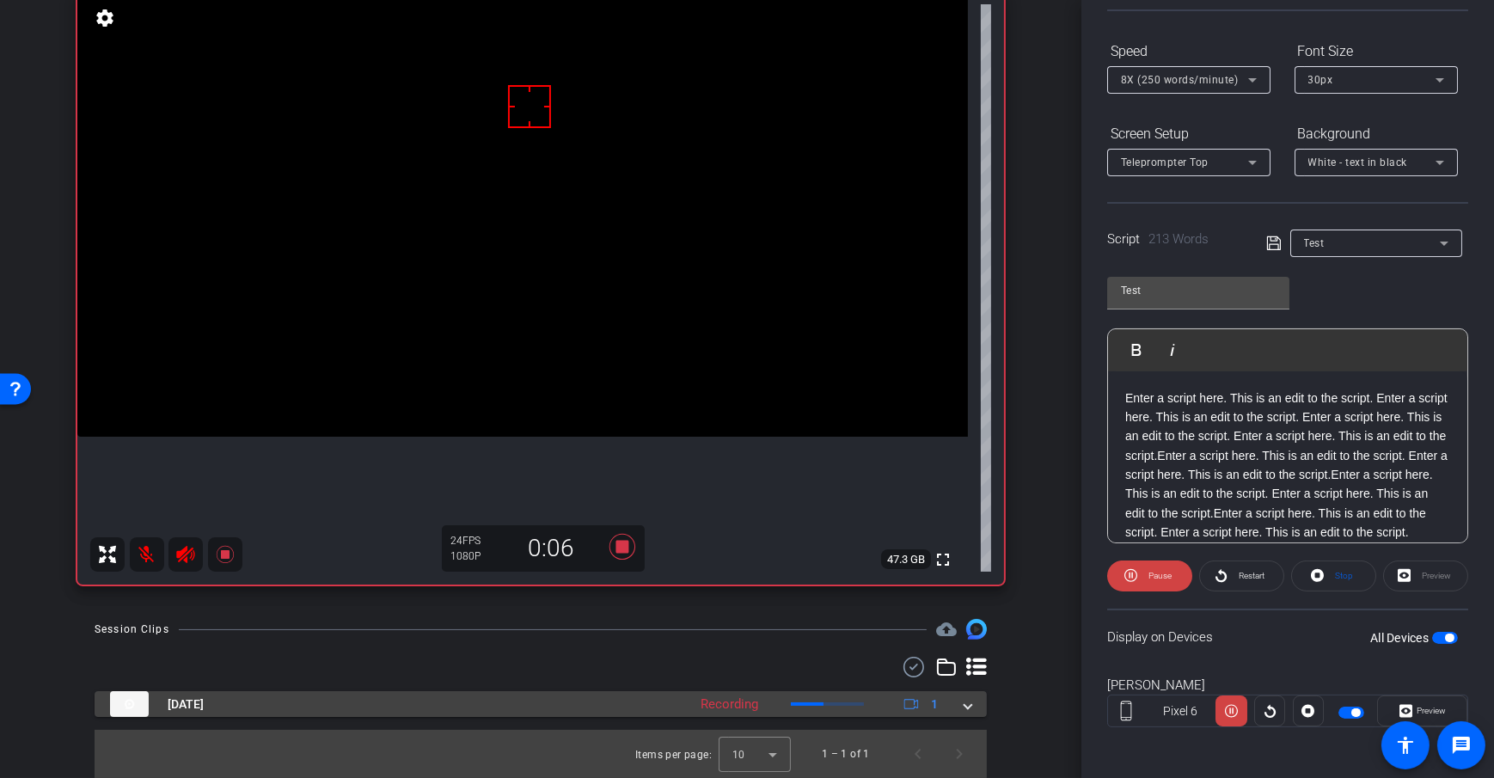
click at [954, 705] on div "Oct 3, 2025 Recording 1" at bounding box center [537, 704] width 854 height 26
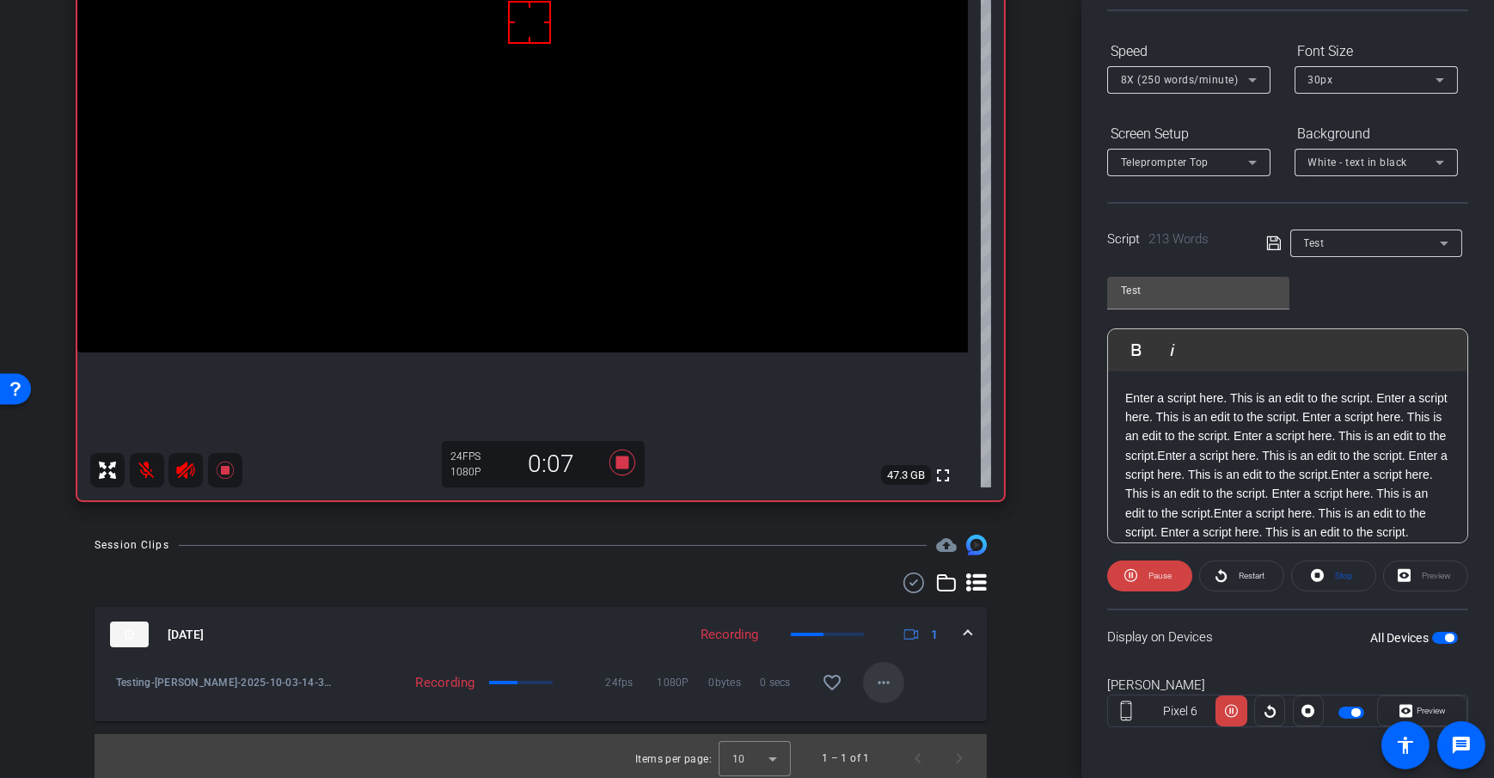
scroll to position [229, 0]
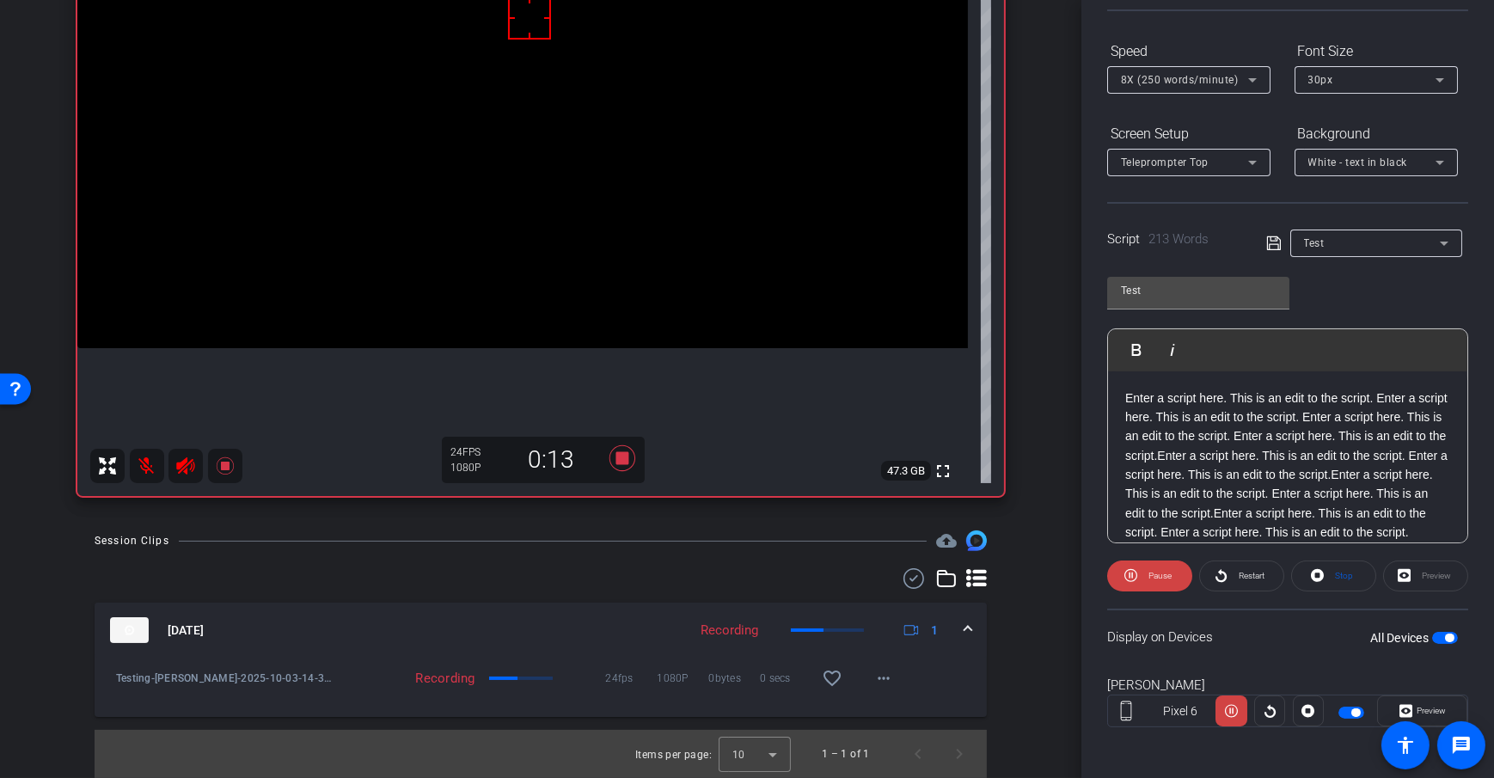
click at [726, 541] on div at bounding box center [553, 541] width 748 height 1
click at [619, 459] on icon at bounding box center [622, 458] width 26 height 26
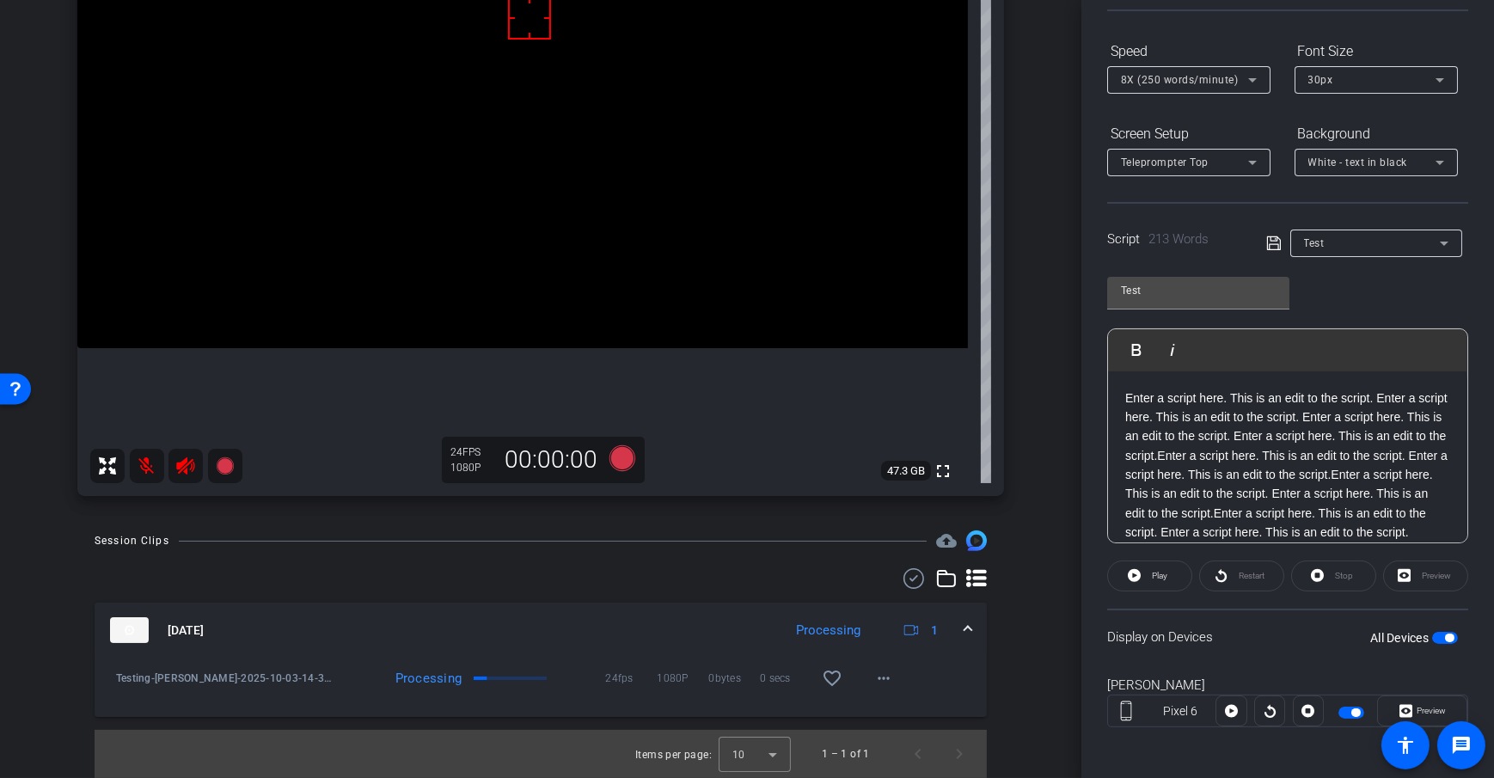
click at [1052, 566] on div "arrow_back Director Test Example Back to project Send invite account_box grid_o…" at bounding box center [540, 389] width 1081 height 778
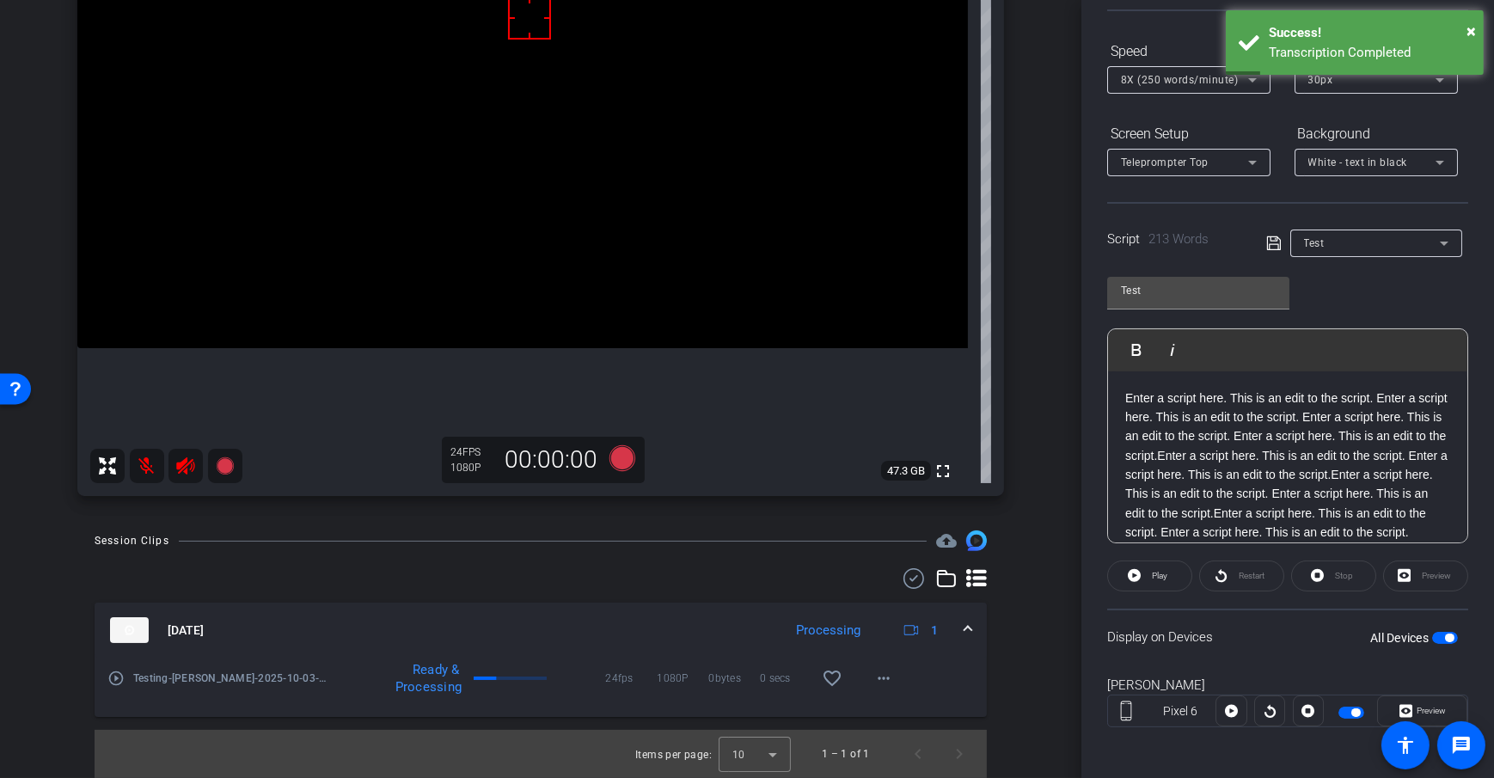
click at [1052, 566] on div "arrow_back Director Test Example Back to project Send invite account_box grid_o…" at bounding box center [540, 389] width 1081 height 778
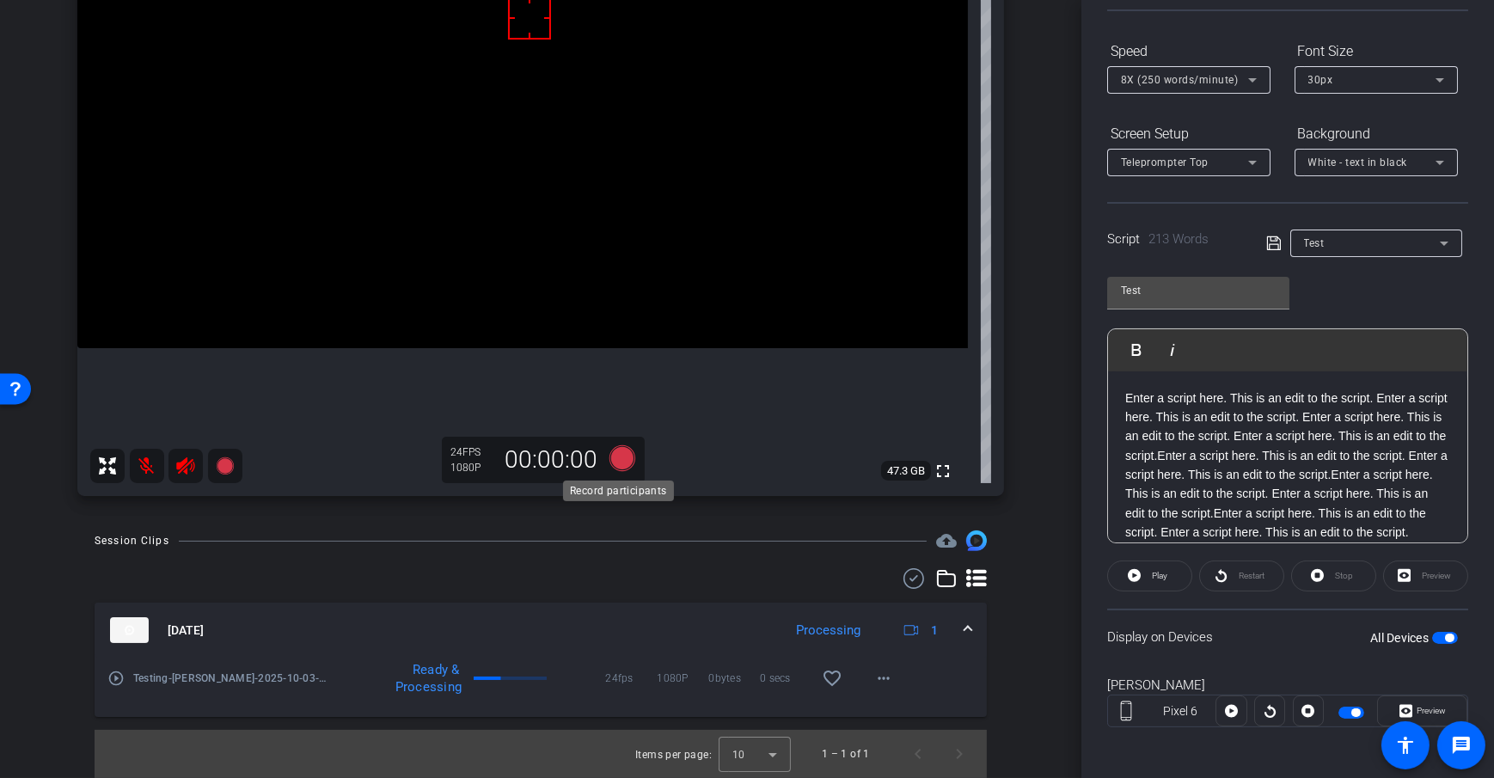
click at [616, 459] on icon at bounding box center [622, 458] width 26 height 26
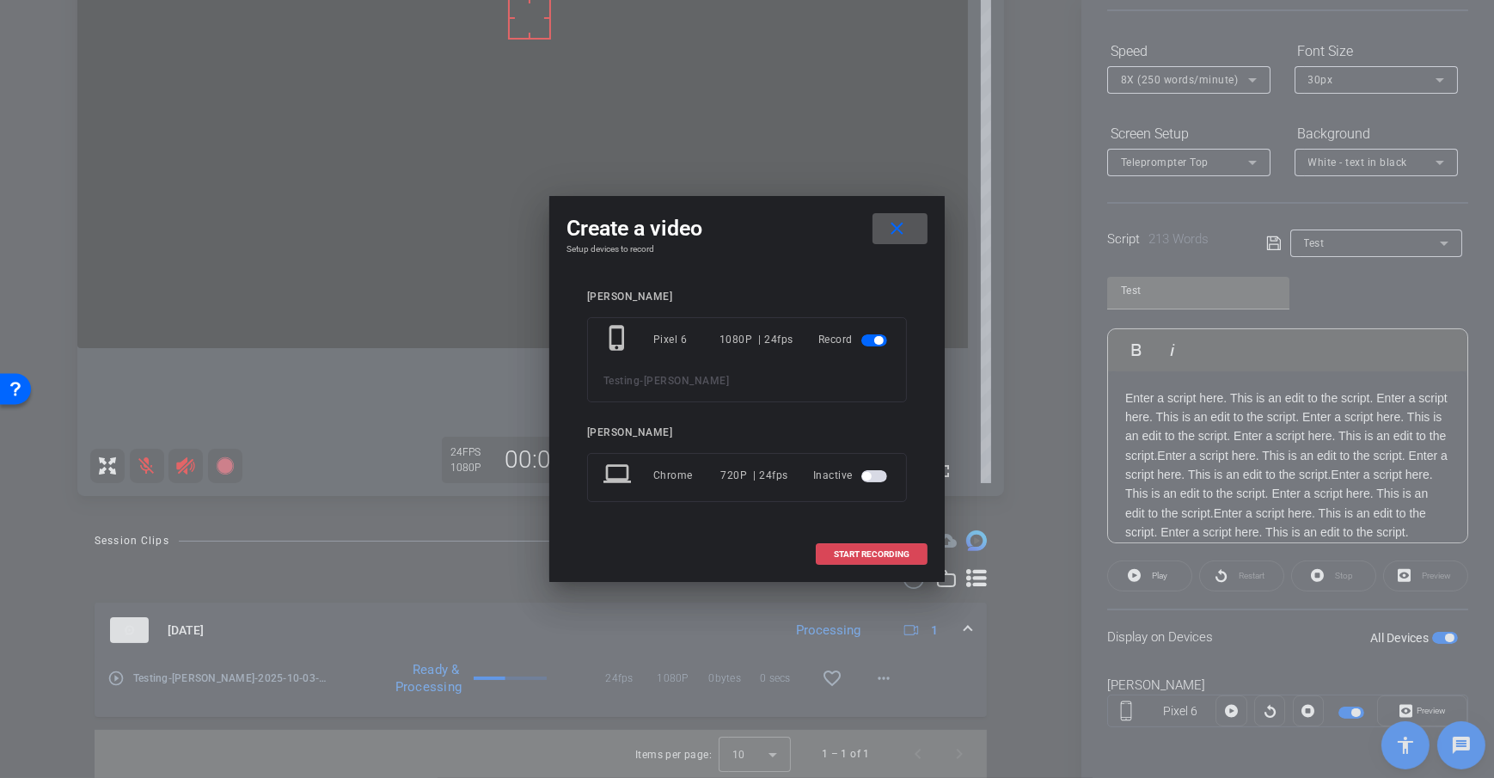
click at [884, 550] on span "START RECORDING" at bounding box center [872, 554] width 76 height 9
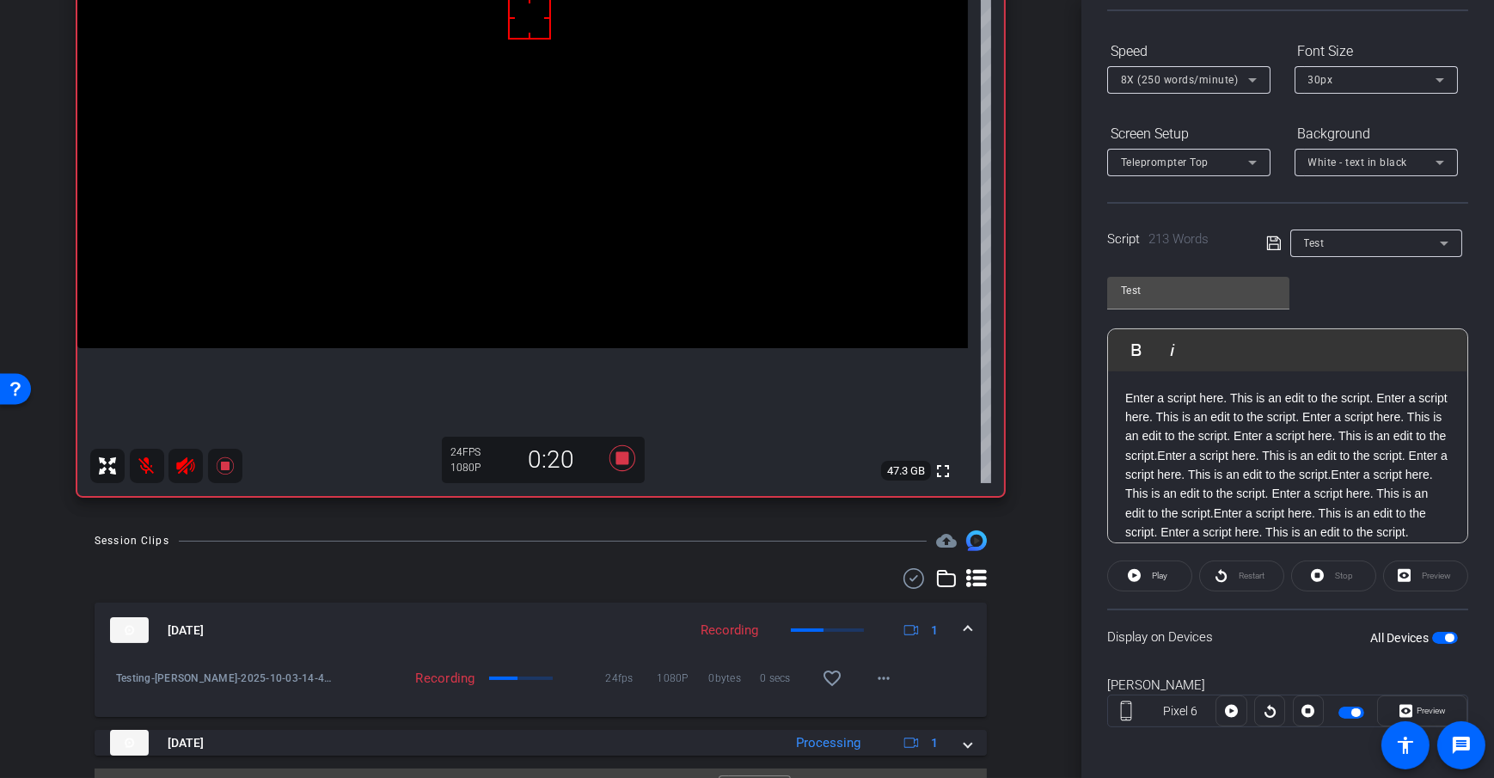
click at [624, 535] on div "Session Clips cloud_upload" at bounding box center [541, 540] width 892 height 21
click at [614, 461] on icon at bounding box center [622, 458] width 26 height 26
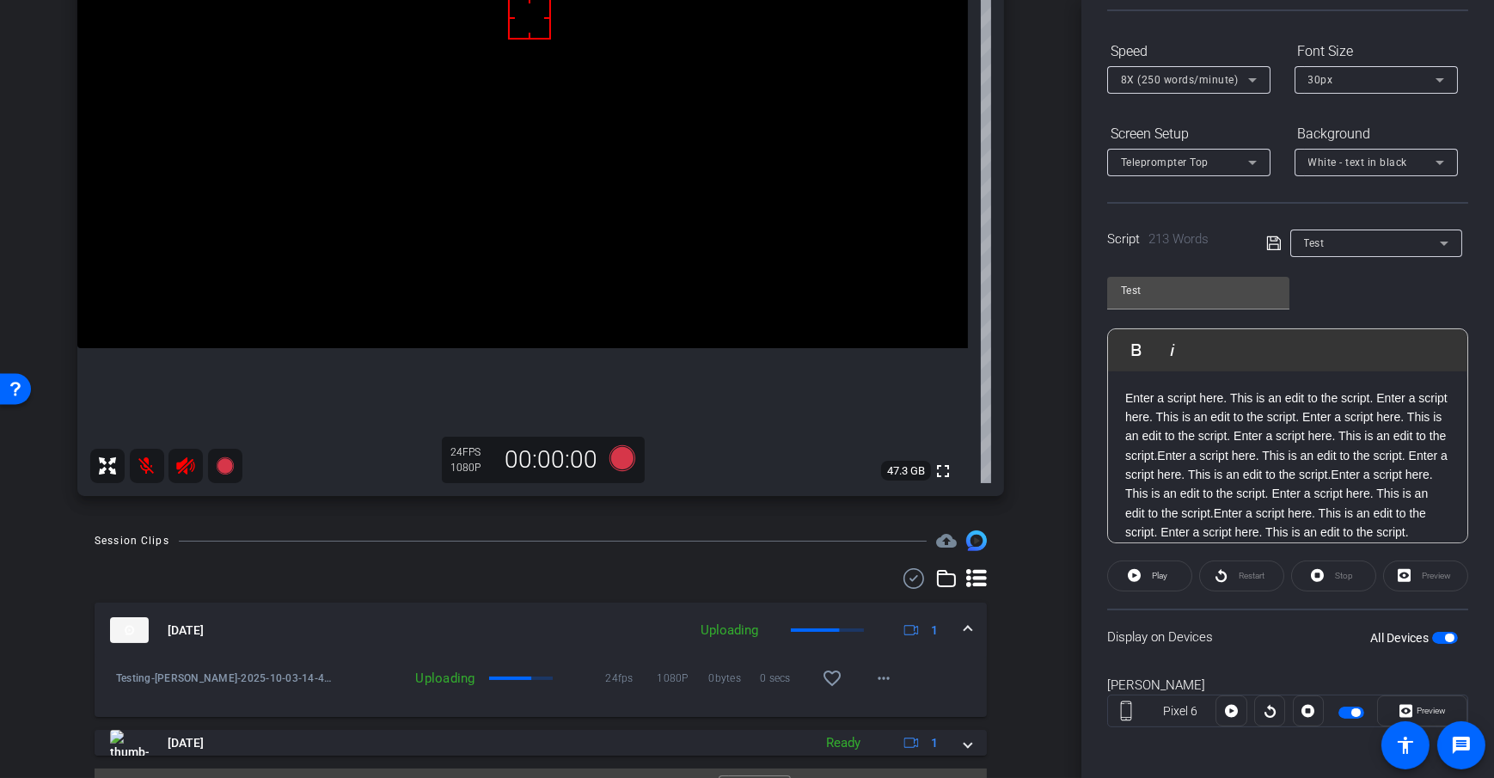
click at [603, 547] on div "Session Clips cloud_upload" at bounding box center [541, 540] width 892 height 21
click at [1019, 419] on div "Dan H Pixel 6 info ROOM ID: 519583126 49% battery_std fullscreen settings 47.3 …" at bounding box center [540, 178] width 995 height 669
click at [1034, 483] on div "arrow_back Director Test Example Back to project Send invite account_box grid_o…" at bounding box center [540, 160] width 1081 height 778
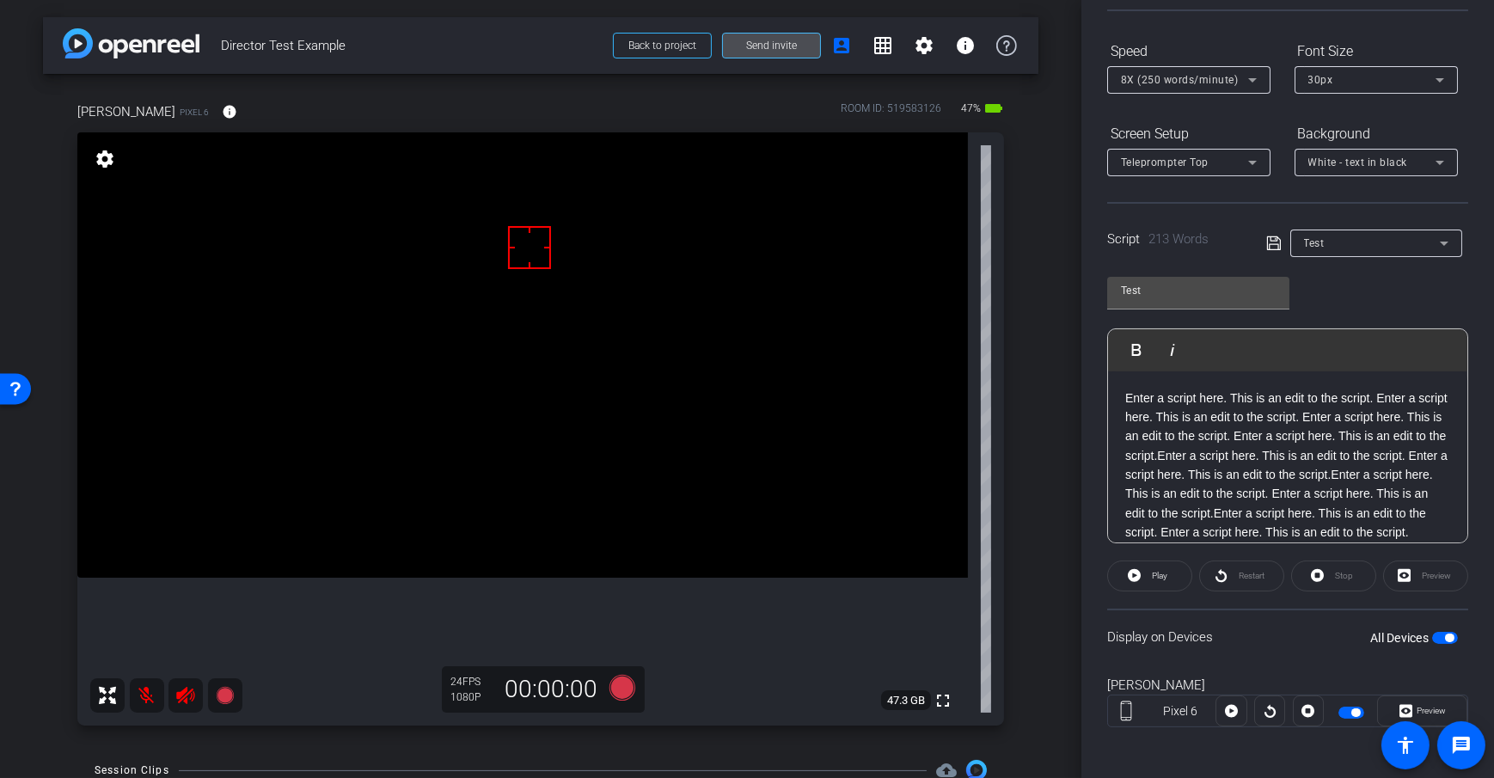
click at [757, 44] on span "Send invite" at bounding box center [771, 46] width 51 height 14
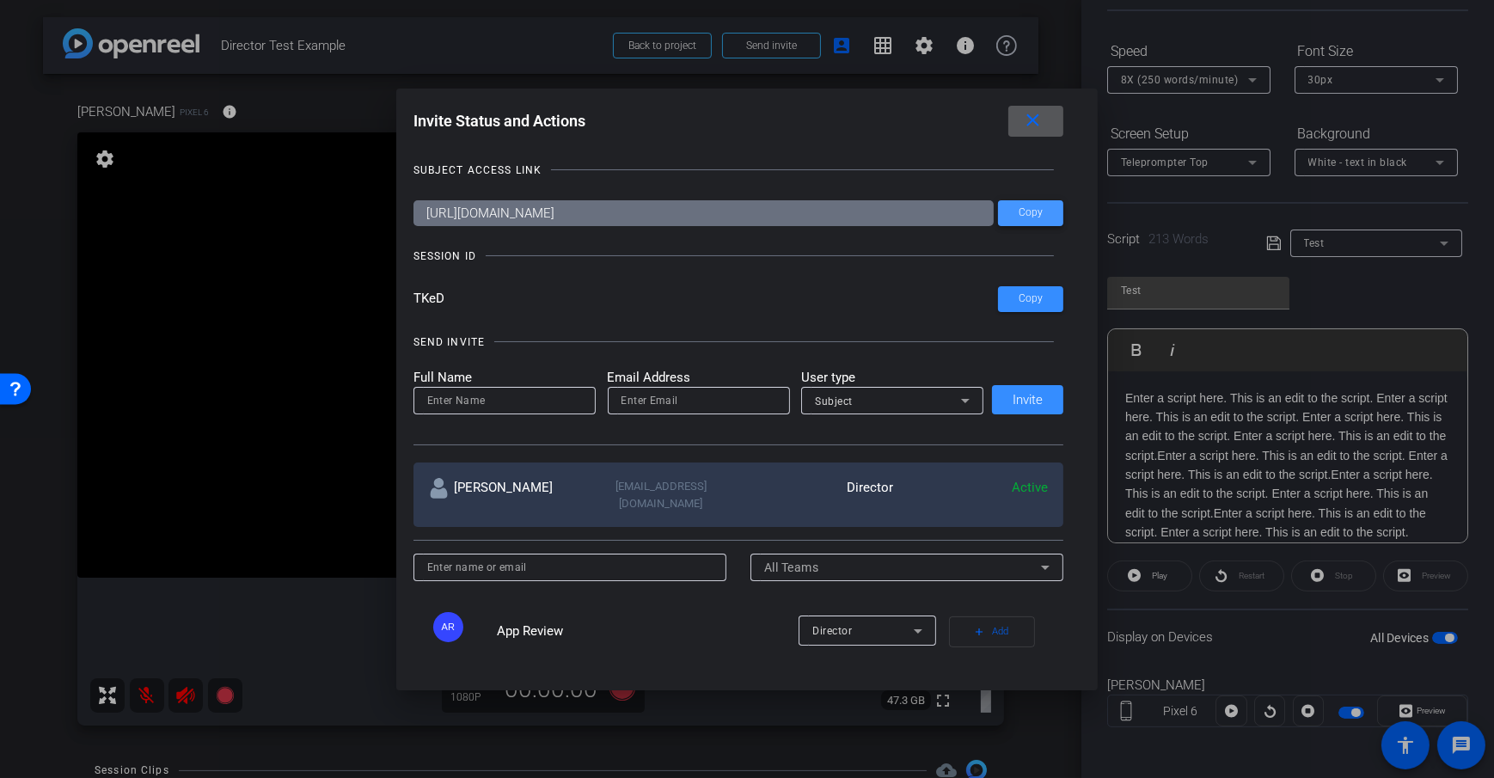
click at [1026, 223] on span at bounding box center [1030, 213] width 65 height 41
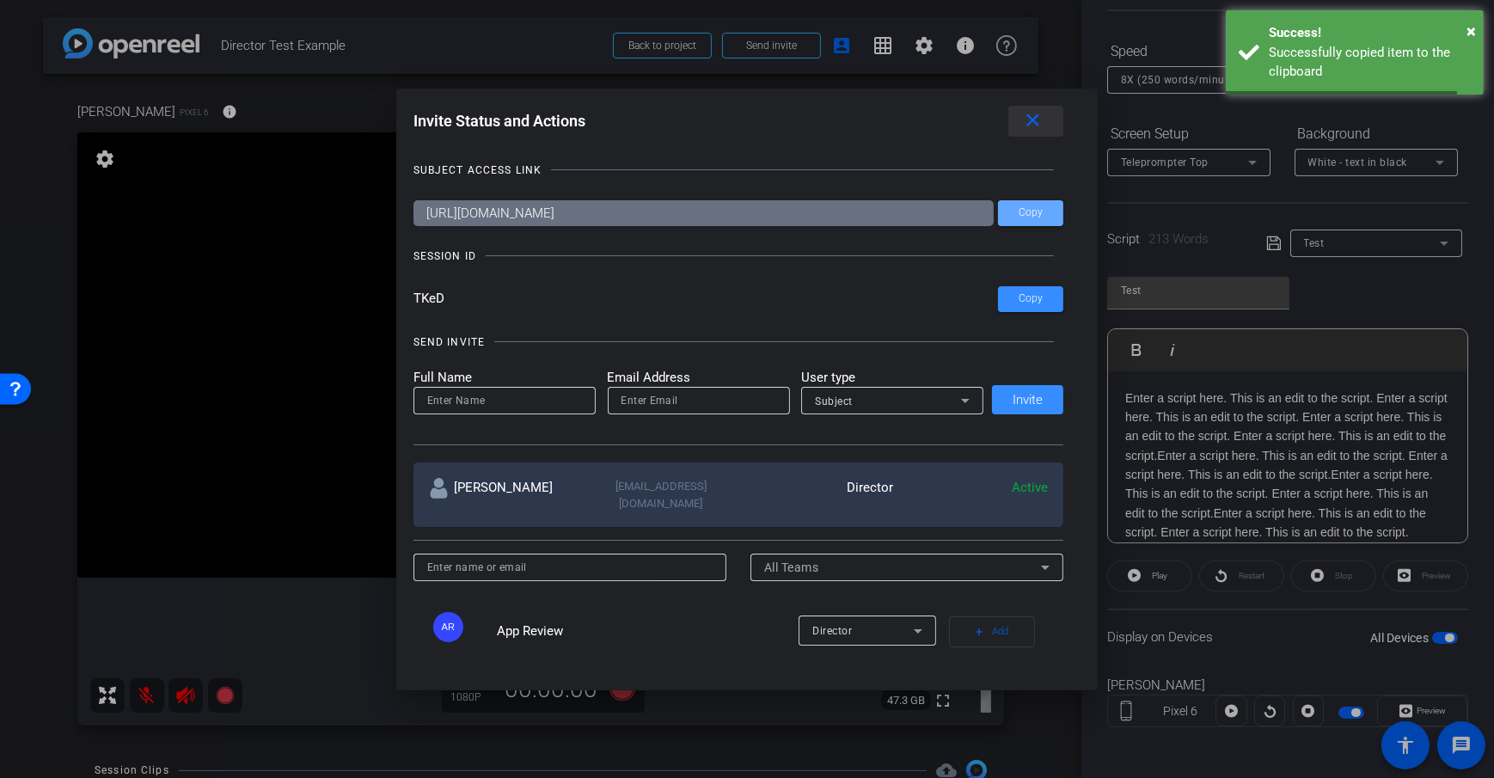
click at [1043, 117] on mat-icon "close" at bounding box center [1032, 120] width 21 height 21
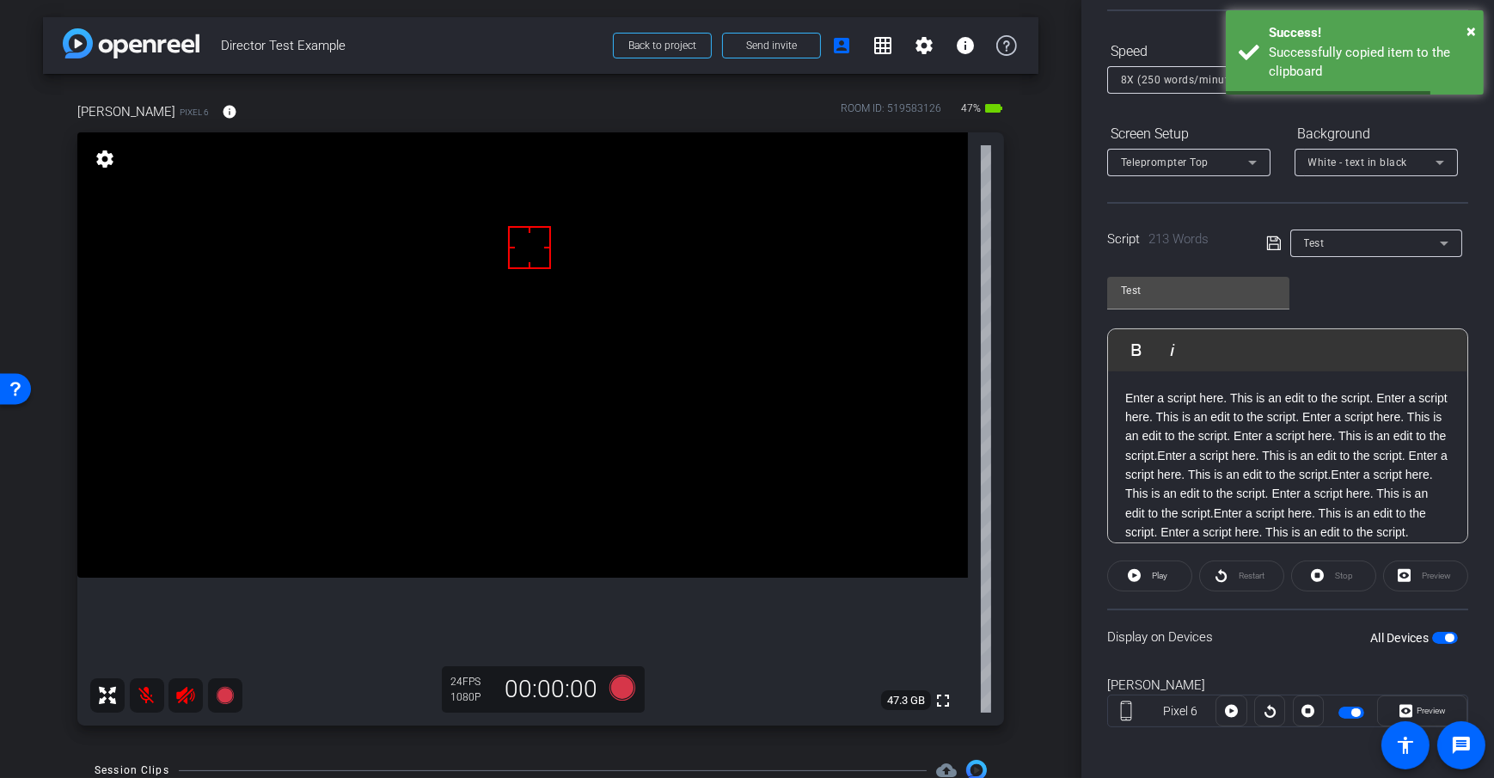
click at [1050, 239] on div "arrow_back Director Test Example Back to project Send invite account_box grid_o…" at bounding box center [540, 389] width 1081 height 778
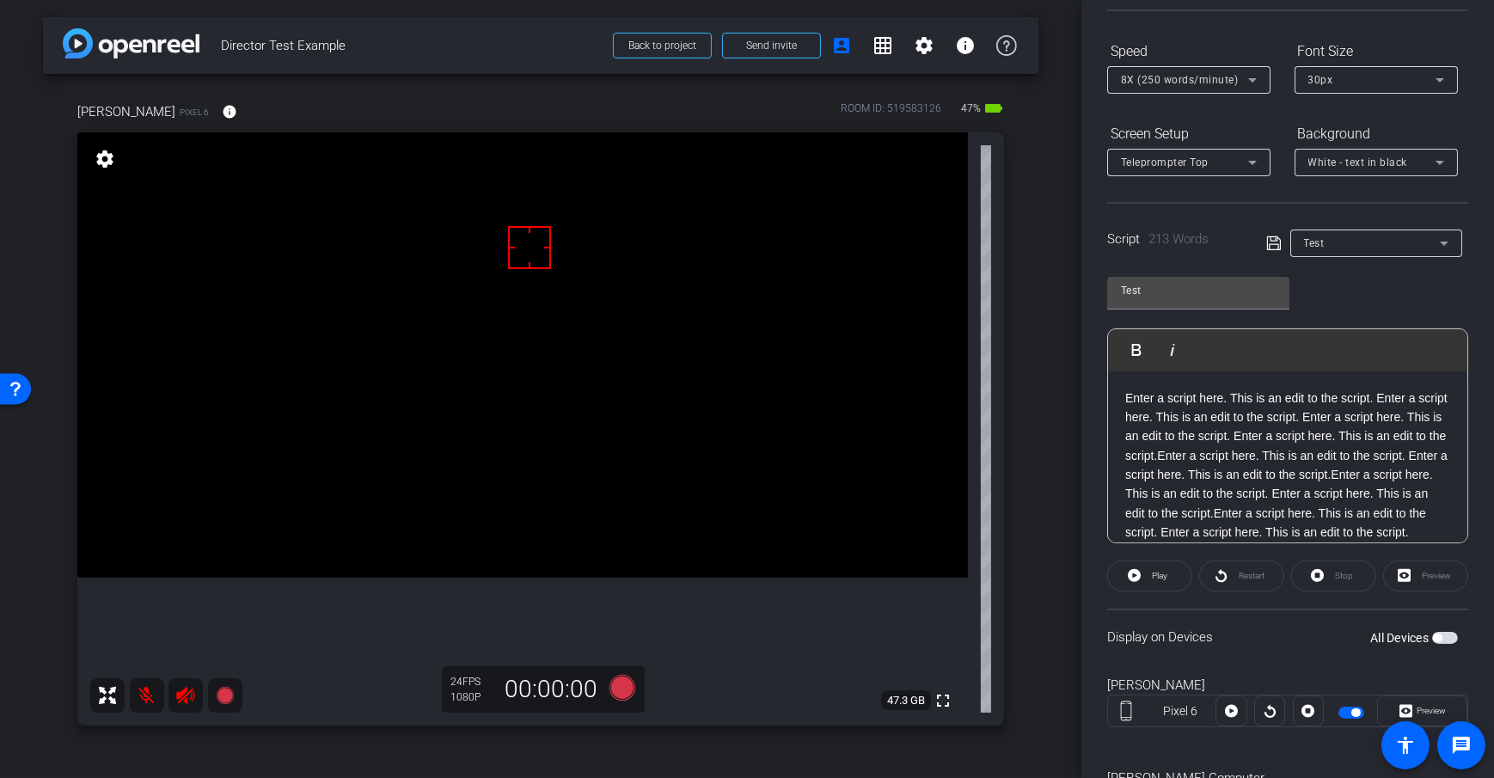
click at [1030, 220] on div "arrow_back Director Test Example Back to project Send invite account_box grid_o…" at bounding box center [540, 389] width 1081 height 778
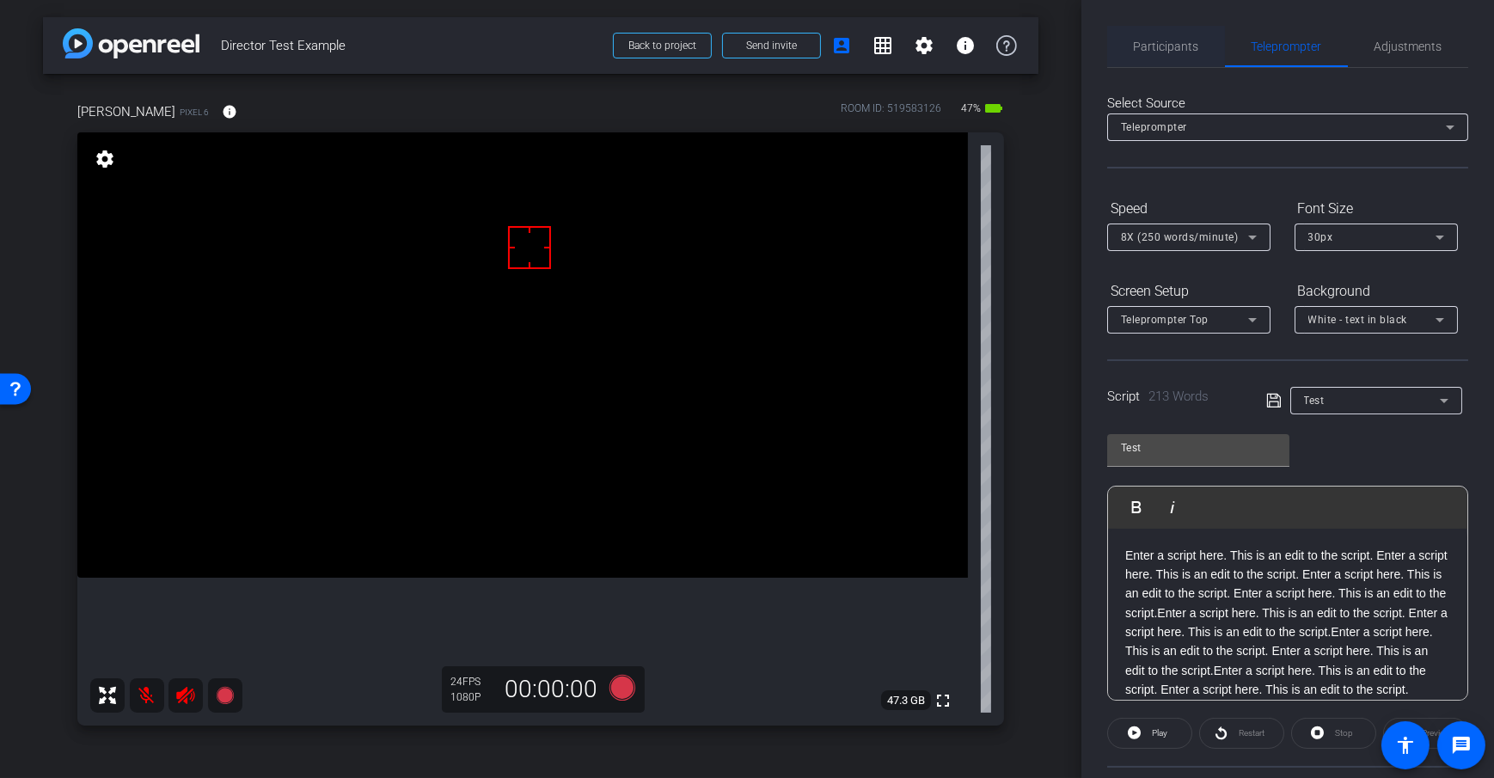
click at [1157, 36] on span "Participants" at bounding box center [1166, 46] width 65 height 41
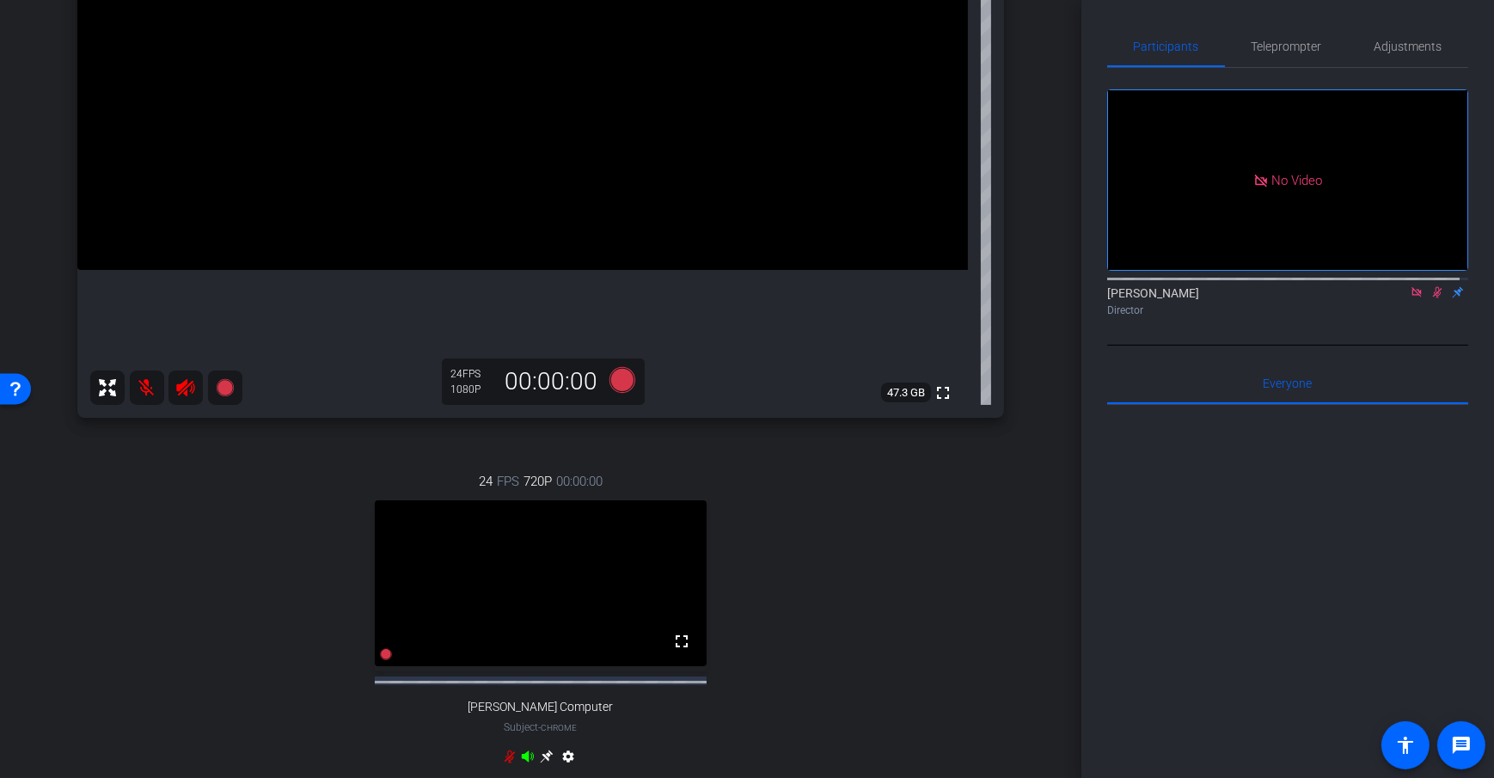
scroll to position [321, 0]
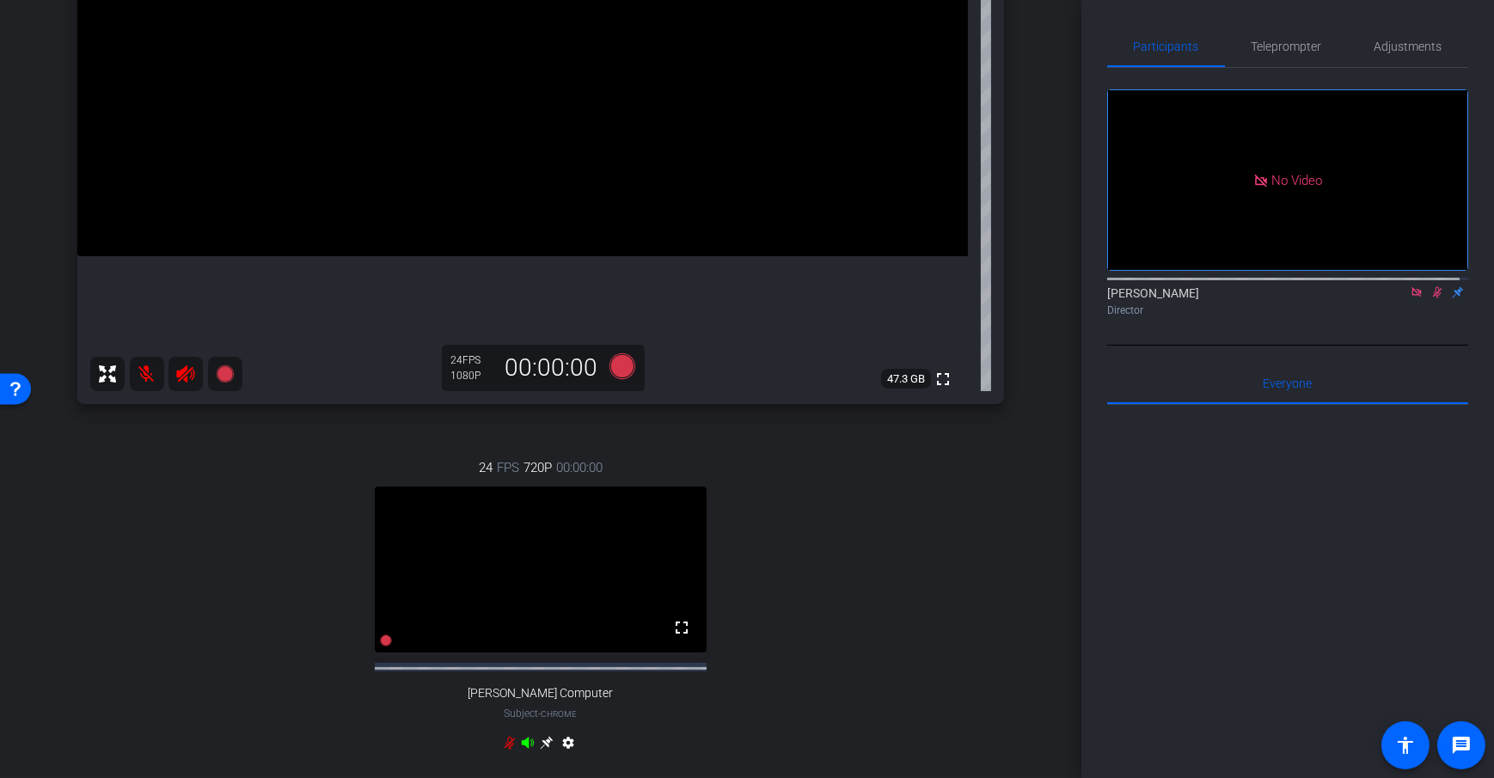
click at [1054, 339] on div "arrow_back Director Test Example Back to project Send invite account_box grid_o…" at bounding box center [540, 68] width 1081 height 778
click at [1398, 54] on span "Adjustments" at bounding box center [1408, 46] width 68 height 41
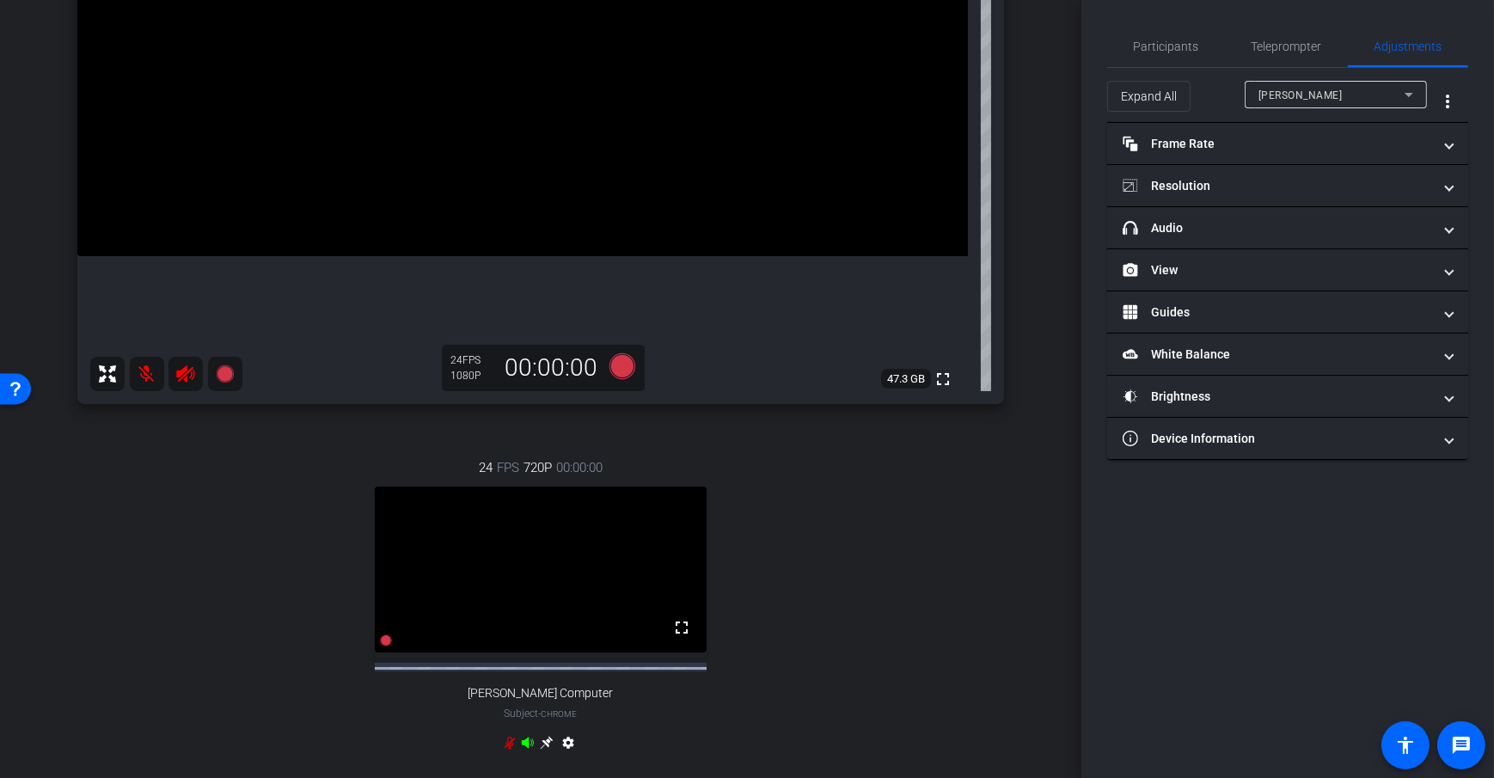
click at [1287, 99] on span "[PERSON_NAME]" at bounding box center [1300, 95] width 84 height 12
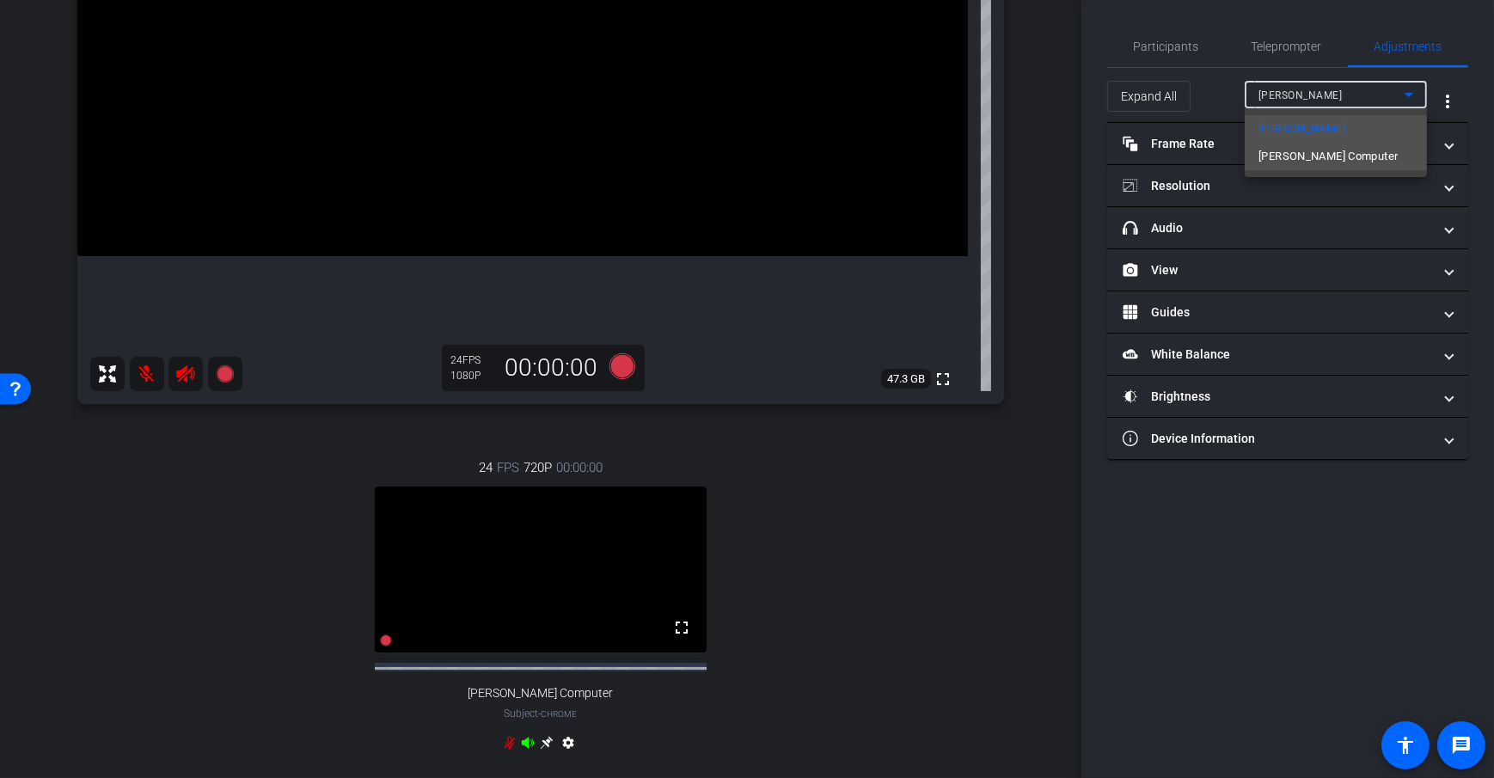
click at [1342, 161] on mat-option "[PERSON_NAME] Computer" at bounding box center [1336, 157] width 182 height 28
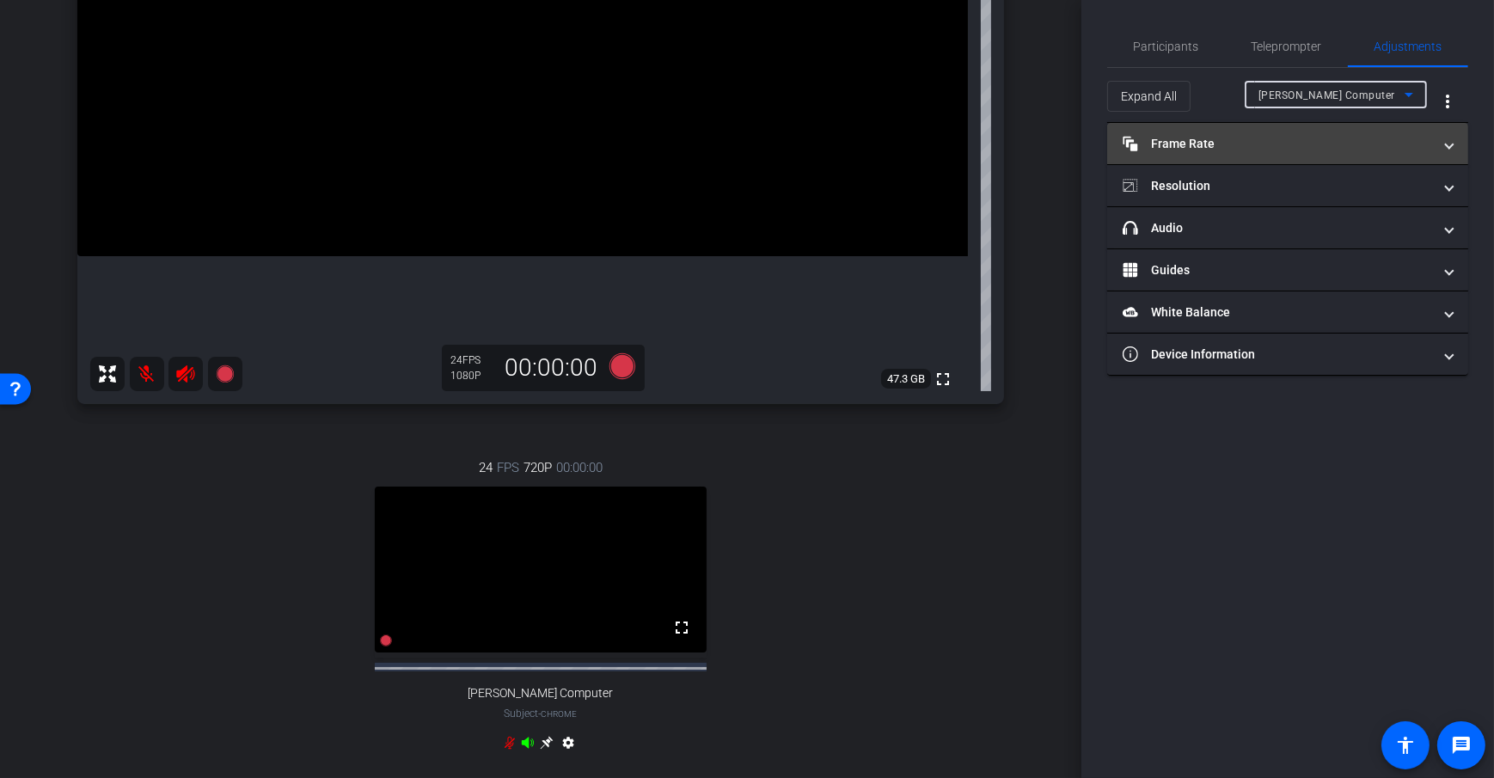
click at [1332, 155] on mat-expansion-panel-header "Frame Rate Frame Rate" at bounding box center [1287, 143] width 361 height 41
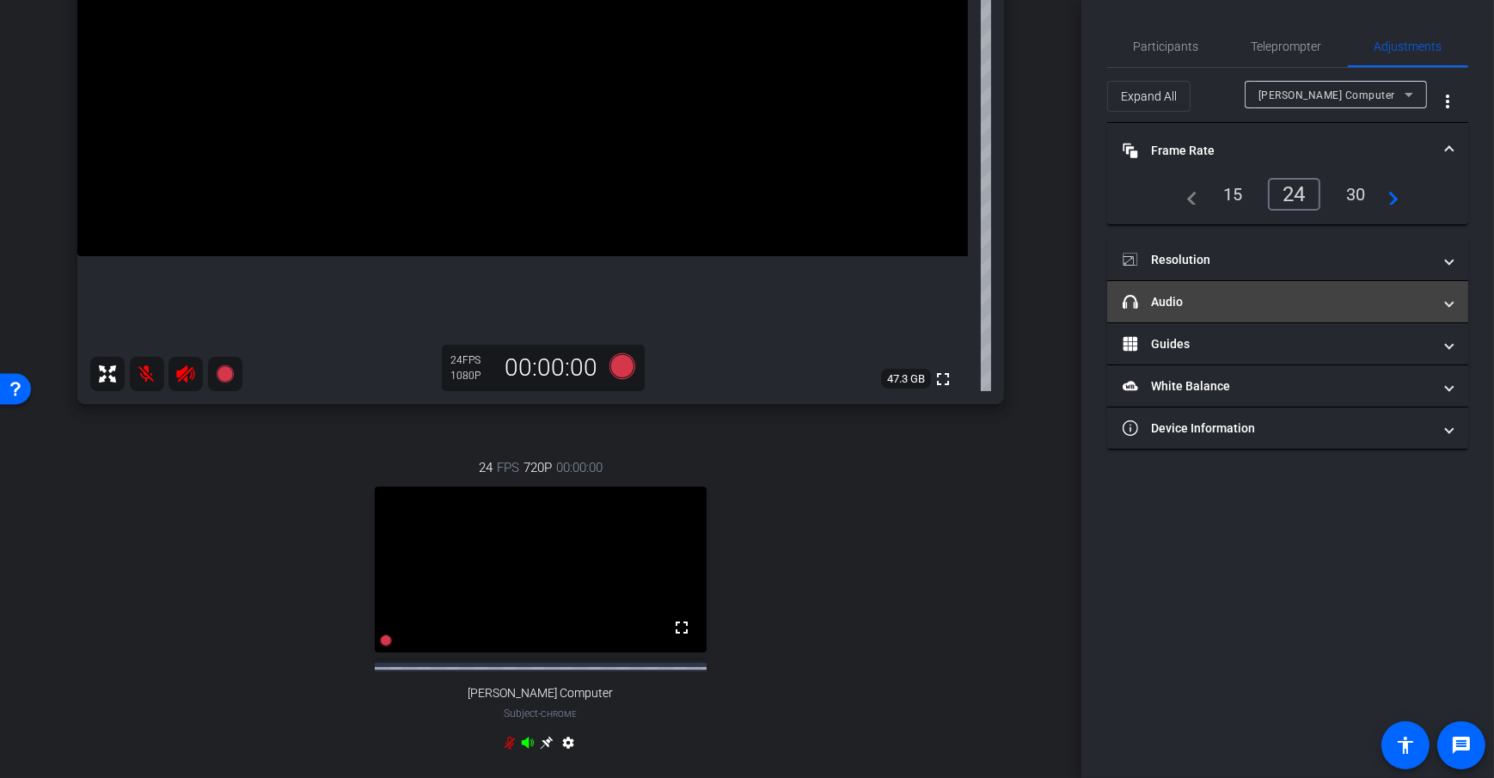
click at [1269, 281] on mat-expansion-panel-header "headphone icon Audio" at bounding box center [1287, 301] width 361 height 41
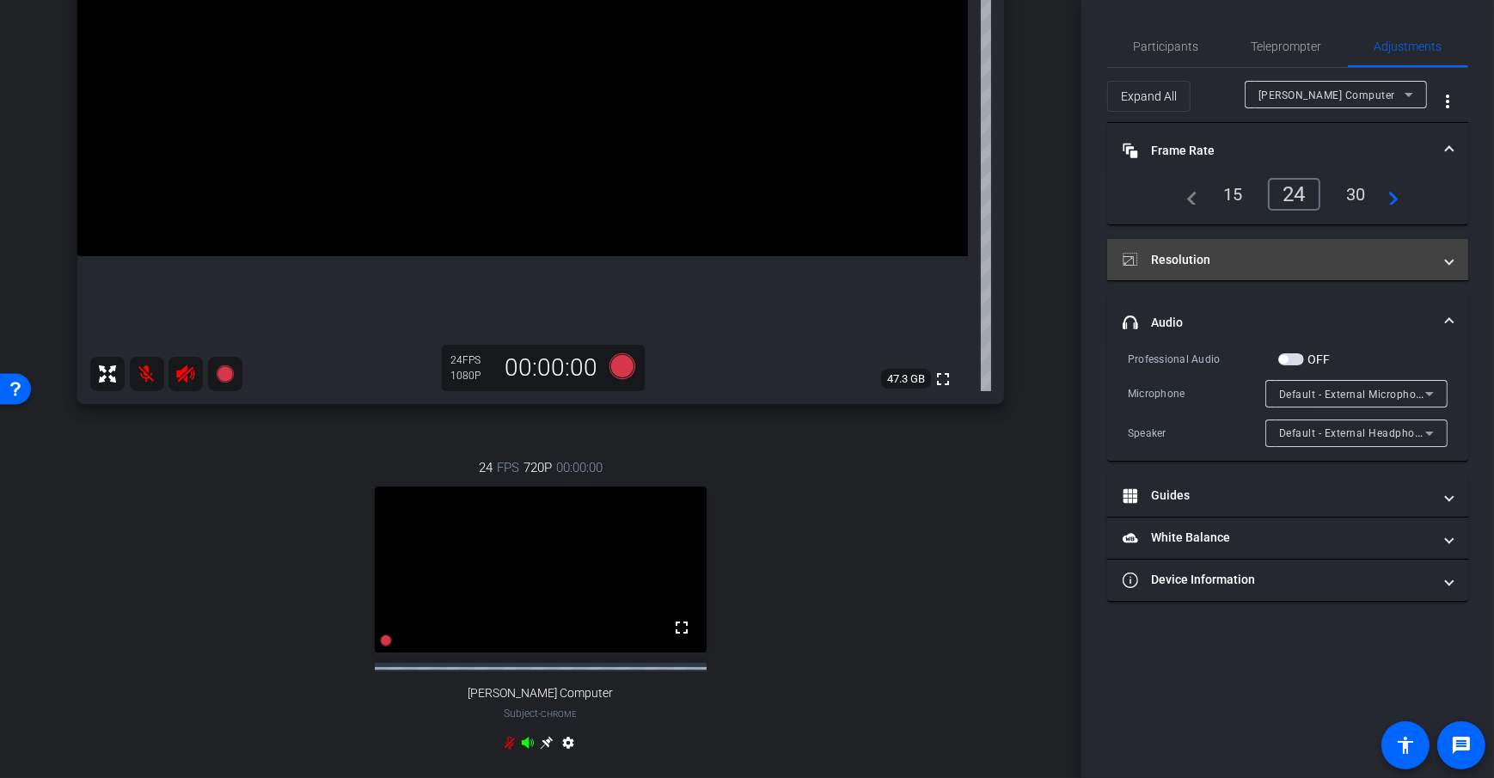
click at [1238, 264] on mat-panel-title "Resolution" at bounding box center [1276, 260] width 309 height 18
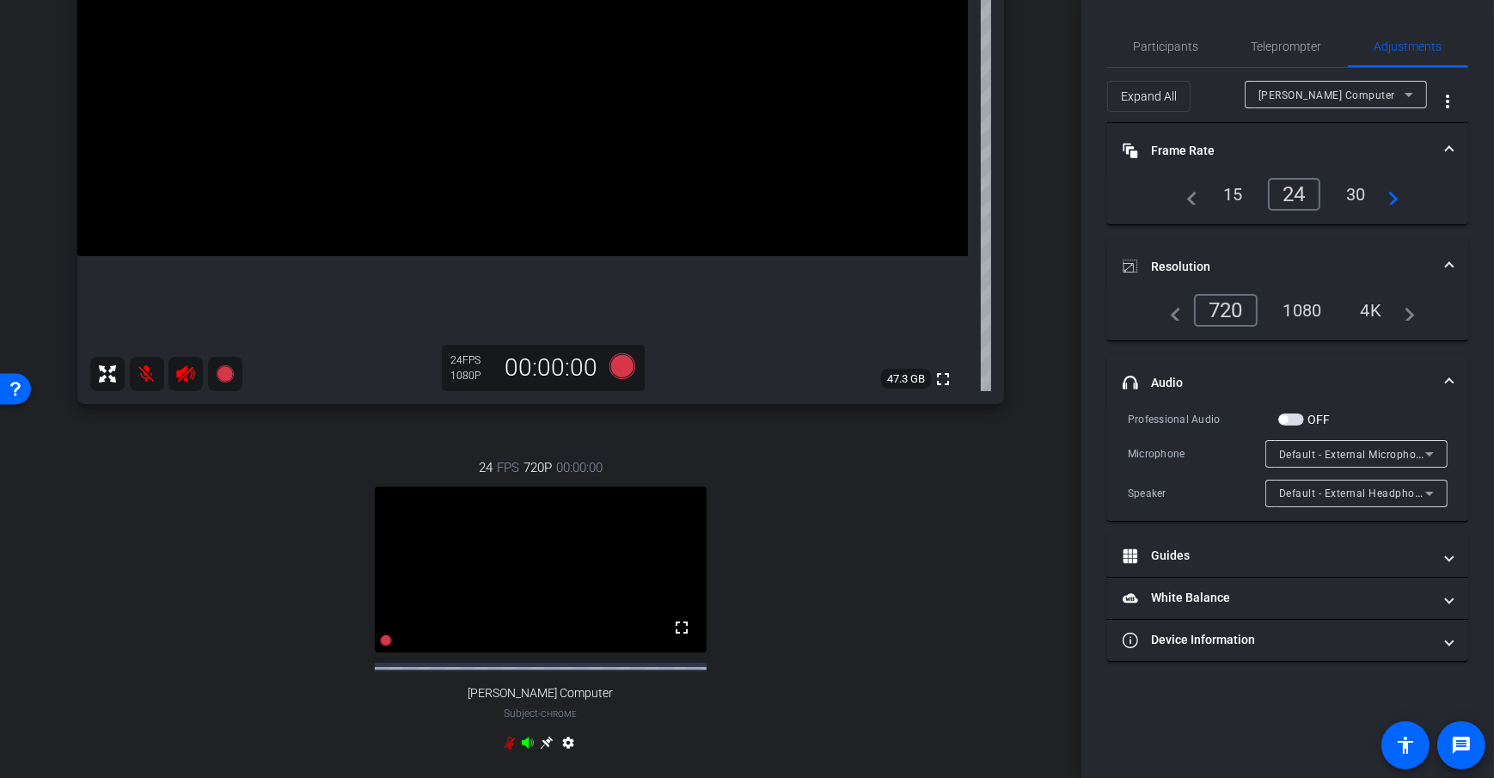
click at [1307, 309] on div "1080" at bounding box center [1302, 310] width 64 height 29
click at [1373, 309] on div "4K" at bounding box center [1371, 310] width 47 height 29
click at [540, 749] on icon at bounding box center [547, 743] width 14 height 14
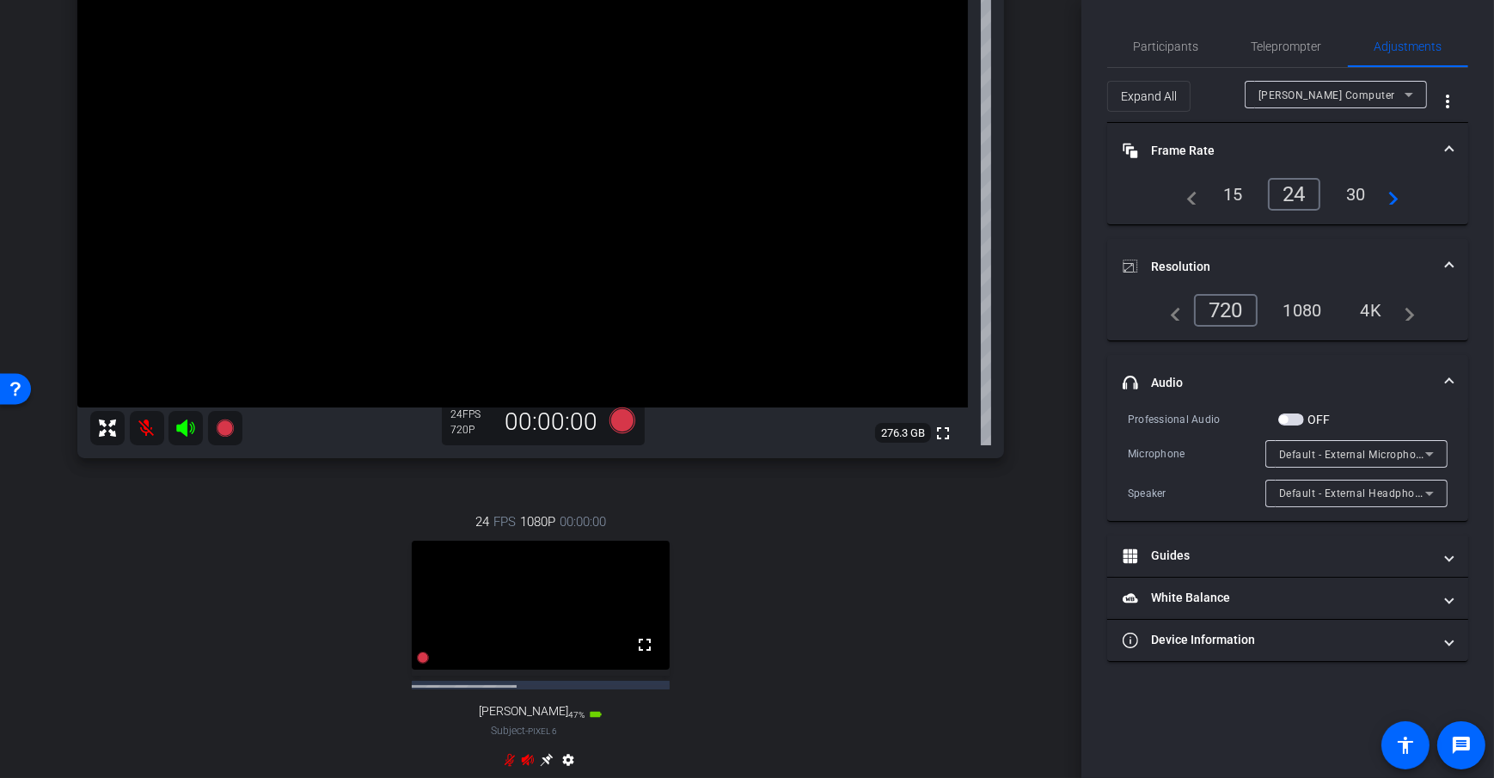
scroll to position [0, 0]
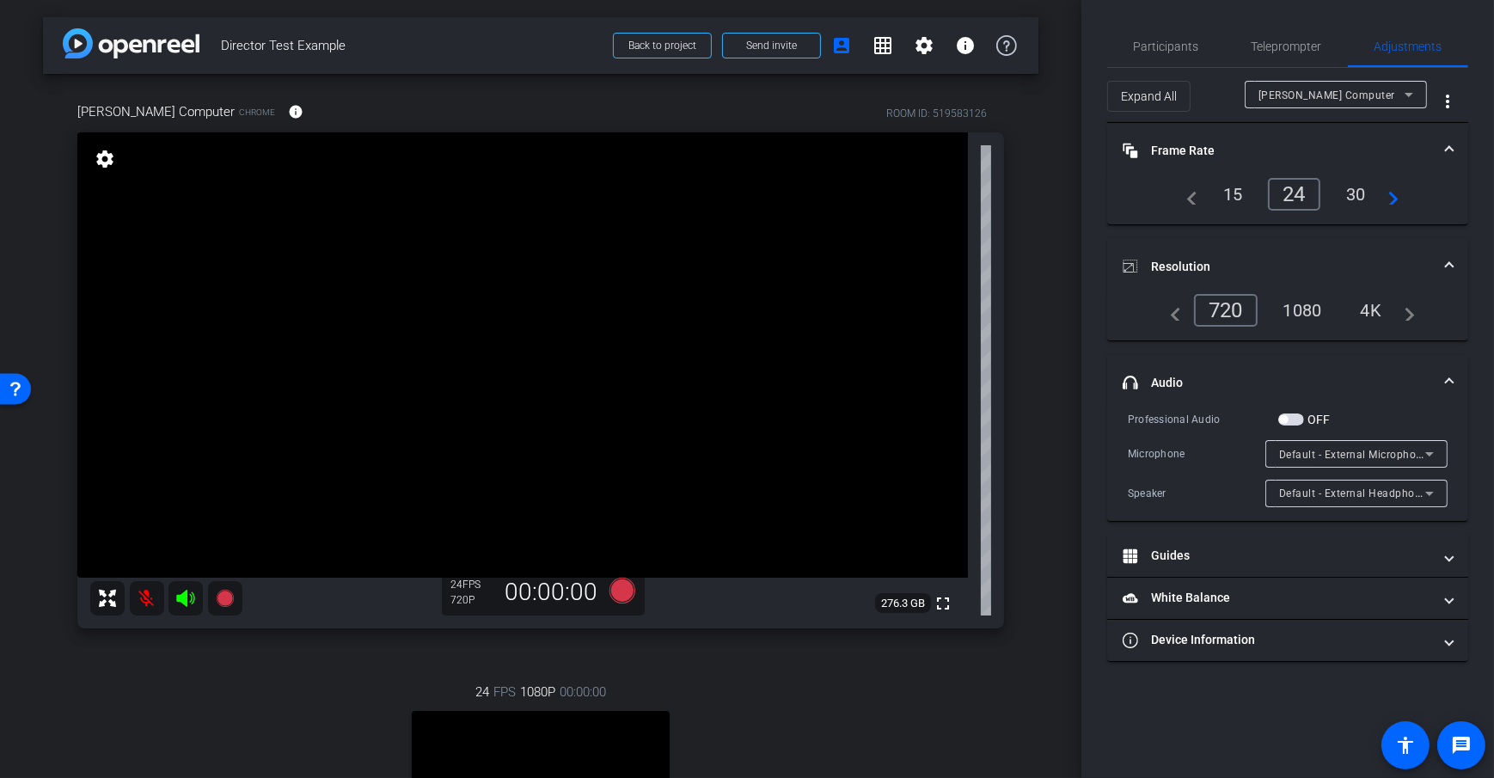
click at [1306, 309] on div "1080" at bounding box center [1302, 310] width 64 height 29
click at [1342, 445] on div "Default - External Microphone (Built-in)" at bounding box center [1352, 453] width 146 height 21
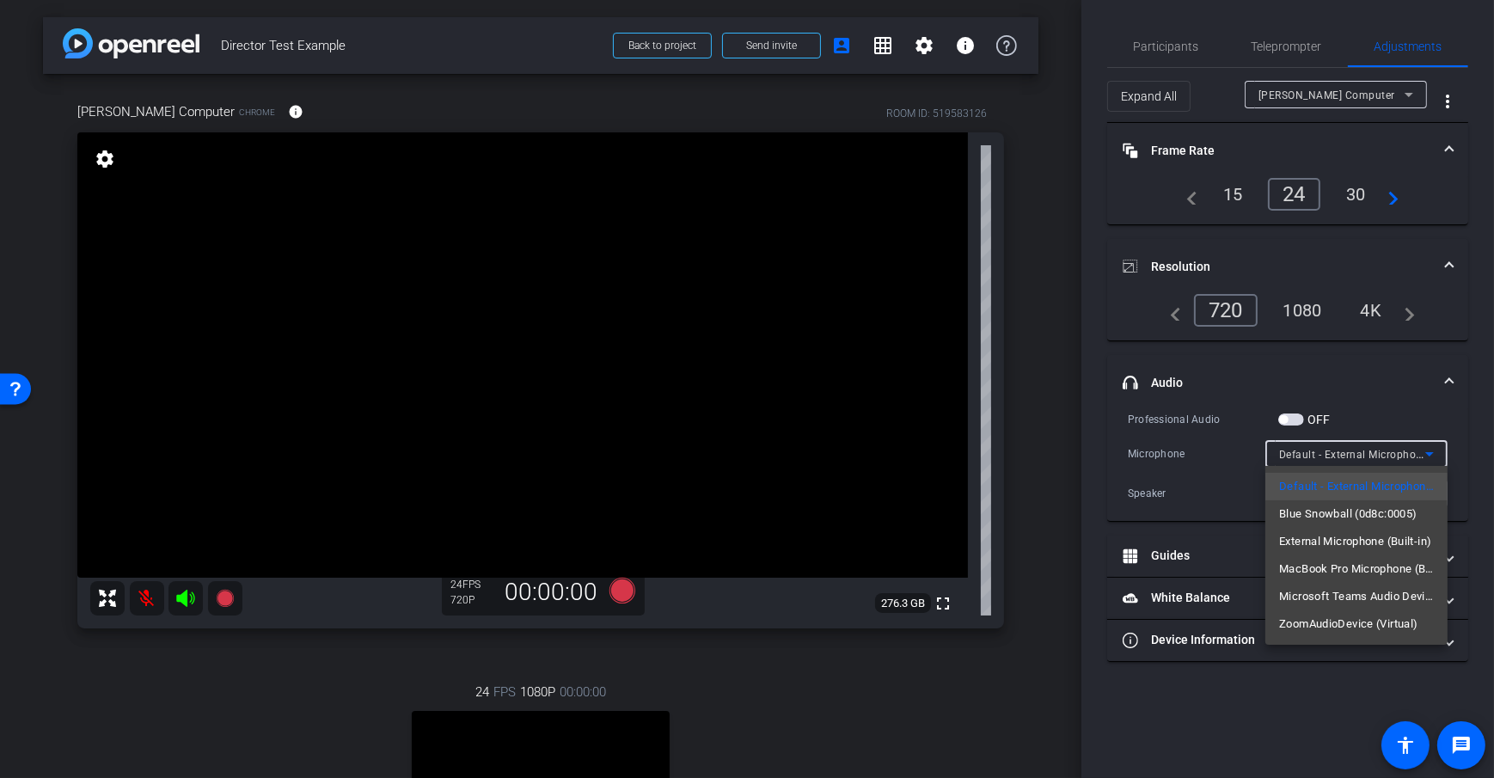
click at [1049, 460] on div at bounding box center [747, 389] width 1494 height 778
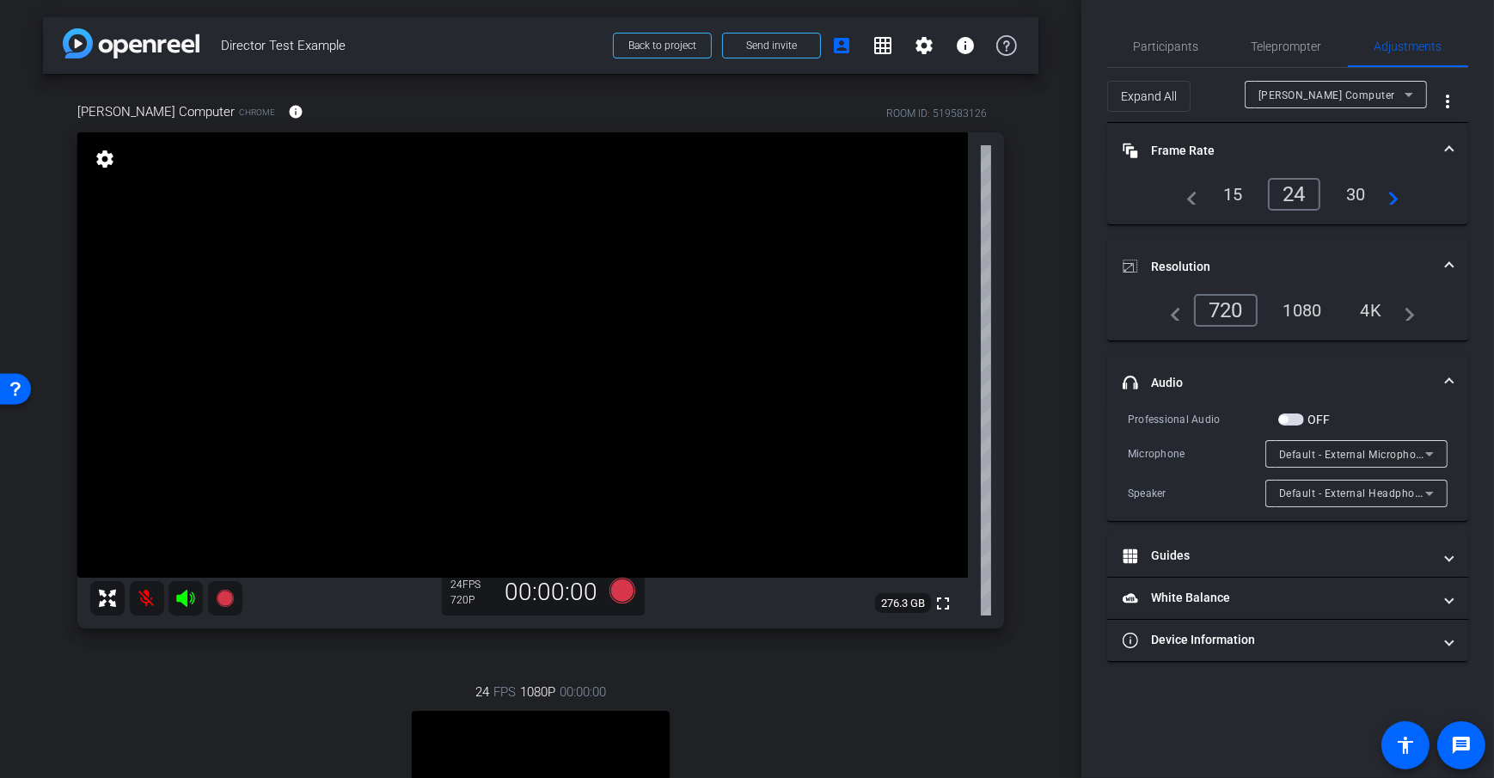
click at [1049, 460] on div "arrow_back Director Test Example Back to project Send invite account_box grid_o…" at bounding box center [540, 389] width 1081 height 778
click at [1373, 448] on span "Default - External Microphone (Built-in)" at bounding box center [1376, 454] width 195 height 14
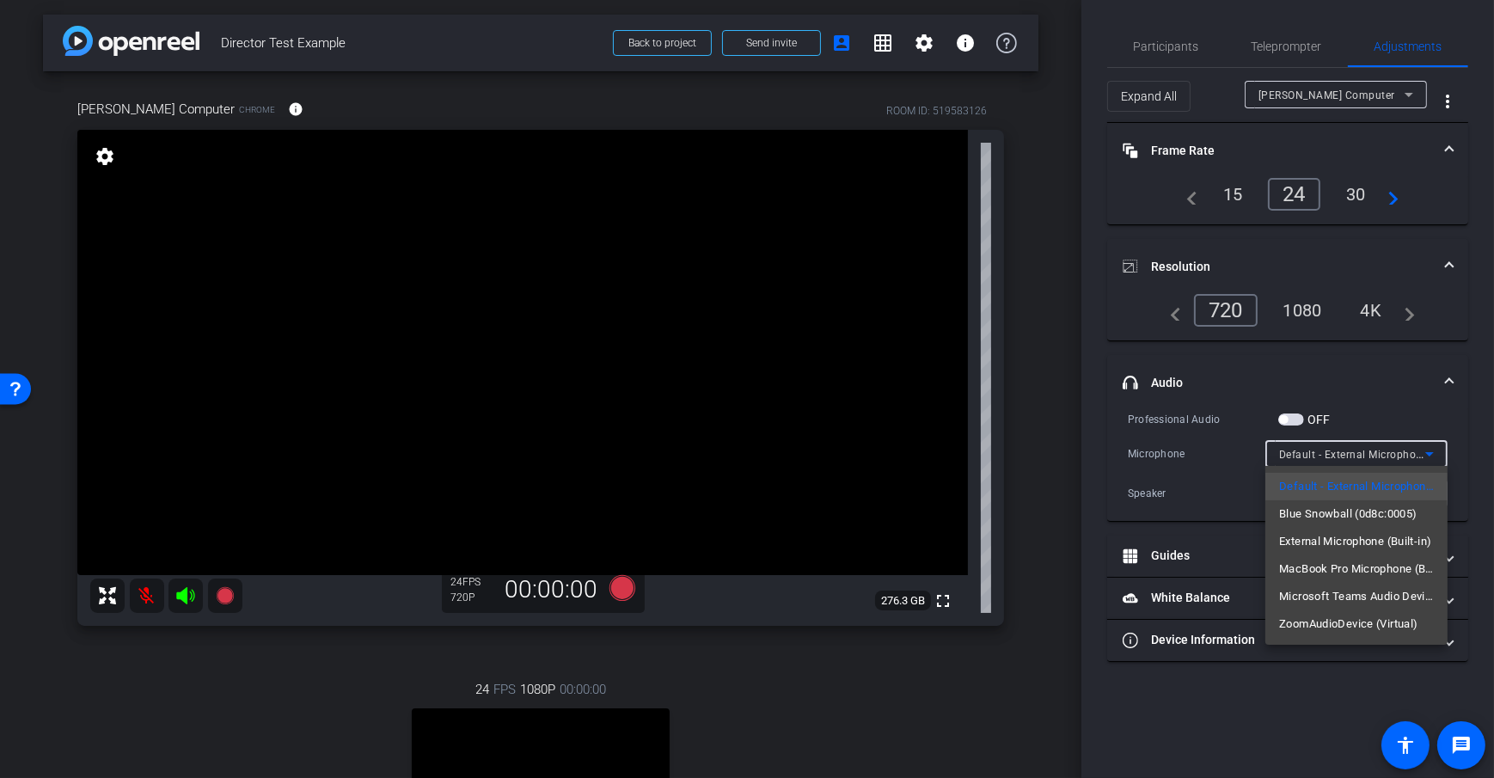
click at [1028, 490] on div at bounding box center [747, 389] width 1494 height 778
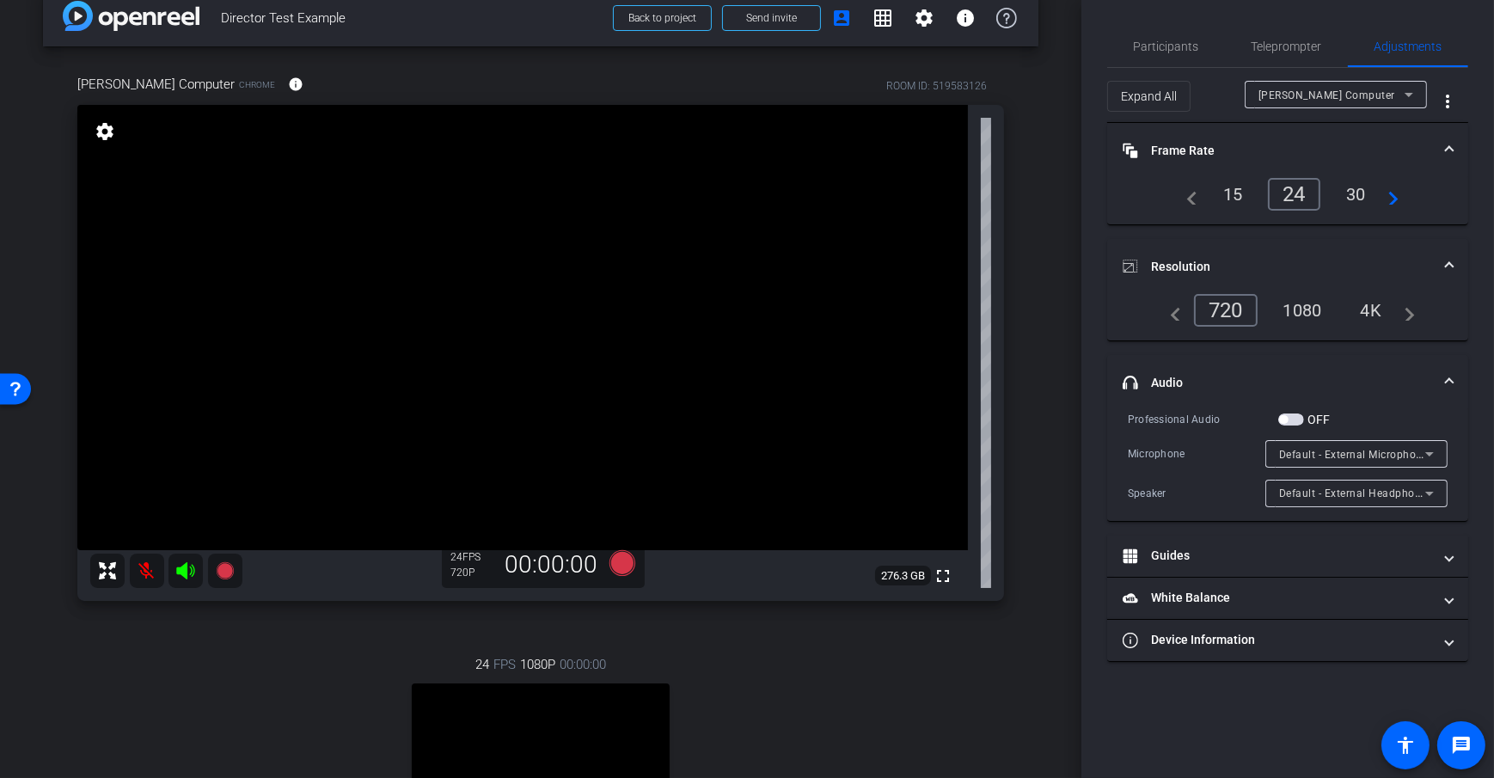
scroll to position [41, 0]
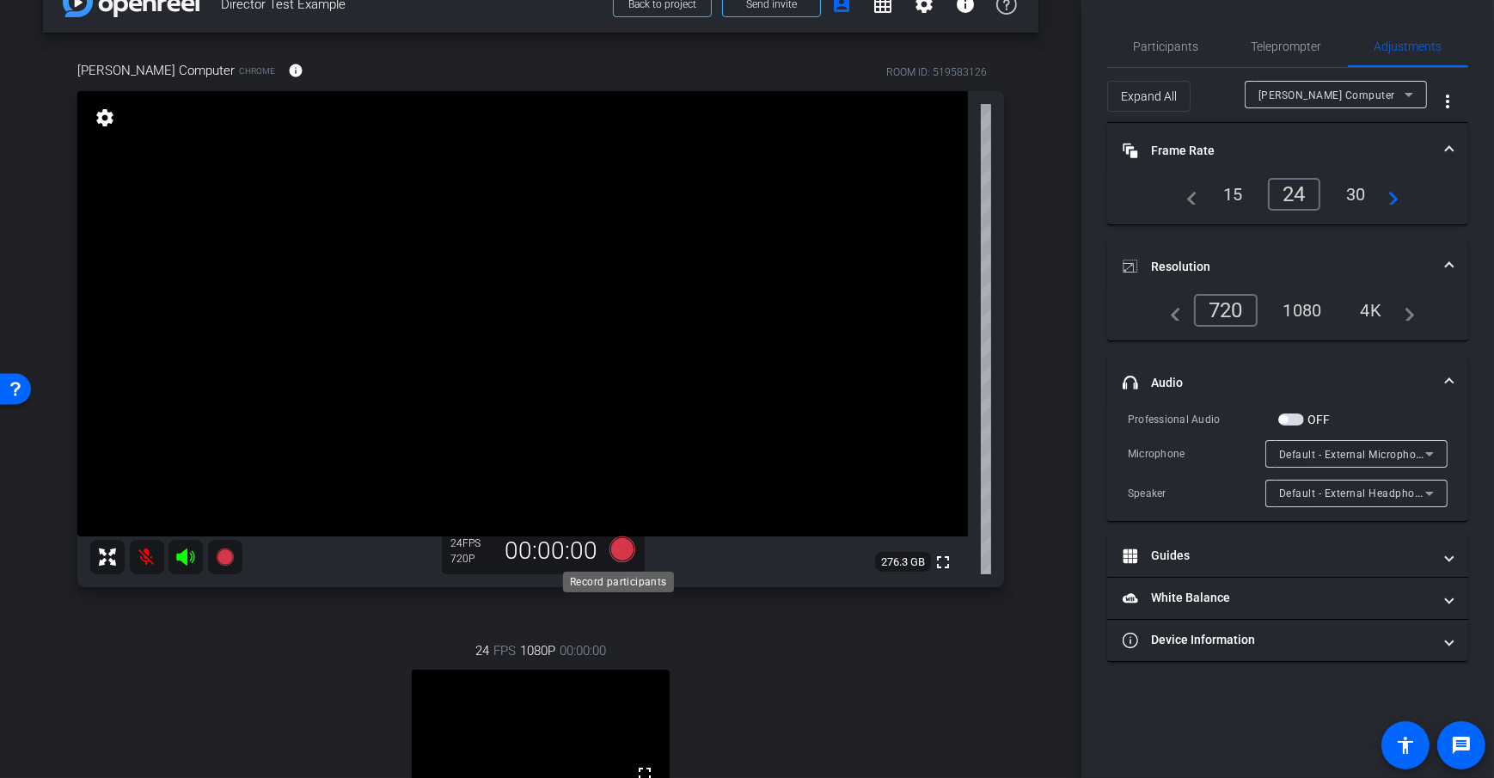
click at [618, 553] on icon at bounding box center [622, 549] width 26 height 26
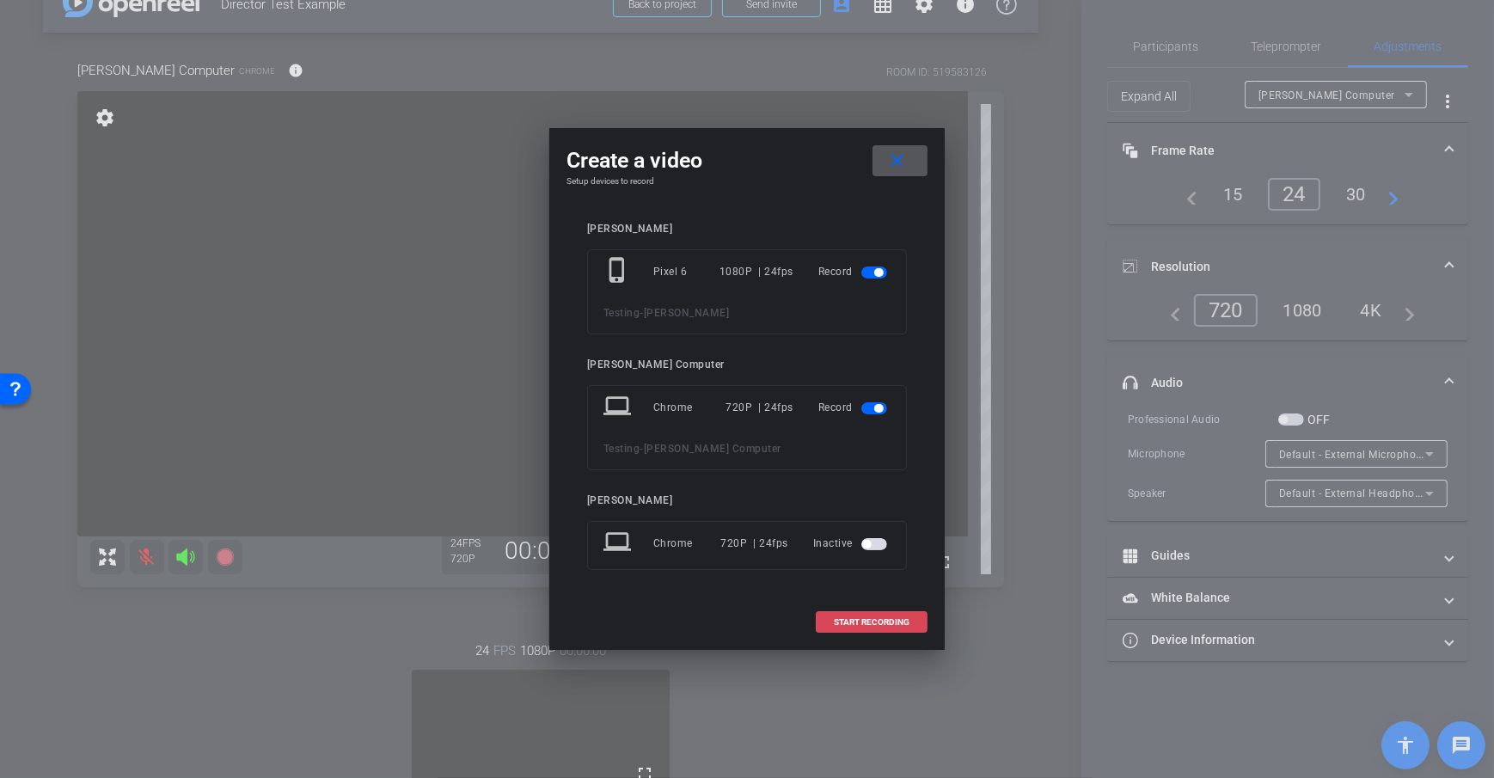
click at [884, 622] on span "START RECORDING" at bounding box center [872, 622] width 76 height 9
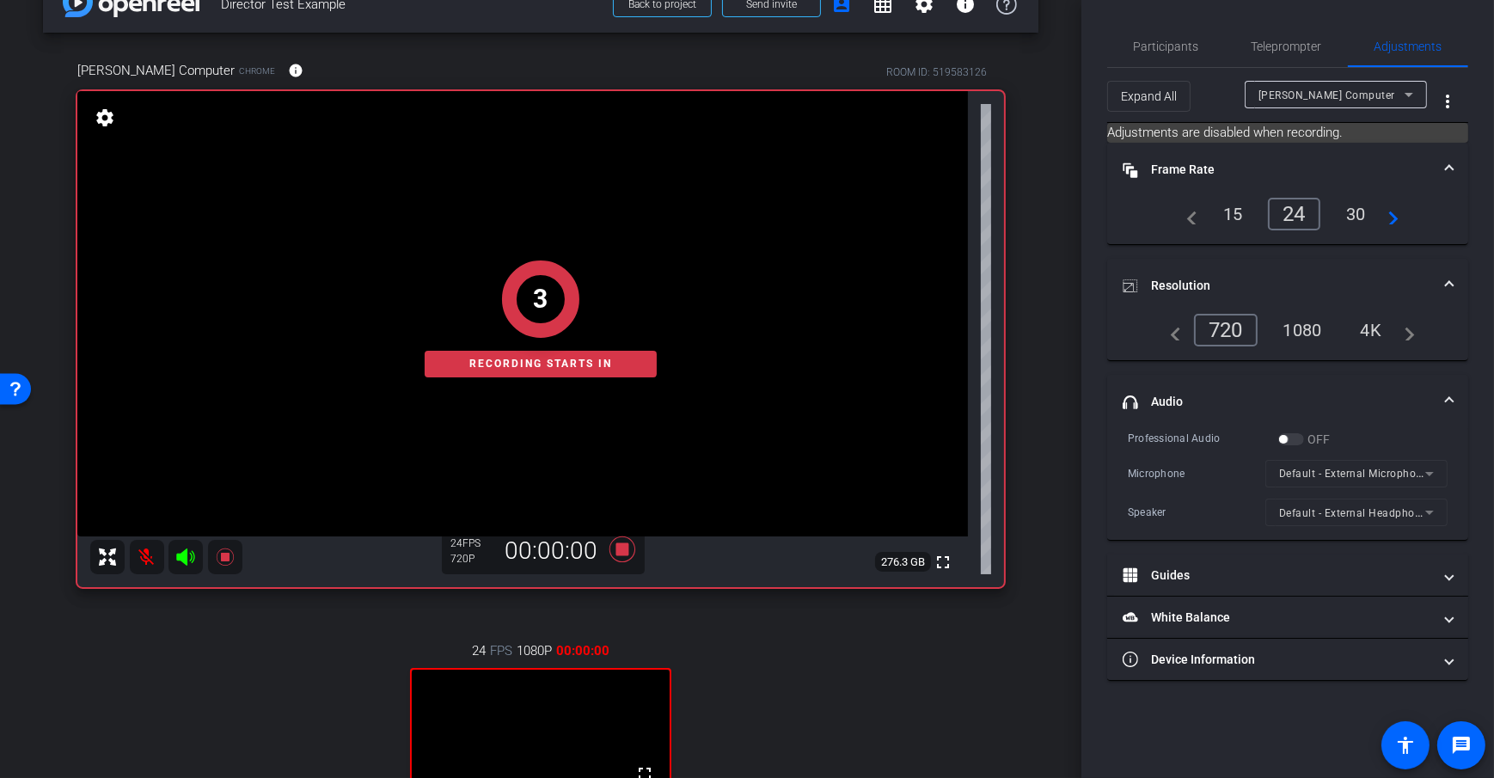
click at [1037, 385] on div "arrow_back Director Test Example Back to project Send invite account_box grid_o…" at bounding box center [540, 348] width 1081 height 778
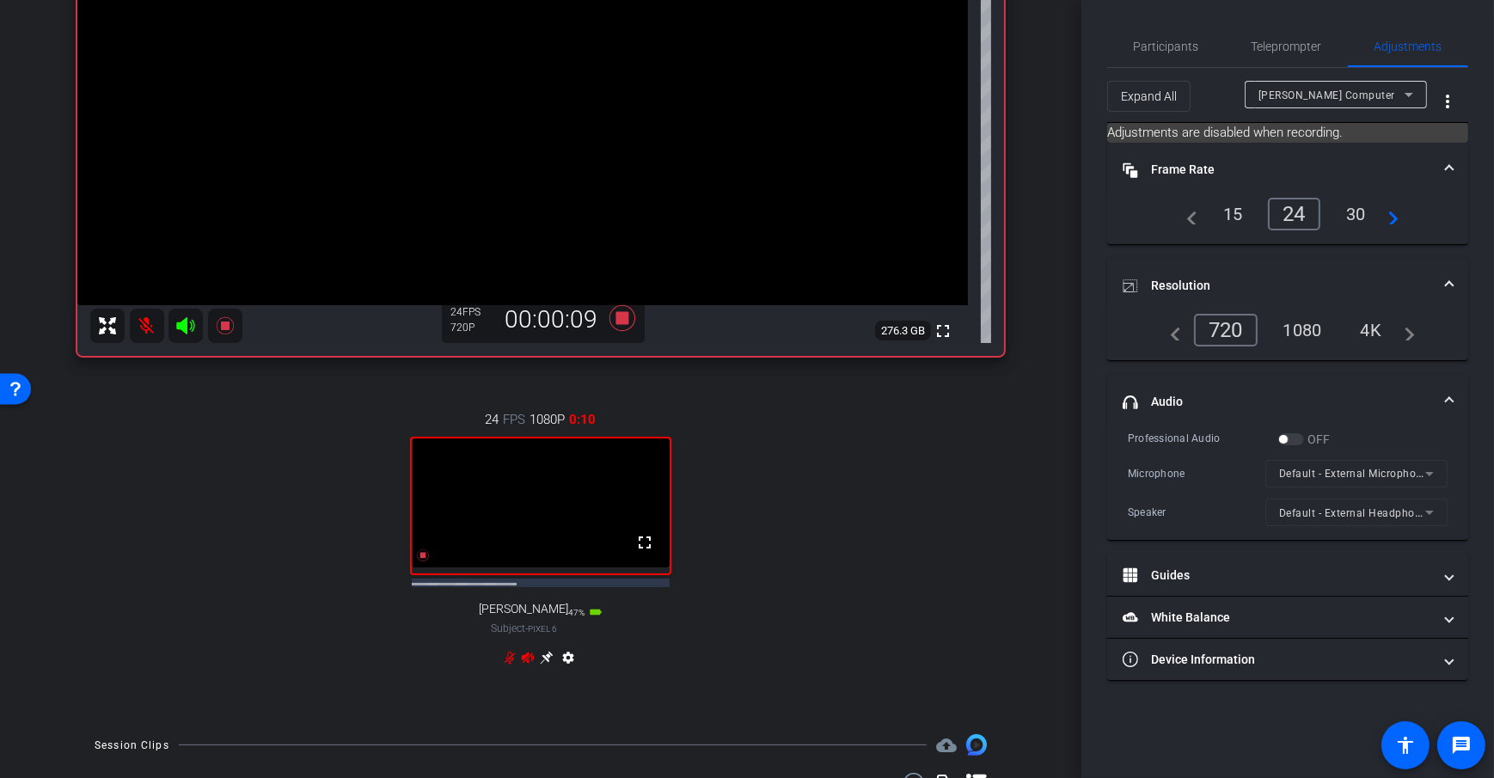
scroll to position [258, 0]
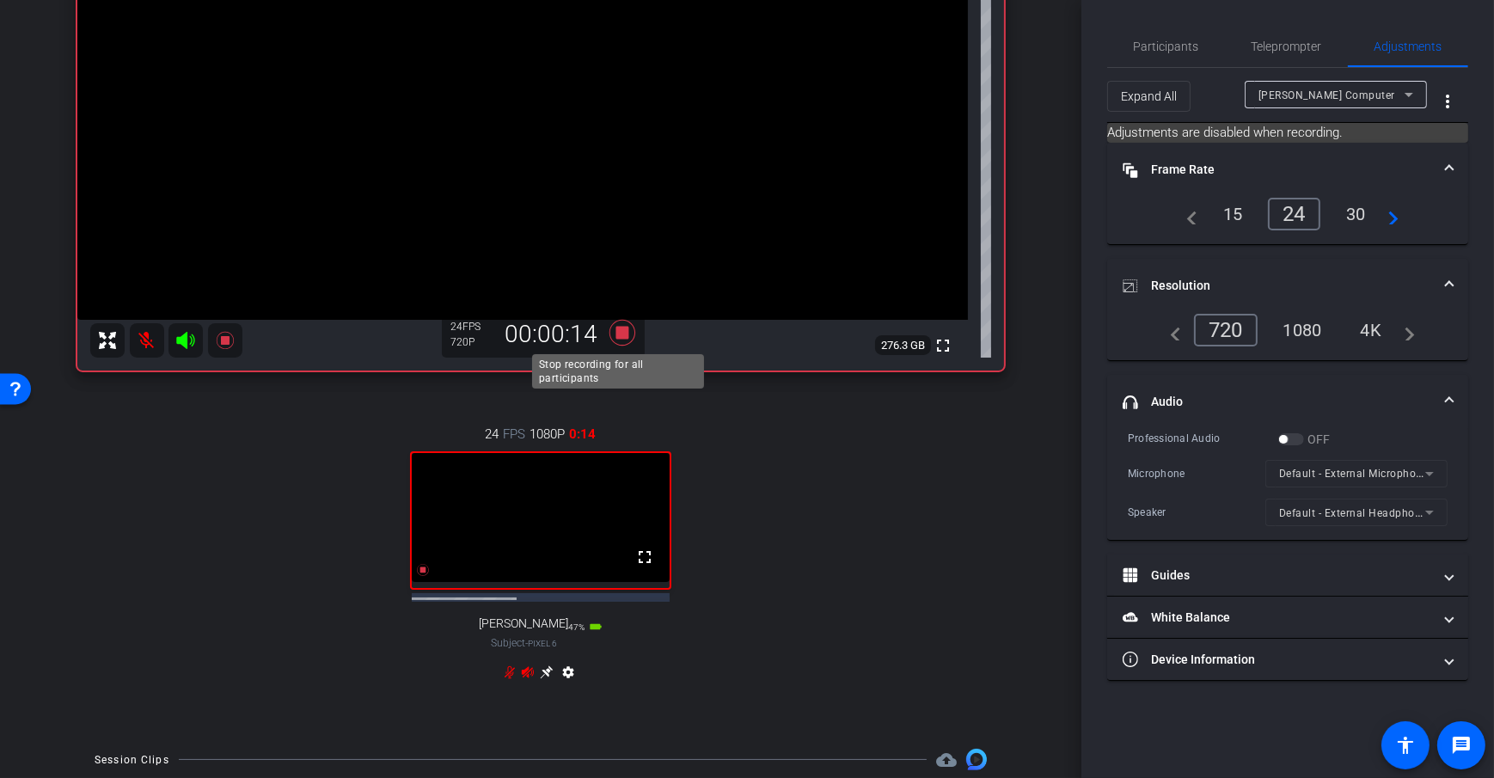
click at [621, 336] on icon at bounding box center [622, 333] width 26 height 26
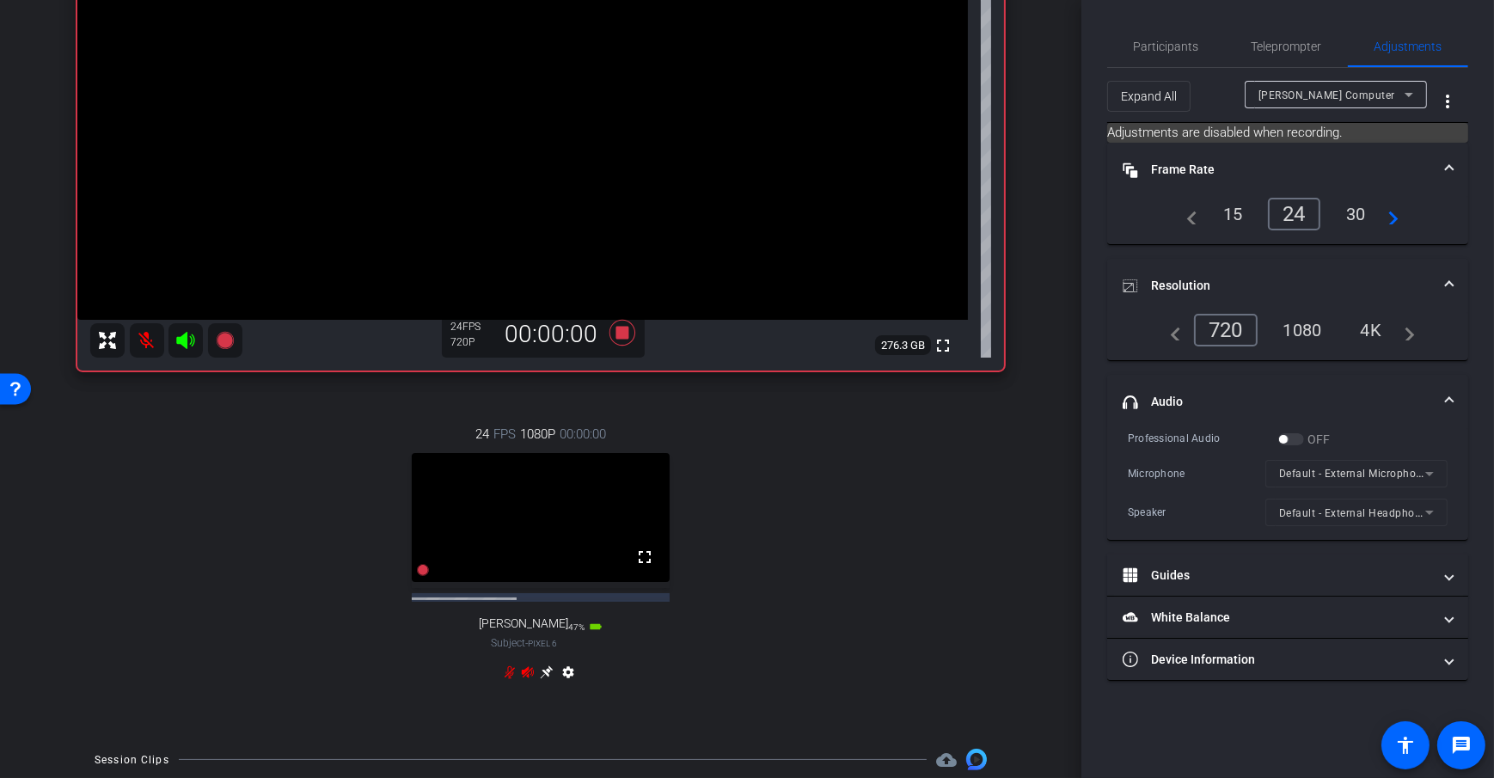
click at [1037, 431] on div "arrow_back Director Test Example Back to project Send invite account_box grid_o…" at bounding box center [540, 131] width 1081 height 778
click at [1178, 60] on span "Participants" at bounding box center [1166, 46] width 65 height 41
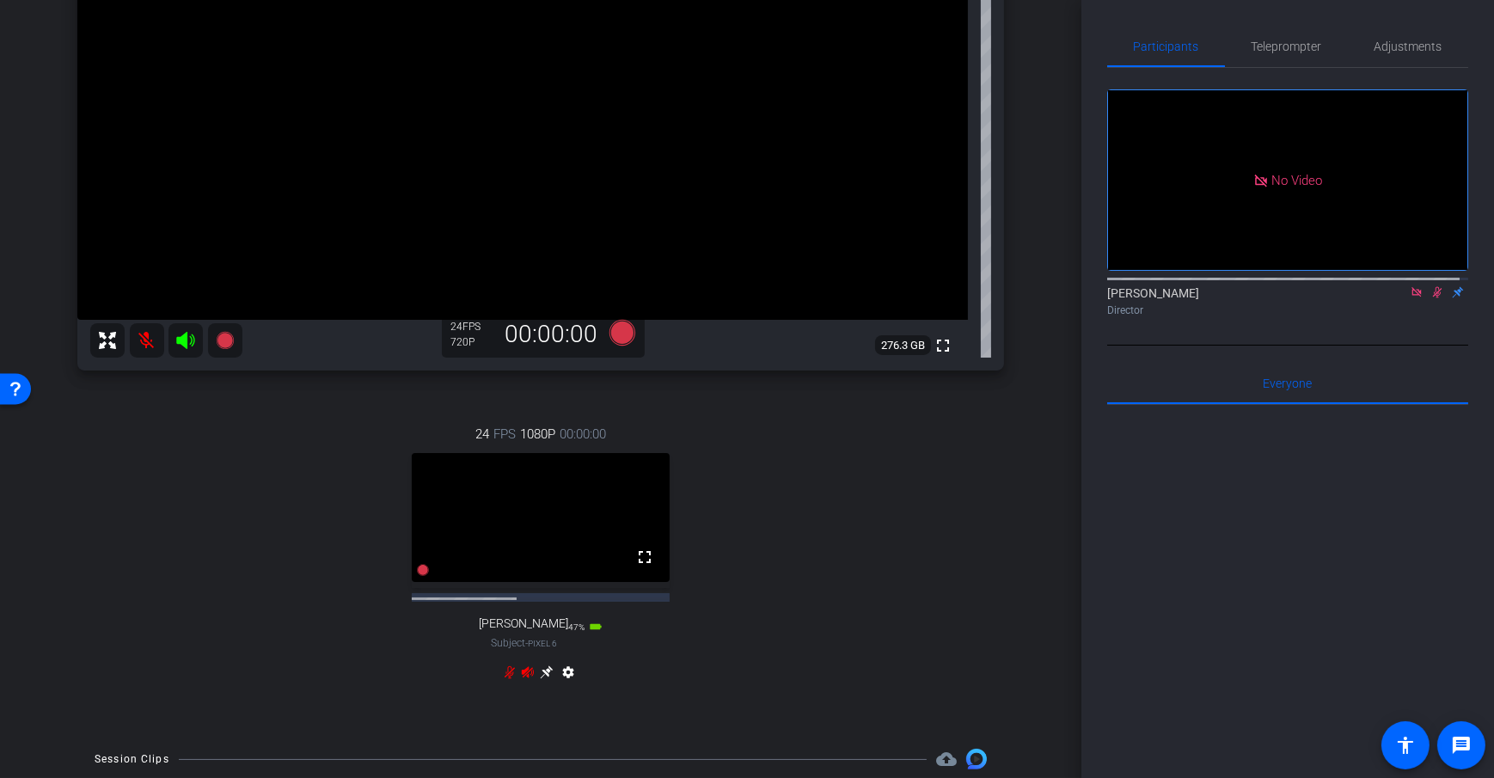
click at [1055, 337] on div "arrow_back Director Test Example Back to project Send invite account_box grid_o…" at bounding box center [540, 131] width 1081 height 778
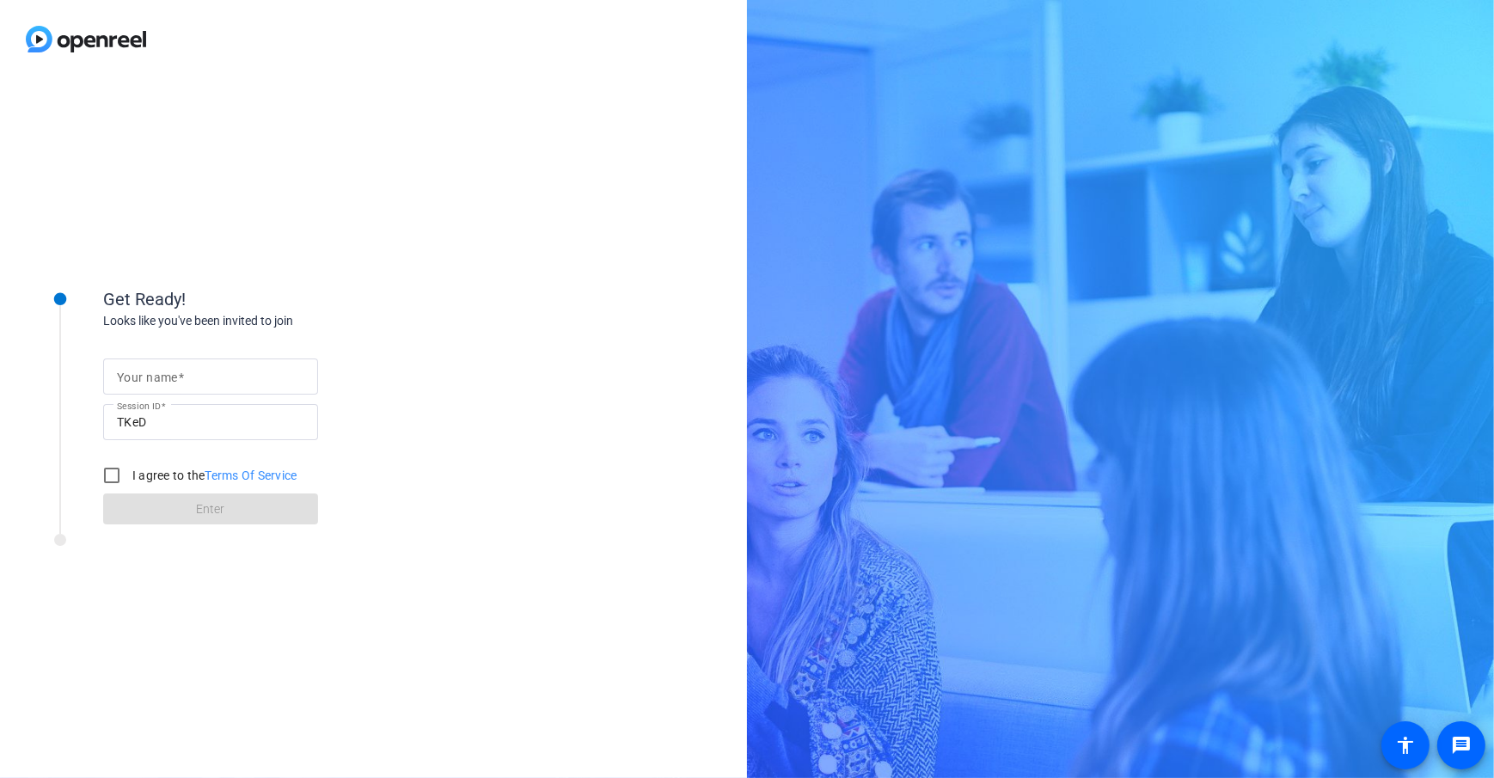
click at [231, 380] on input "Your name" at bounding box center [210, 376] width 187 height 21
click at [150, 376] on input "[PERSON_NAME] SComputer" at bounding box center [210, 376] width 187 height 21
type input "[PERSON_NAME] Computer"
click at [618, 393] on div "Get Ready! Looks like you've been invited to join Your name [PERSON_NAME] Compu…" at bounding box center [373, 428] width 747 height 700
click at [115, 469] on input "I agree to the Terms Of Service" at bounding box center [112, 475] width 34 height 34
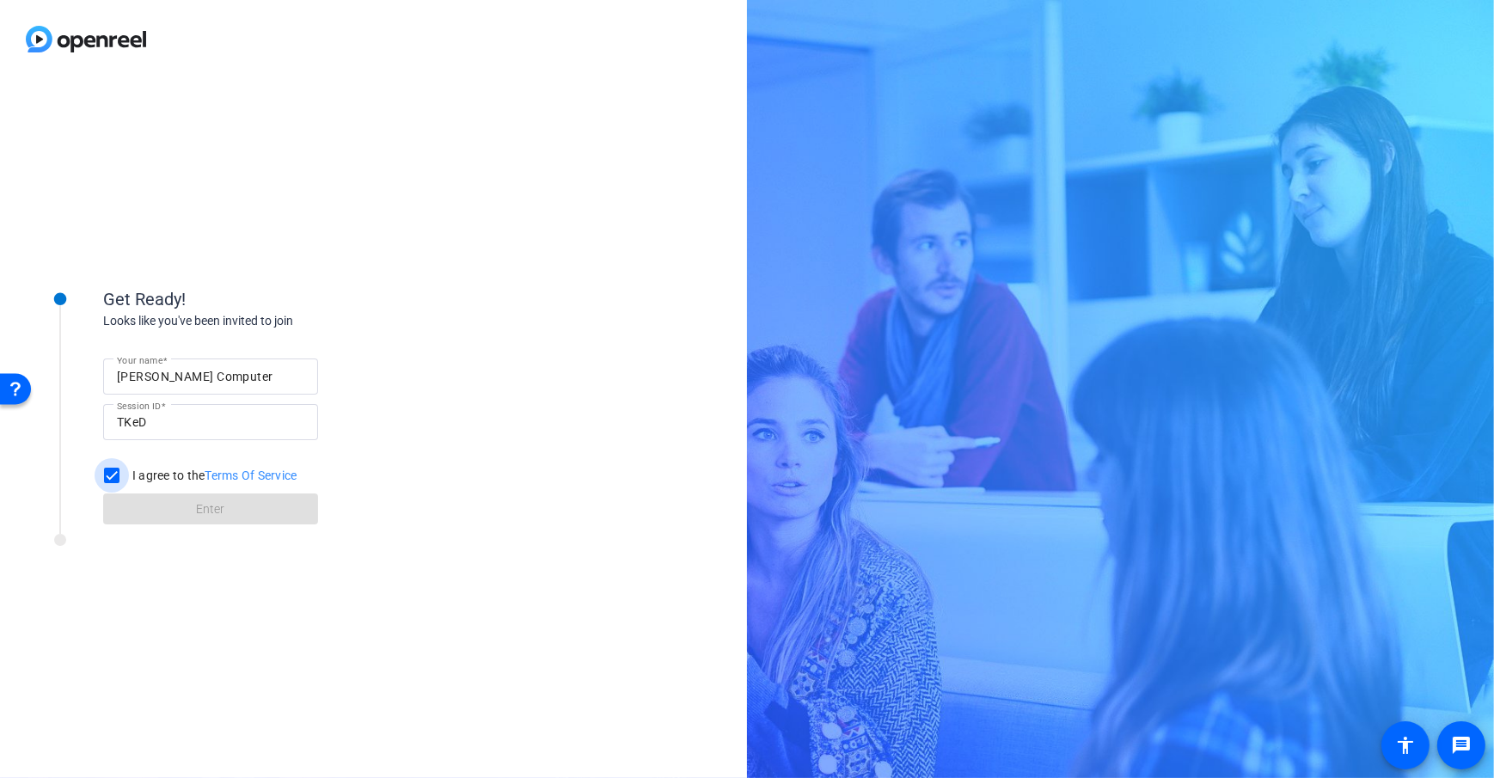
checkbox input "true"
click at [458, 536] on div "Get Ready! Looks like you've been invited to join Your name [PERSON_NAME] Compu…" at bounding box center [373, 428] width 747 height 700
click at [237, 511] on span at bounding box center [210, 508] width 215 height 41
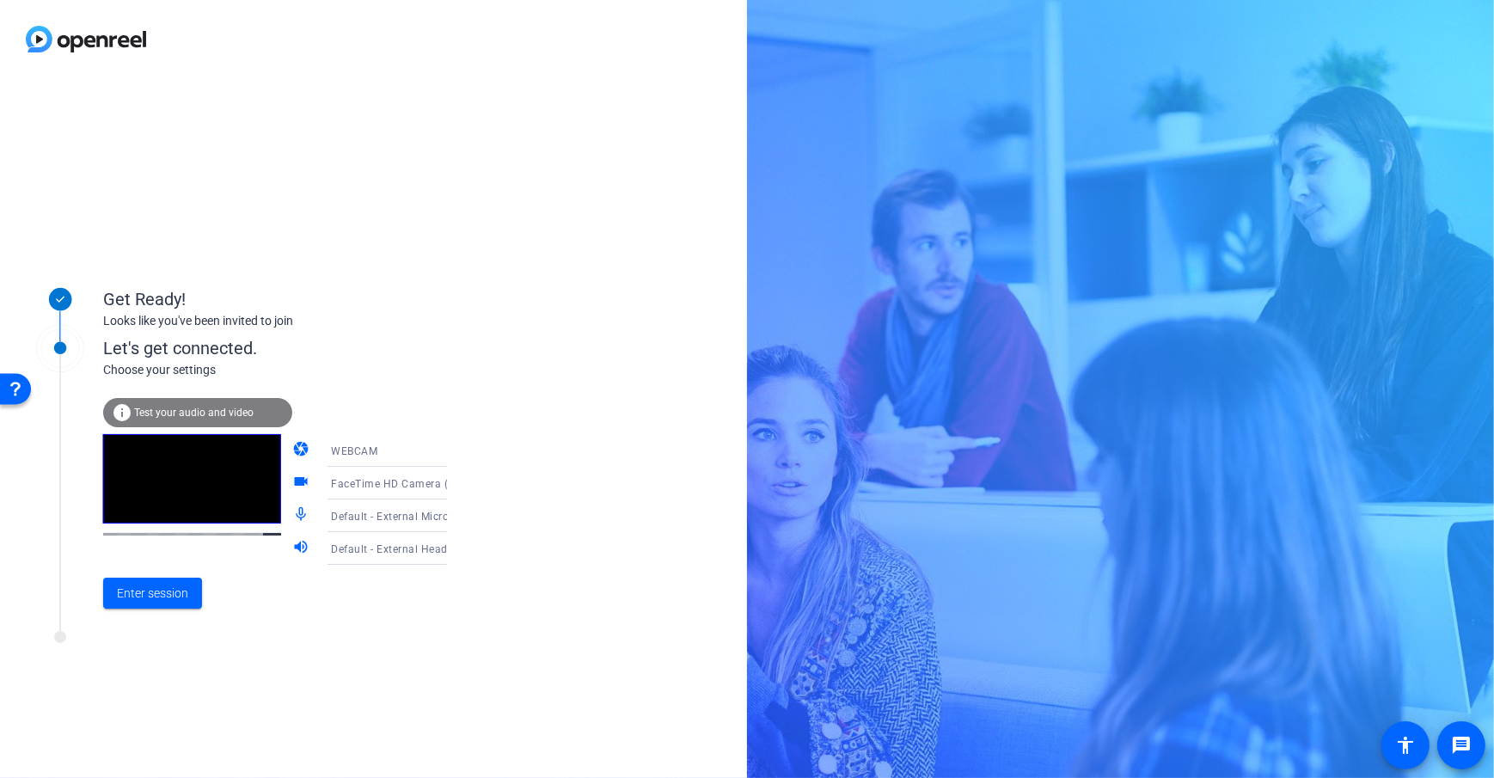
click at [414, 620] on div "Enter session" at bounding box center [292, 593] width 379 height 57
click at [155, 593] on span "Enter session" at bounding box center [152, 593] width 71 height 18
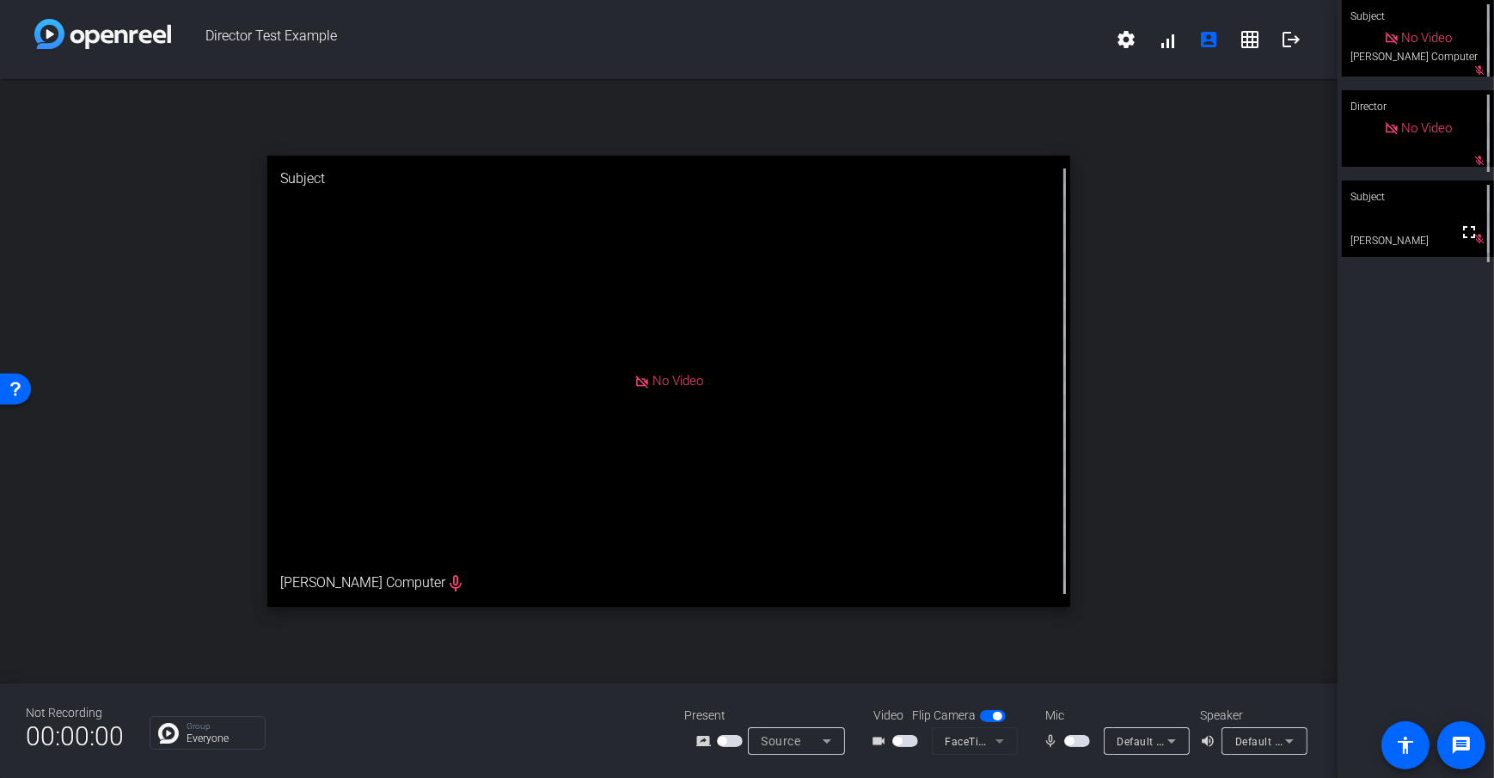
click at [901, 740] on span "button" at bounding box center [897, 741] width 9 height 9
